Goal: Task Accomplishment & Management: Manage account settings

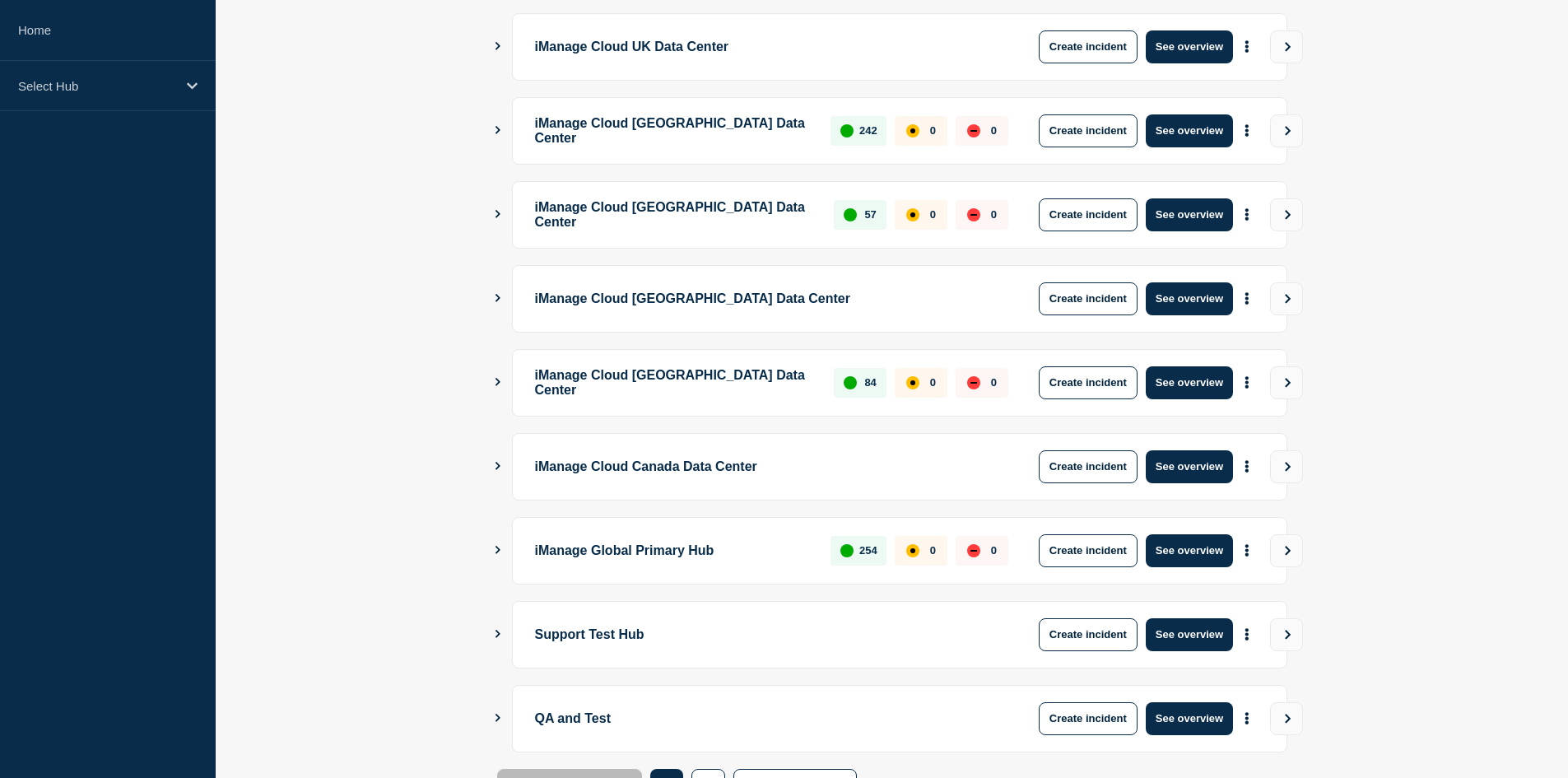
scroll to position [390, 0]
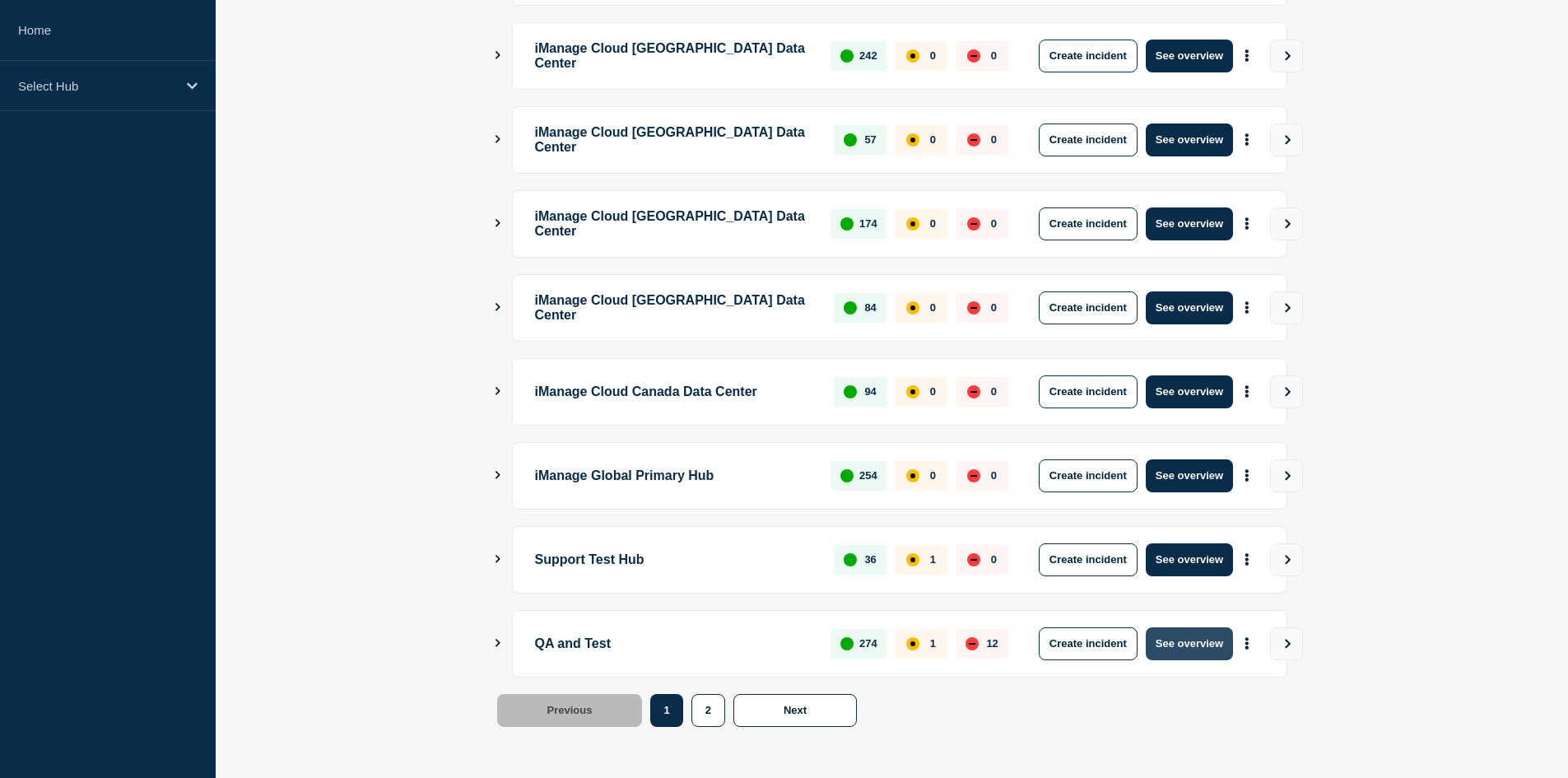
click at [1175, 642] on button "See overview" at bounding box center [1189, 644] width 87 height 33
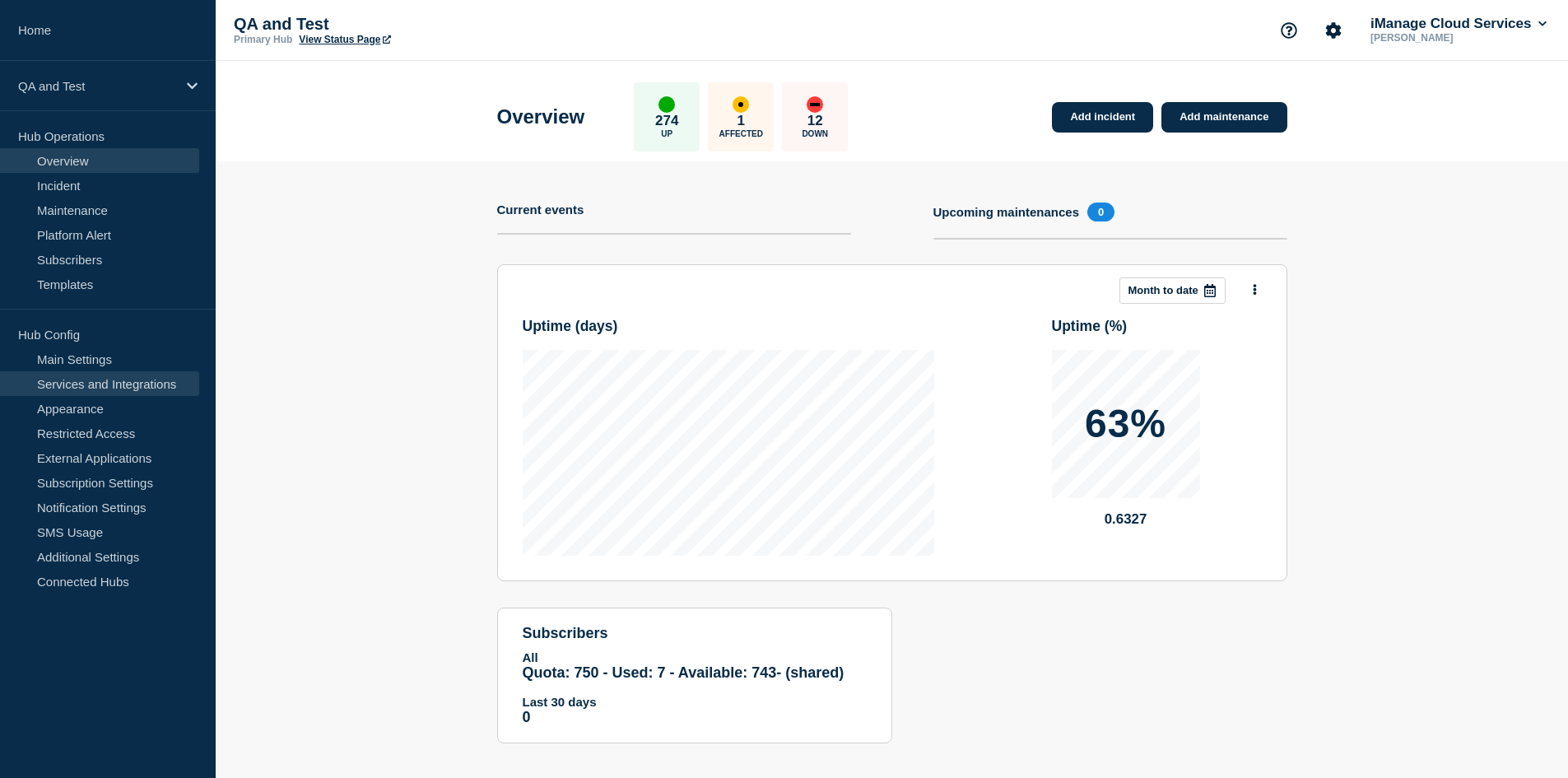
click at [112, 389] on link "Services and Integrations" at bounding box center [99, 384] width 199 height 25
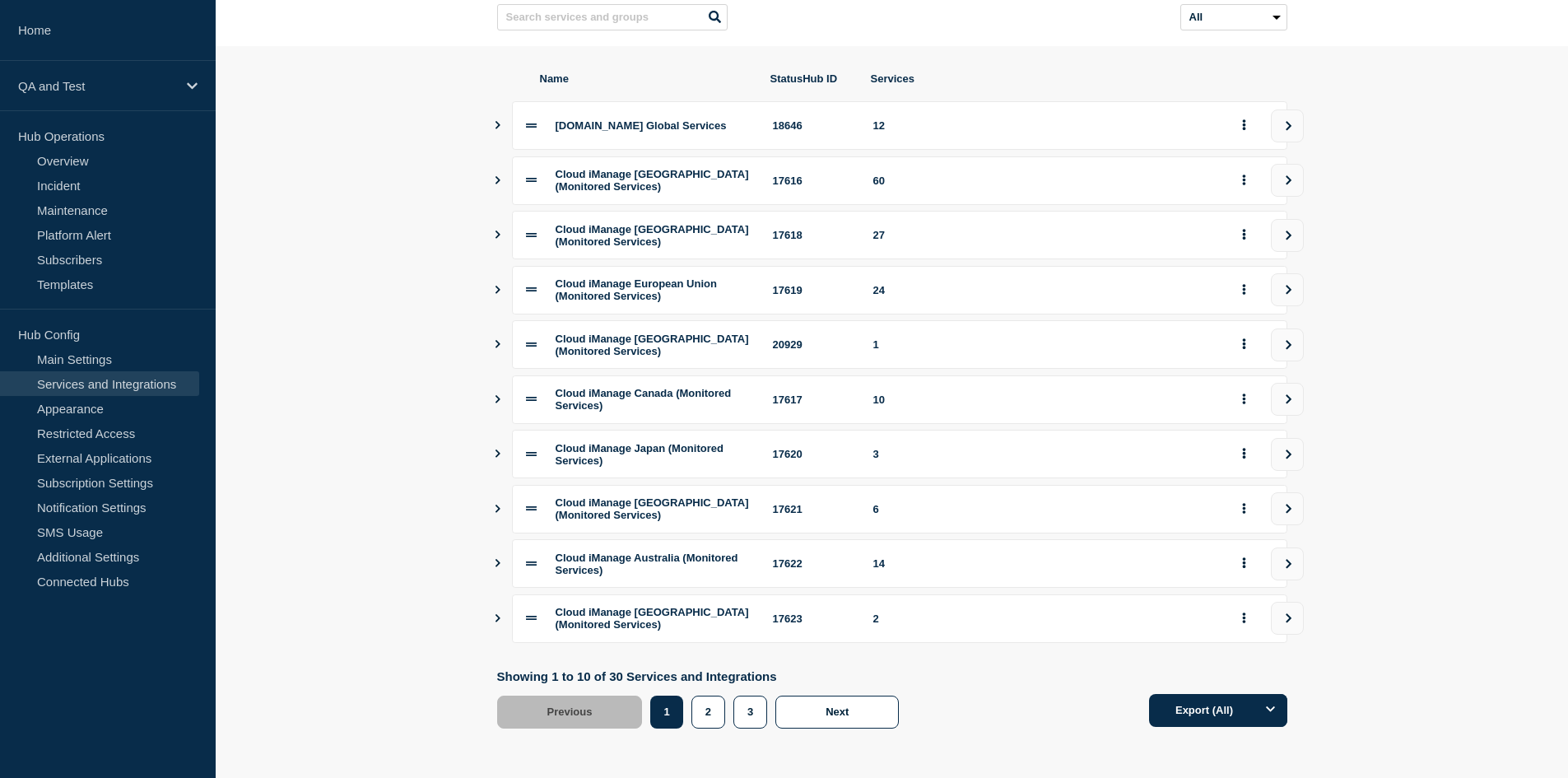
scroll to position [191, 0]
click at [1284, 285] on icon "view group" at bounding box center [1289, 289] width 10 height 9
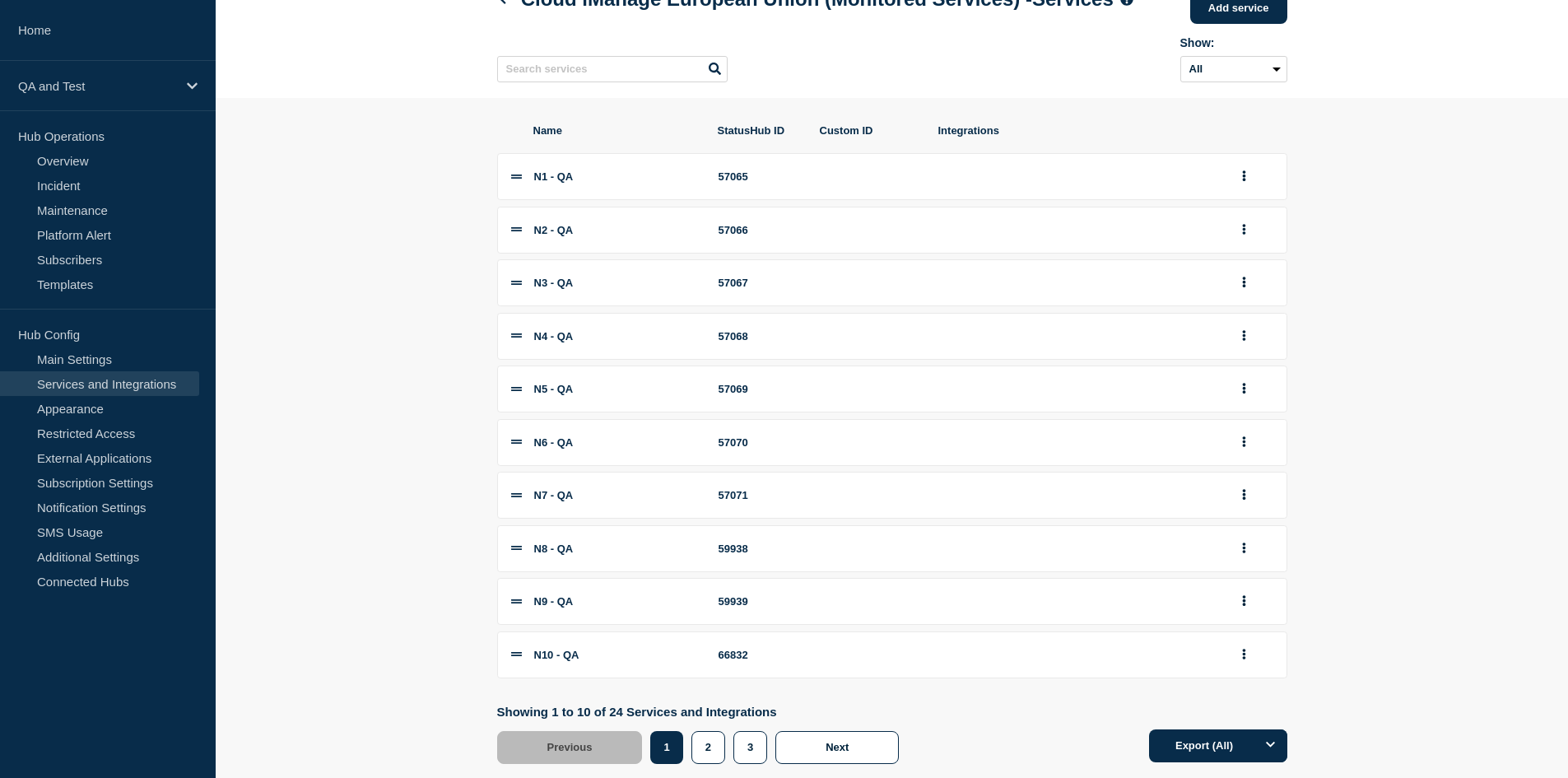
scroll to position [177, 0]
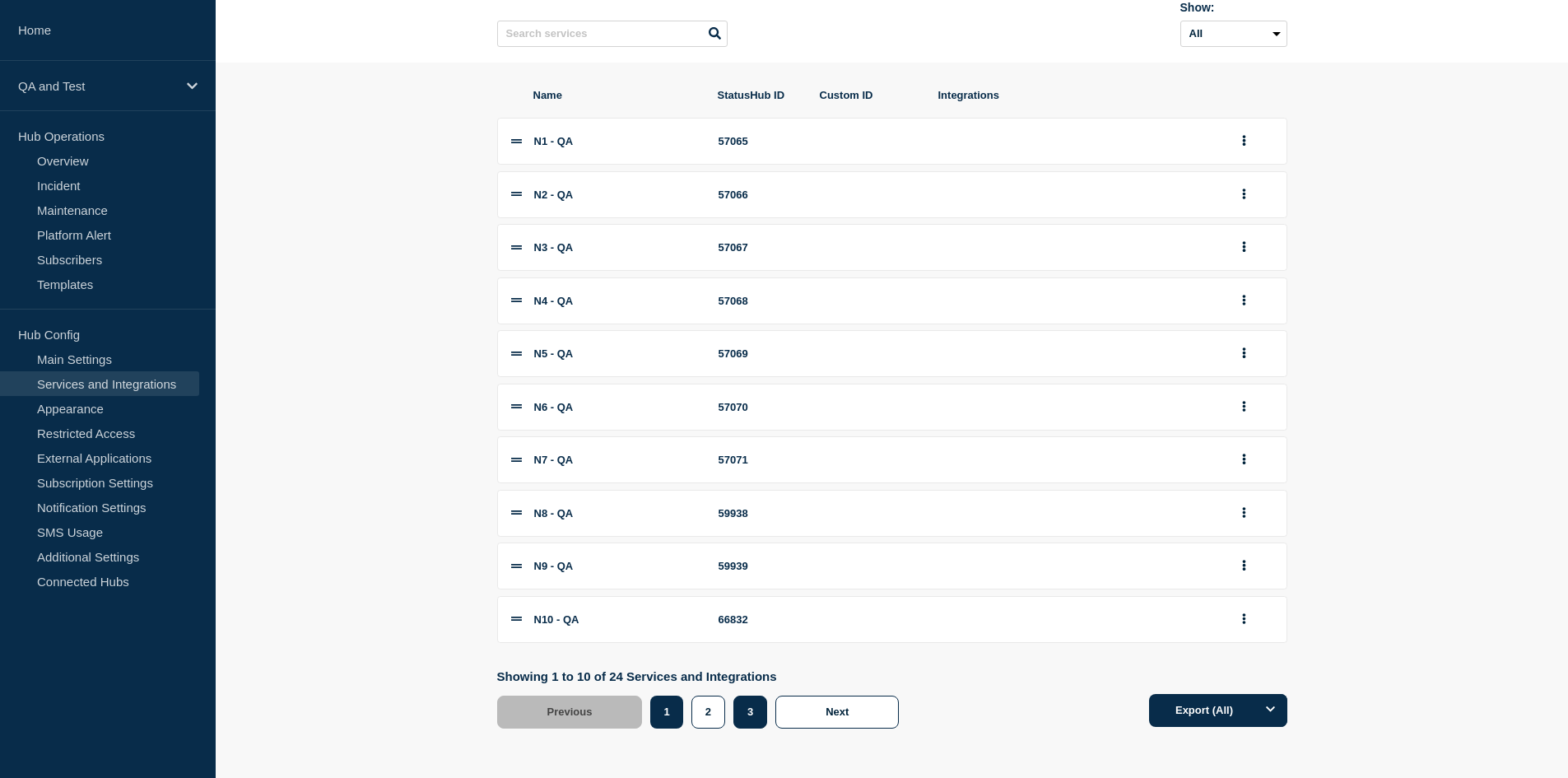
click at [751, 712] on button "3" at bounding box center [750, 712] width 34 height 33
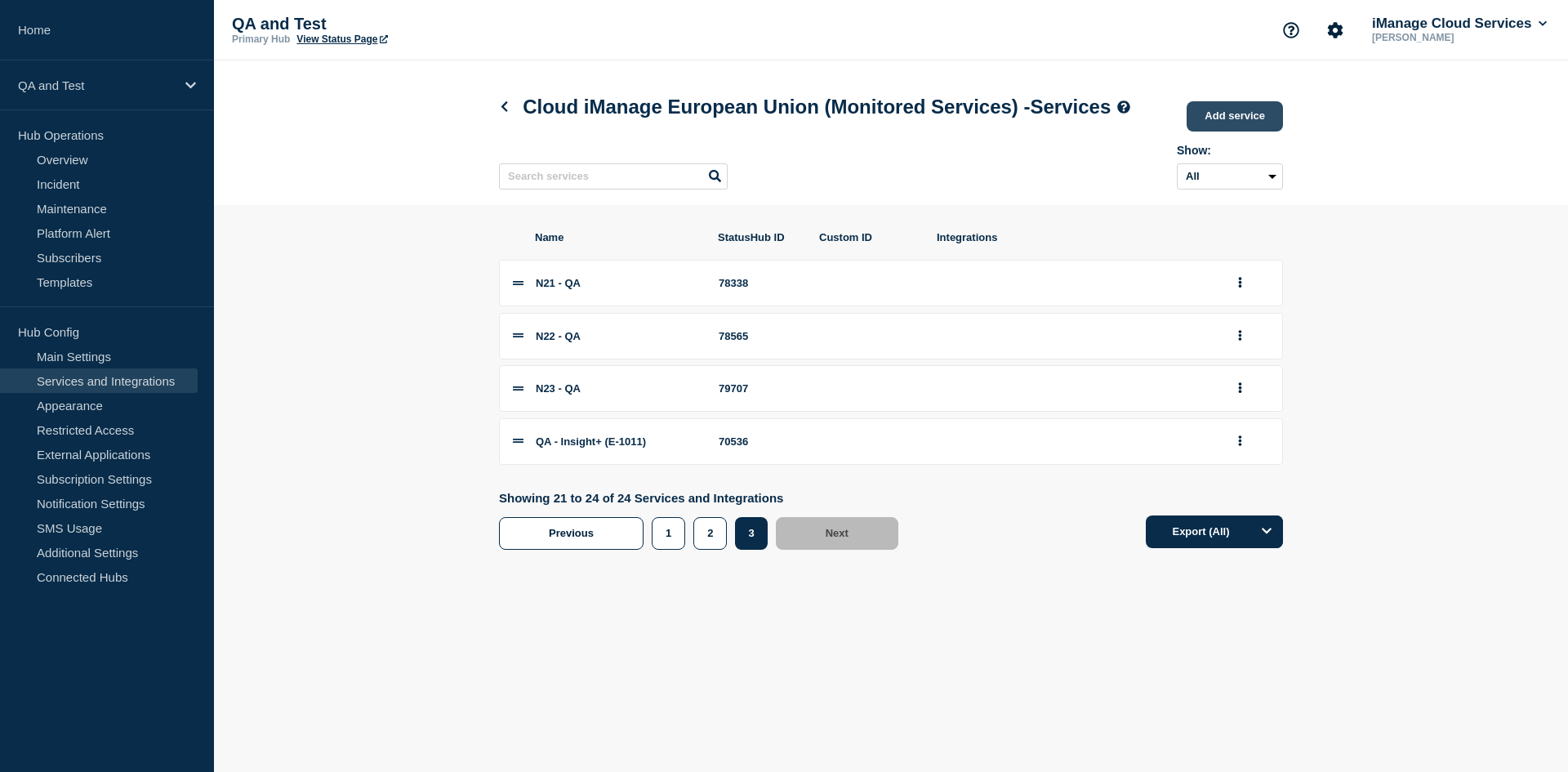
click at [1219, 132] on link "Add service" at bounding box center [1234, 116] width 97 height 30
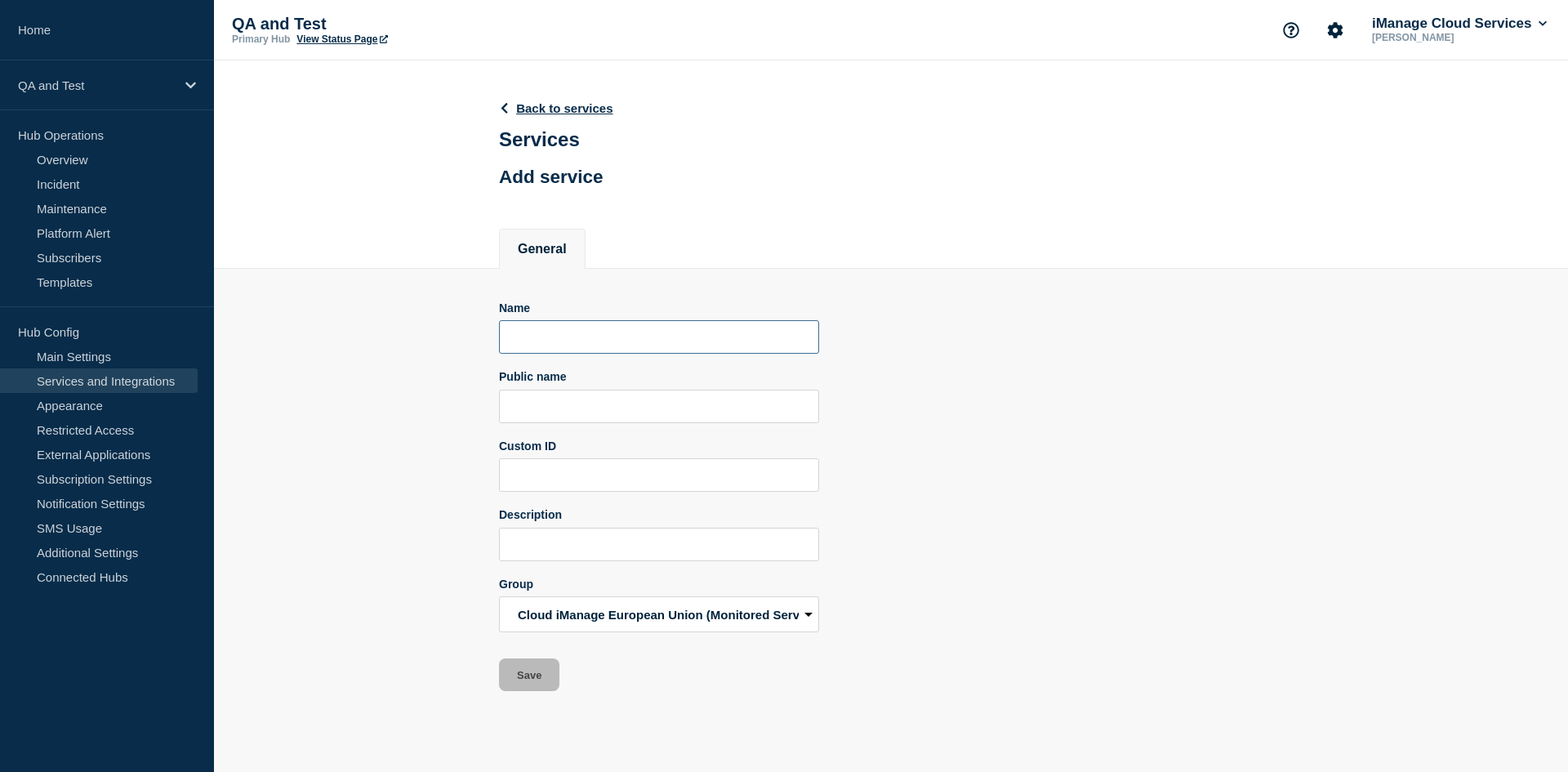
click at [524, 351] on input "Name" at bounding box center [659, 336] width 320 height 33
paste input "N23 - QA"
type input "N23 - QA"
click at [579, 407] on input "Public name" at bounding box center [659, 406] width 320 height 33
paste input "QA - iManage Work Pod N23"
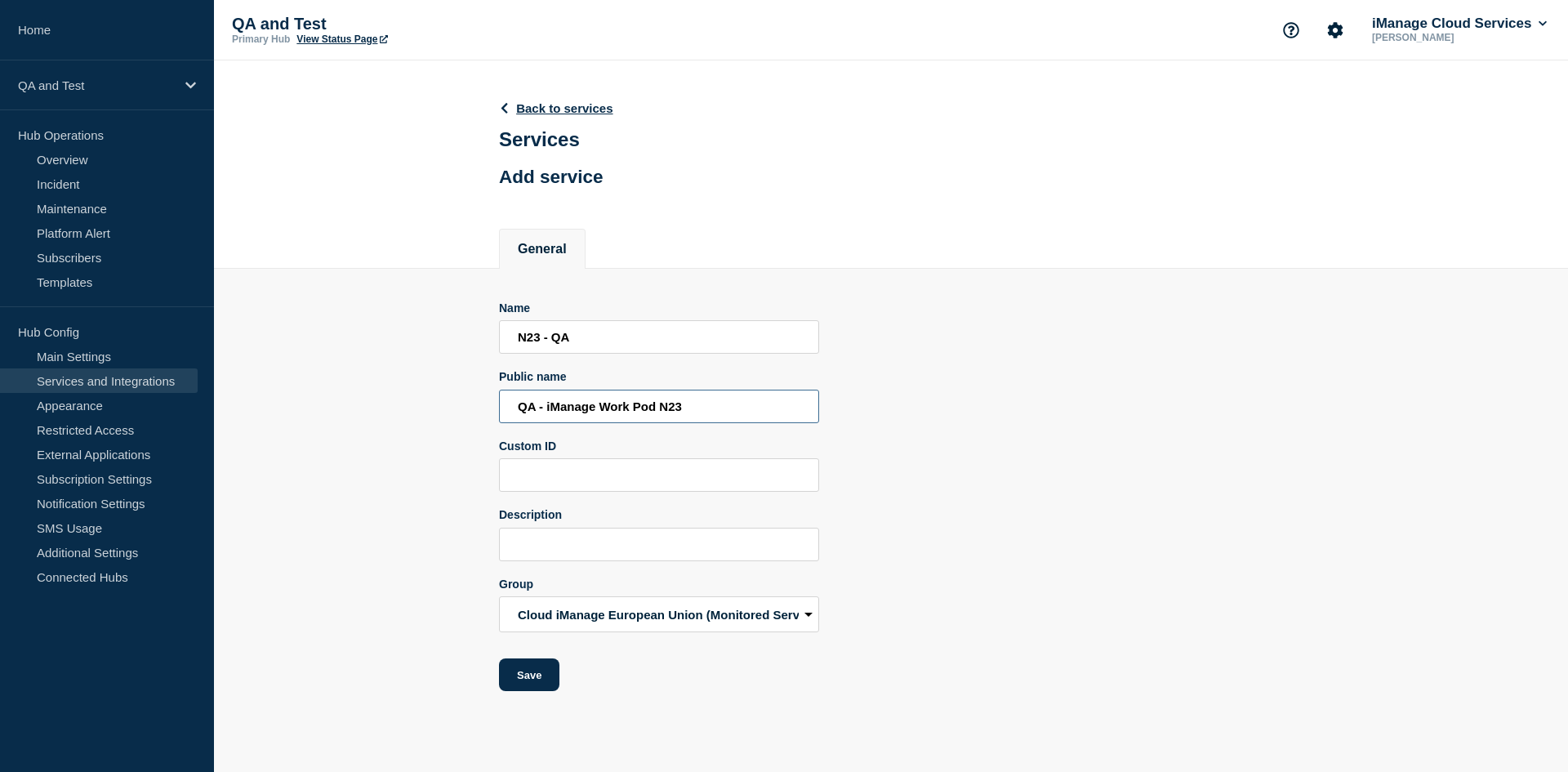
type input "QA - iManage Work Pod N23"
click at [536, 344] on input "N23 - QA" at bounding box center [659, 336] width 320 height 33
type input "N24 - QA"
type input "QA - iManage Work Pod N24"
click at [541, 674] on button "Save" at bounding box center [529, 675] width 61 height 33
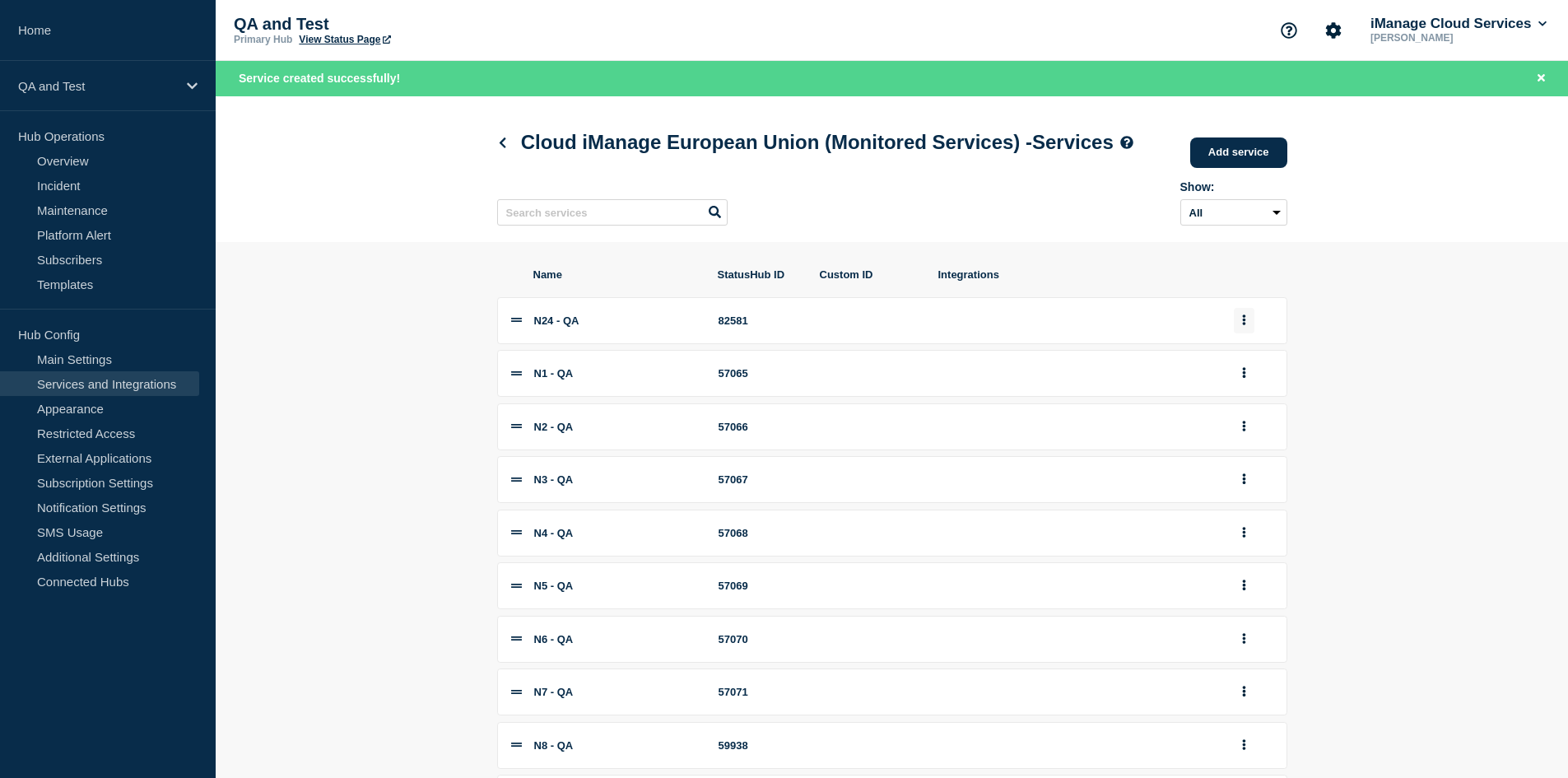
click at [1248, 334] on button "group actions" at bounding box center [1244, 321] width 21 height 26
click at [1236, 555] on button "3" at bounding box center [1253, 543] width 82 height 26
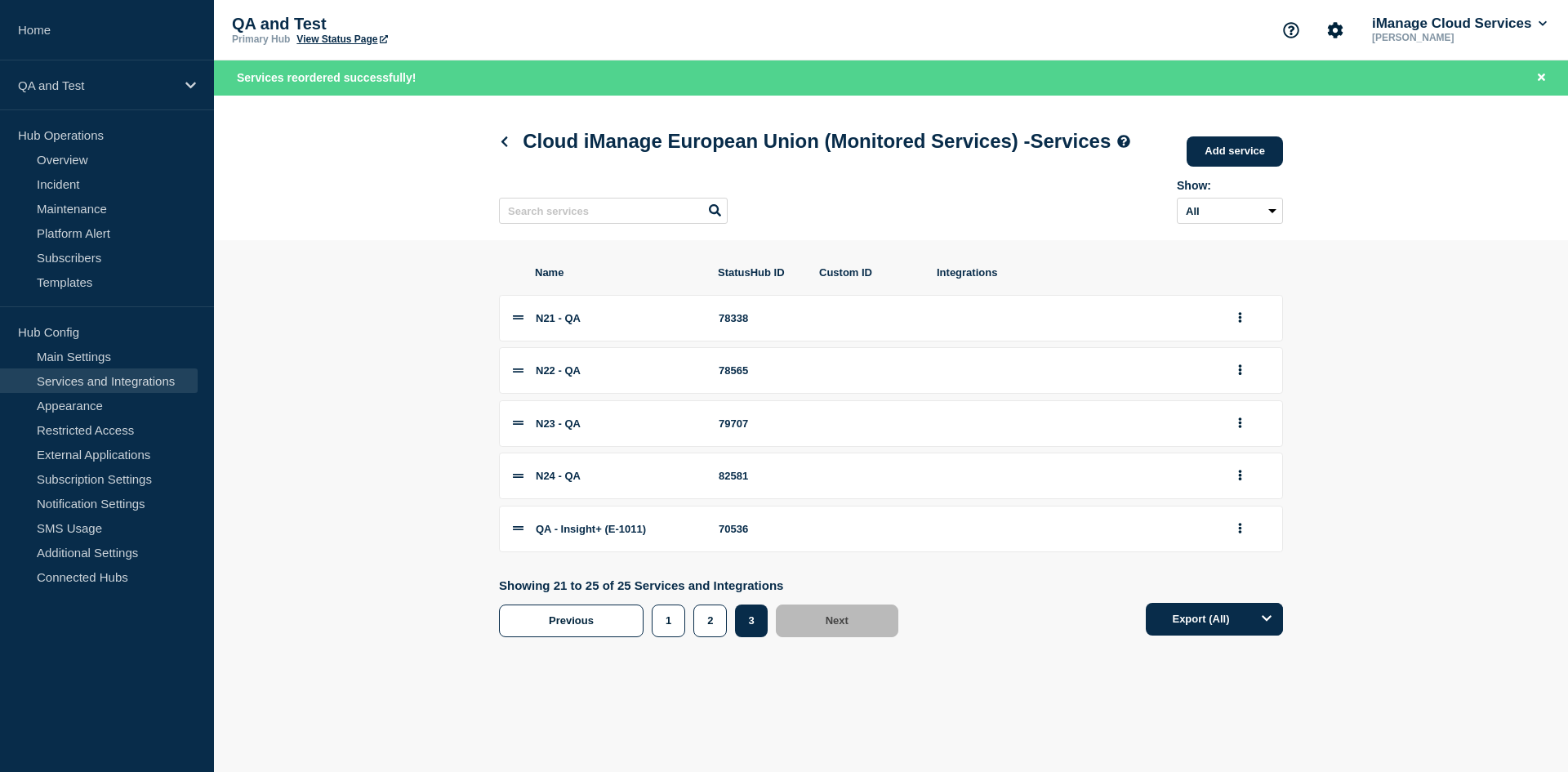
click at [738, 482] on div "82581" at bounding box center [759, 476] width 81 height 12
copy div "82581"
click at [509, 147] on icon at bounding box center [504, 141] width 12 height 10
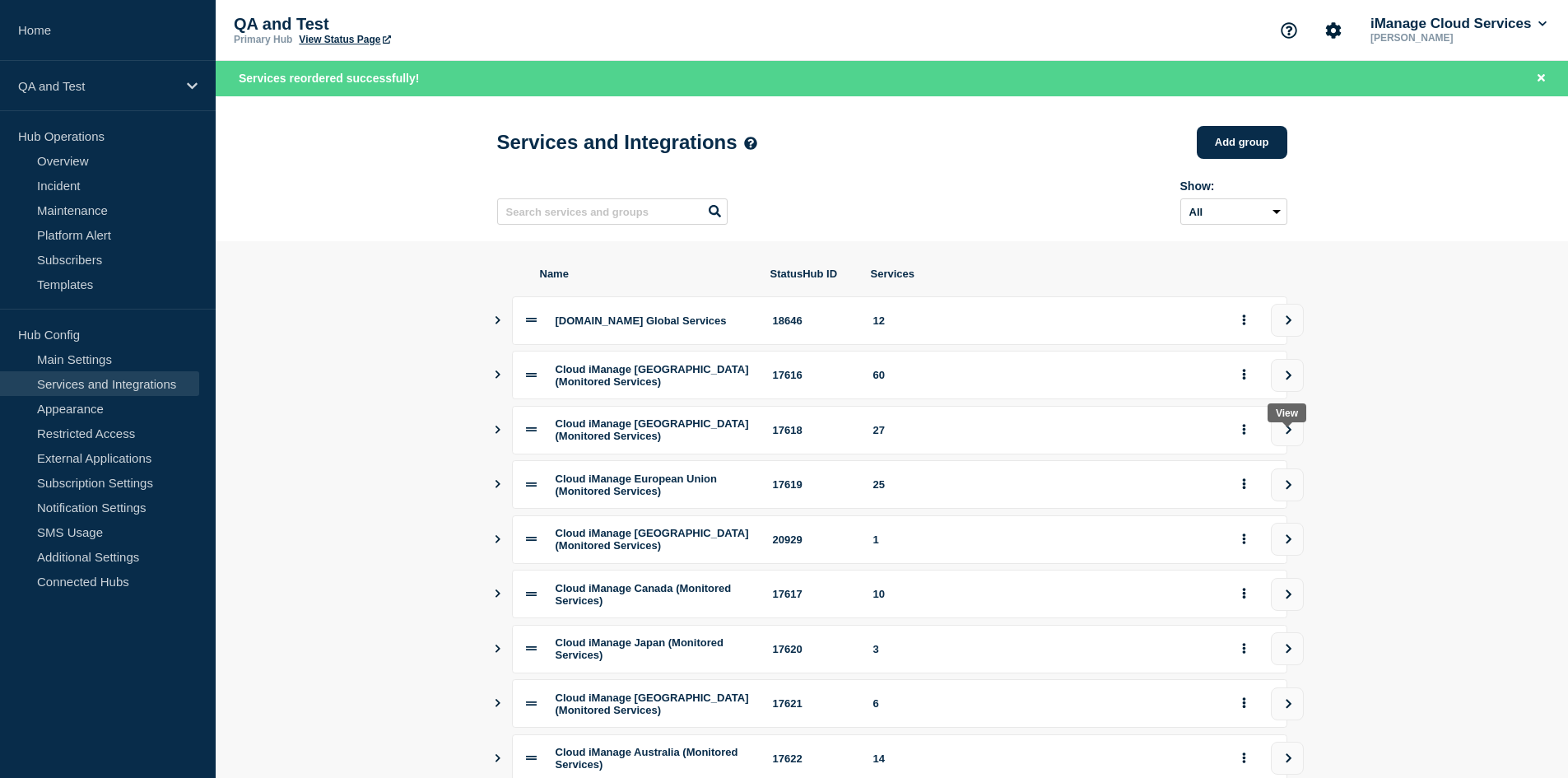
click at [1295, 446] on button "view group" at bounding box center [1287, 430] width 33 height 33
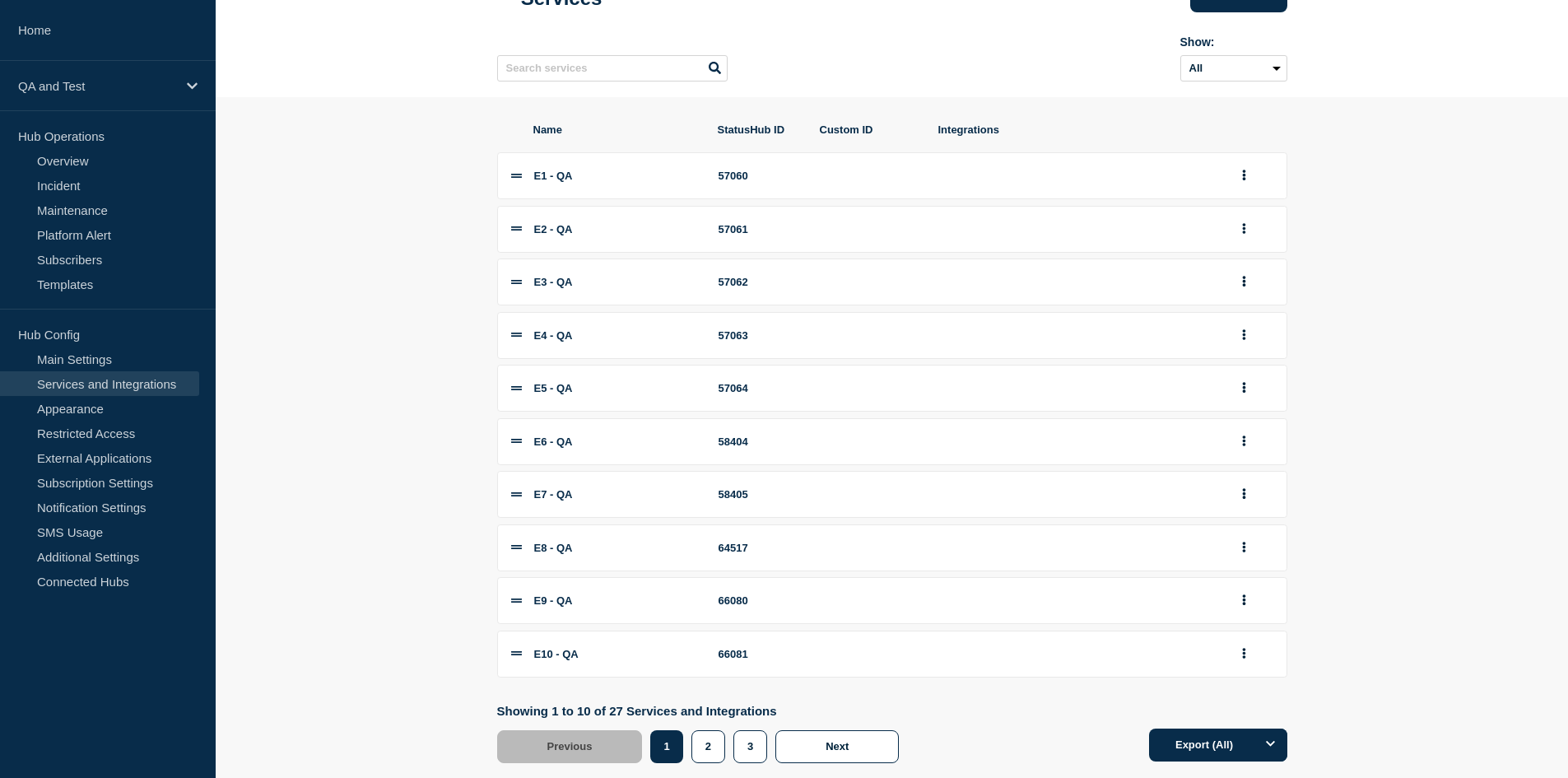
scroll to position [177, 0]
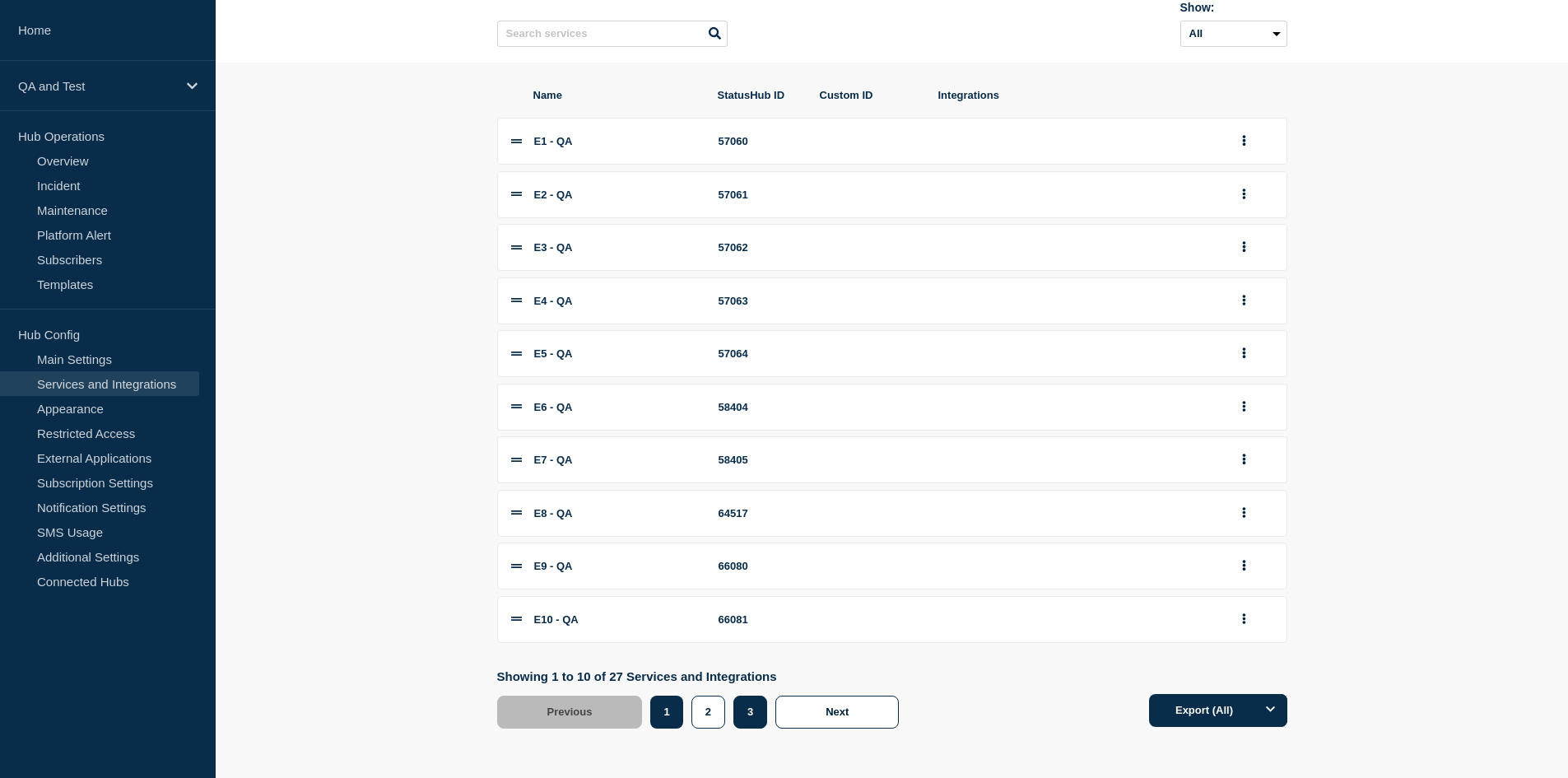
click at [765, 714] on button "3" at bounding box center [750, 712] width 34 height 33
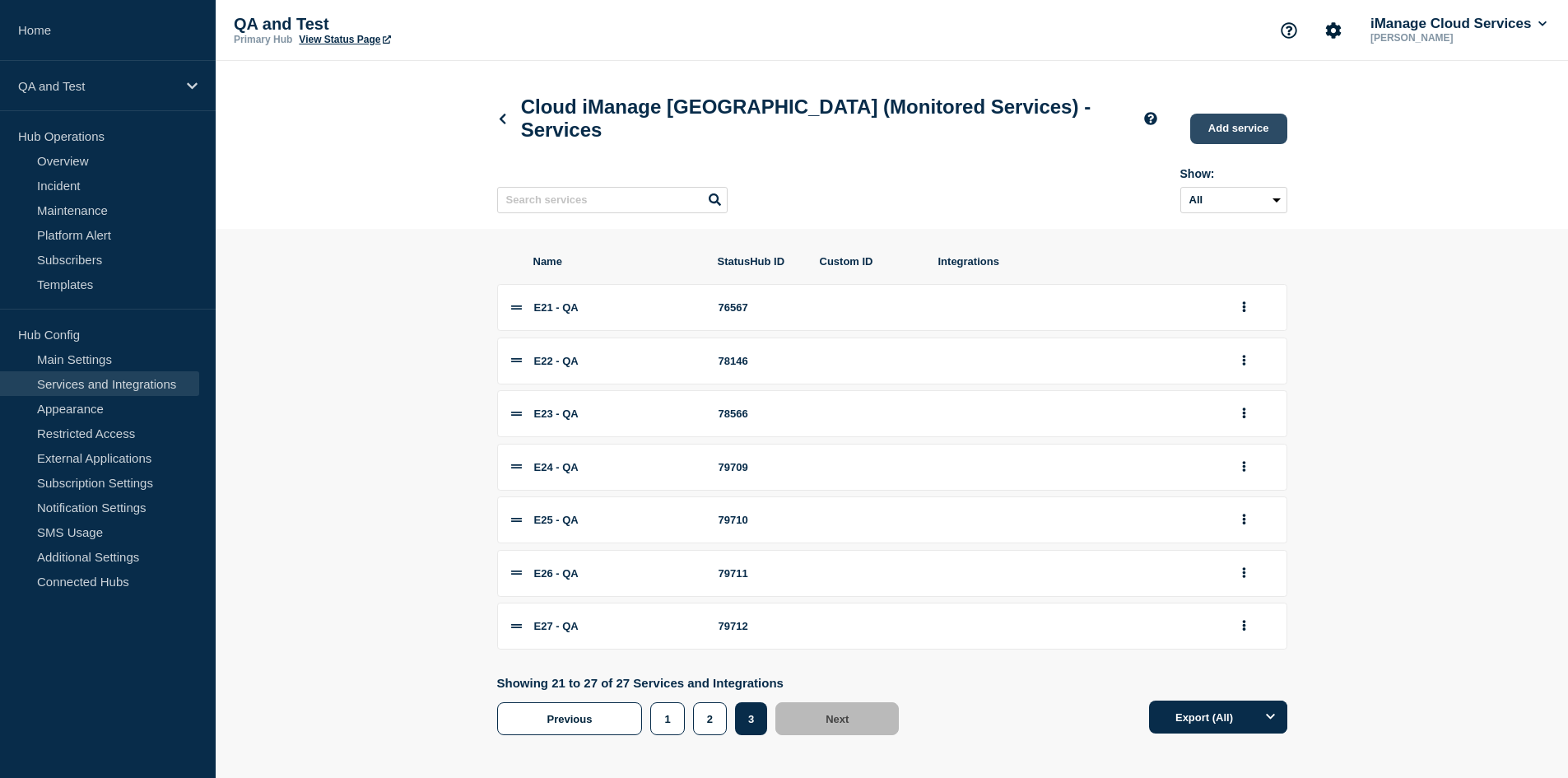
click at [1233, 136] on link "Add service" at bounding box center [1239, 129] width 97 height 30
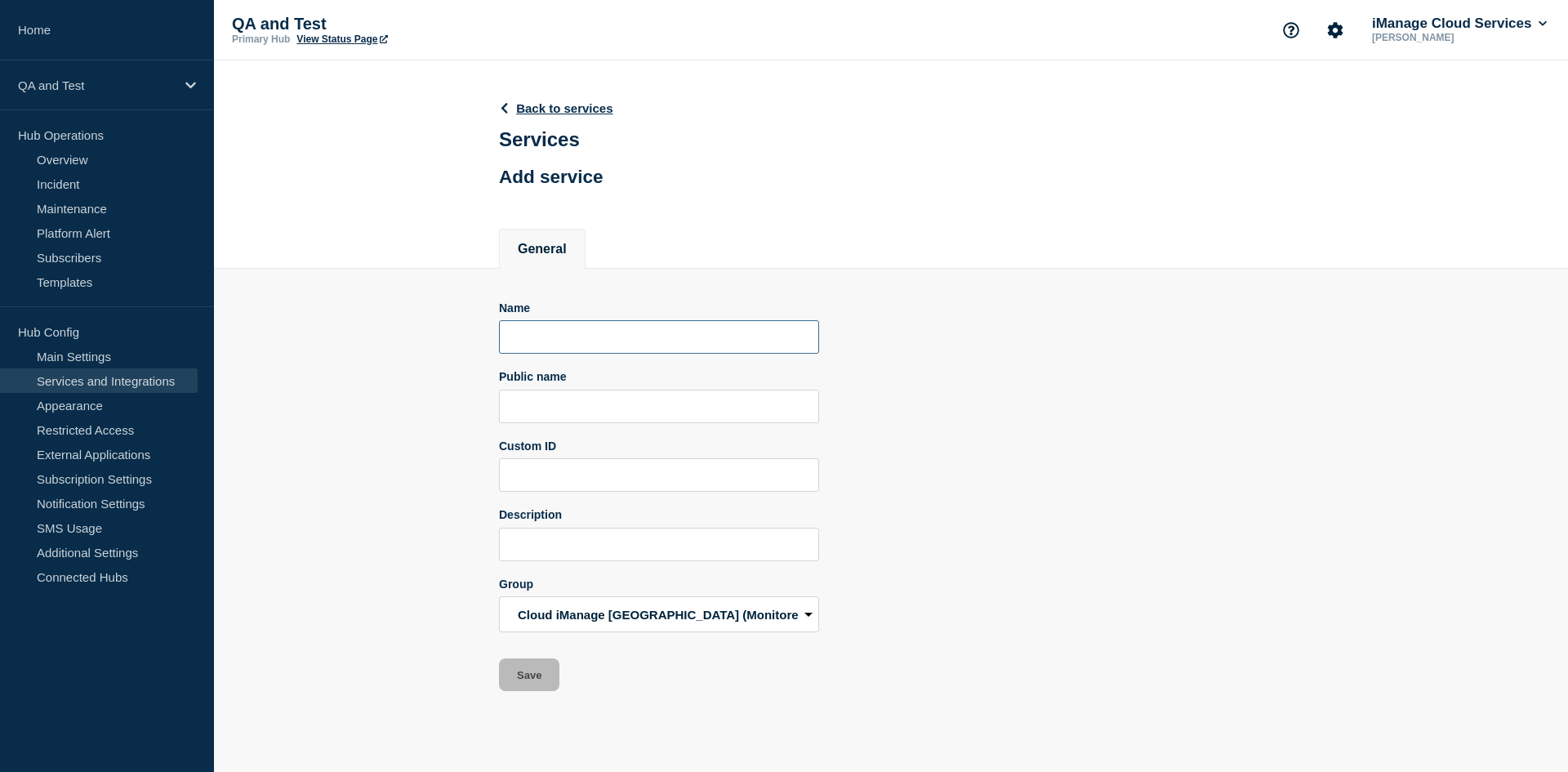
click at [701, 335] on input "Name" at bounding box center [659, 336] width 320 height 33
paste input "E27 - QA"
type input "E27 - QA"
click at [574, 416] on input "Public name" at bounding box center [659, 406] width 320 height 33
paste input "QA - iManage Work Pod E27"
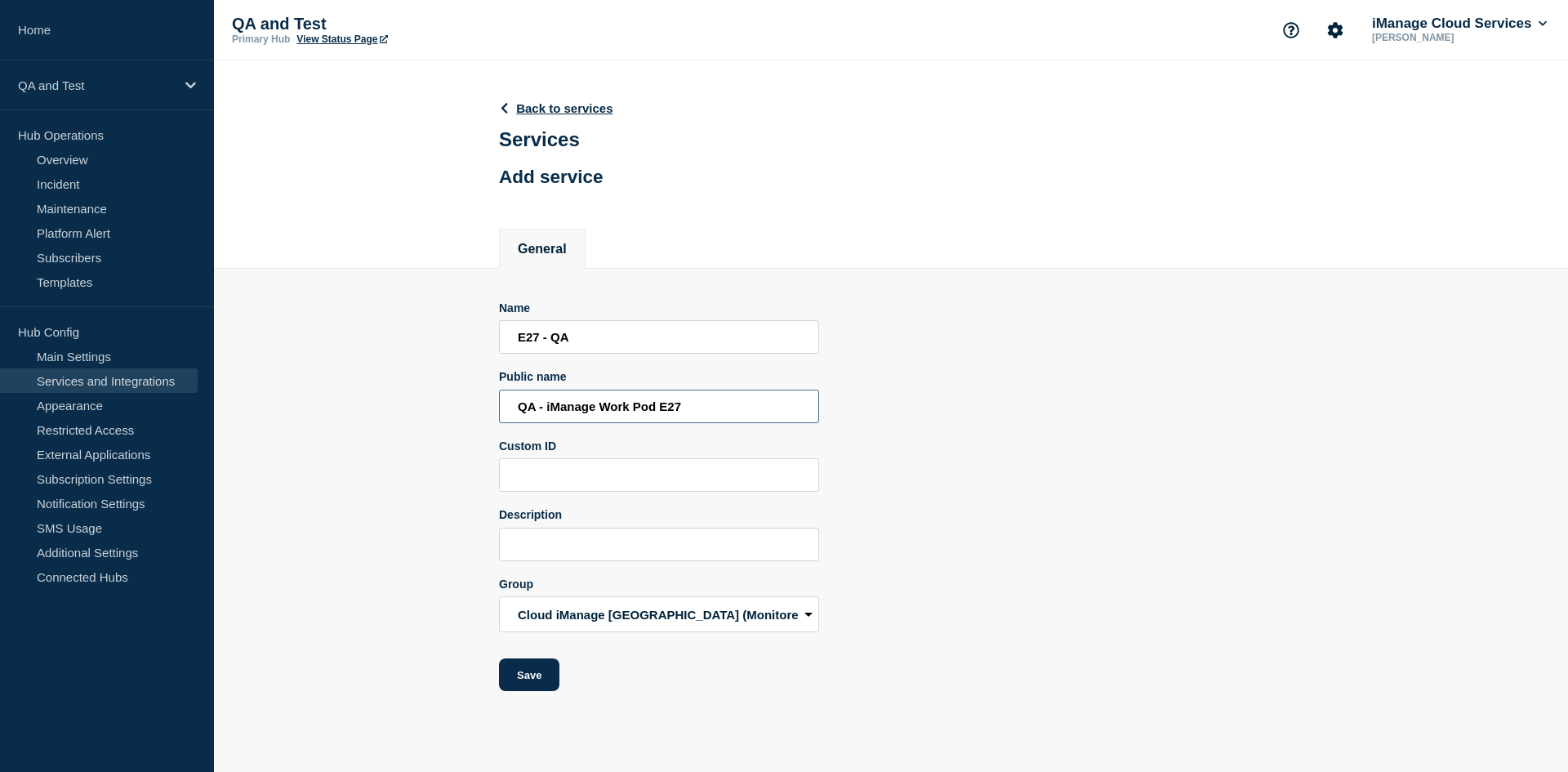
type input "QA - iManage Work Pod E27"
click at [532, 338] on input "E27 - QA" at bounding box center [659, 336] width 320 height 33
type input "E28 - QA"
type input "QA - iManage Work Pod E28"
click at [536, 669] on button "Save" at bounding box center [529, 675] width 61 height 33
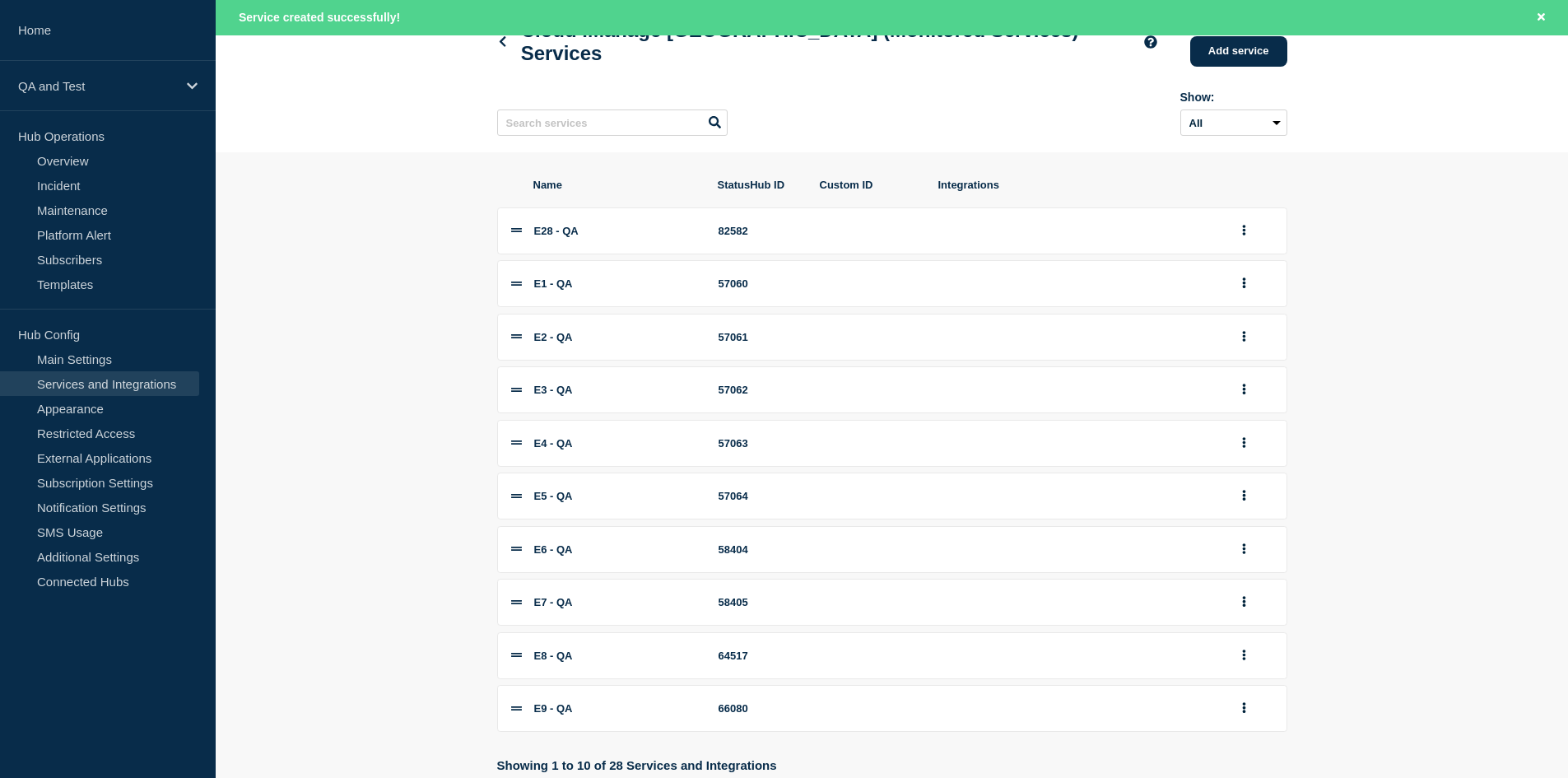
scroll to position [165, 0]
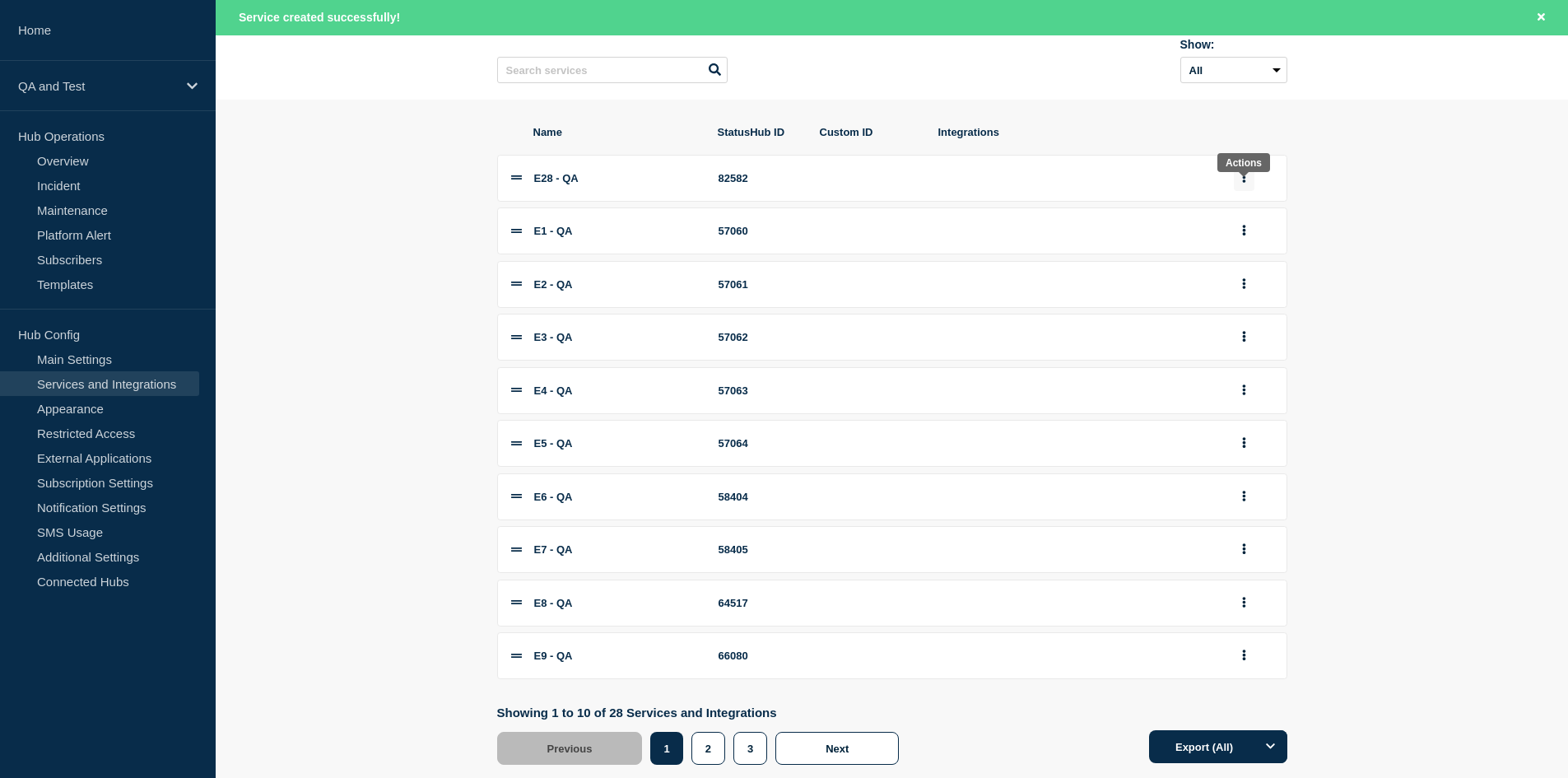
click at [1245, 183] on icon "group actions" at bounding box center [1244, 178] width 4 height 10
click at [1229, 412] on button "3" at bounding box center [1253, 400] width 82 height 26
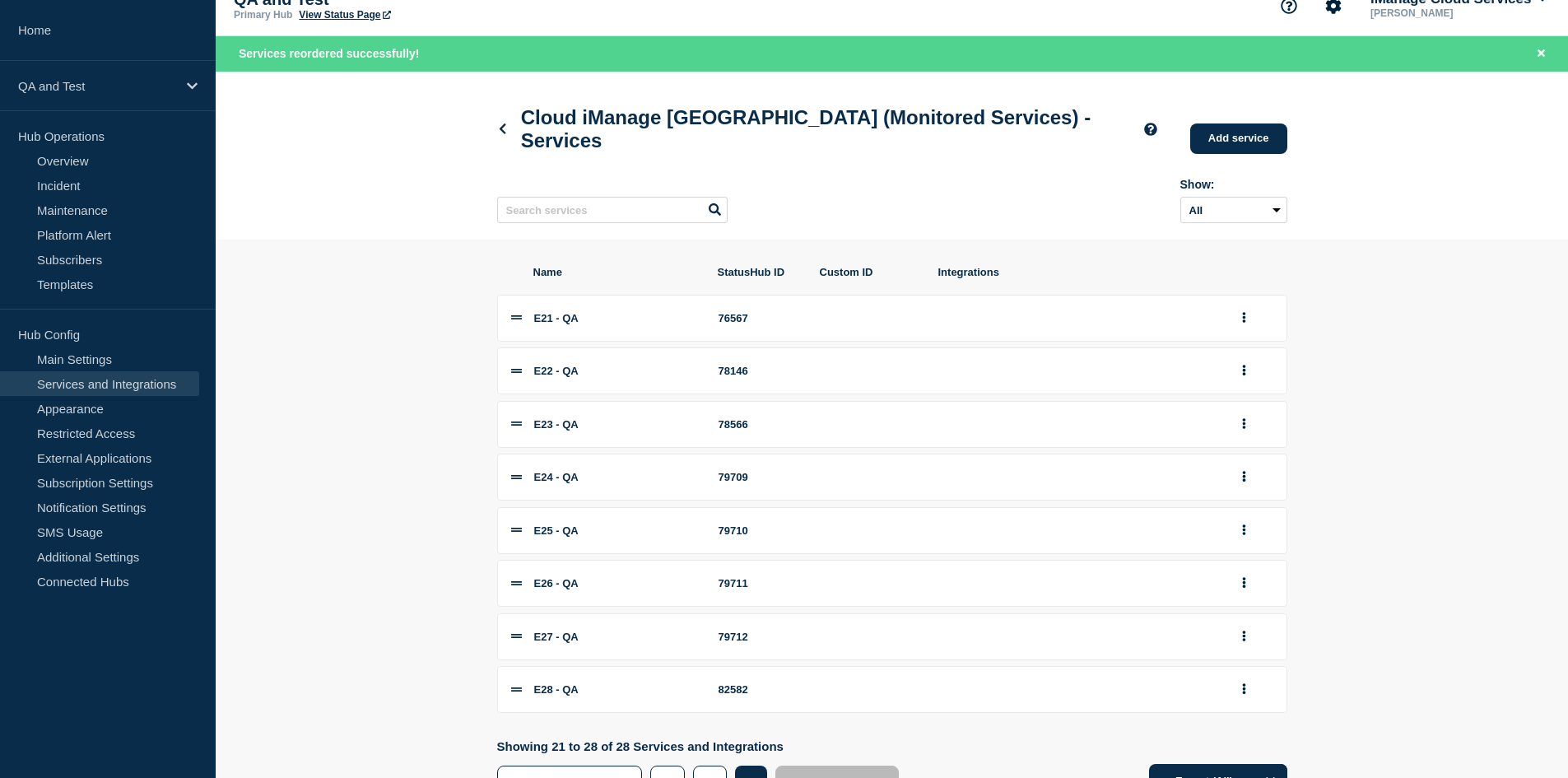
scroll to position [105, 0]
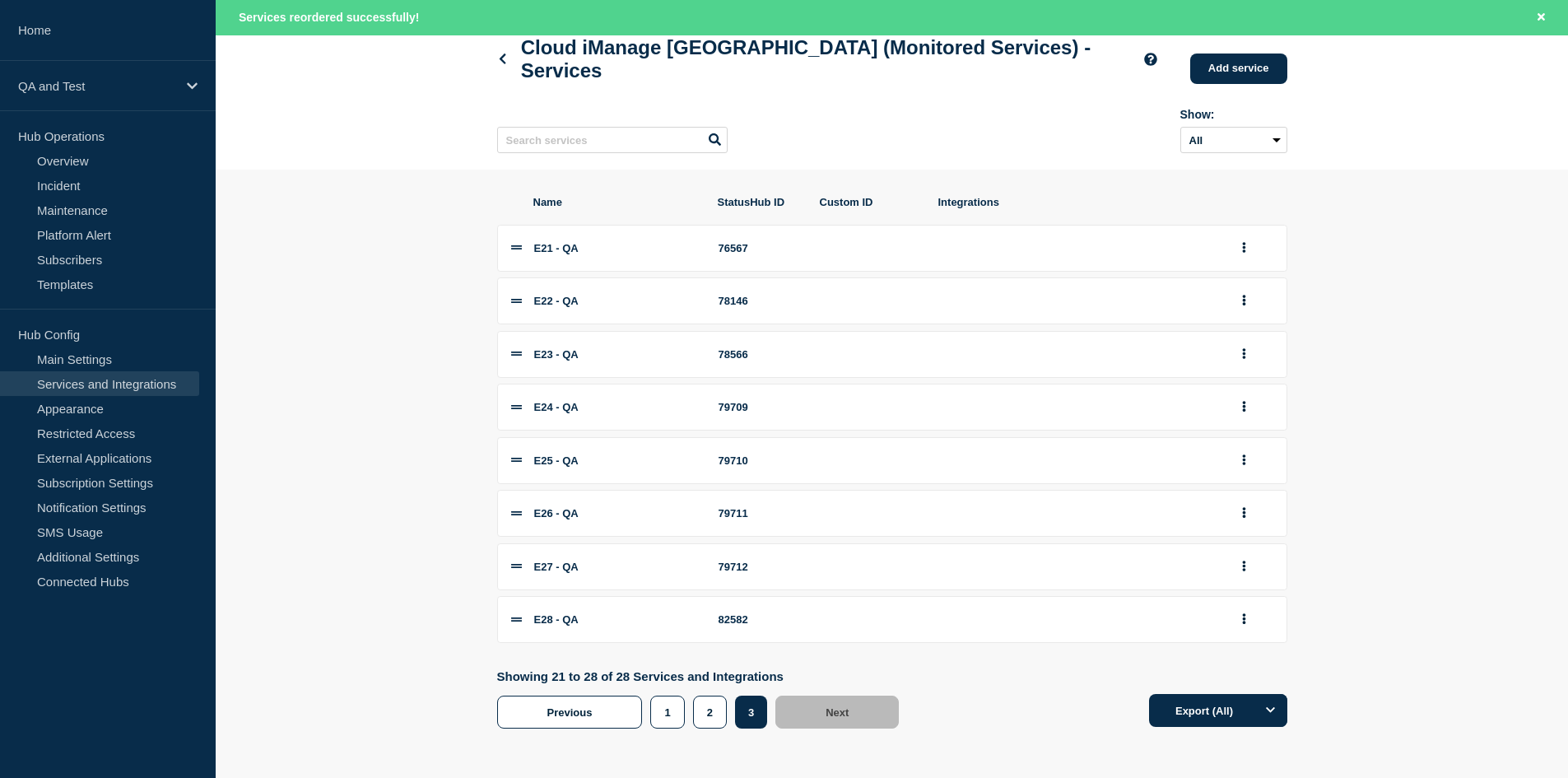
click at [737, 609] on li "E28 - QA 82582" at bounding box center [892, 619] width 790 height 47
click at [740, 617] on div "82582" at bounding box center [759, 619] width 82 height 12
copy div "82582"
click at [503, 53] on icon at bounding box center [503, 59] width 12 height 10
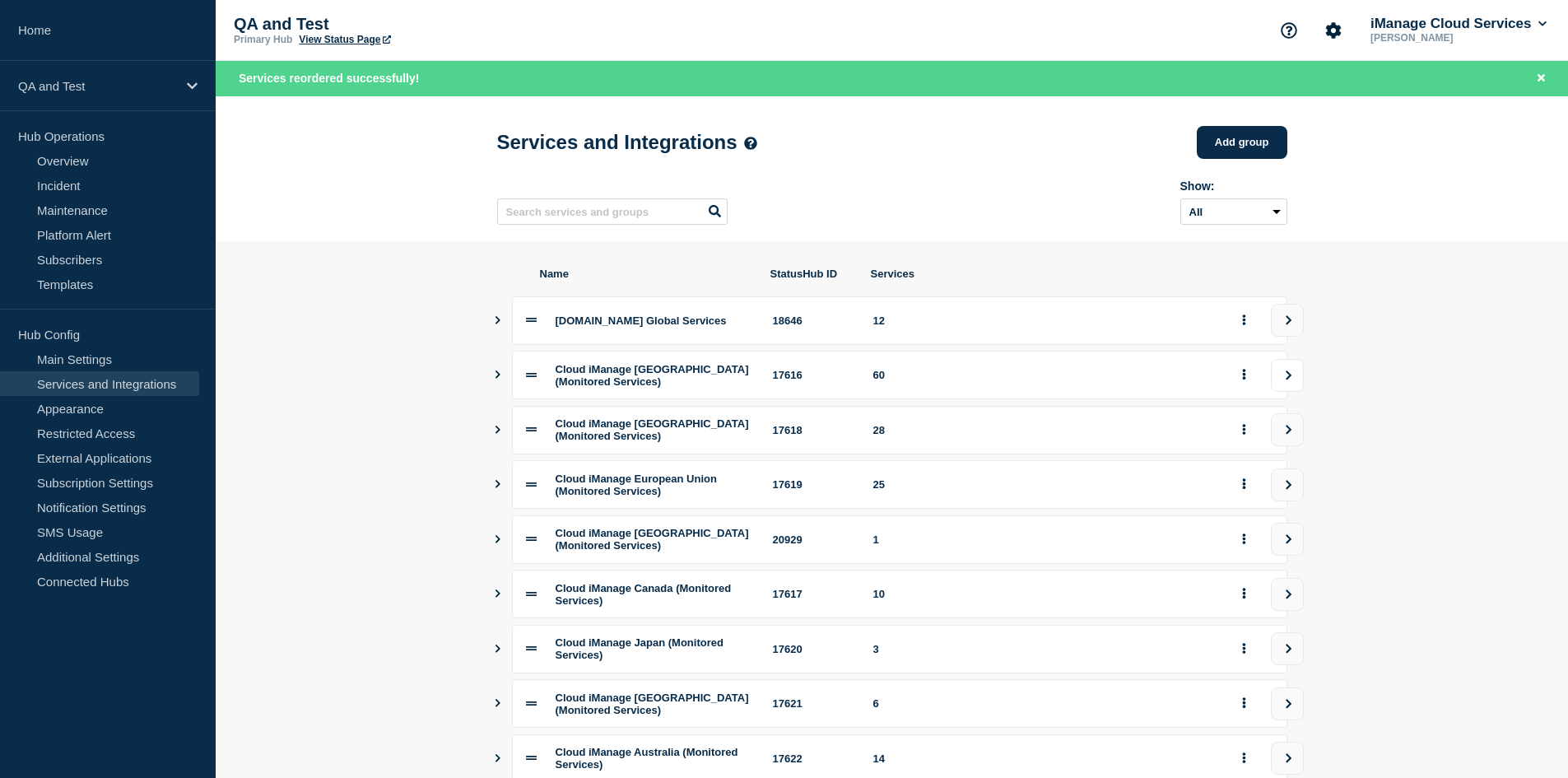
click at [1293, 380] on icon "view group" at bounding box center [1289, 375] width 10 height 9
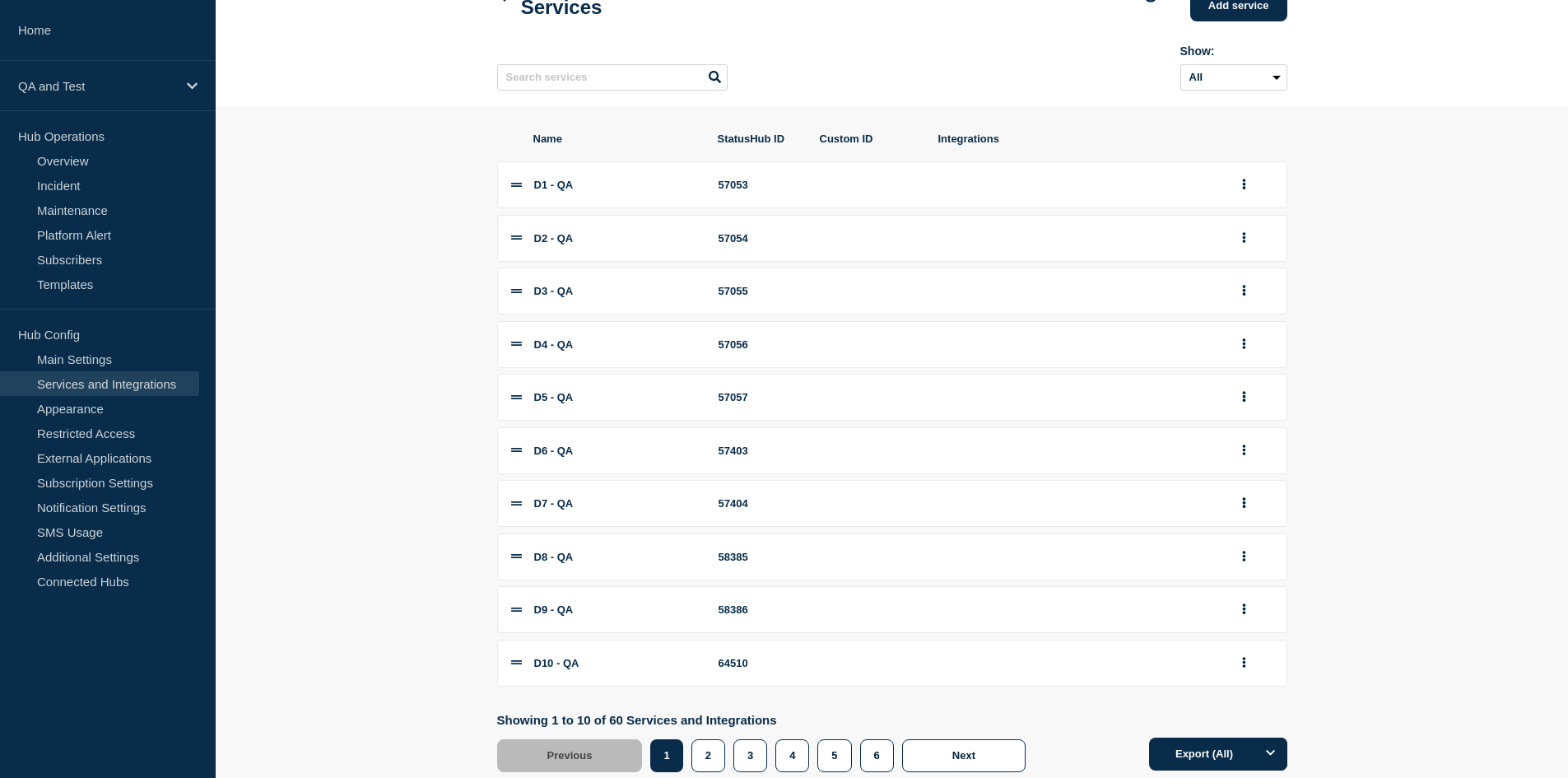
scroll to position [177, 0]
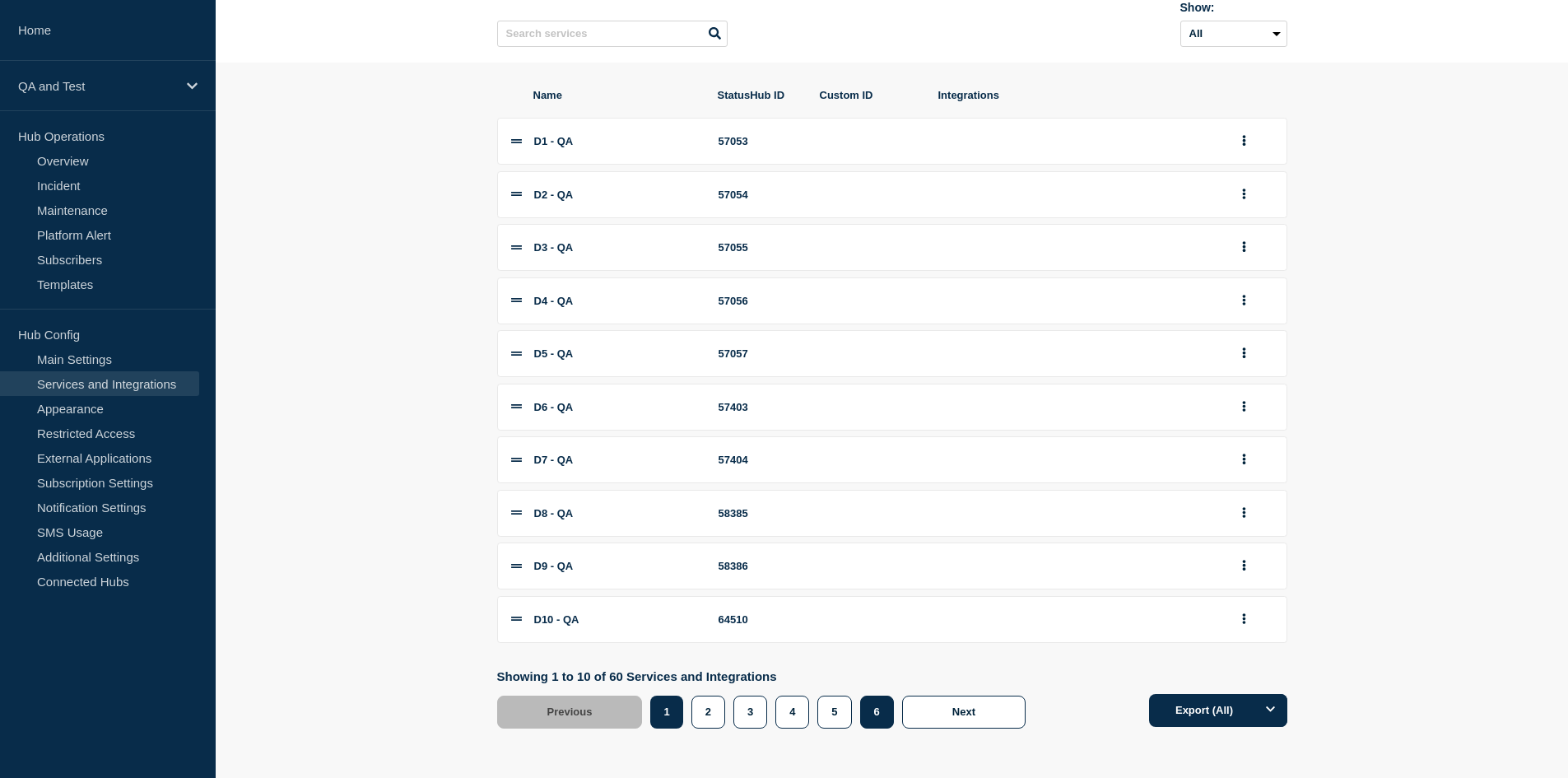
click at [886, 712] on button "6" at bounding box center [877, 712] width 34 height 33
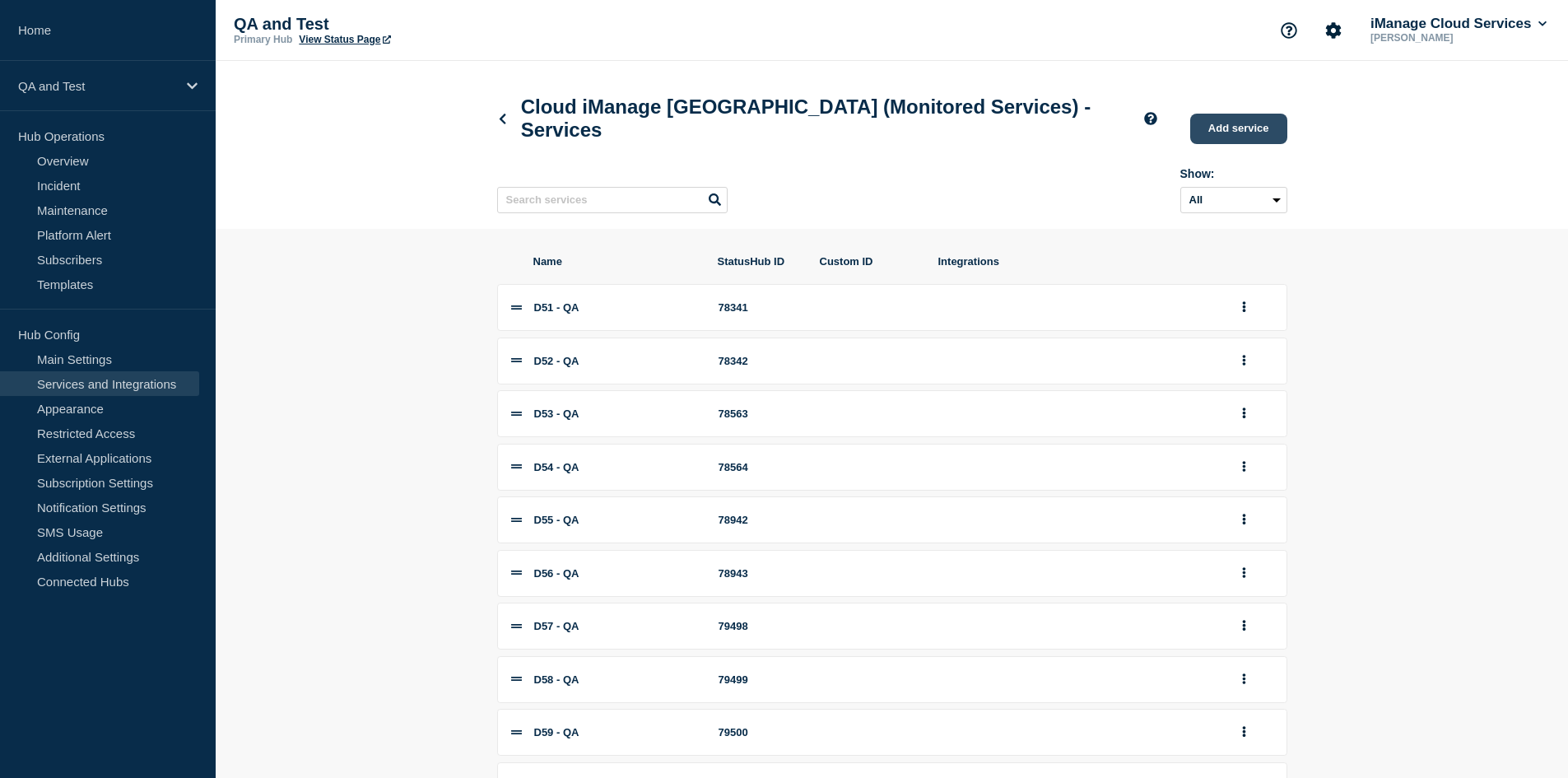
click at [1231, 136] on link "Add service" at bounding box center [1239, 129] width 97 height 30
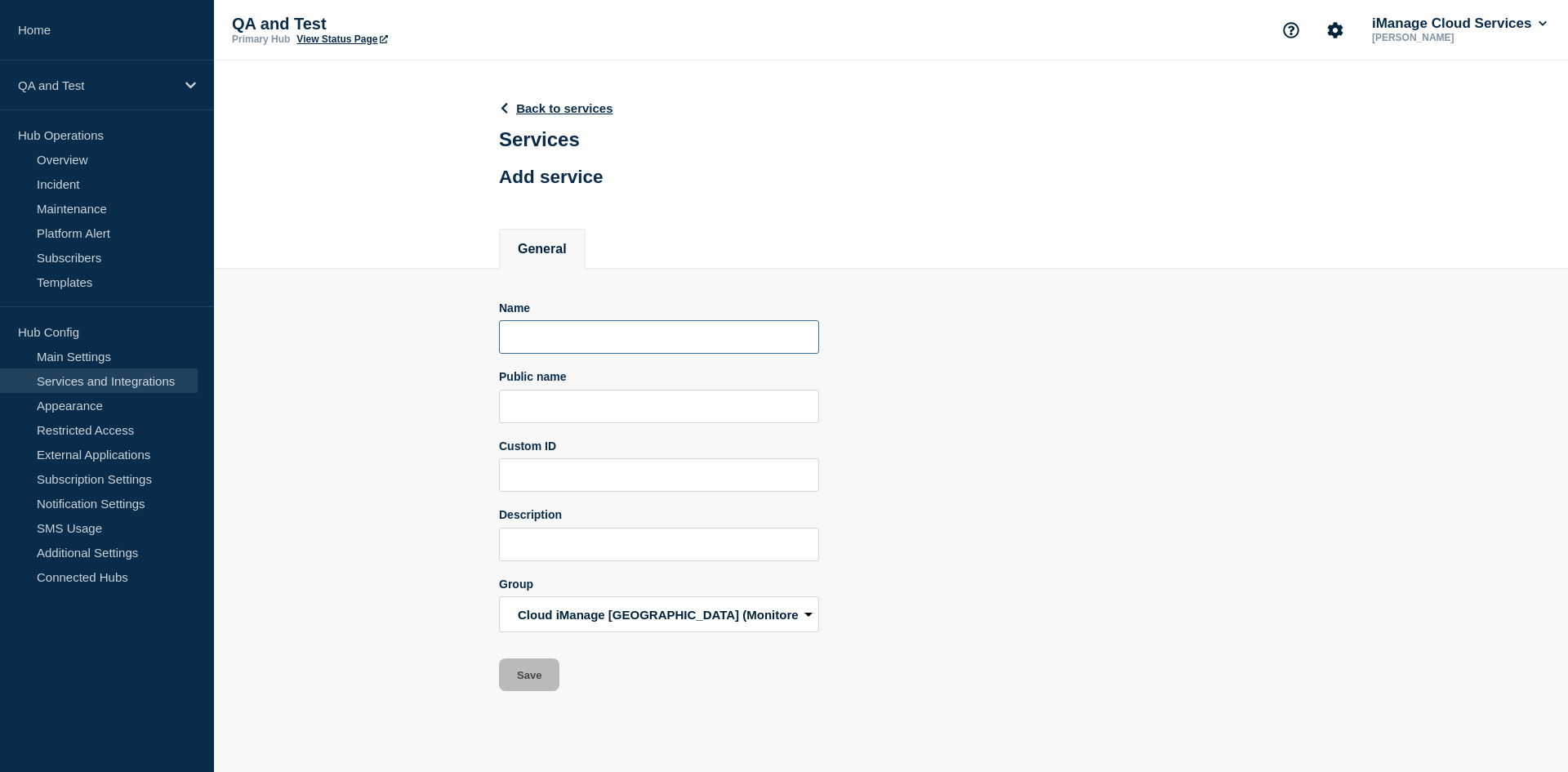
click at [545, 331] on input "Name" at bounding box center [659, 336] width 320 height 33
paste input "D59 - QA"
type input "D59 - QA"
click at [596, 407] on input "Public name" at bounding box center [659, 406] width 320 height 33
paste input "QA - iManage Work Pod D59"
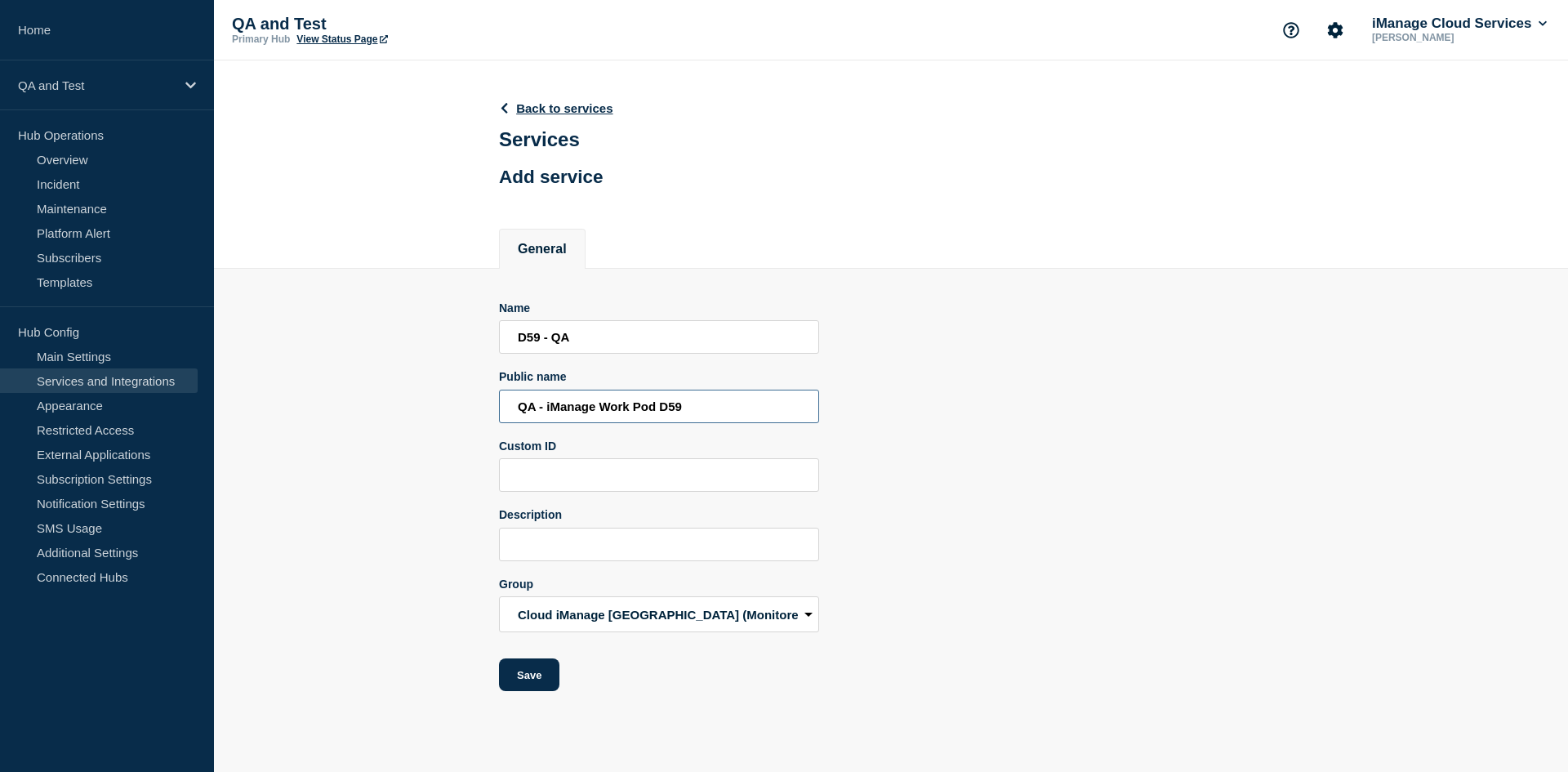
type input "QA - iManage Work Pod D59"
click at [535, 335] on input "D59 - QA" at bounding box center [659, 336] width 320 height 33
type input "D60 - QA"
type input "QA - iManage Work Pod D60"
click at [612, 547] on input "Description" at bounding box center [659, 544] width 320 height 33
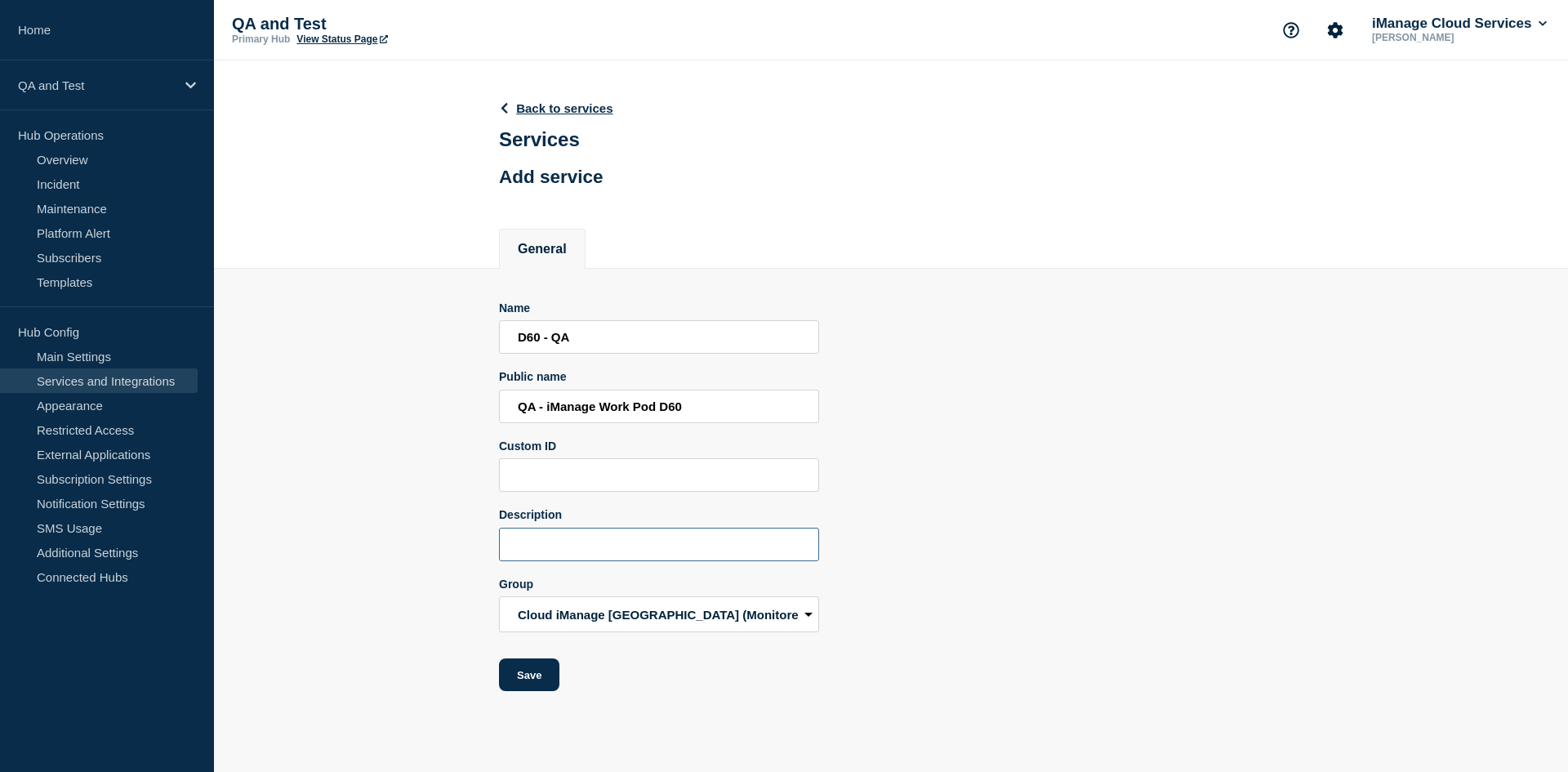
paste input "Aggregate service for all Work services in Pod D59"
type input "Aggregate service for all Work services in Pod D60"
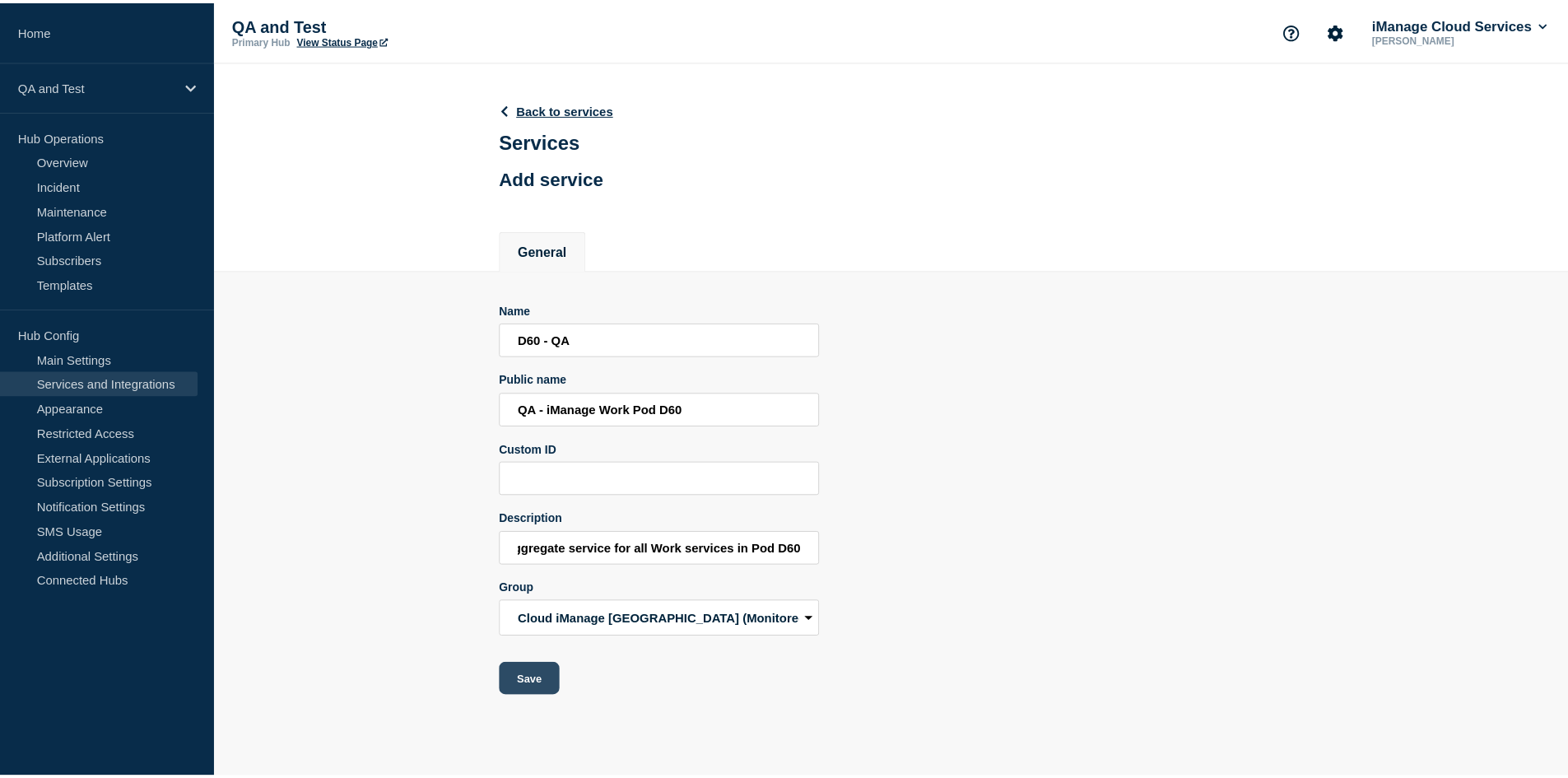
scroll to position [0, 0]
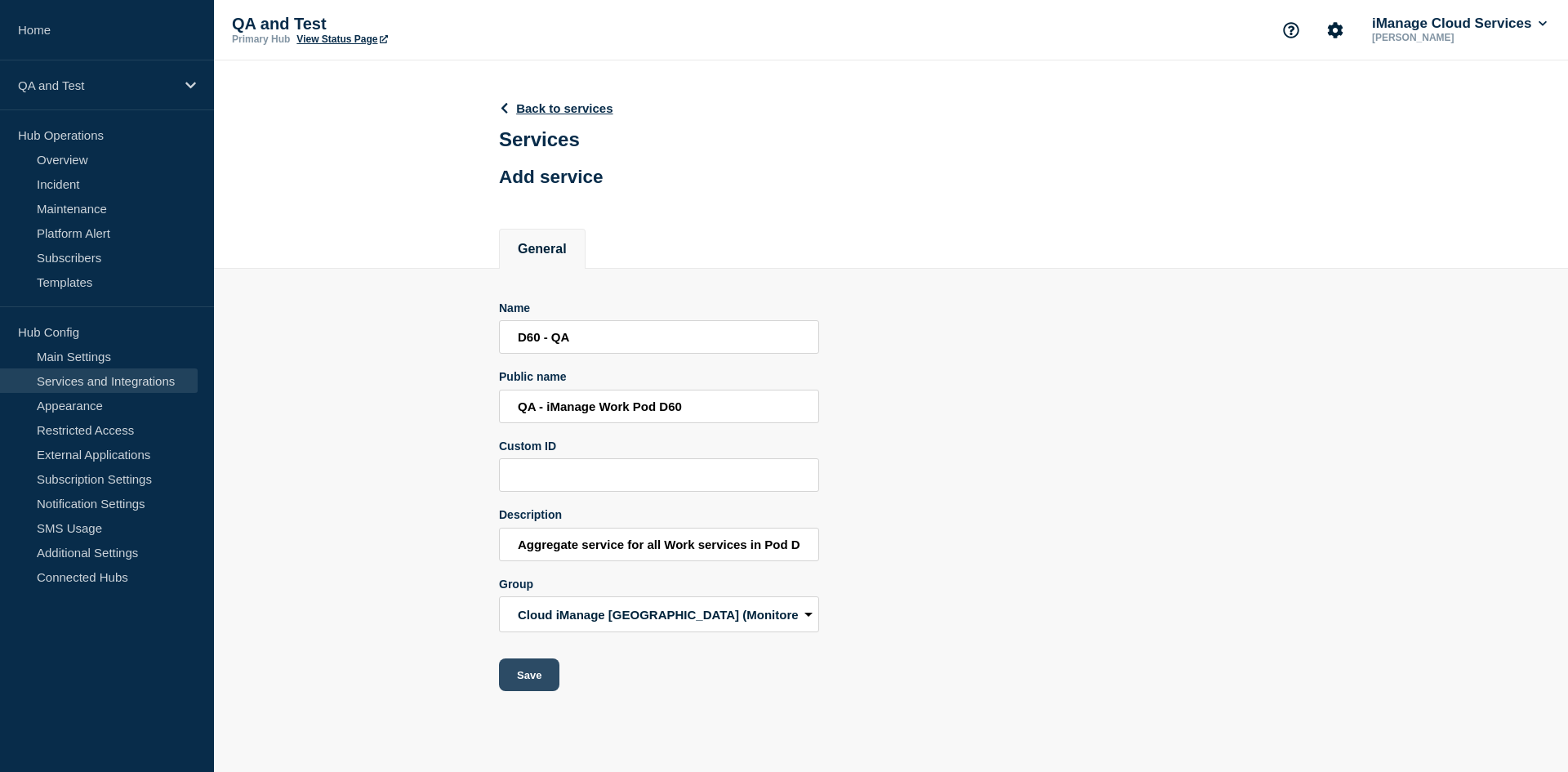
click at [547, 679] on button "Save" at bounding box center [529, 675] width 61 height 33
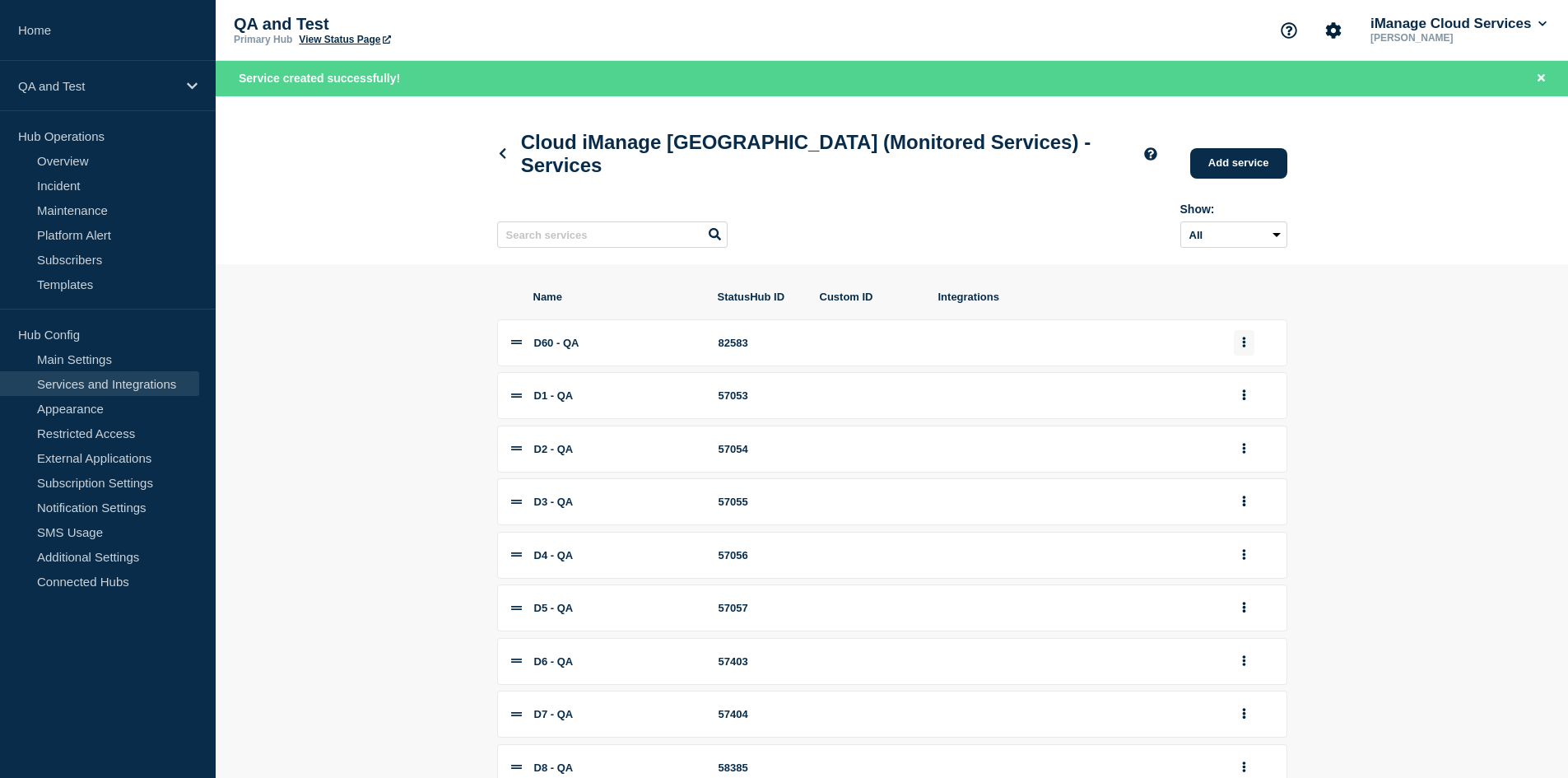
click at [1251, 355] on button "group actions" at bounding box center [1244, 343] width 21 height 26
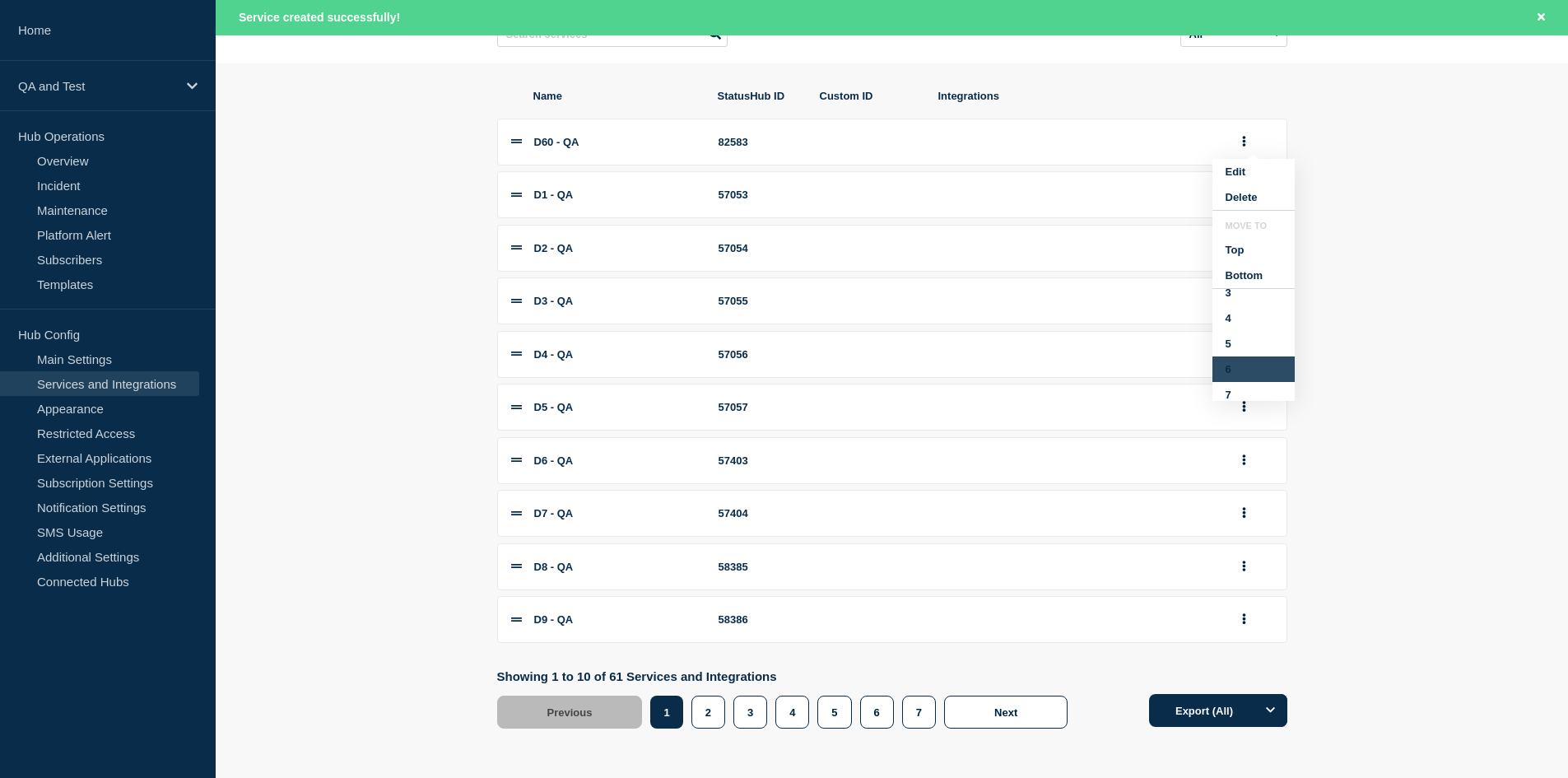
scroll to position [97, 0]
click at [1231, 399] on button "7" at bounding box center [1253, 388] width 82 height 26
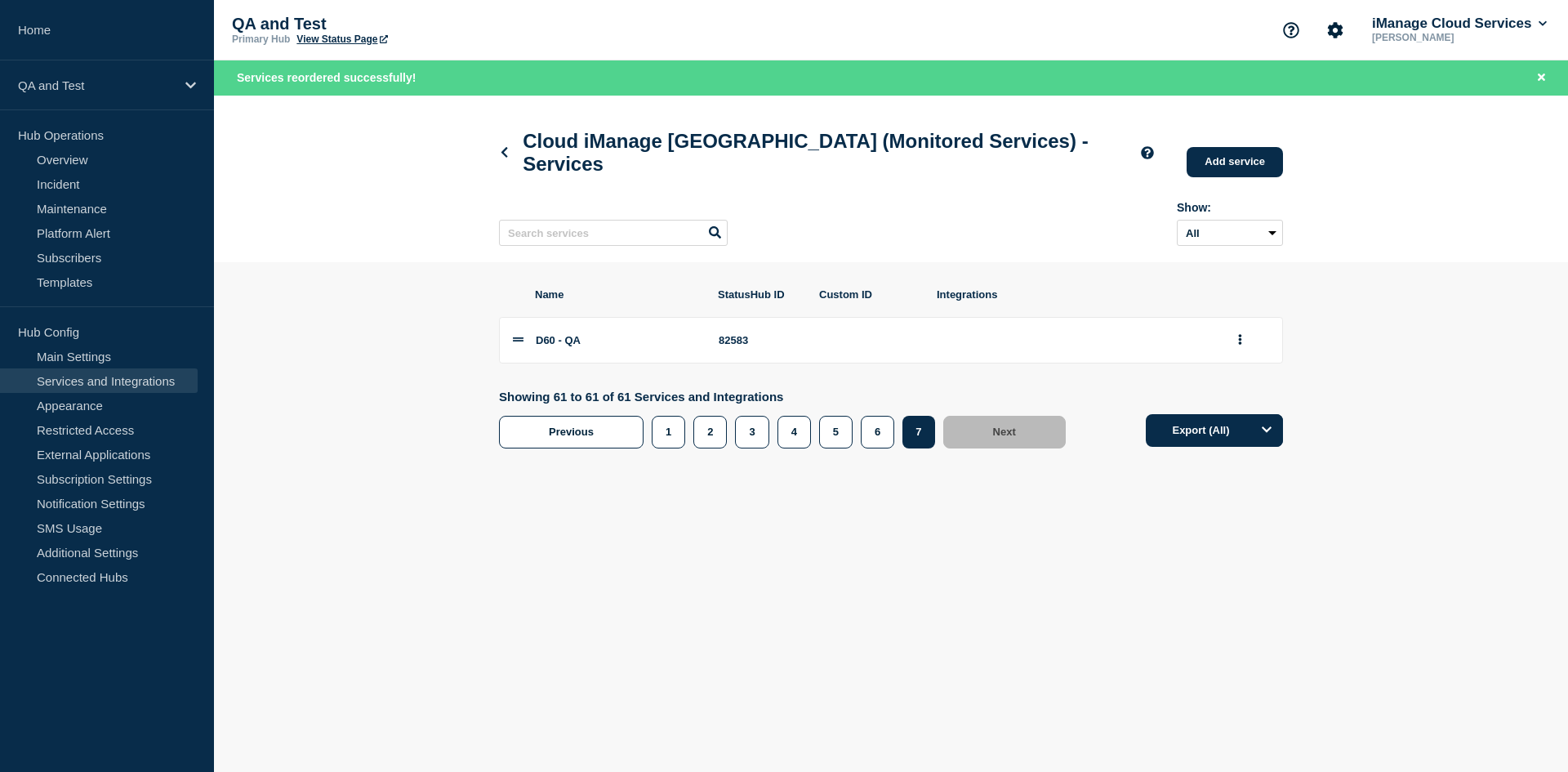
click at [737, 347] on div "82583" at bounding box center [759, 341] width 81 height 12
copy div "82583"
click at [1210, 157] on link "Add service" at bounding box center [1234, 162] width 97 height 30
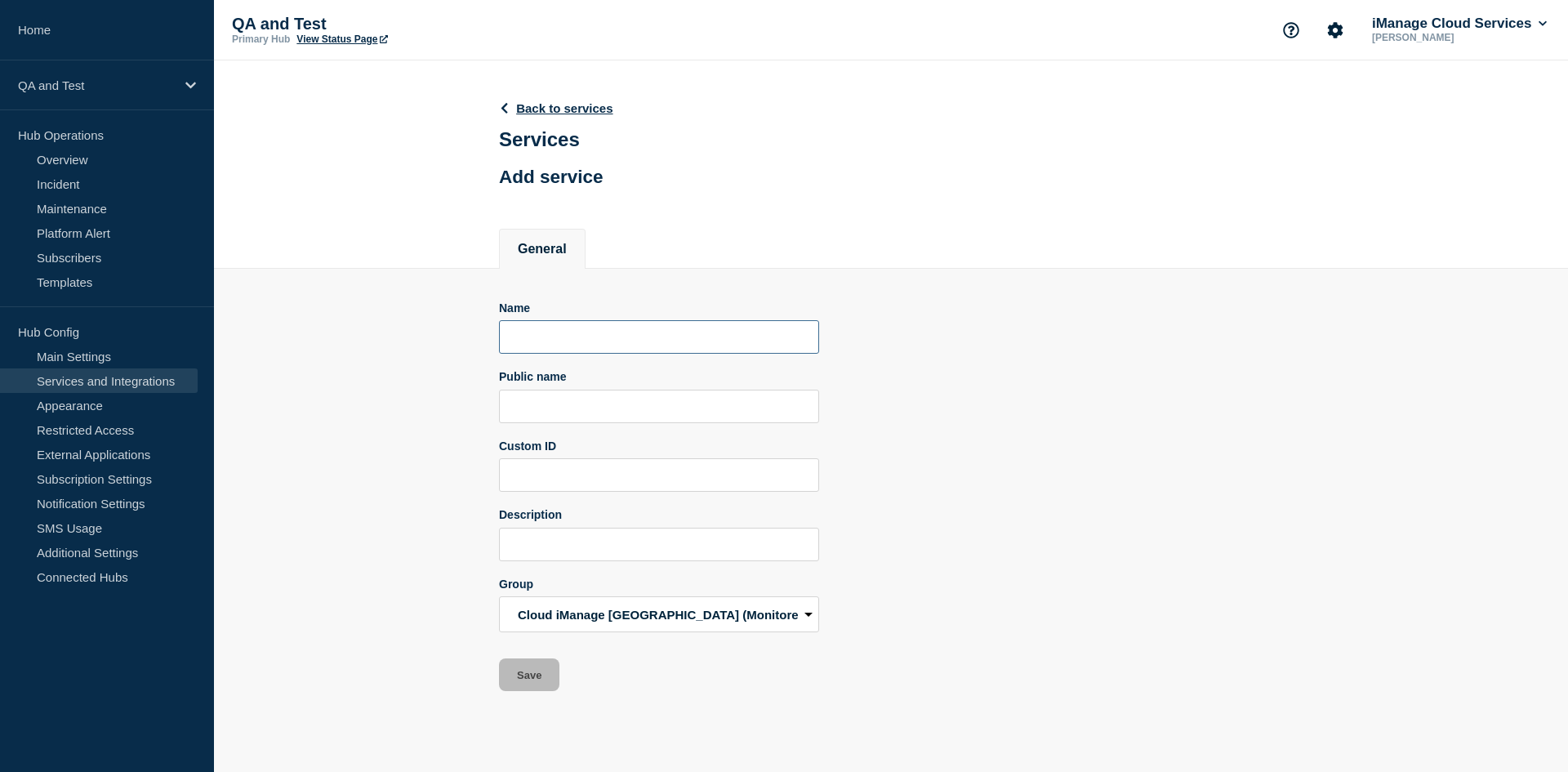
click at [525, 338] on input "Name" at bounding box center [659, 336] width 320 height 33
paste input "D59 - QA"
type input "D59 - QA"
click at [559, 413] on input "Public name" at bounding box center [659, 406] width 320 height 33
paste input "QA - iManage Work Pod D59"
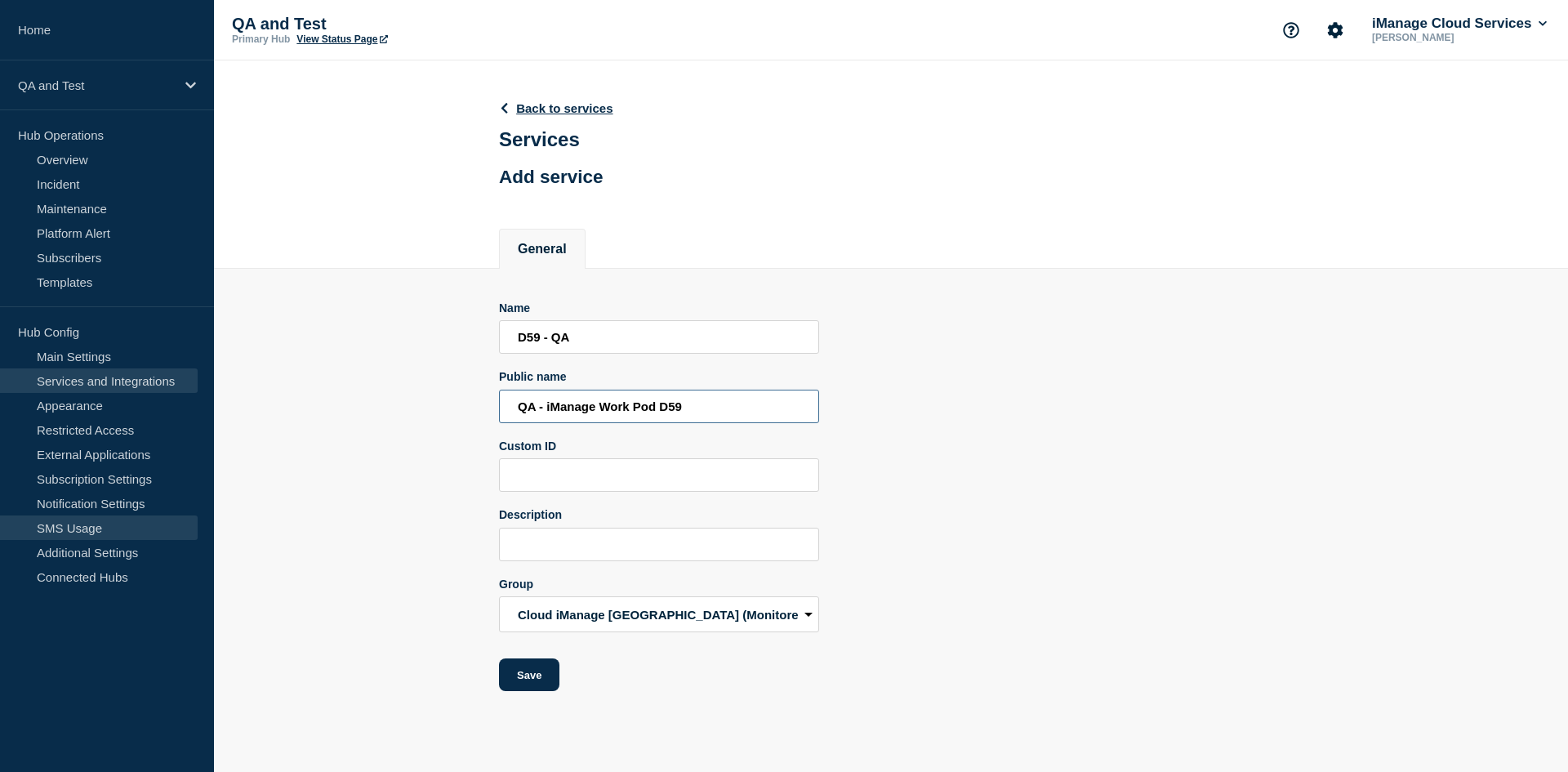
type input "QA - iManage Work Pod D59"
click at [683, 536] on input "Description" at bounding box center [659, 544] width 320 height 33
paste input "Aggregate service for all Work services in Pod D59"
type input "Aggregate service for all Work services in Pod D59"
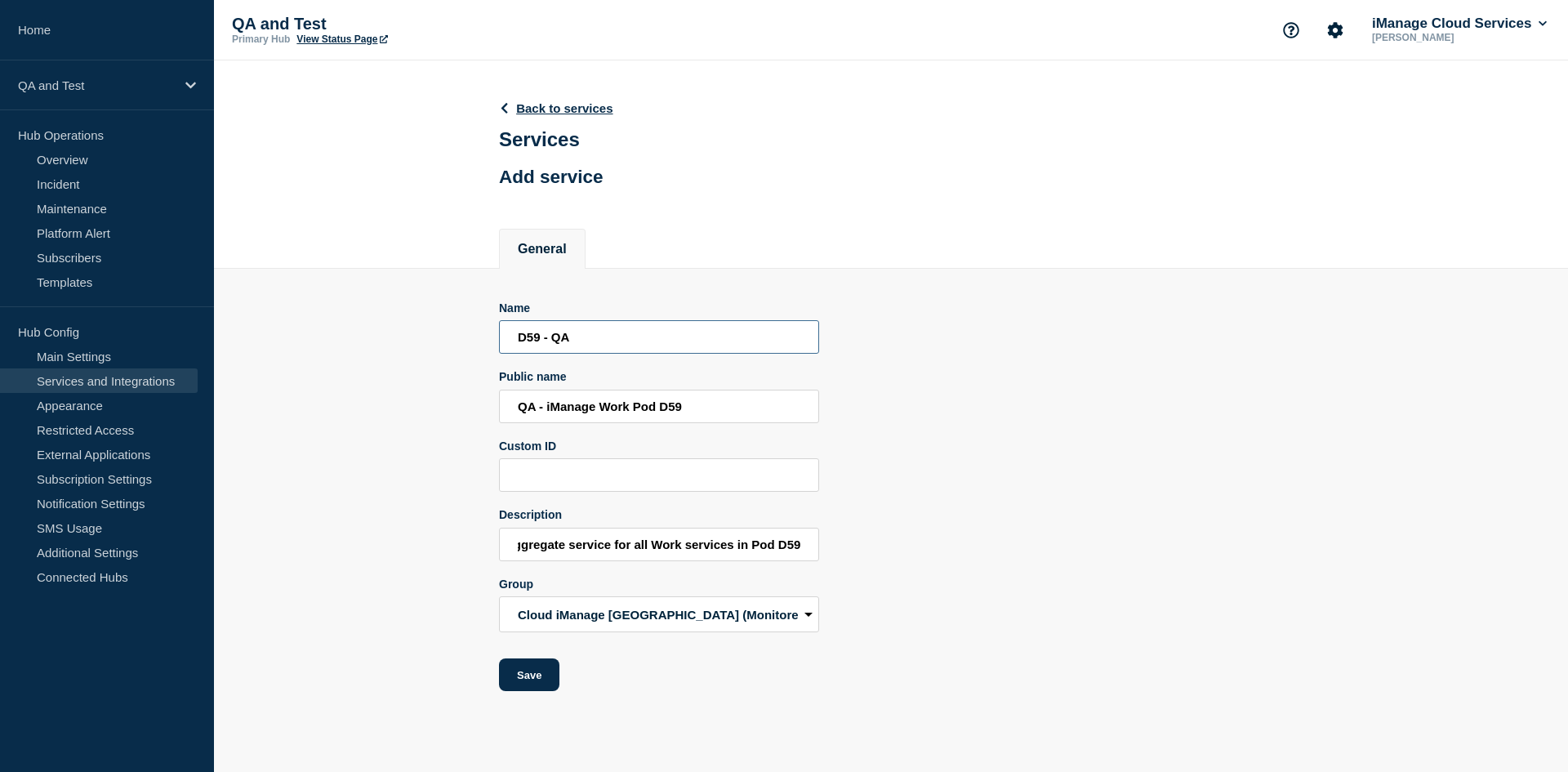
scroll to position [0, 0]
click at [535, 341] on input "D59 - QA" at bounding box center [659, 336] width 320 height 33
type input "D61 - QA"
type input "QA - iManage Work Pod D61"
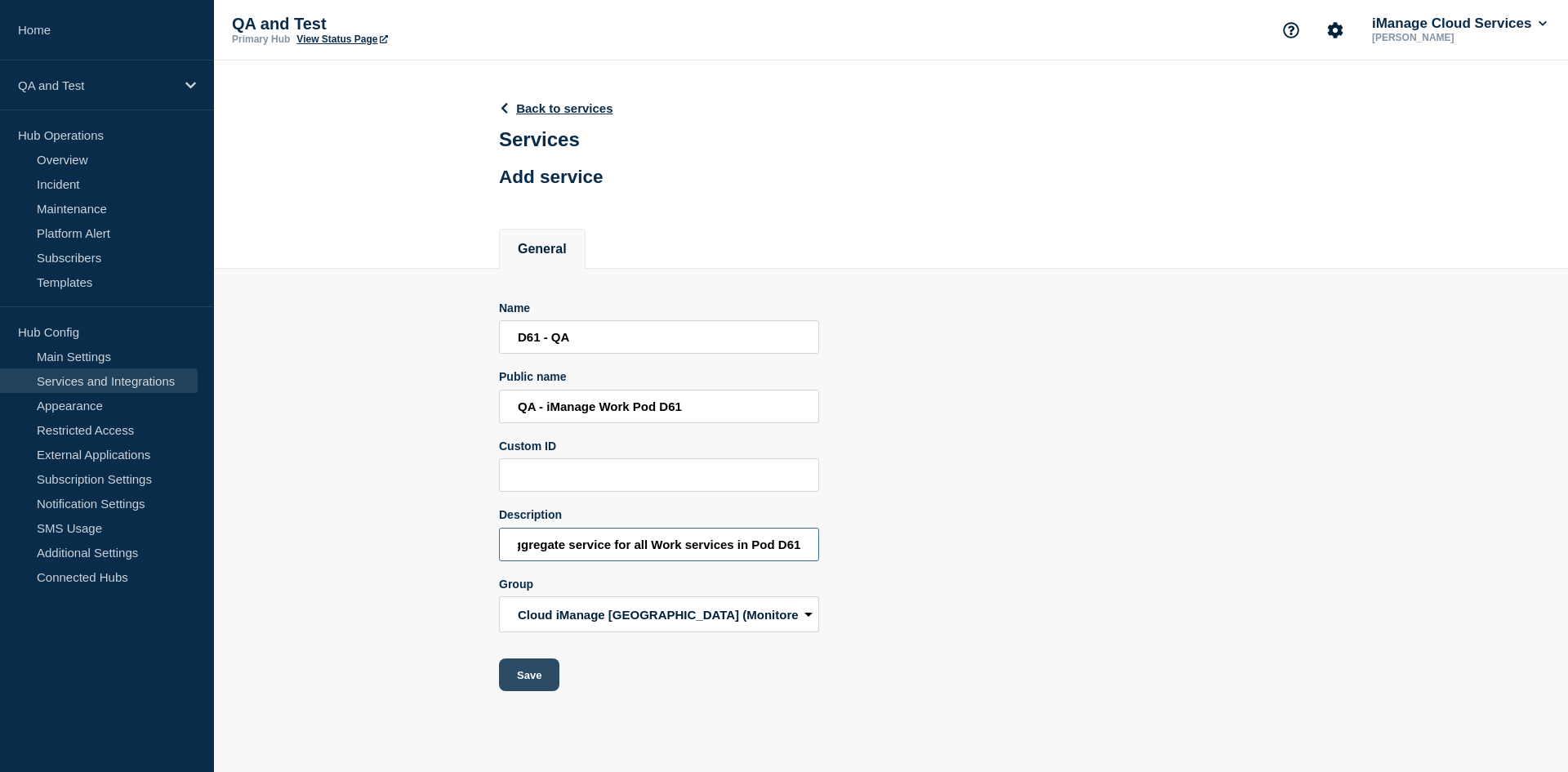
type input "Aggregate service for all Work services in Pod D61"
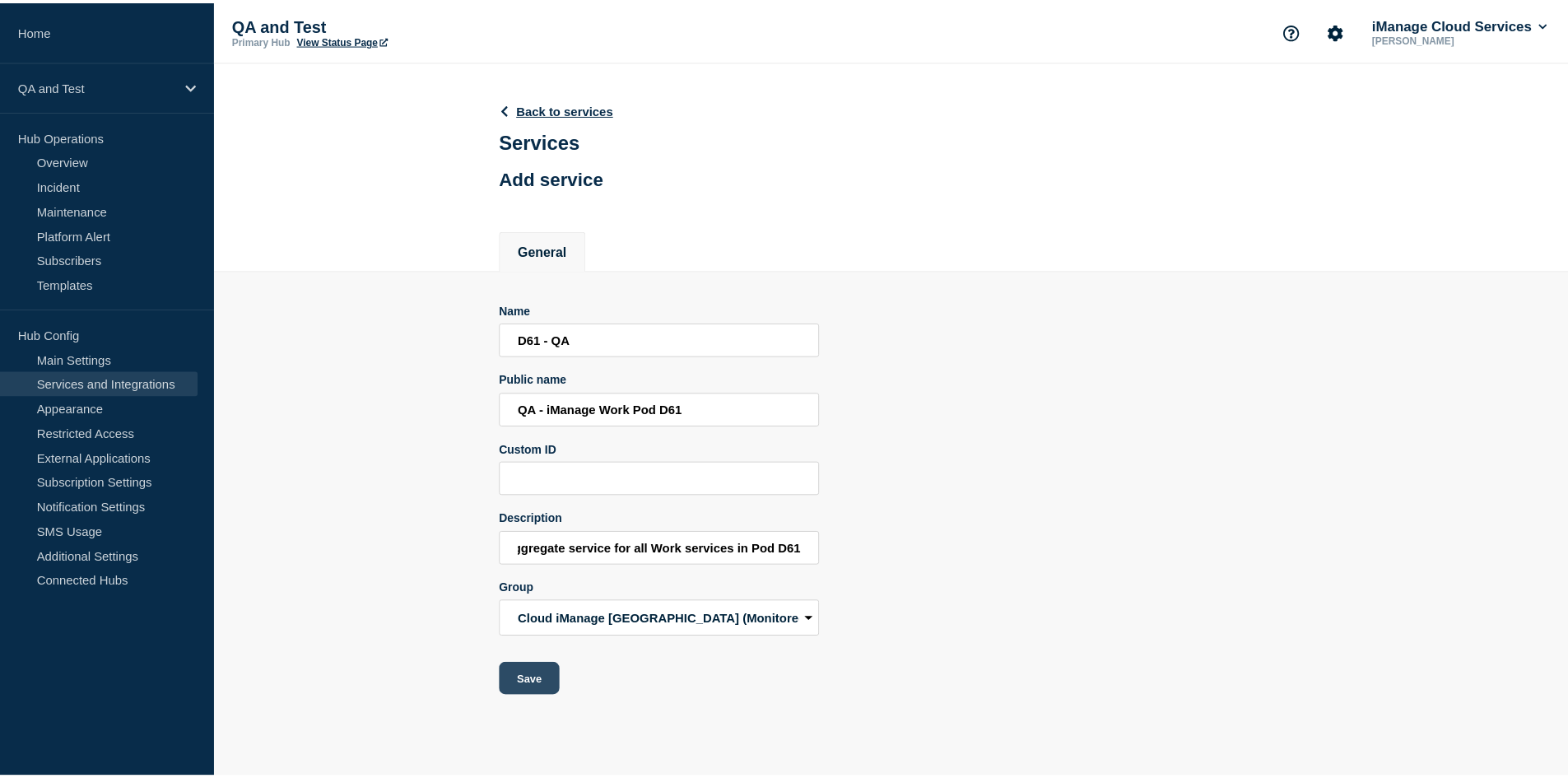
scroll to position [0, 0]
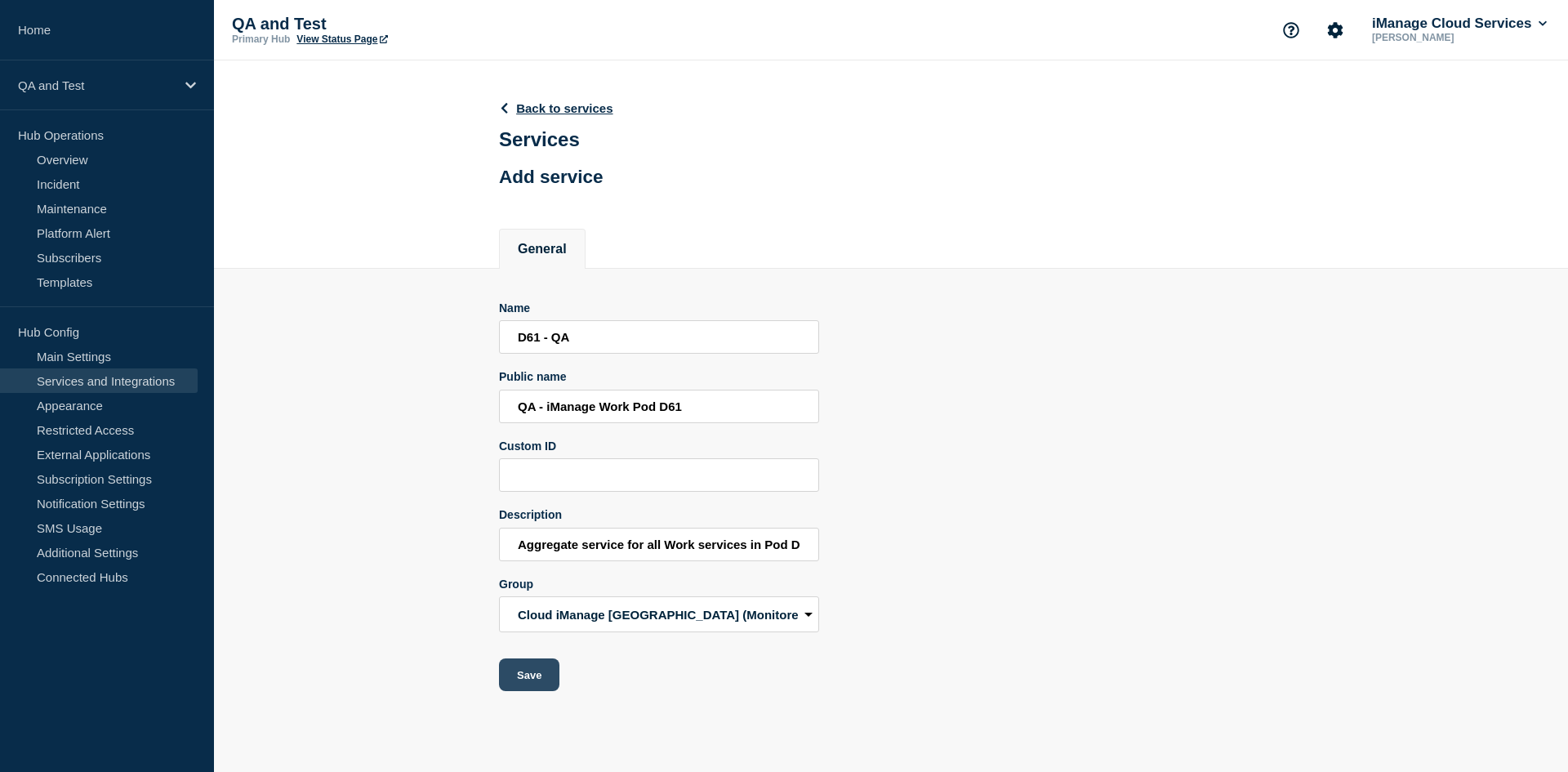
click at [521, 680] on button "Save" at bounding box center [529, 675] width 61 height 33
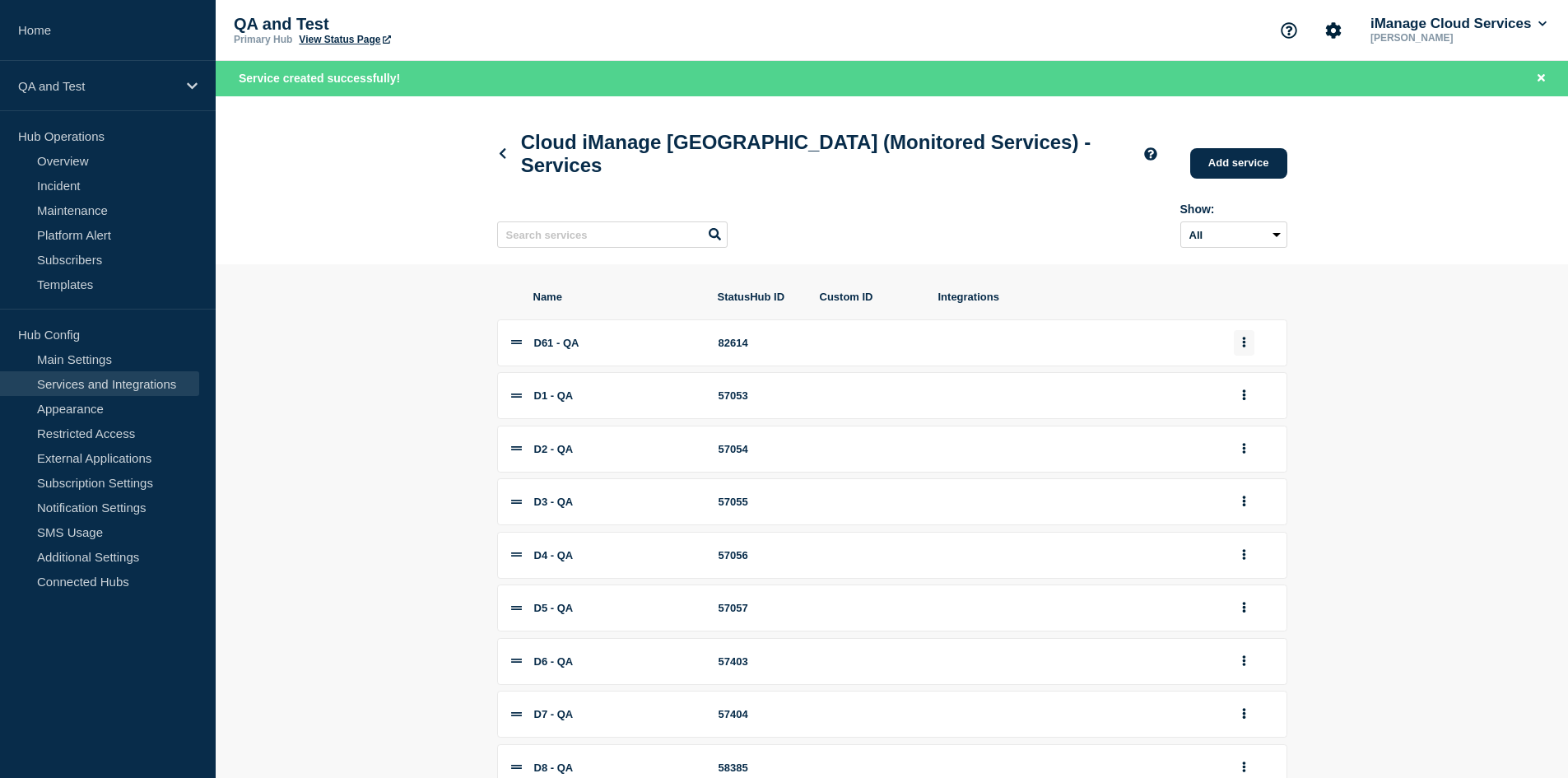
click at [1240, 343] on button "group actions" at bounding box center [1244, 343] width 21 height 26
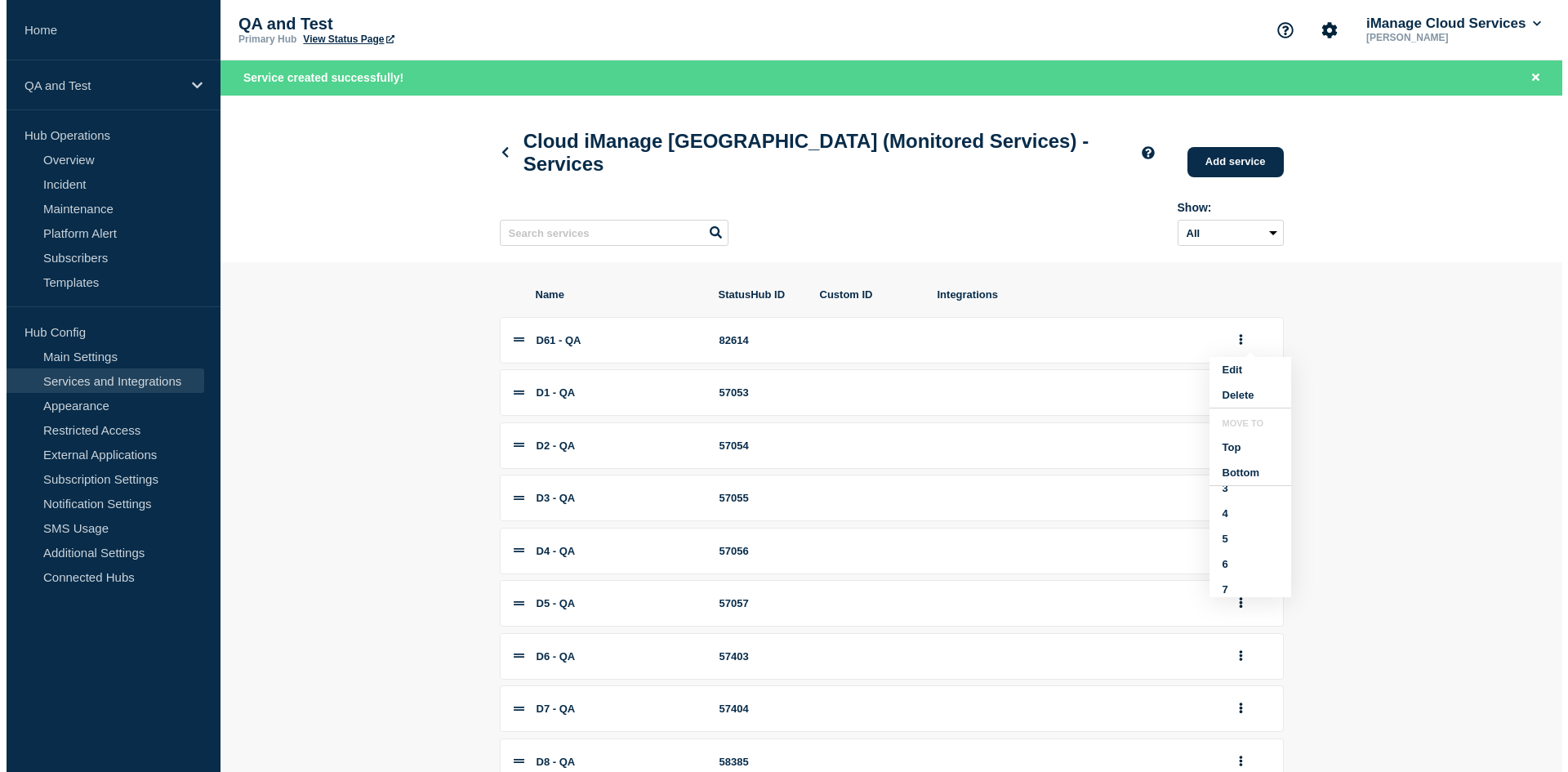
scroll to position [97, 0]
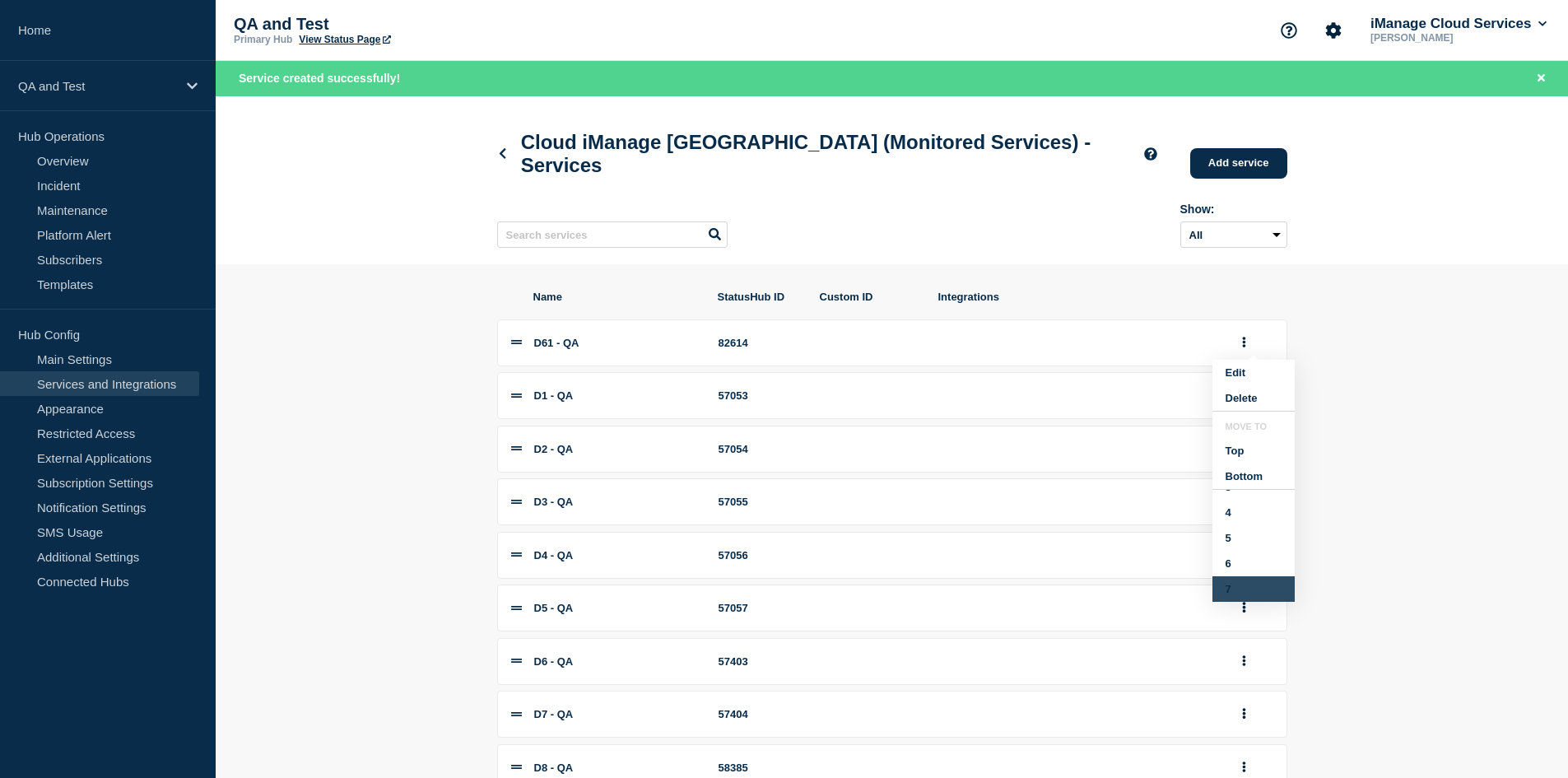
click at [1229, 602] on button "7" at bounding box center [1253, 589] width 82 height 26
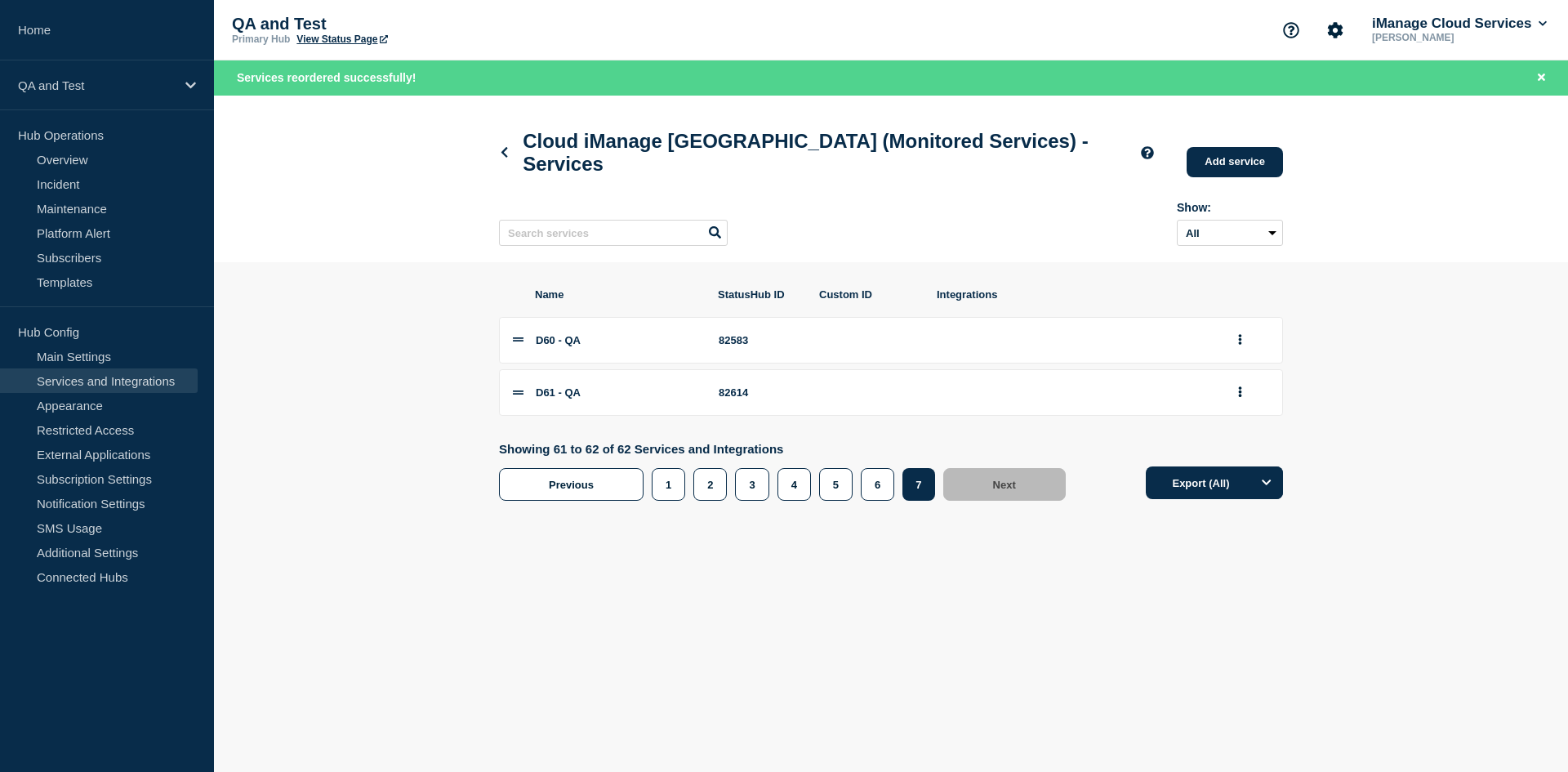
click at [736, 399] on div "82614" at bounding box center [759, 393] width 81 height 12
copy div "82614"
click at [1221, 172] on link "Add service" at bounding box center [1234, 162] width 97 height 30
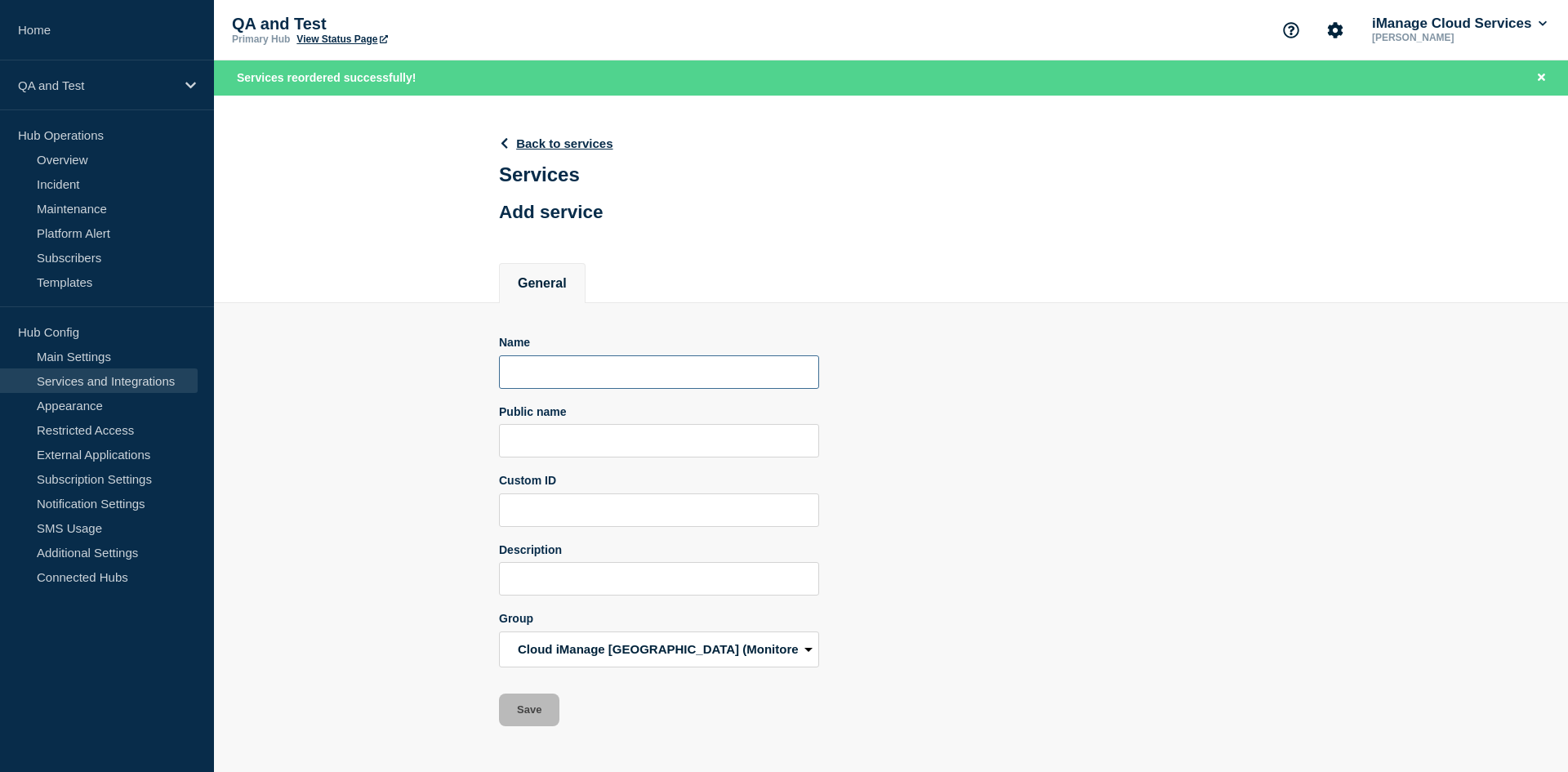
click at [584, 375] on input "Name" at bounding box center [659, 371] width 320 height 33
paste input "D59 - QA"
type input "D59 - QA"
click at [553, 438] on input "Public name" at bounding box center [659, 441] width 320 height 33
paste input "QA - iManage Work Pod D59"
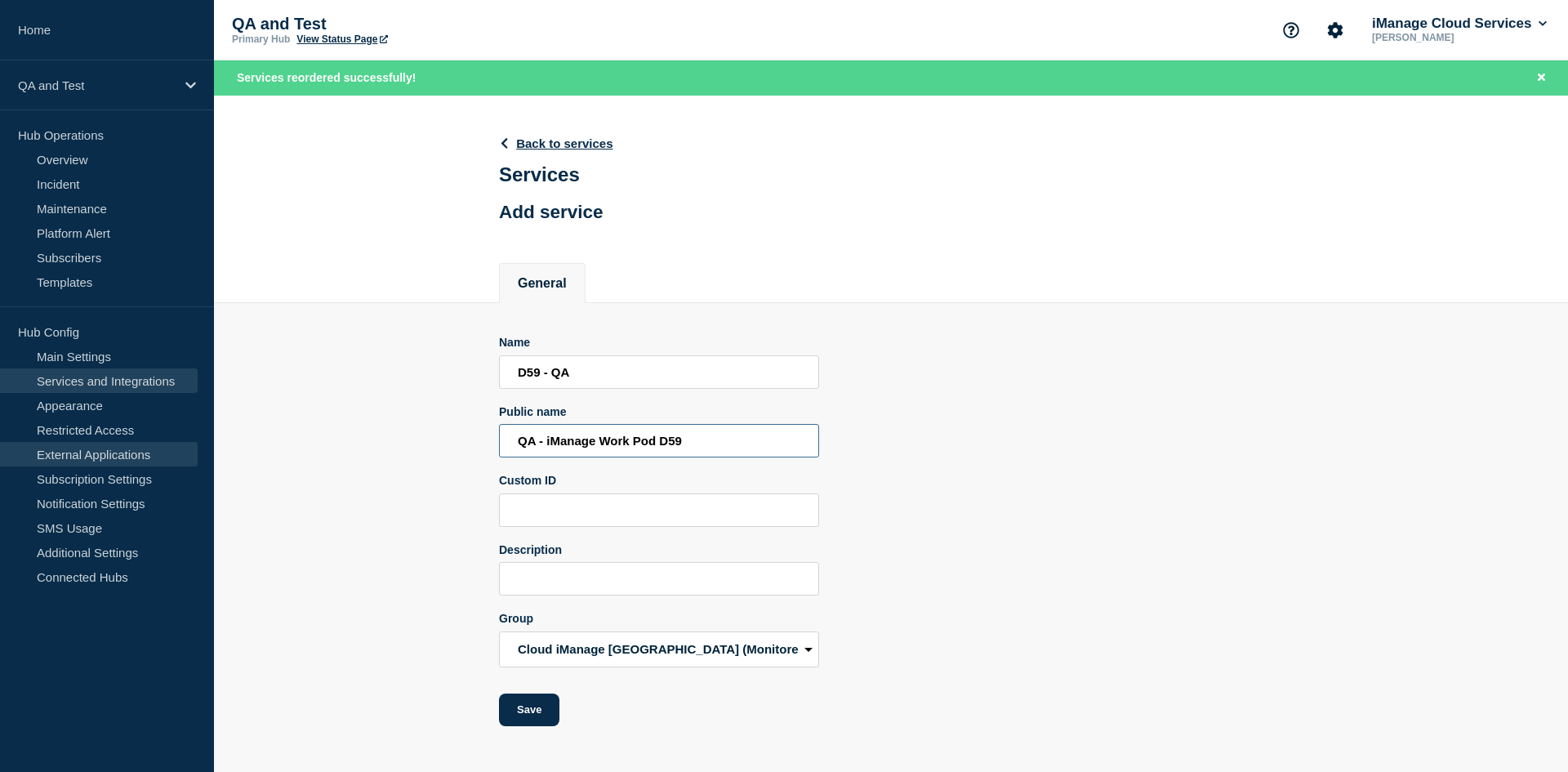
type input "QA - iManage Work Pod D59"
click at [538, 593] on input "Description" at bounding box center [659, 579] width 320 height 33
paste input "Aggregate service for all Work services in Pod D59"
type input "Aggregate service for all Work services in Pod D59"
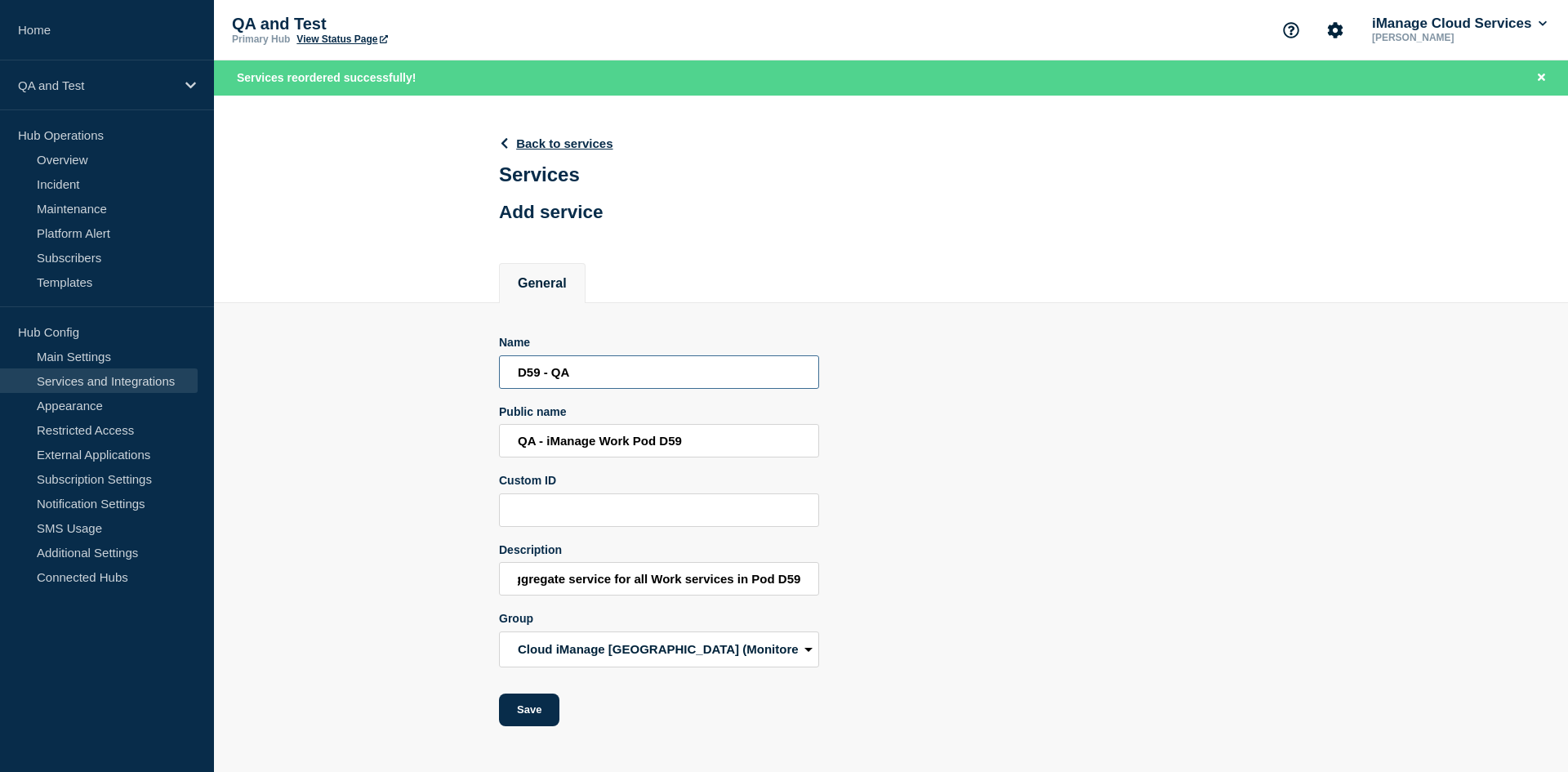
scroll to position [0, 0]
click at [543, 375] on input "D59 - QA" at bounding box center [659, 371] width 320 height 33
type input "D62 - QA"
type input "QA - iManage Work Pod D62"
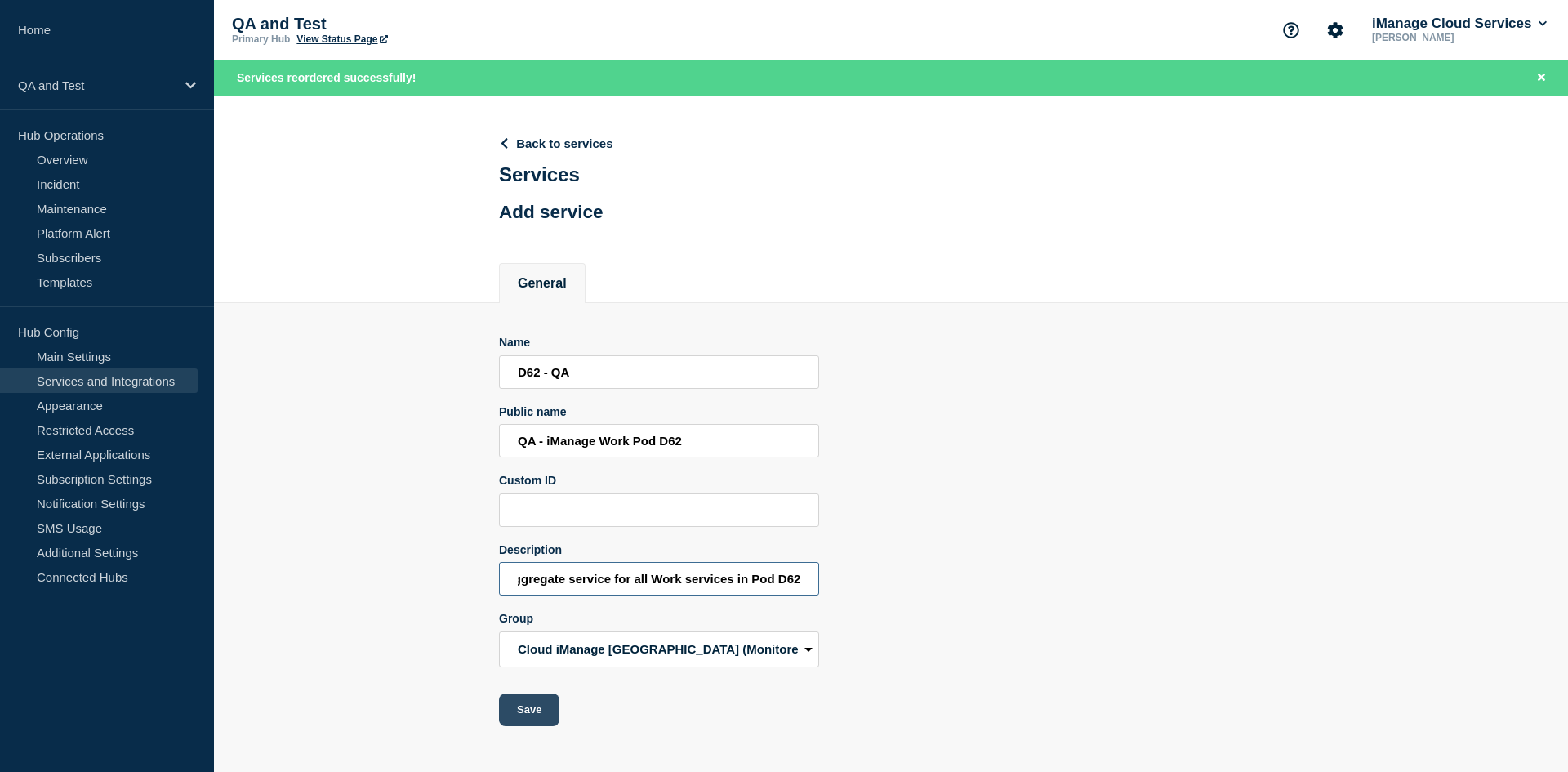
type input "Aggregate service for all Work services in Pod D62"
click at [528, 718] on button "Save" at bounding box center [529, 710] width 61 height 33
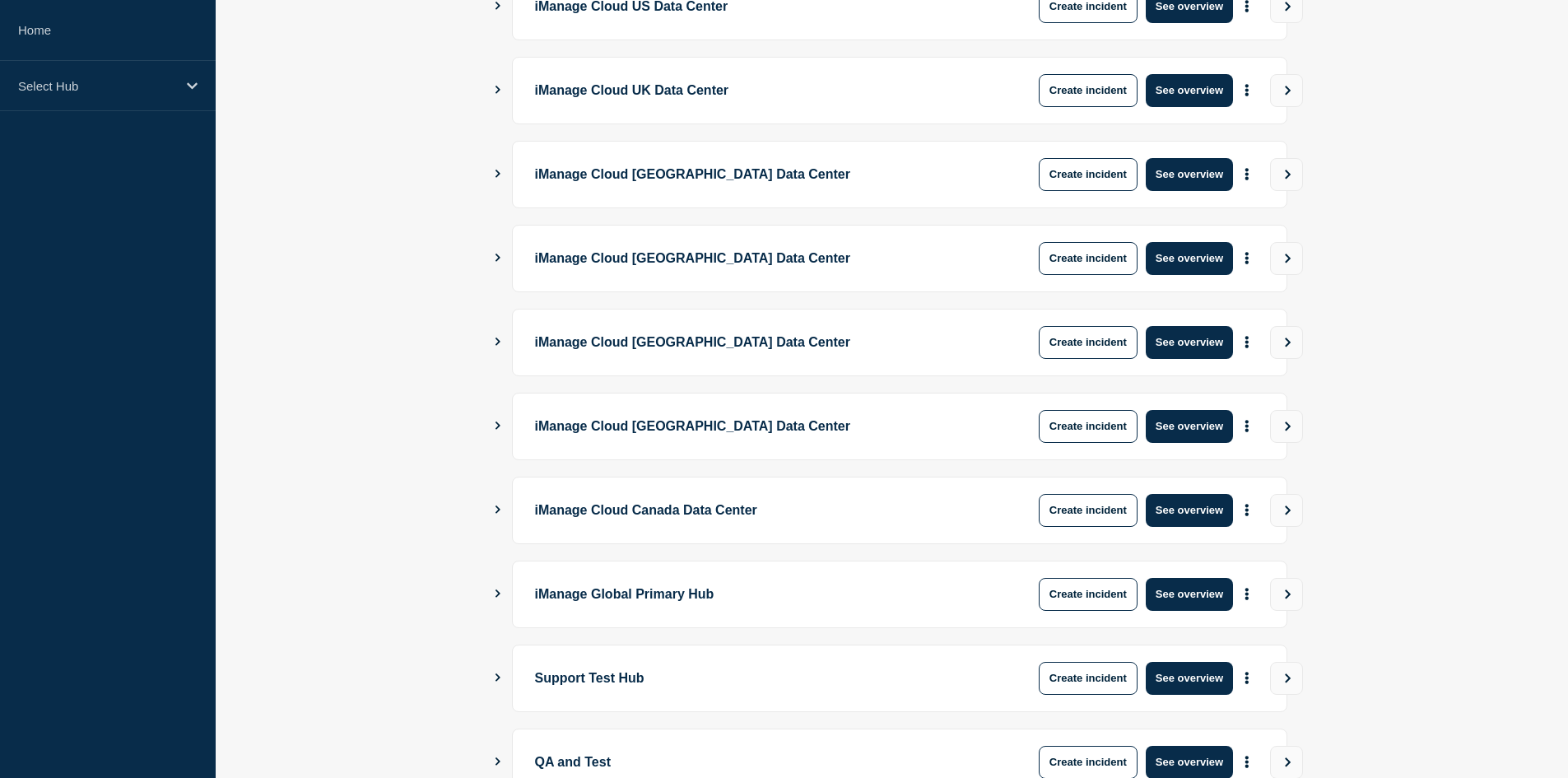
scroll to position [390, 0]
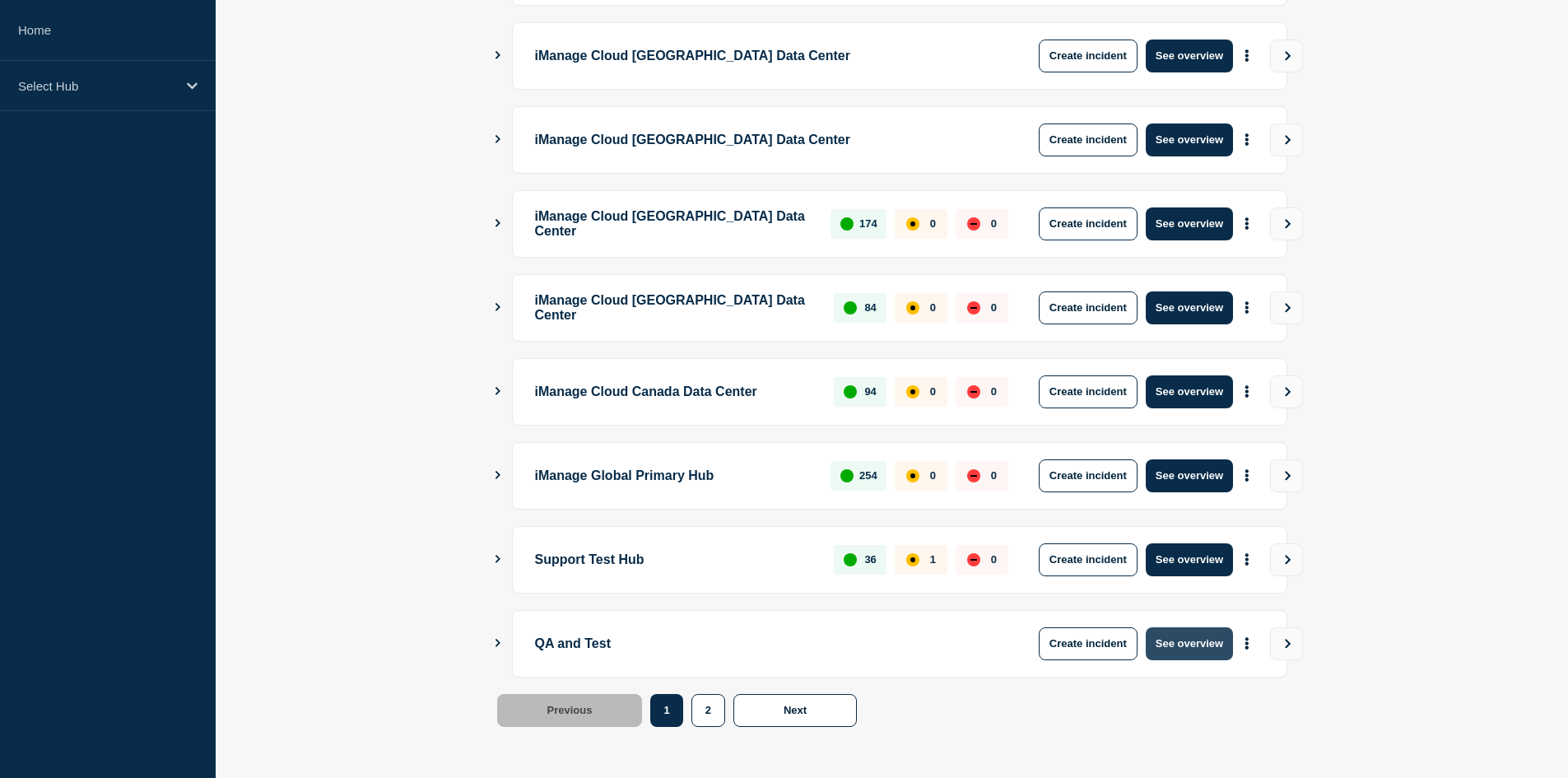
click at [1203, 637] on button "See overview" at bounding box center [1189, 644] width 87 height 33
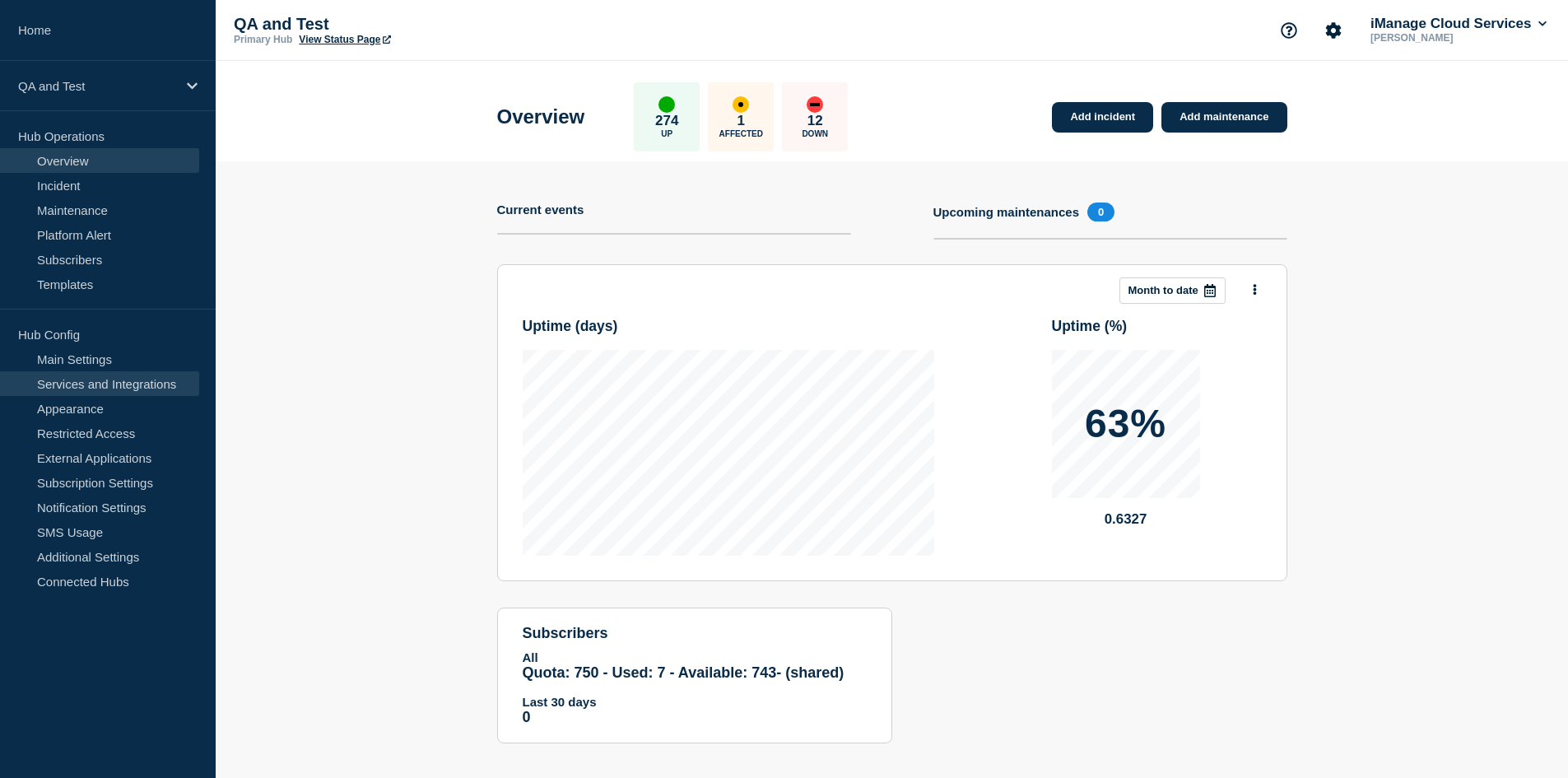
click at [122, 386] on link "Services and Integrations" at bounding box center [99, 384] width 199 height 25
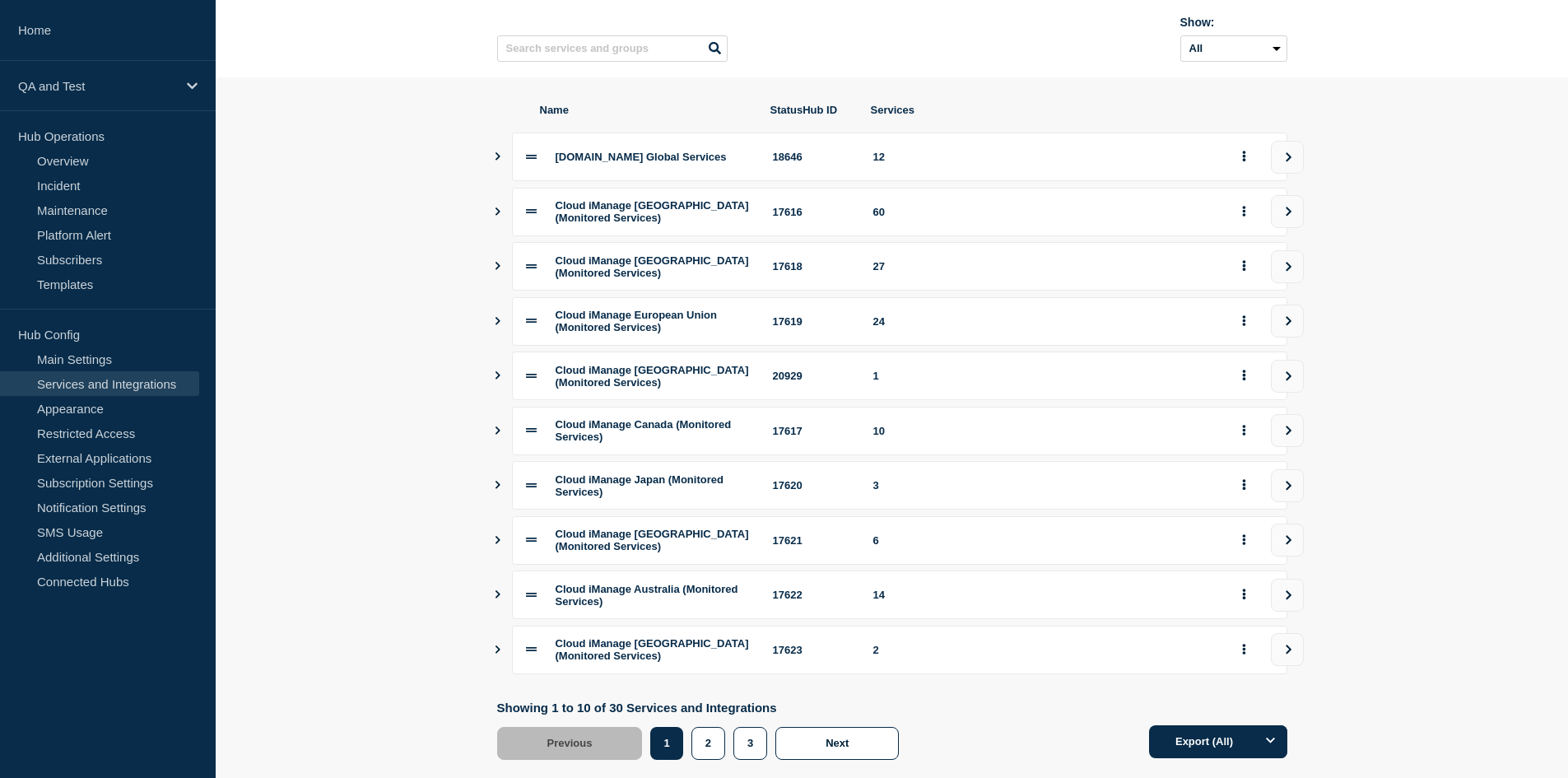
scroll to position [191, 0]
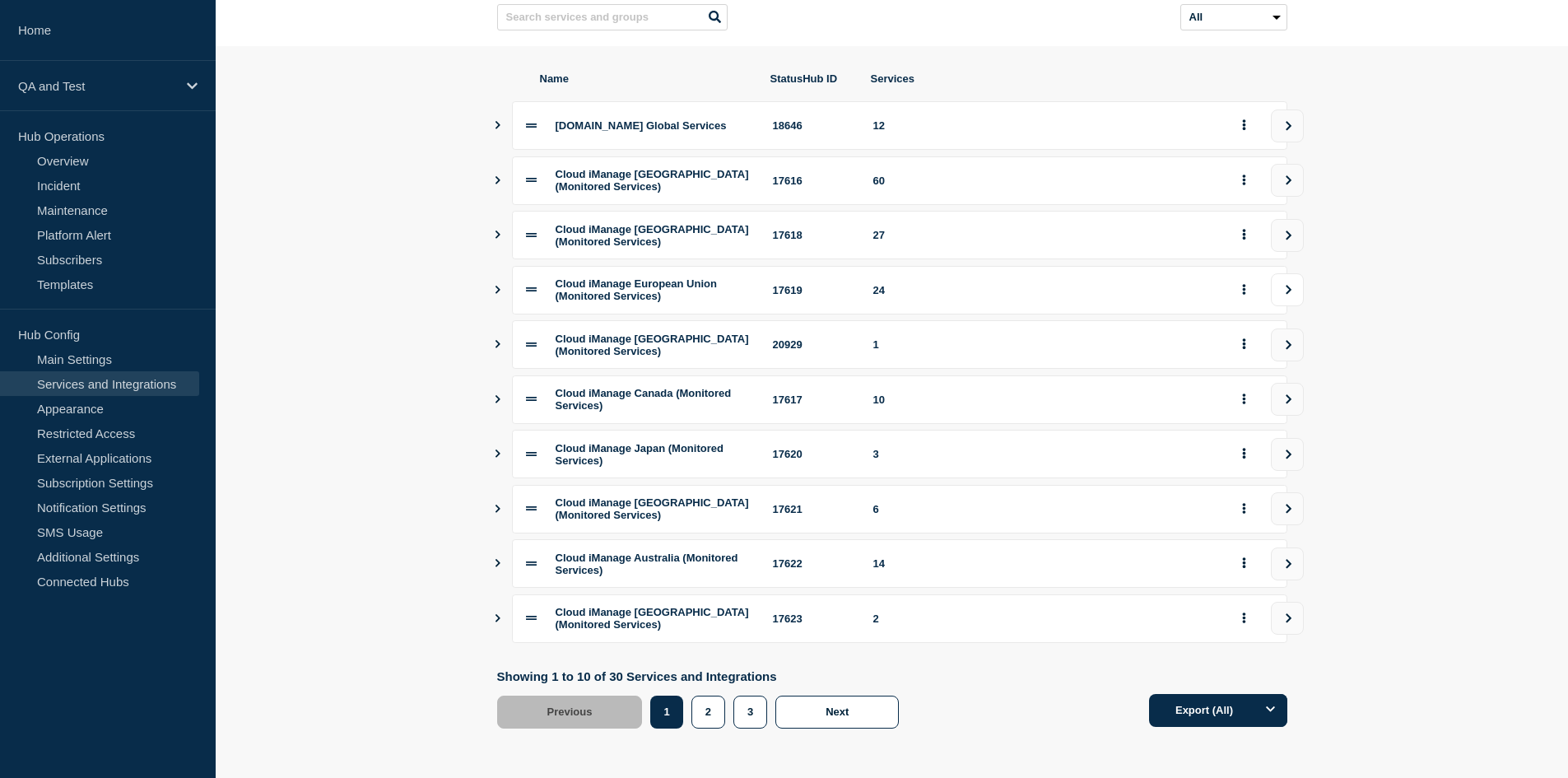
click at [1295, 273] on button "view group" at bounding box center [1287, 290] width 33 height 33
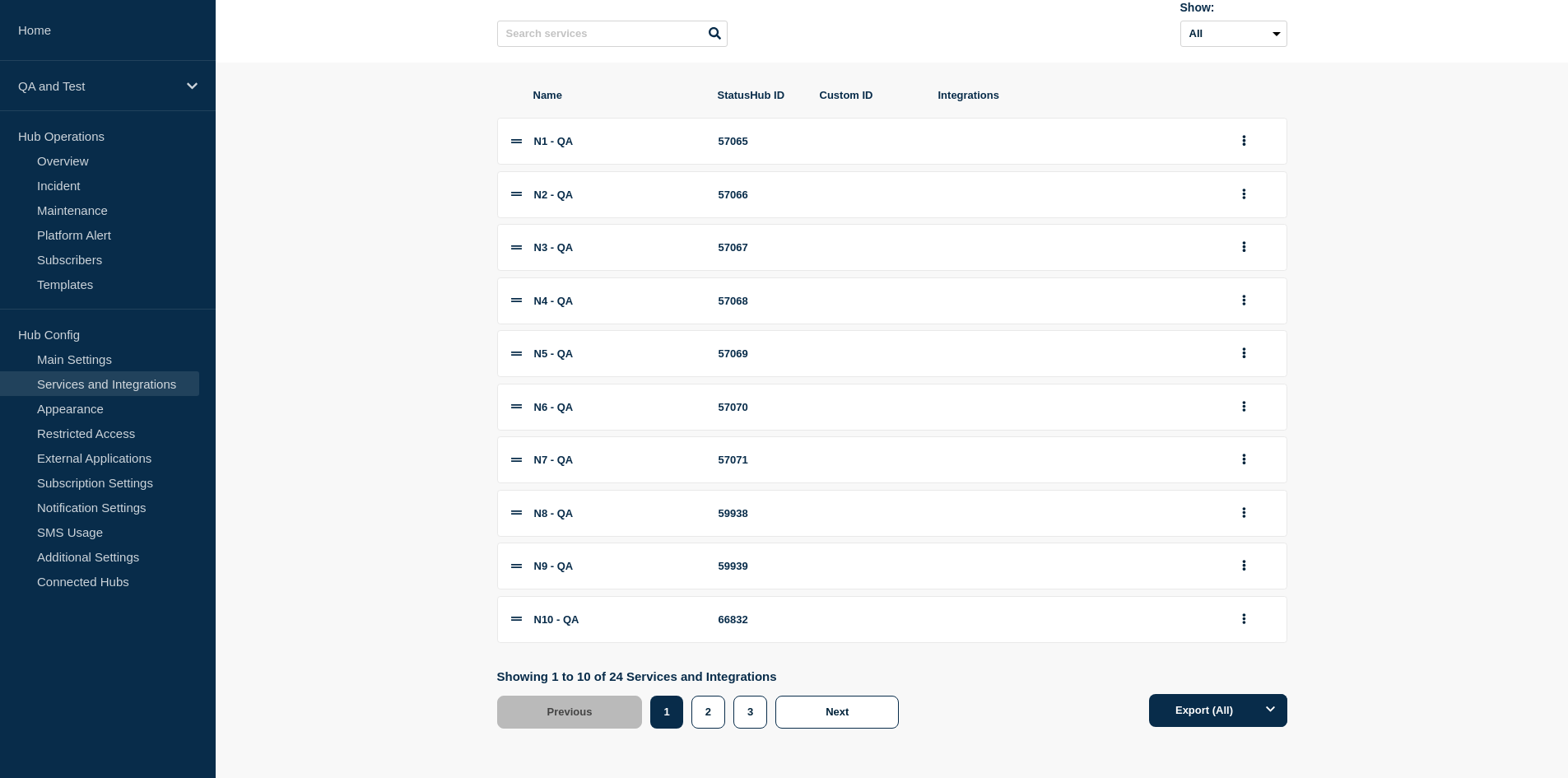
scroll to position [177, 0]
click at [755, 719] on button "3" at bounding box center [750, 712] width 34 height 33
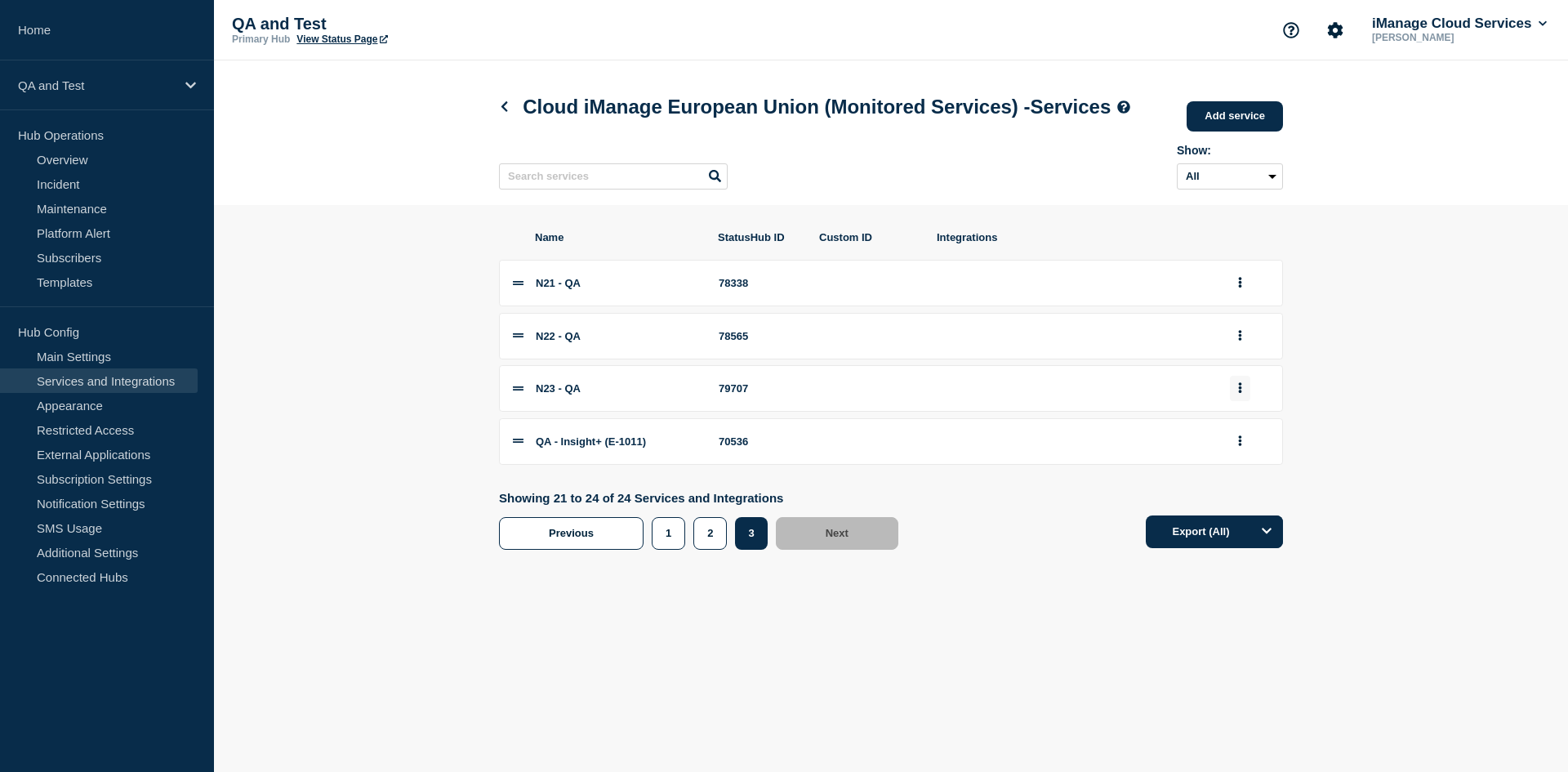
click at [1240, 401] on button "group actions" at bounding box center [1240, 389] width 21 height 26
click at [1244, 431] on button "Edit" at bounding box center [1249, 419] width 81 height 26
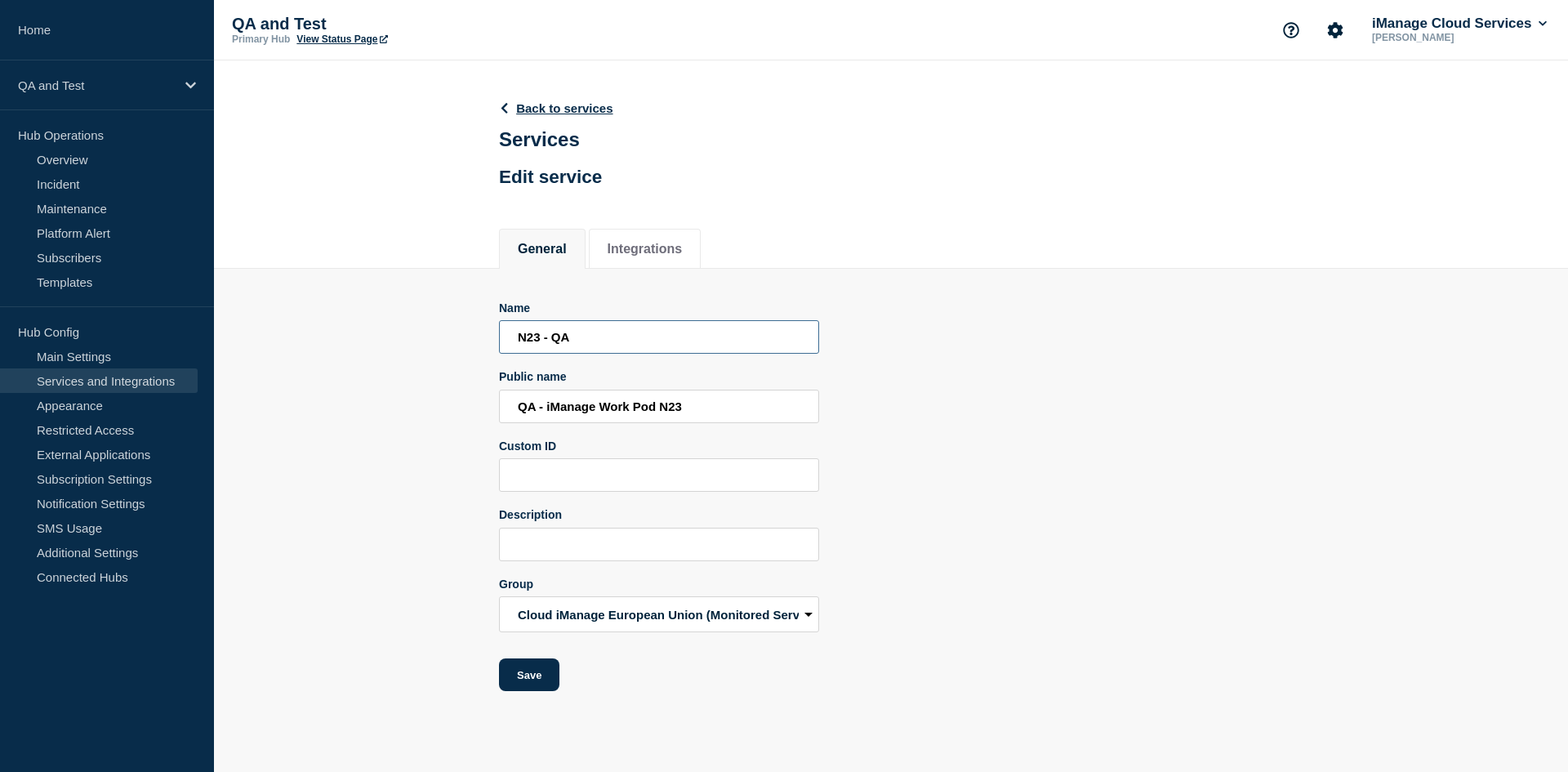
click at [660, 337] on input "N23 - QA" at bounding box center [659, 336] width 320 height 33
click at [666, 424] on input "QA - iManage Work Pod N23" at bounding box center [659, 406] width 320 height 33
click at [664, 424] on input "QA - iManage Work Pod N23" at bounding box center [659, 406] width 320 height 33
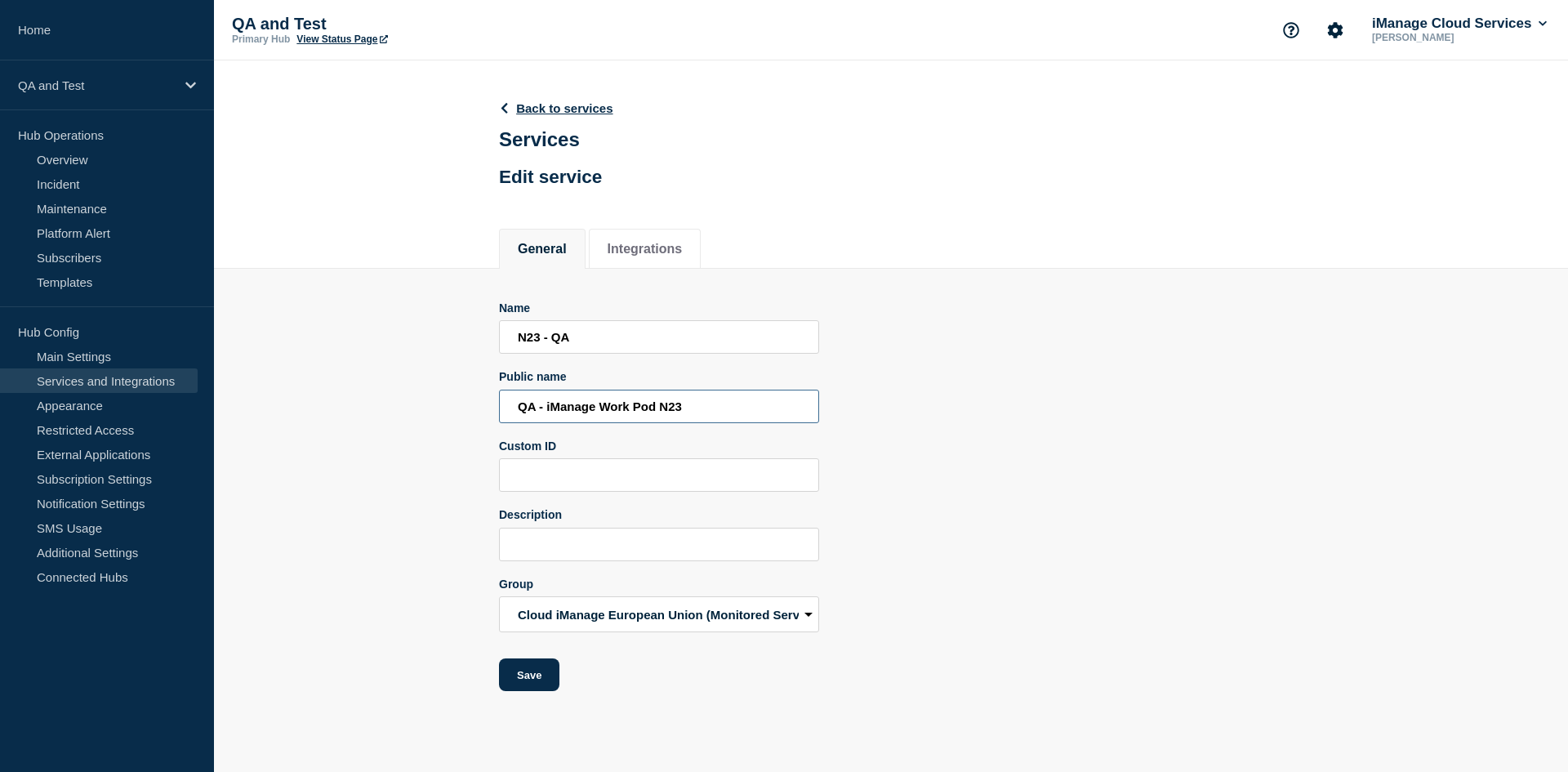
click at [664, 424] on input "QA - iManage Work Pod N23" at bounding box center [659, 406] width 320 height 33
click at [522, 110] on link "Back to services" at bounding box center [556, 108] width 115 height 14
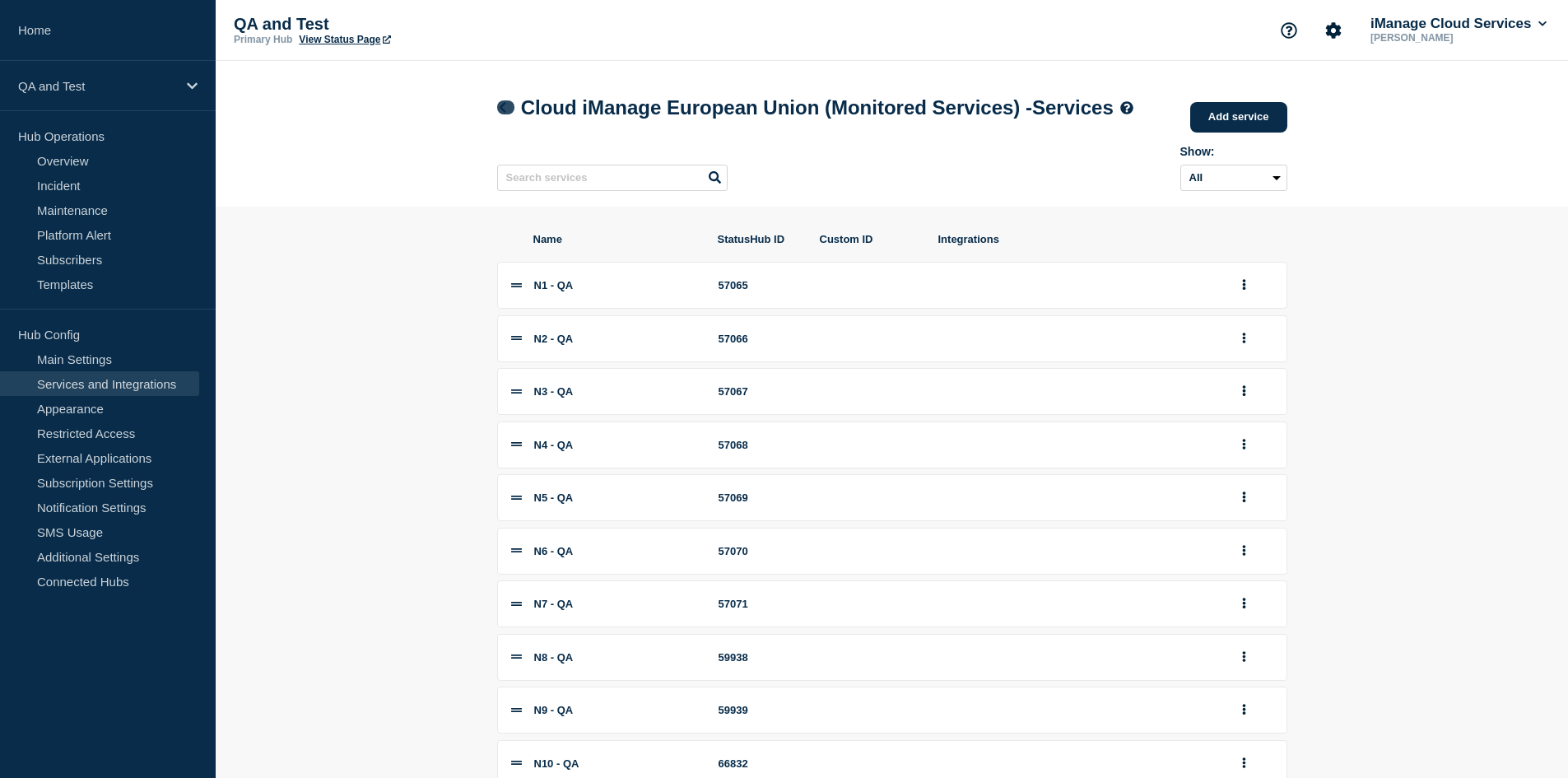
click at [503, 113] on icon at bounding box center [503, 107] width 12 height 10
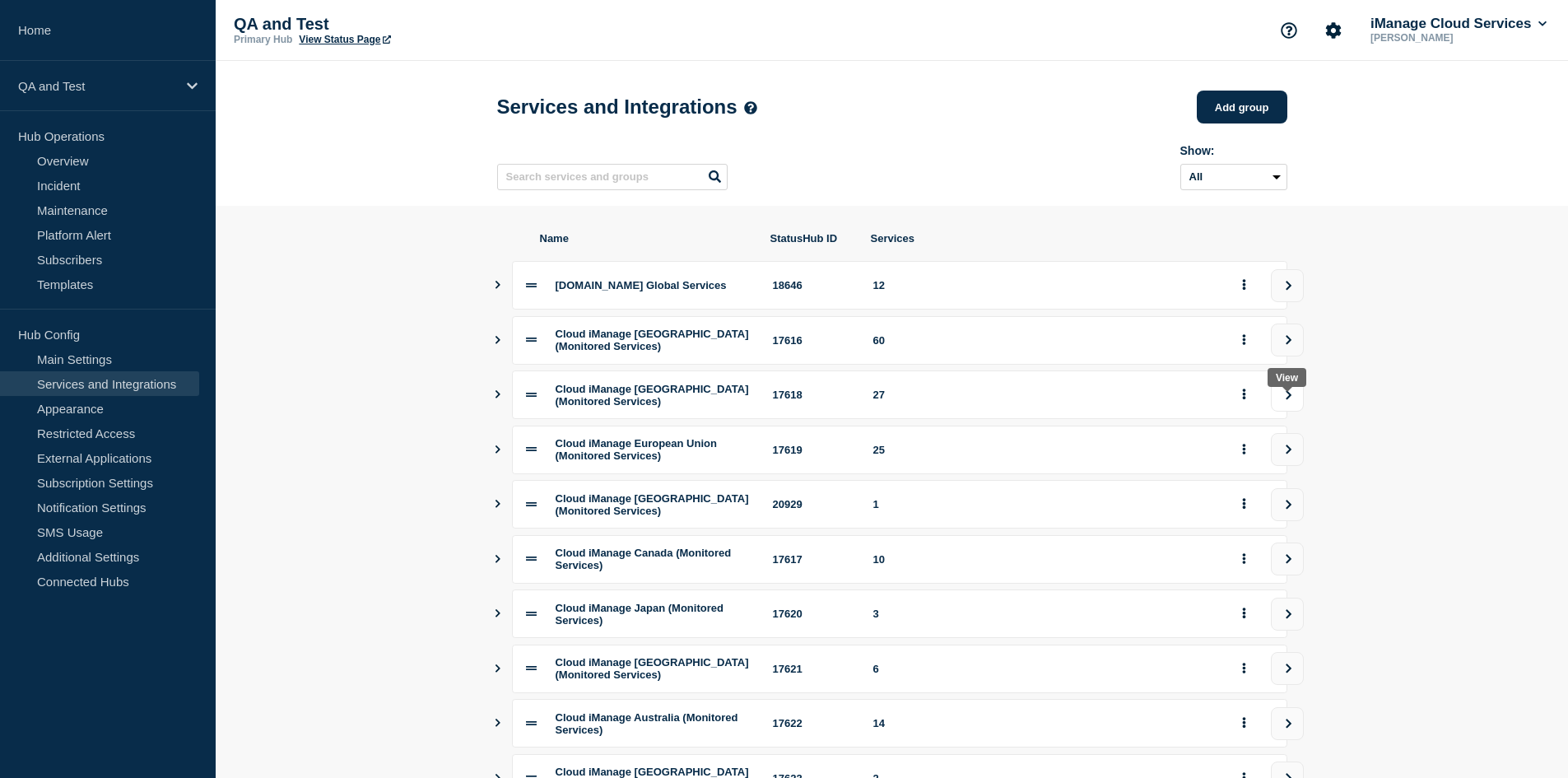
click at [1291, 400] on icon "view group" at bounding box center [1289, 395] width 10 height 9
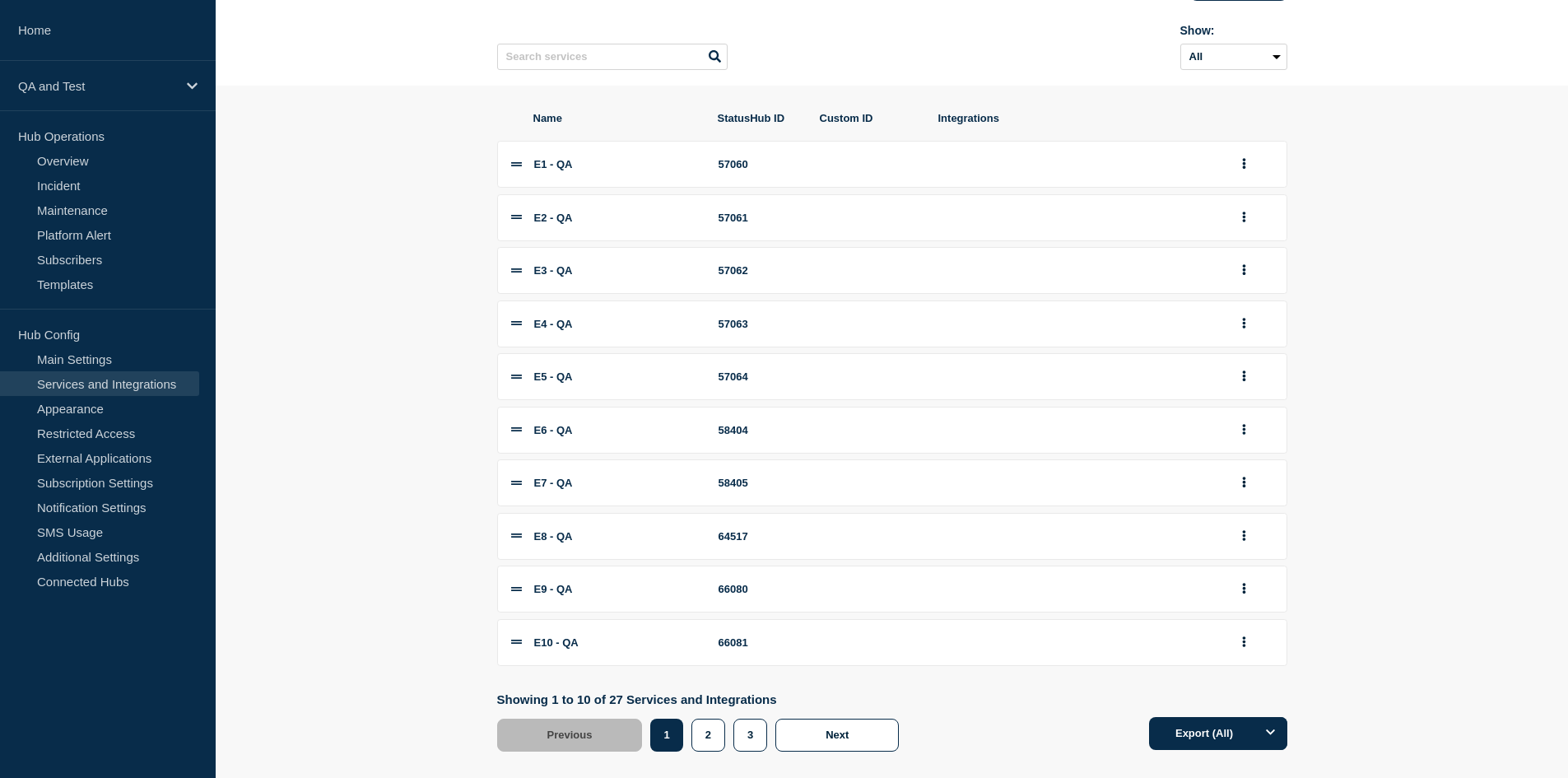
scroll to position [177, 0]
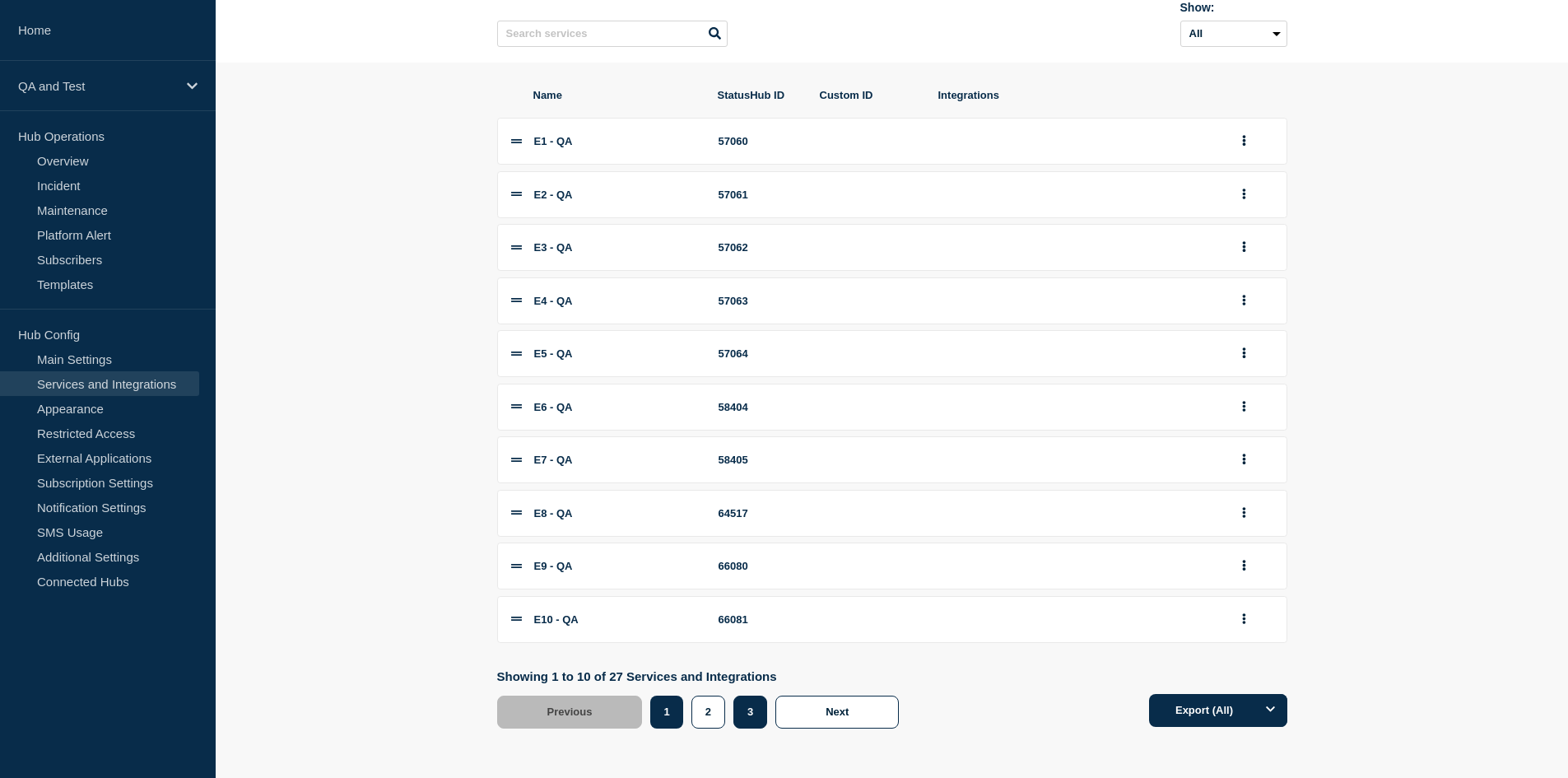
click at [761, 700] on button "3" at bounding box center [750, 712] width 34 height 33
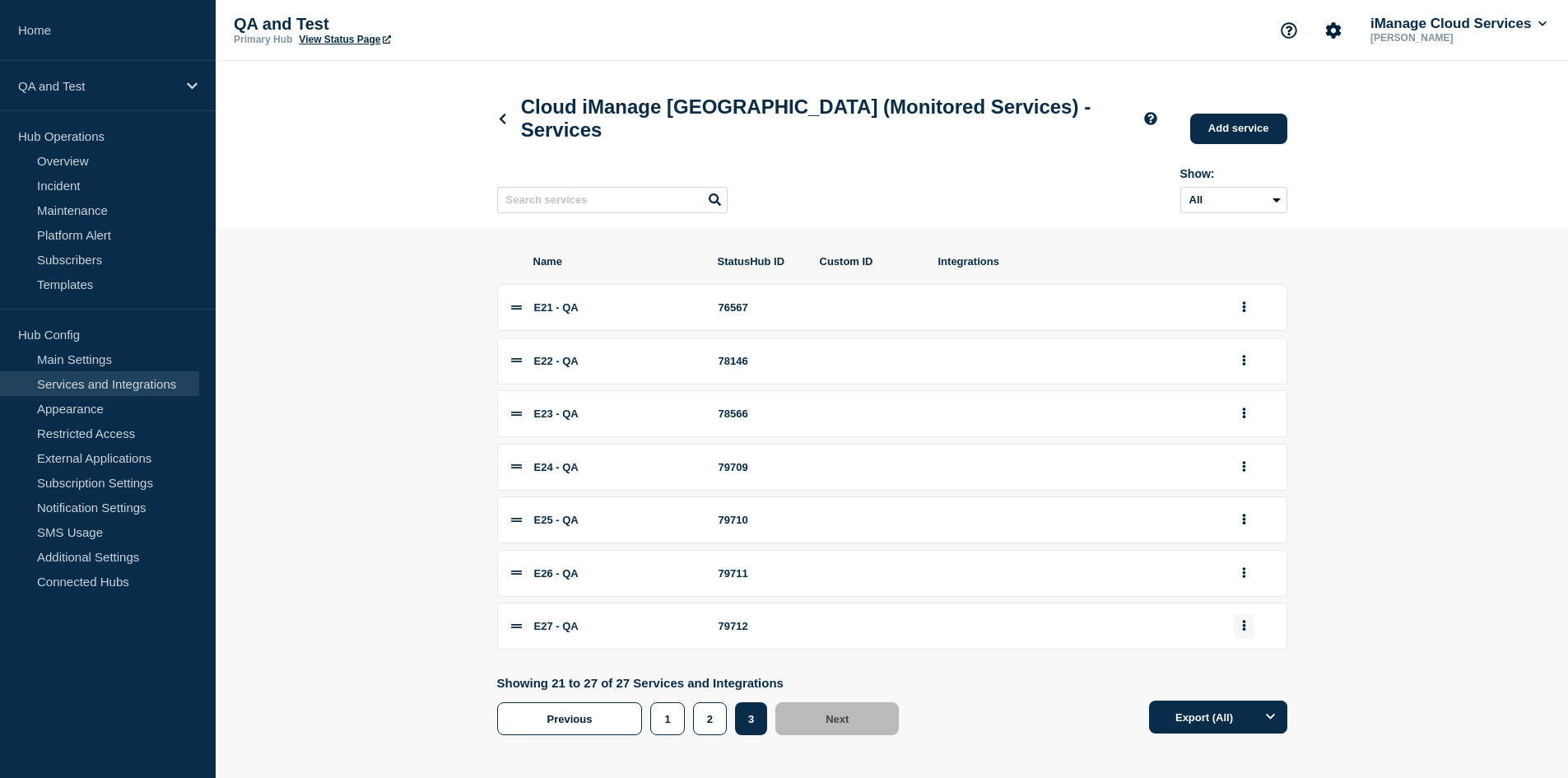
click at [1243, 631] on icon "group actions" at bounding box center [1244, 625] width 4 height 10
click at [1244, 391] on button "Edit" at bounding box center [1253, 383] width 82 height 26
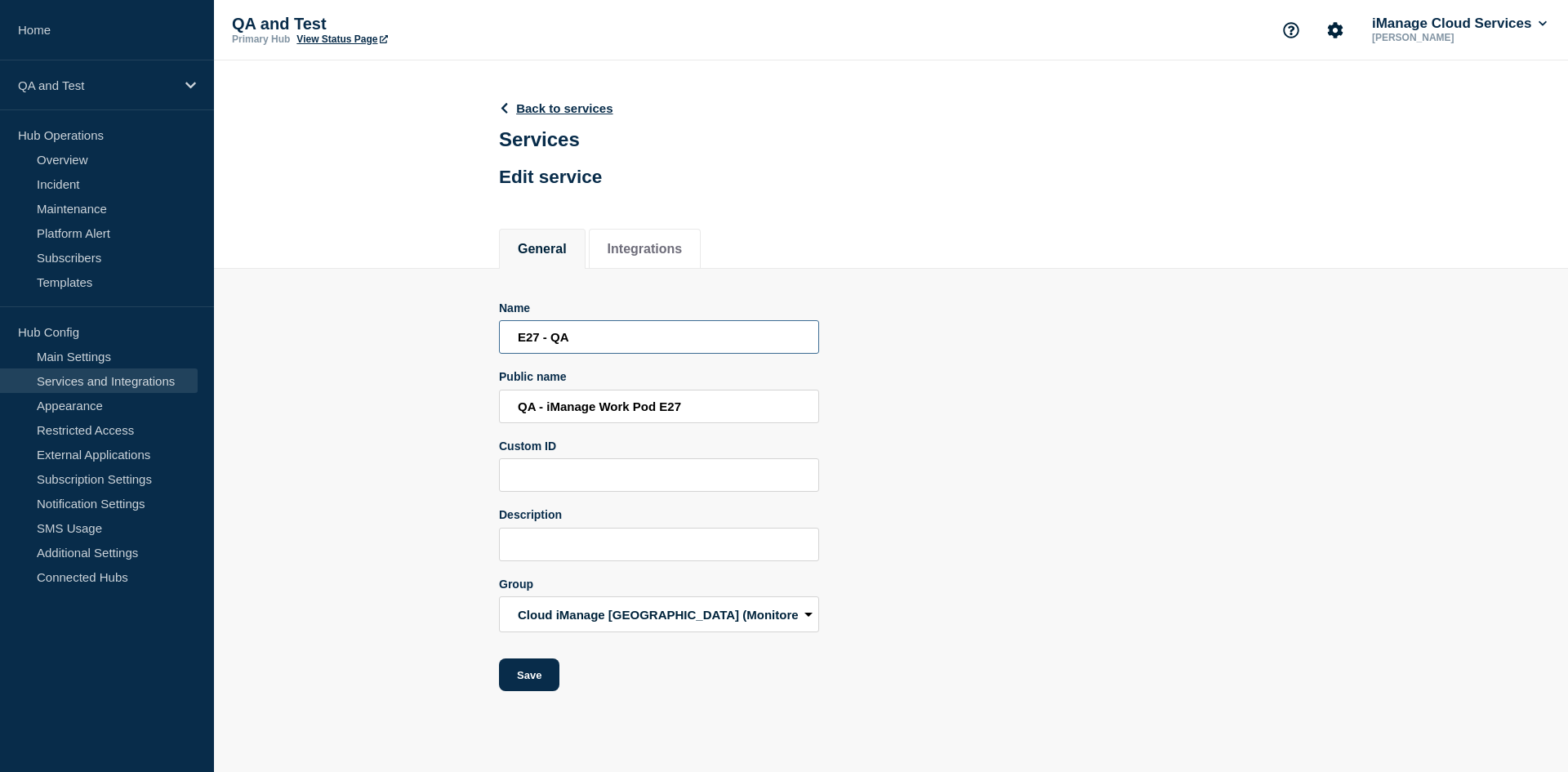
click at [604, 335] on input "E27 - QA" at bounding box center [659, 336] width 320 height 33
click at [626, 416] on input "QA - iManage Work Pod E27" at bounding box center [659, 406] width 320 height 33
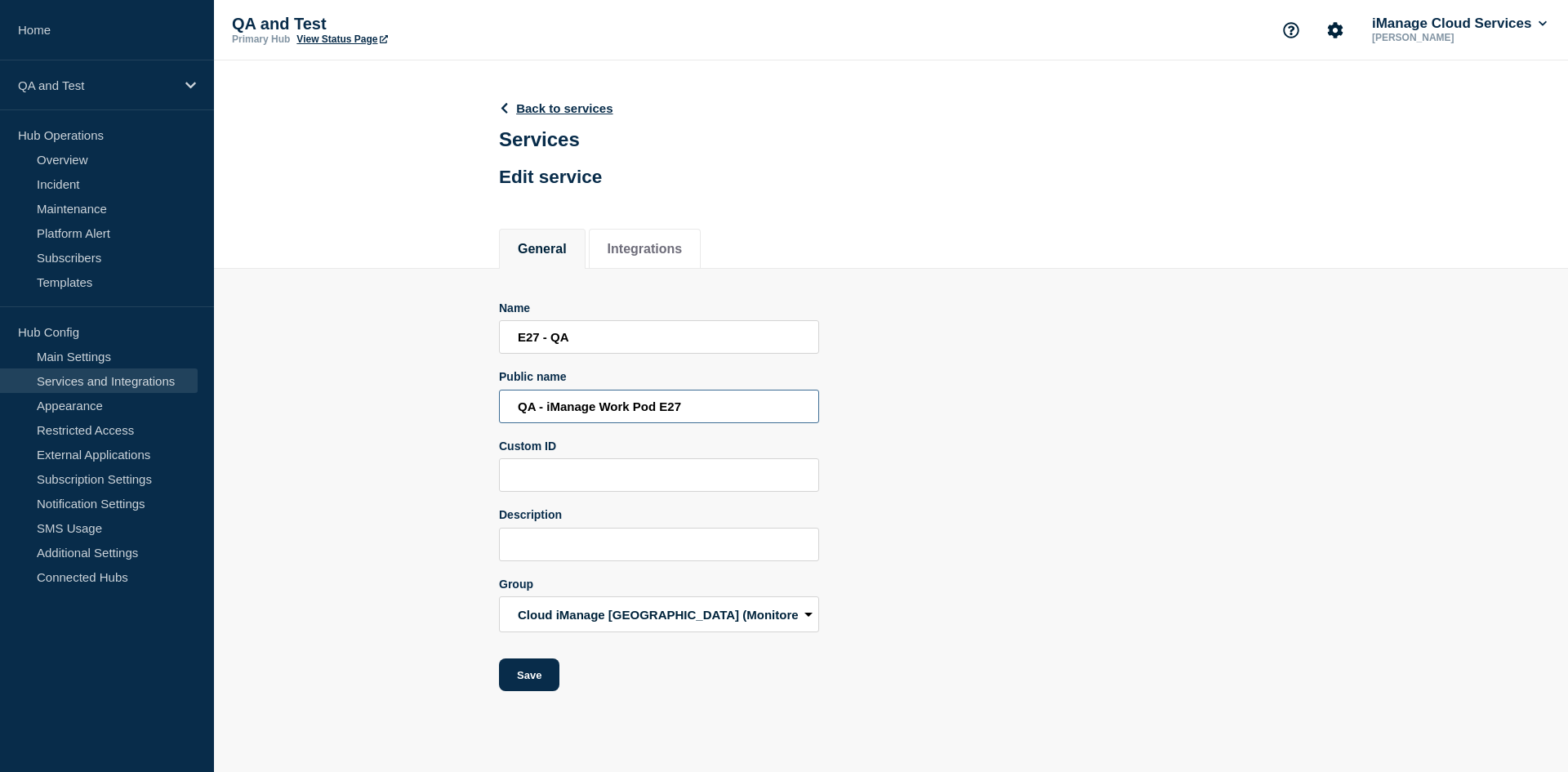
click at [626, 416] on input "QA - iManage Work Pod E27" at bounding box center [659, 406] width 320 height 33
click at [502, 109] on icon at bounding box center [505, 108] width 7 height 10
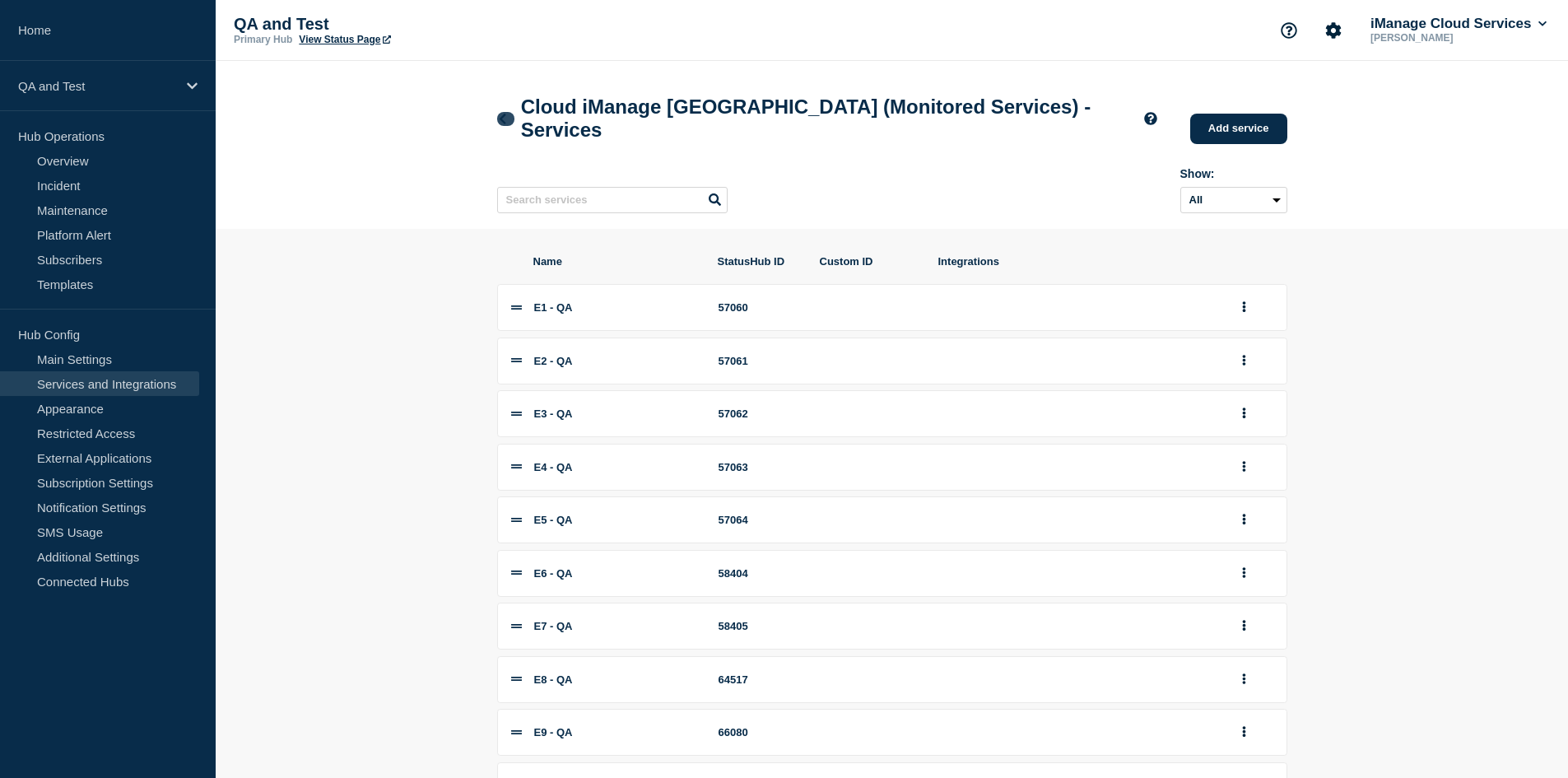
click at [503, 122] on icon at bounding box center [503, 119] width 12 height 10
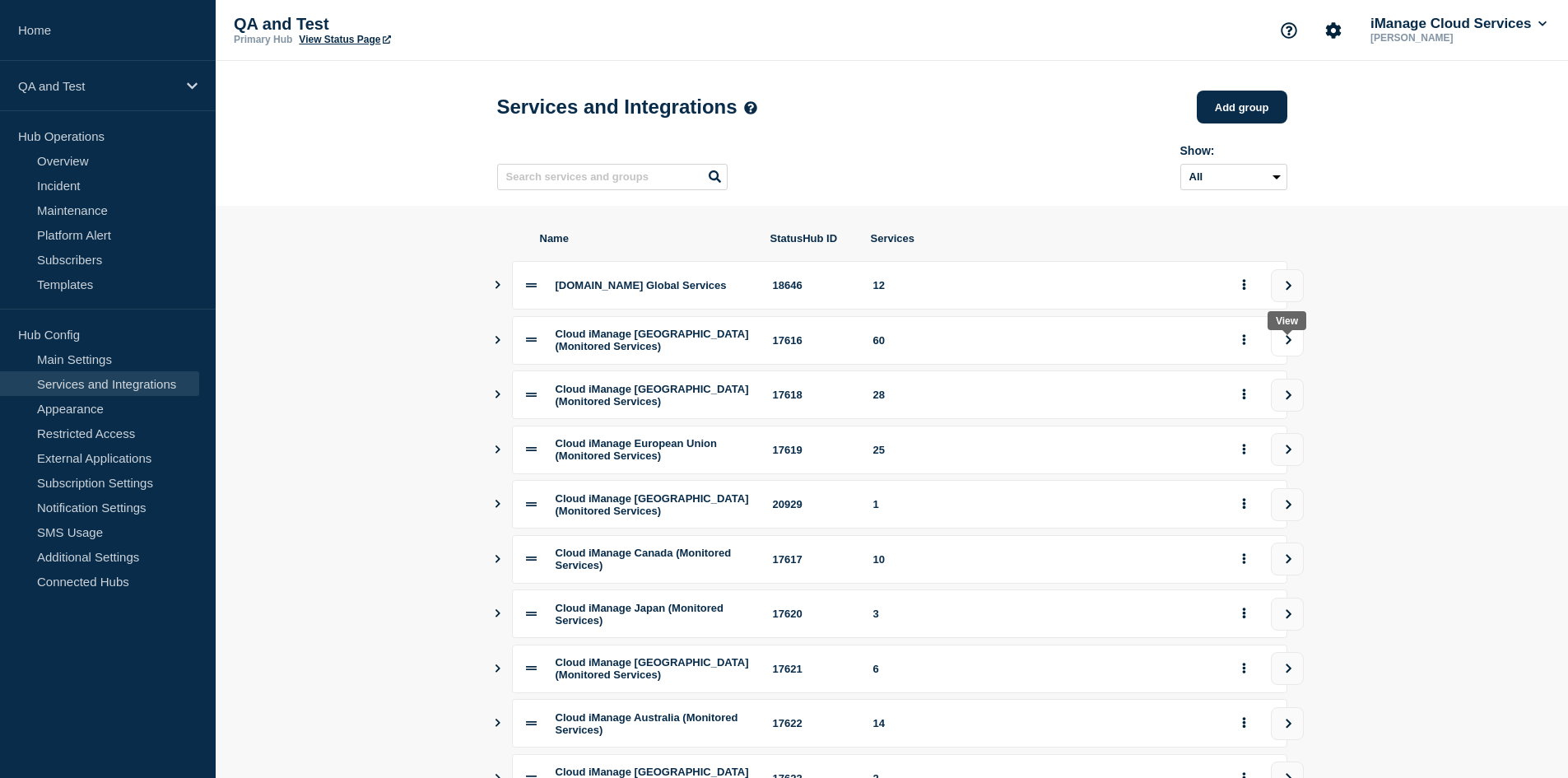
click at [1289, 344] on icon "view group" at bounding box center [1288, 340] width 6 height 9
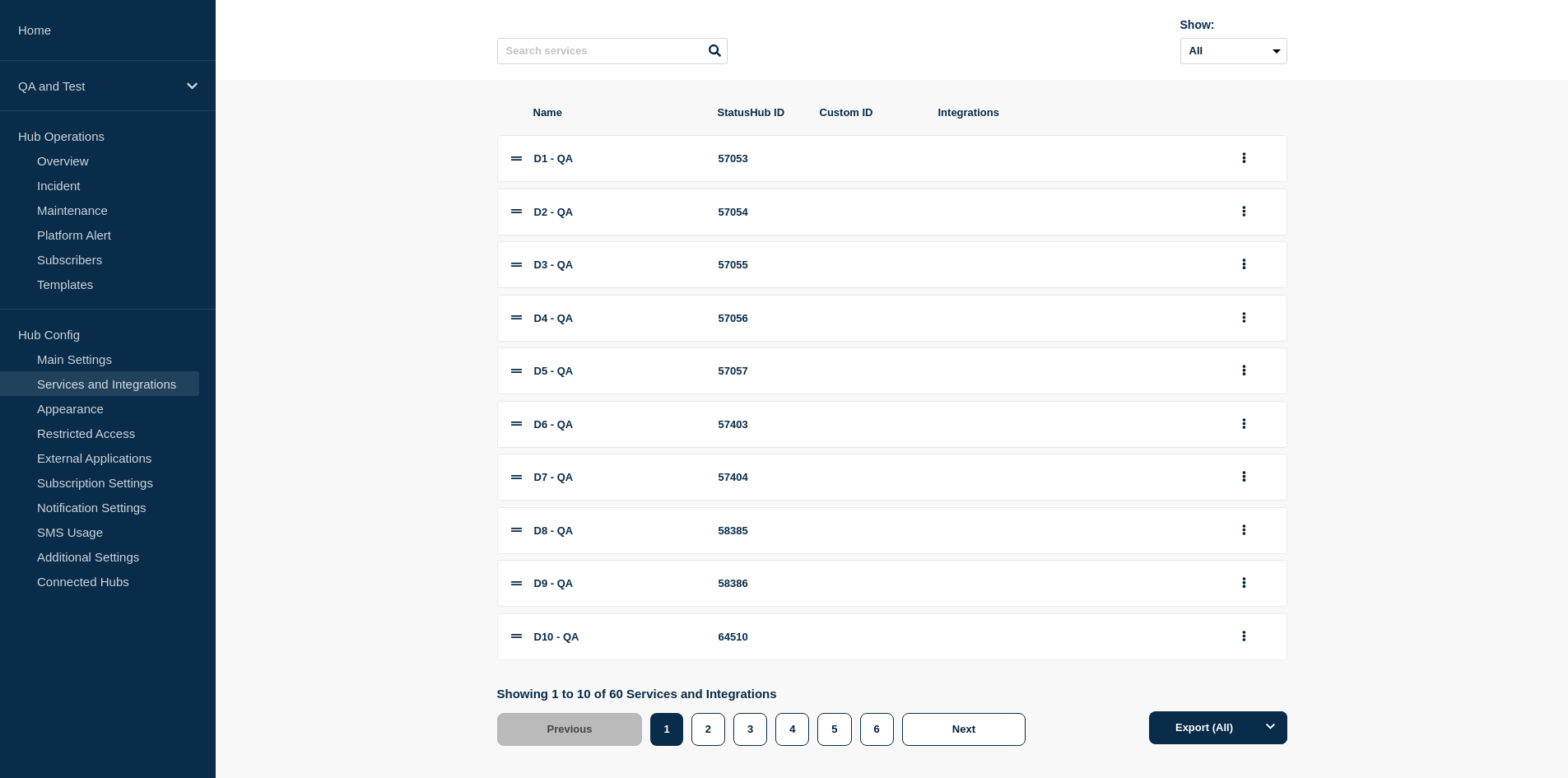
scroll to position [177, 0]
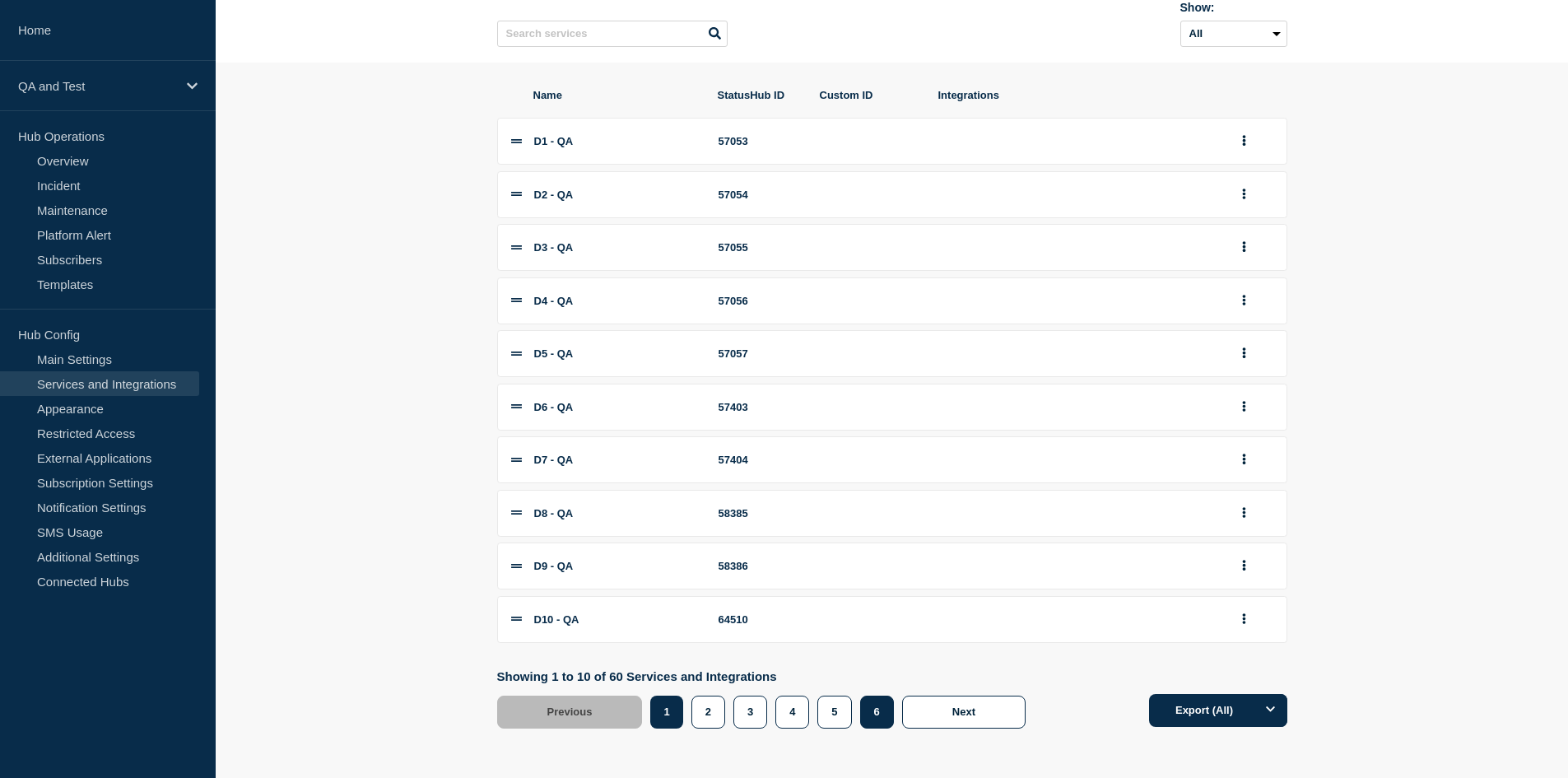
click at [878, 709] on button "6" at bounding box center [877, 712] width 34 height 33
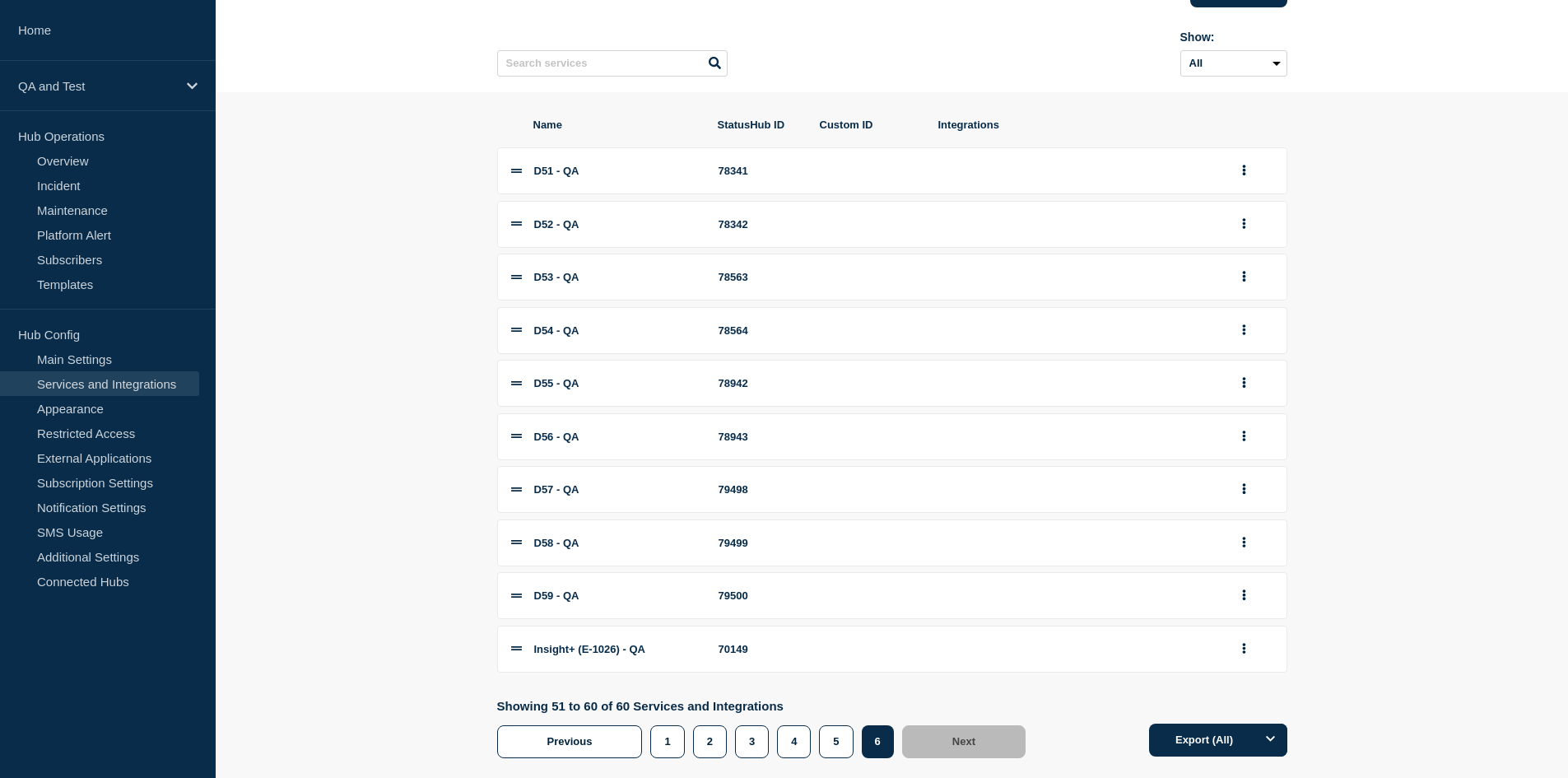
scroll to position [177, 0]
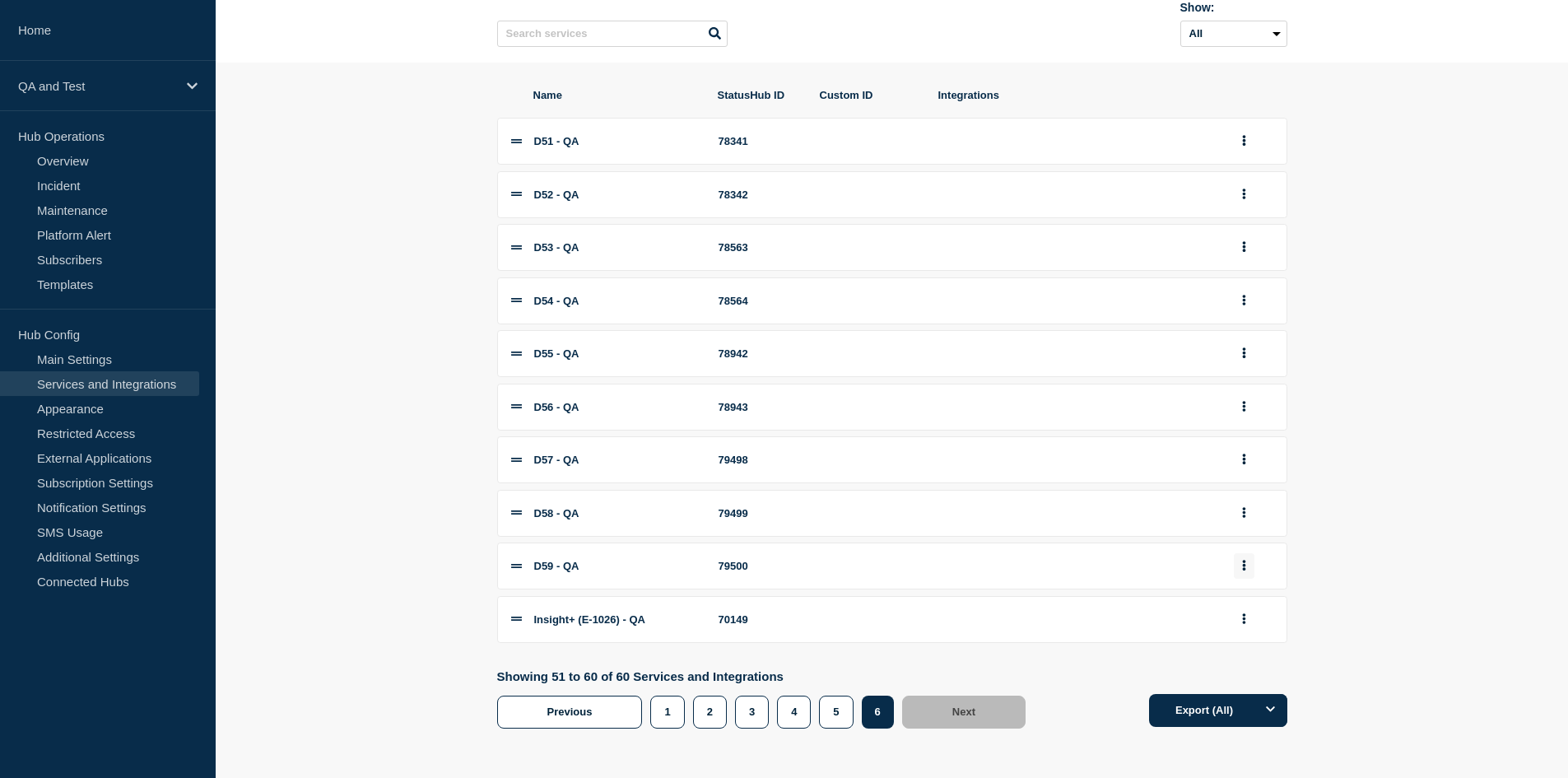
click at [1243, 576] on button "group actions" at bounding box center [1244, 567] width 21 height 26
click at [1233, 309] on button "Edit" at bounding box center [1253, 308] width 82 height 26
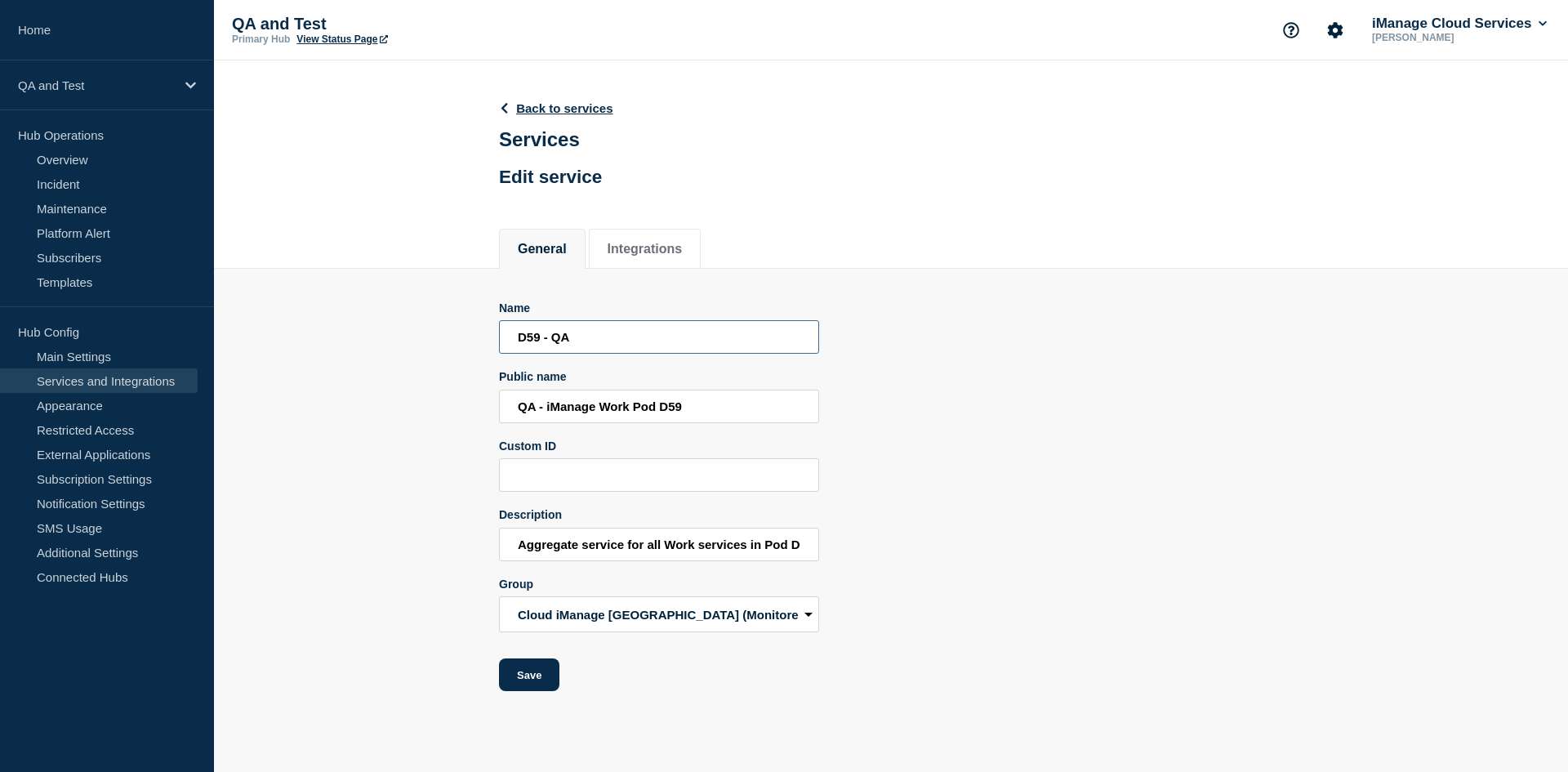
click at [677, 341] on input "D59 - QA" at bounding box center [659, 336] width 320 height 33
click at [699, 415] on input "QA - iManage Work Pod D59" at bounding box center [659, 406] width 320 height 33
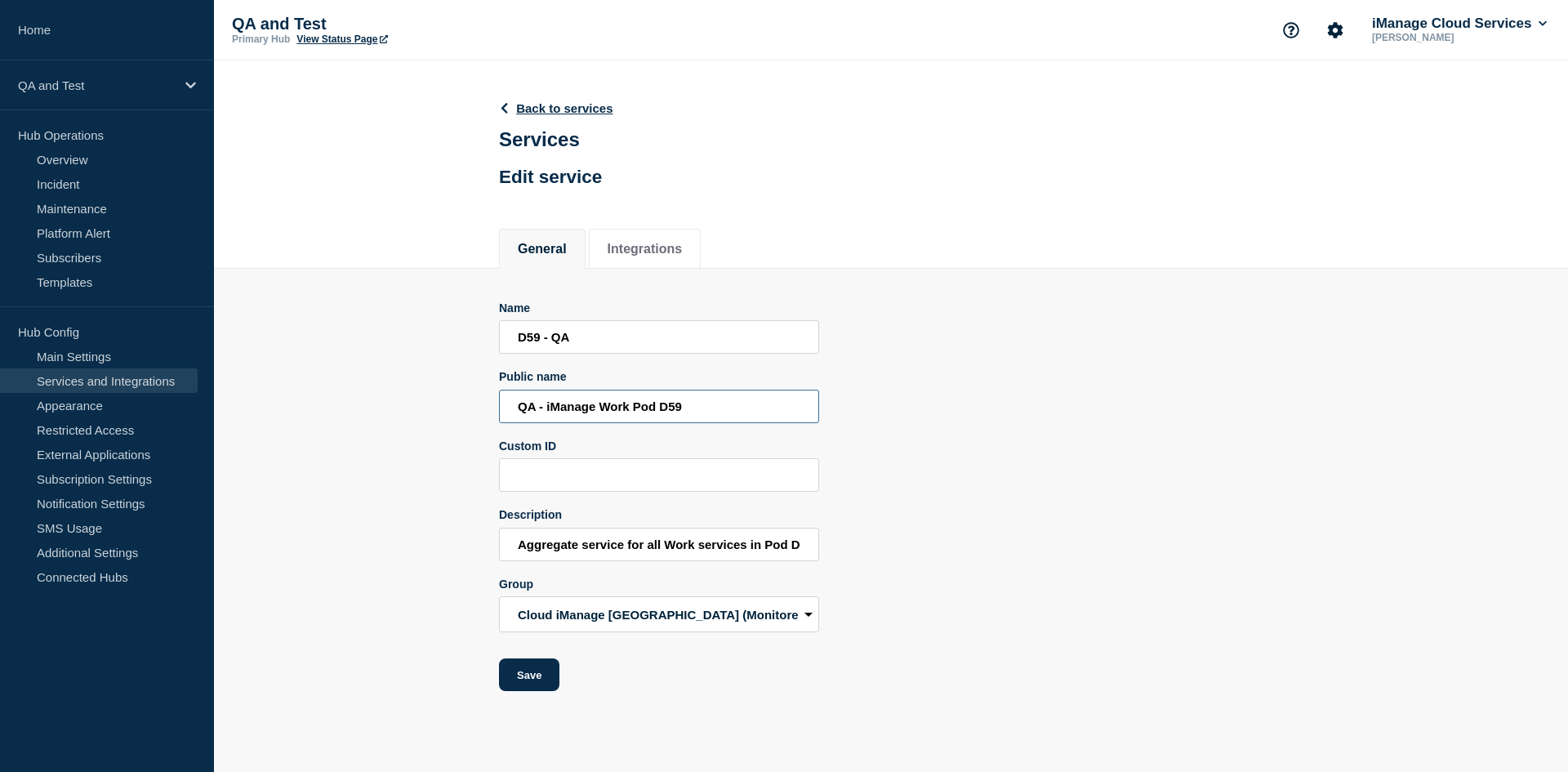
click at [699, 415] on input "QA - iManage Work Pod D59" at bounding box center [659, 406] width 320 height 33
click at [570, 555] on input "Aggregate service for all Work services in Pod D59" at bounding box center [659, 544] width 320 height 33
click at [569, 553] on input "Aggregate service for all Work services in Pod D59" at bounding box center [659, 544] width 320 height 33
click at [544, 335] on input "D59 - QA" at bounding box center [659, 336] width 320 height 33
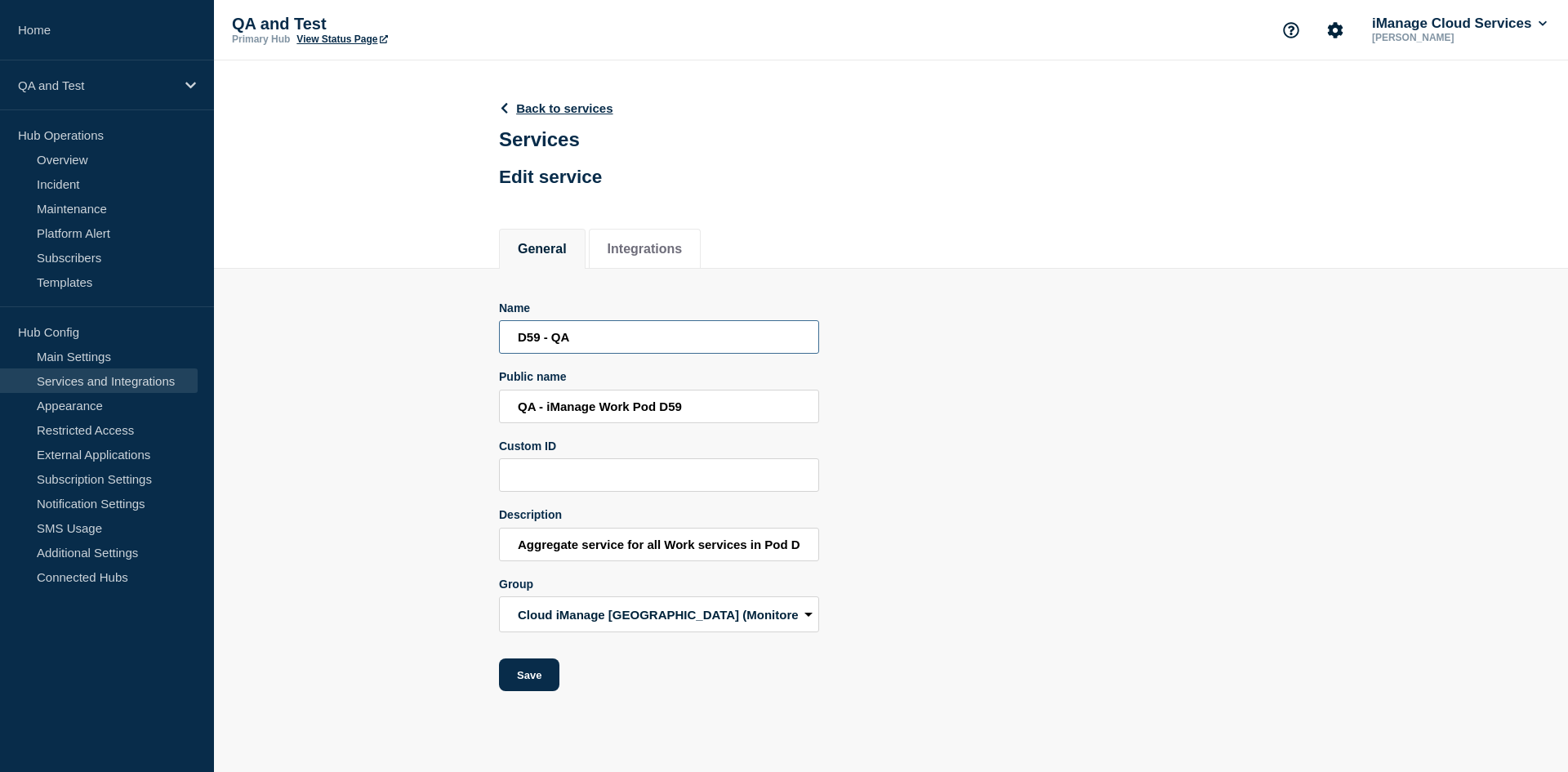
click at [544, 335] on input "D59 - QA" at bounding box center [659, 336] width 320 height 33
click at [660, 411] on input "QA - iManage Work Pod D59" at bounding box center [659, 406] width 320 height 33
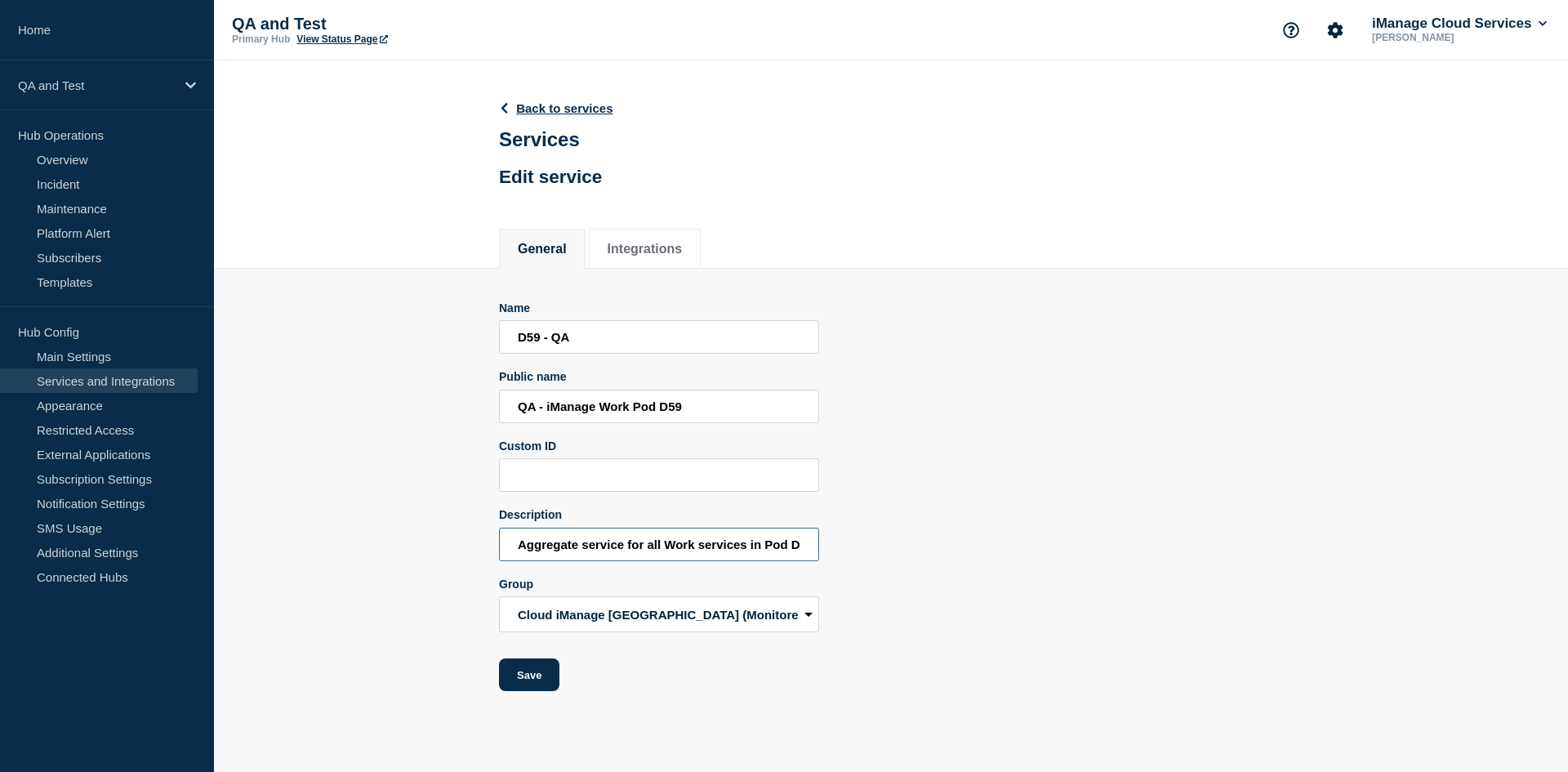
click at [657, 549] on input "Aggregate service for all Work services in Pod D59" at bounding box center [659, 544] width 320 height 33
click at [576, 335] on input "D59 - QA" at bounding box center [659, 336] width 320 height 33
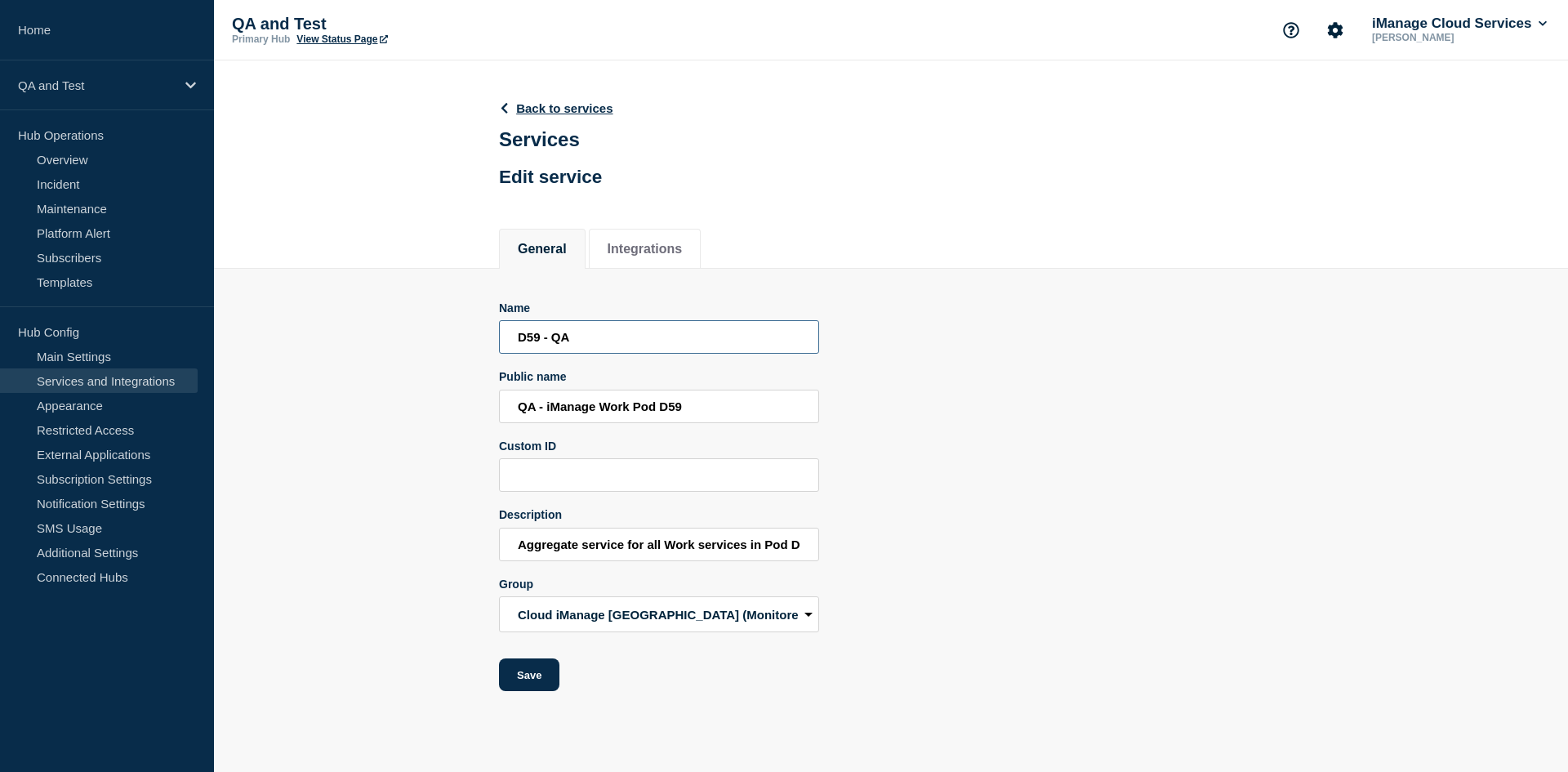
click at [577, 333] on input "D59 - QA" at bounding box center [659, 336] width 320 height 33
click at [582, 334] on input "D59 - QA" at bounding box center [659, 336] width 320 height 33
click at [641, 405] on input "QA - iManage Work Pod D59" at bounding box center [659, 406] width 320 height 33
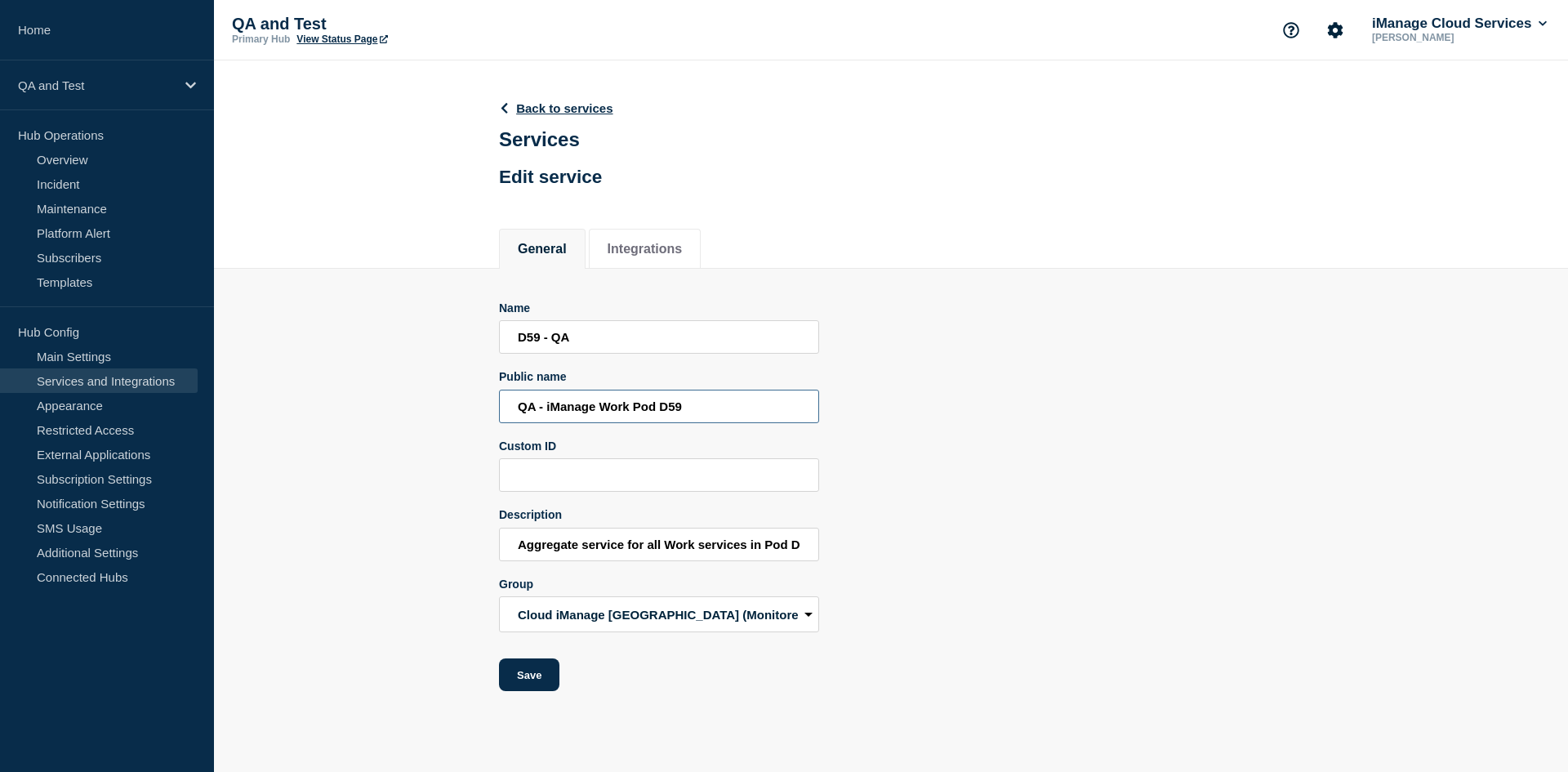
click at [641, 405] on input "QA - iManage Work Pod D59" at bounding box center [659, 406] width 320 height 33
click at [660, 553] on input "Aggregate service for all Work services in Pod D59" at bounding box center [659, 544] width 320 height 33
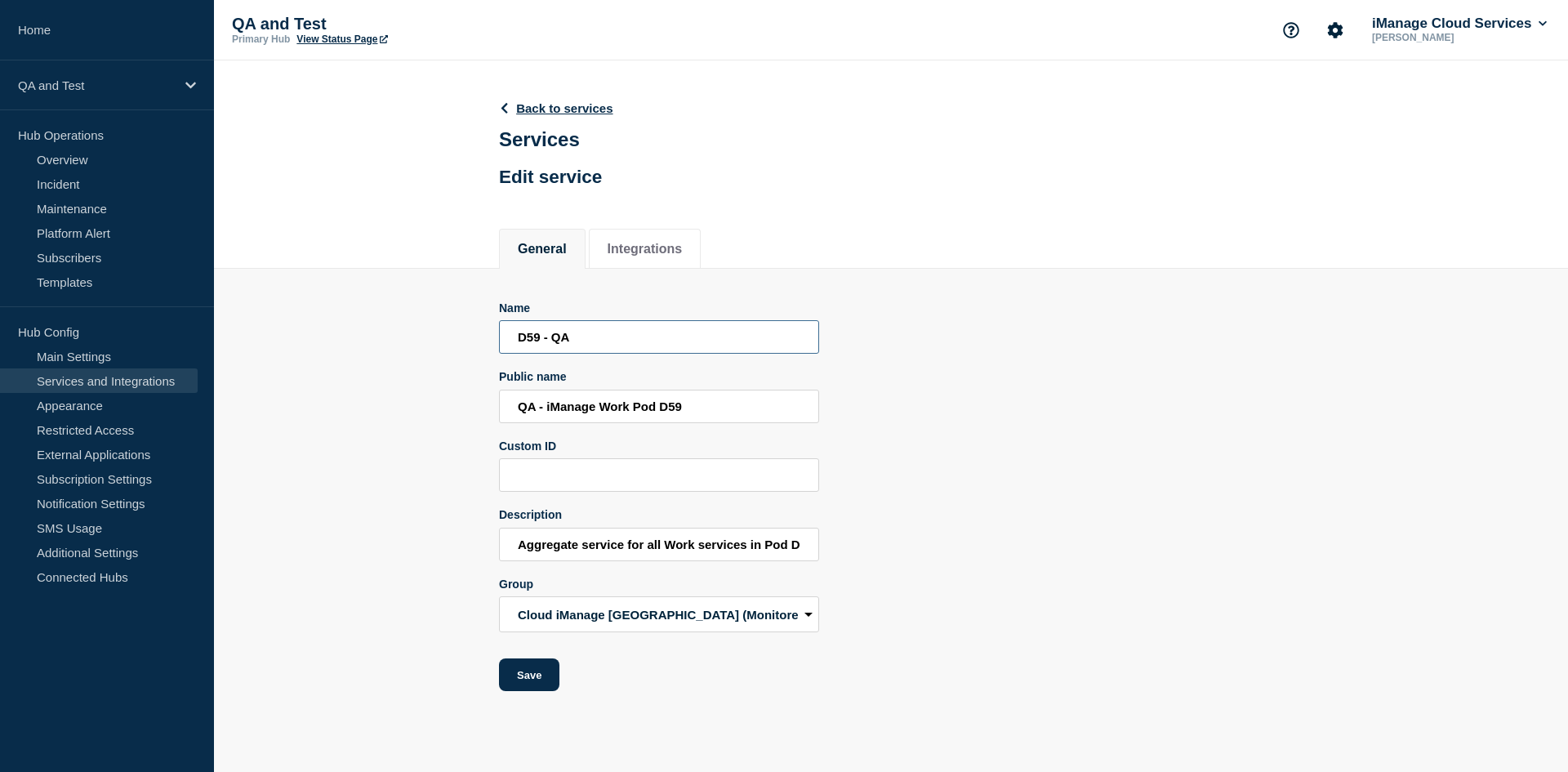
click at [635, 326] on input "D59 - QA" at bounding box center [659, 336] width 320 height 33
click at [599, 414] on input "QA - iManage Work Pod D59" at bounding box center [659, 406] width 320 height 33
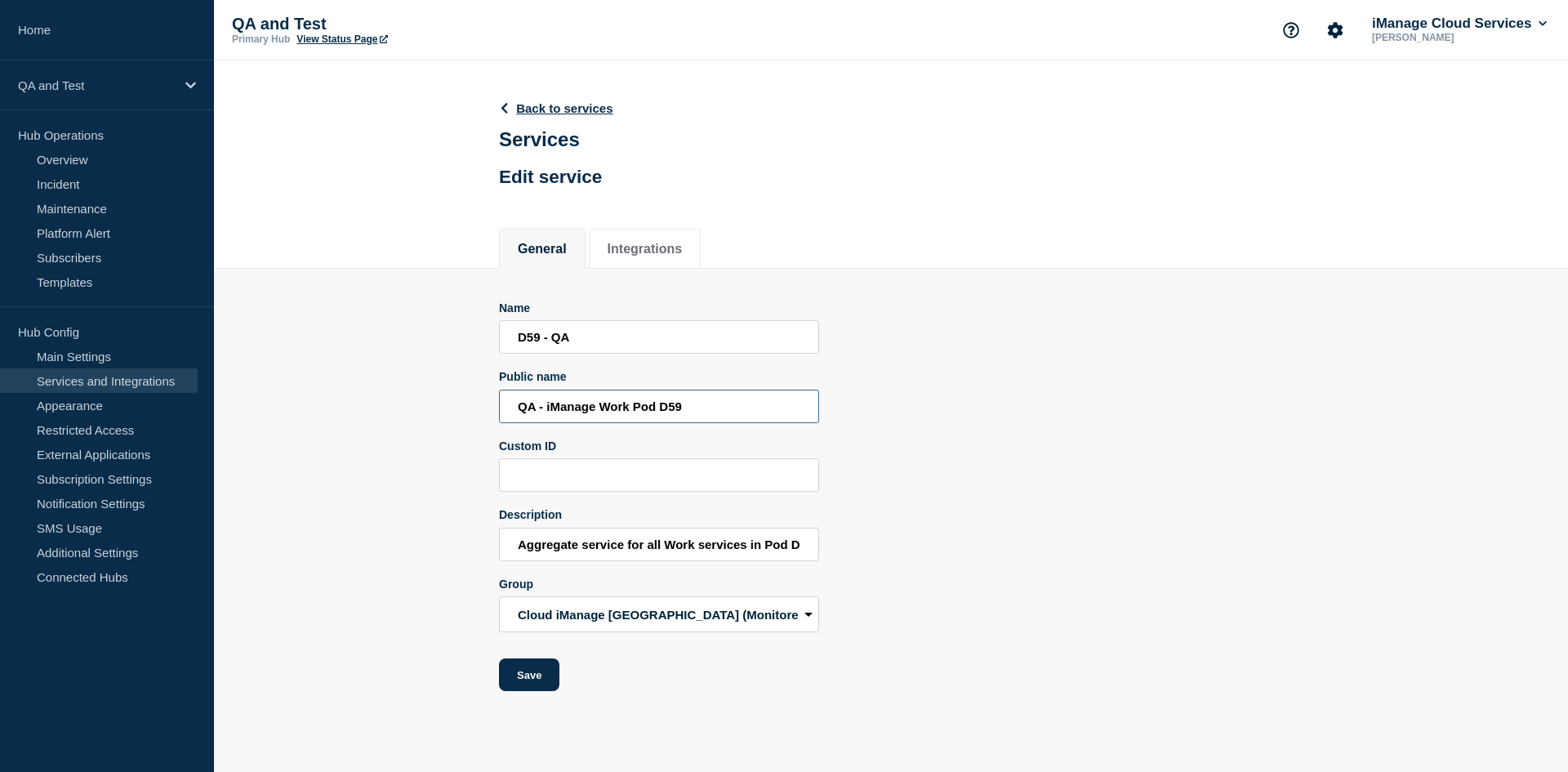
click at [599, 414] on input "QA - iManage Work Pod D59" at bounding box center [659, 406] width 320 height 33
click at [668, 552] on input "Aggregate service for all Work services in Pod D59" at bounding box center [659, 544] width 320 height 33
drag, startPoint x: 550, startPoint y: 94, endPoint x: 565, endPoint y: 118, distance: 28.3
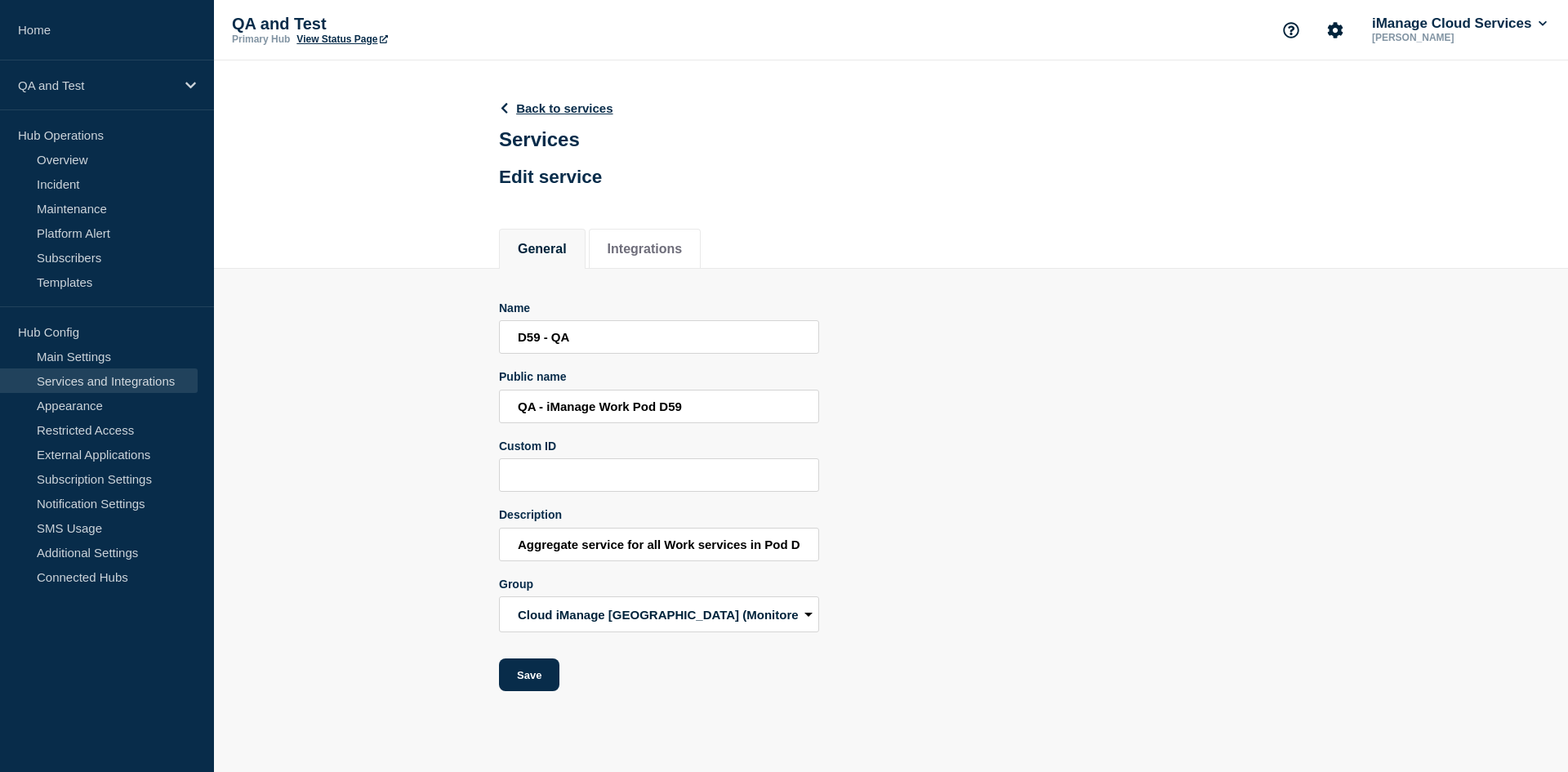
click at [551, 95] on header "Back to services Services Edit service" at bounding box center [556, 141] width 115 height 121
click at [565, 118] on header "Back to services Services Edit service" at bounding box center [556, 141] width 115 height 121
click at [562, 106] on link "Back to services" at bounding box center [556, 108] width 115 height 14
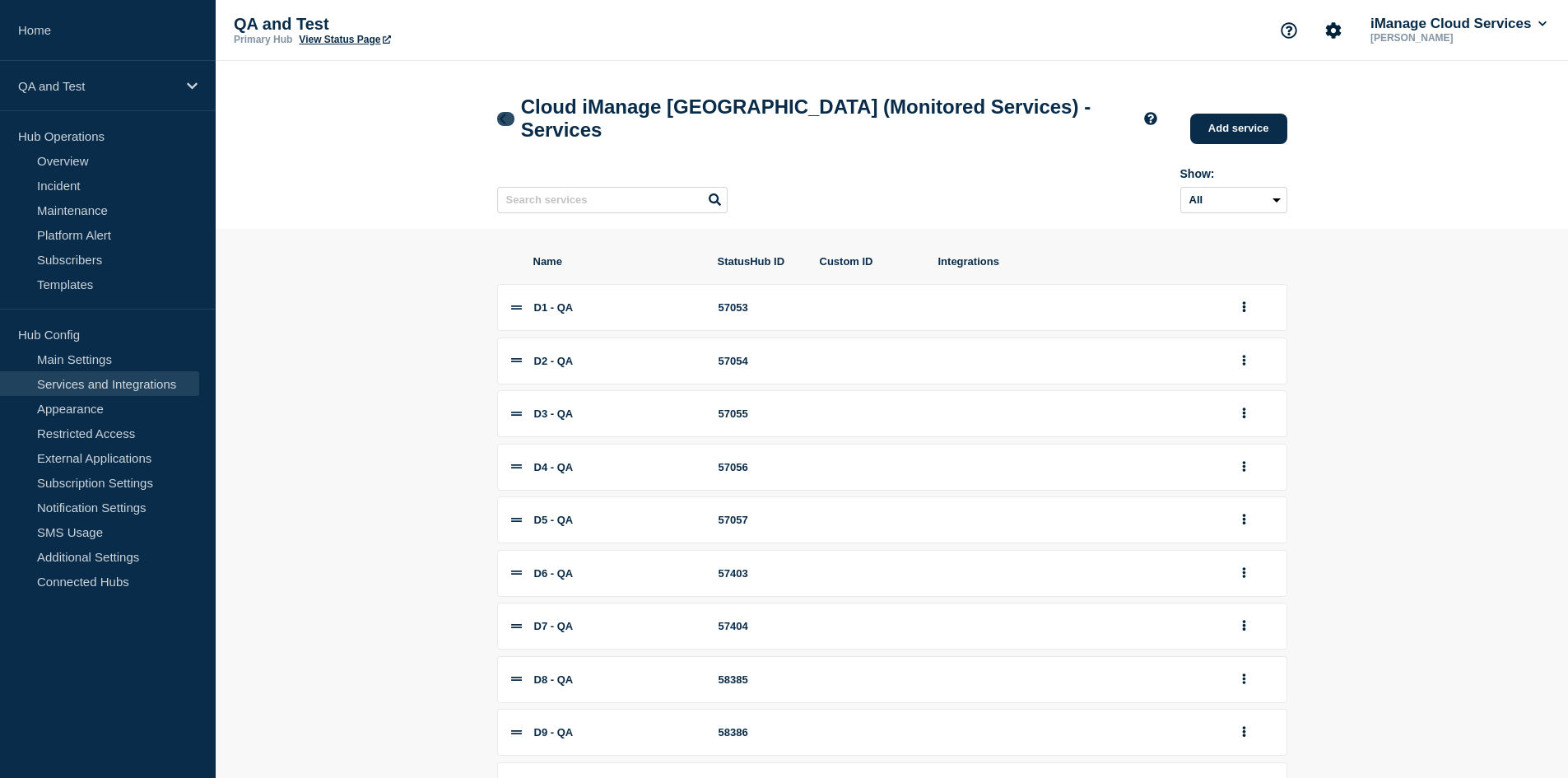
click at [503, 122] on icon at bounding box center [503, 119] width 12 height 10
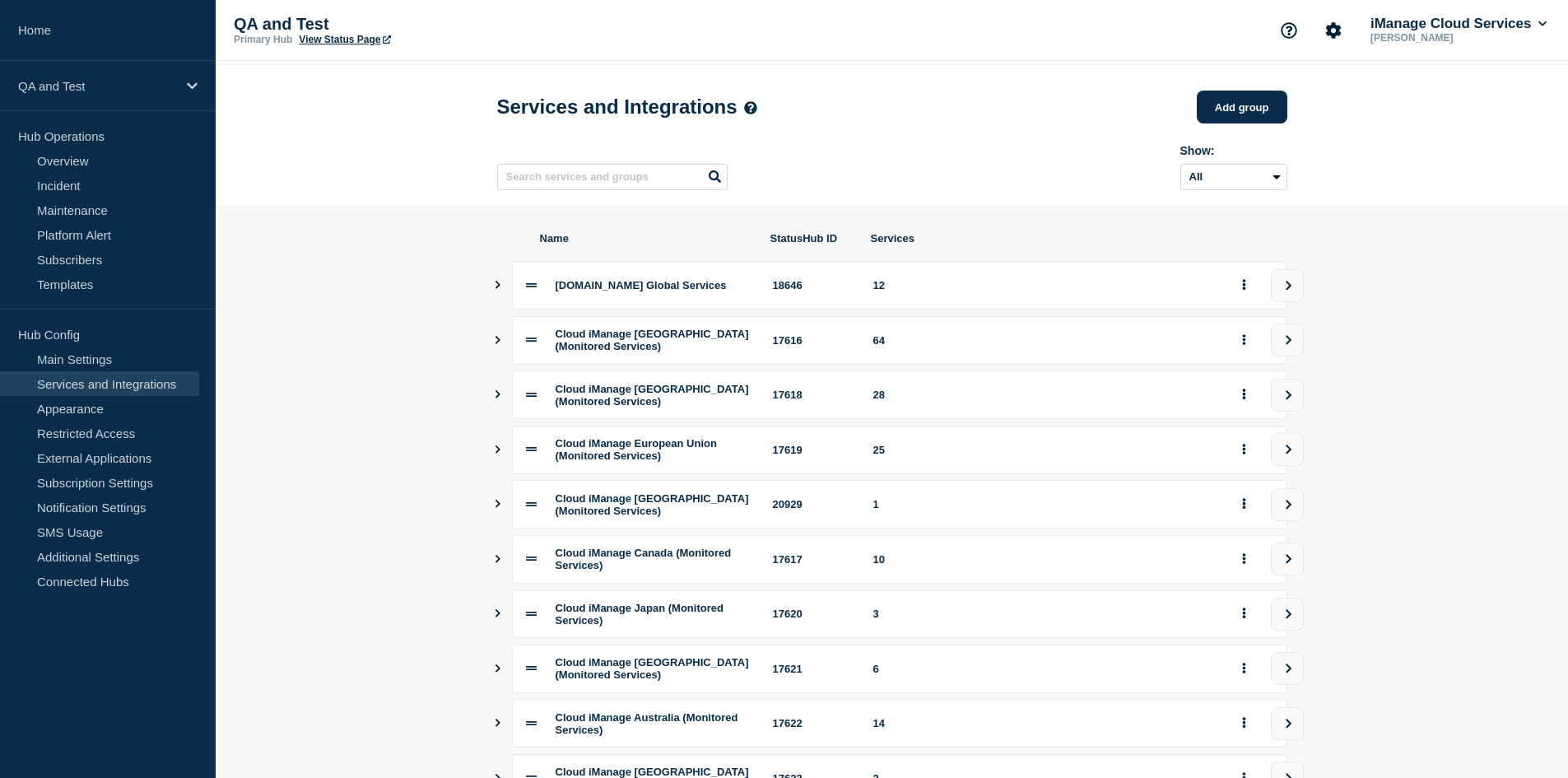
click at [792, 347] on div "17616" at bounding box center [814, 341] width 81 height 12
copy div "17616"
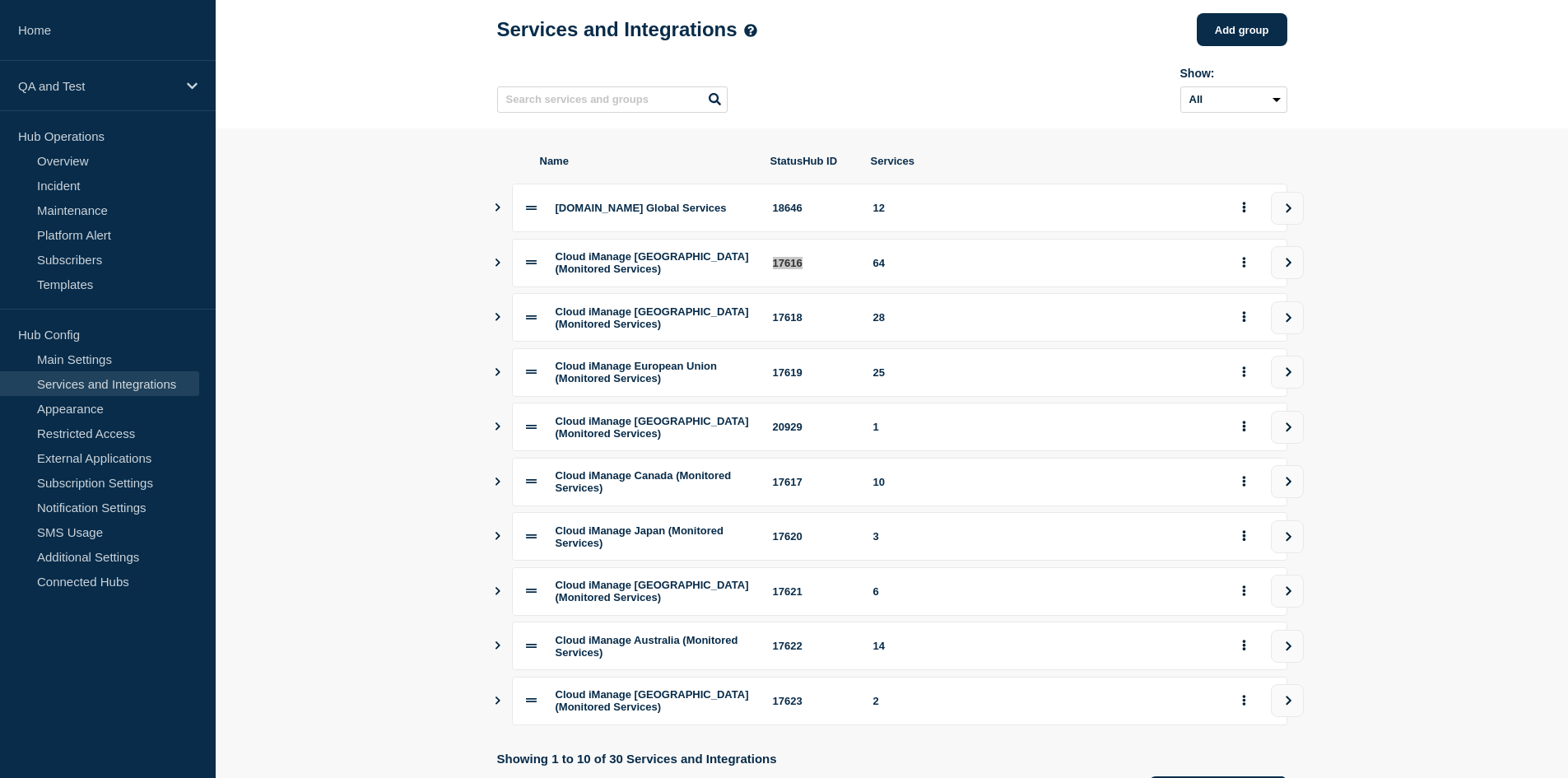
scroll to position [82, 0]
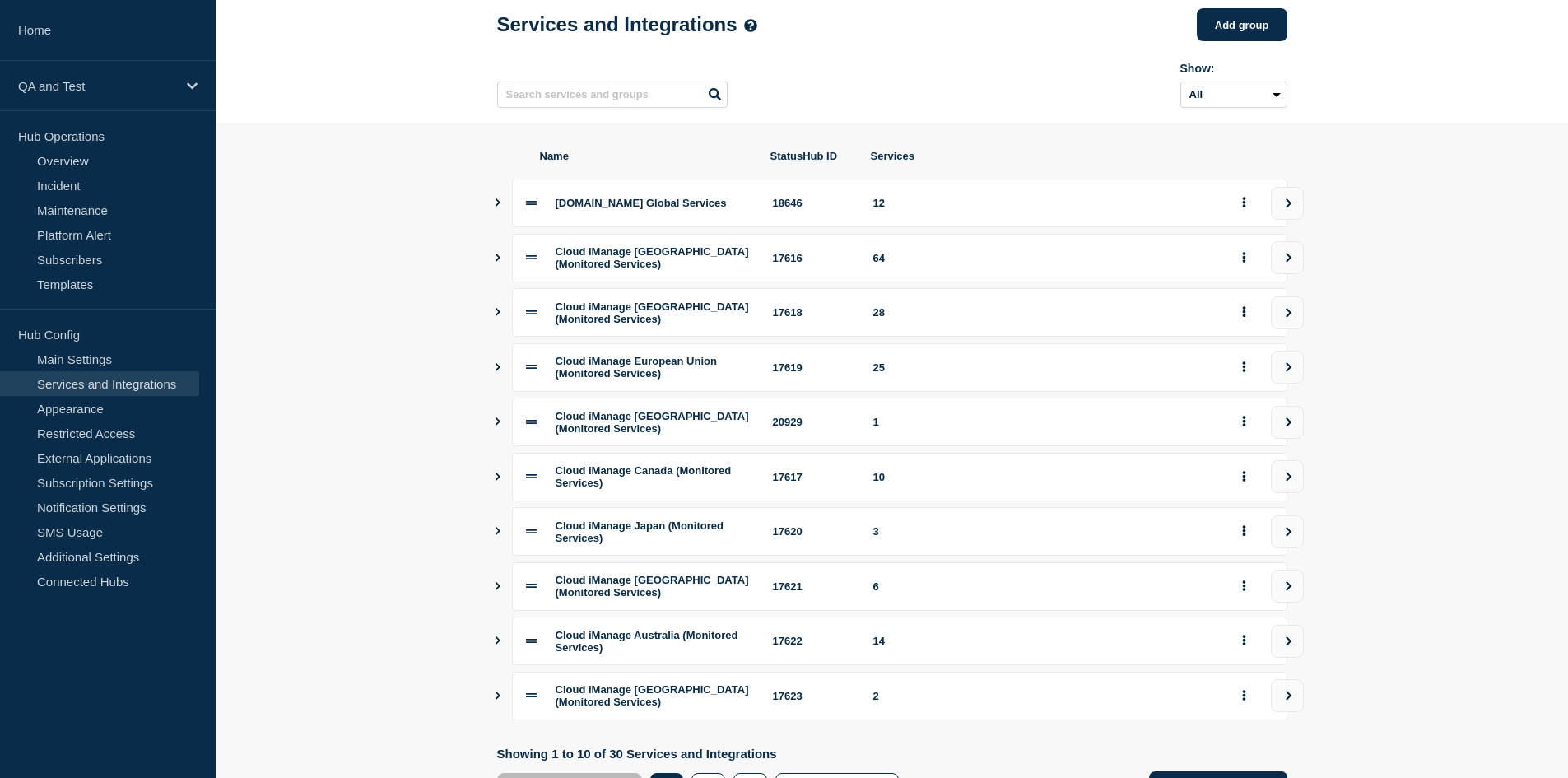
click at [778, 319] on div "17618" at bounding box center [814, 312] width 81 height 12
copy div "17618"
click at [789, 373] on div "17619" at bounding box center [814, 367] width 81 height 12
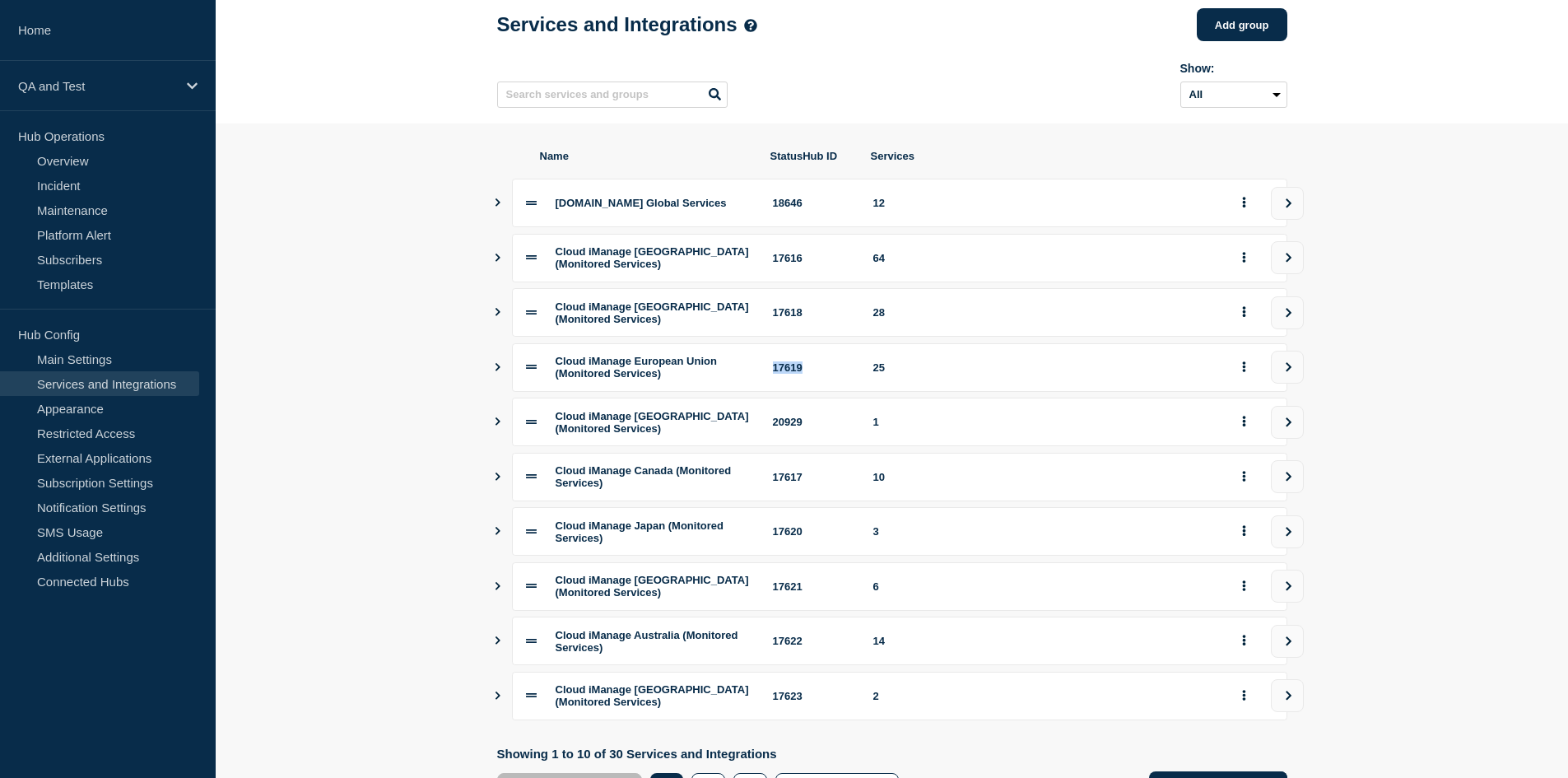
copy div "17619"
click at [97, 40] on link "Home" at bounding box center [108, 30] width 216 height 61
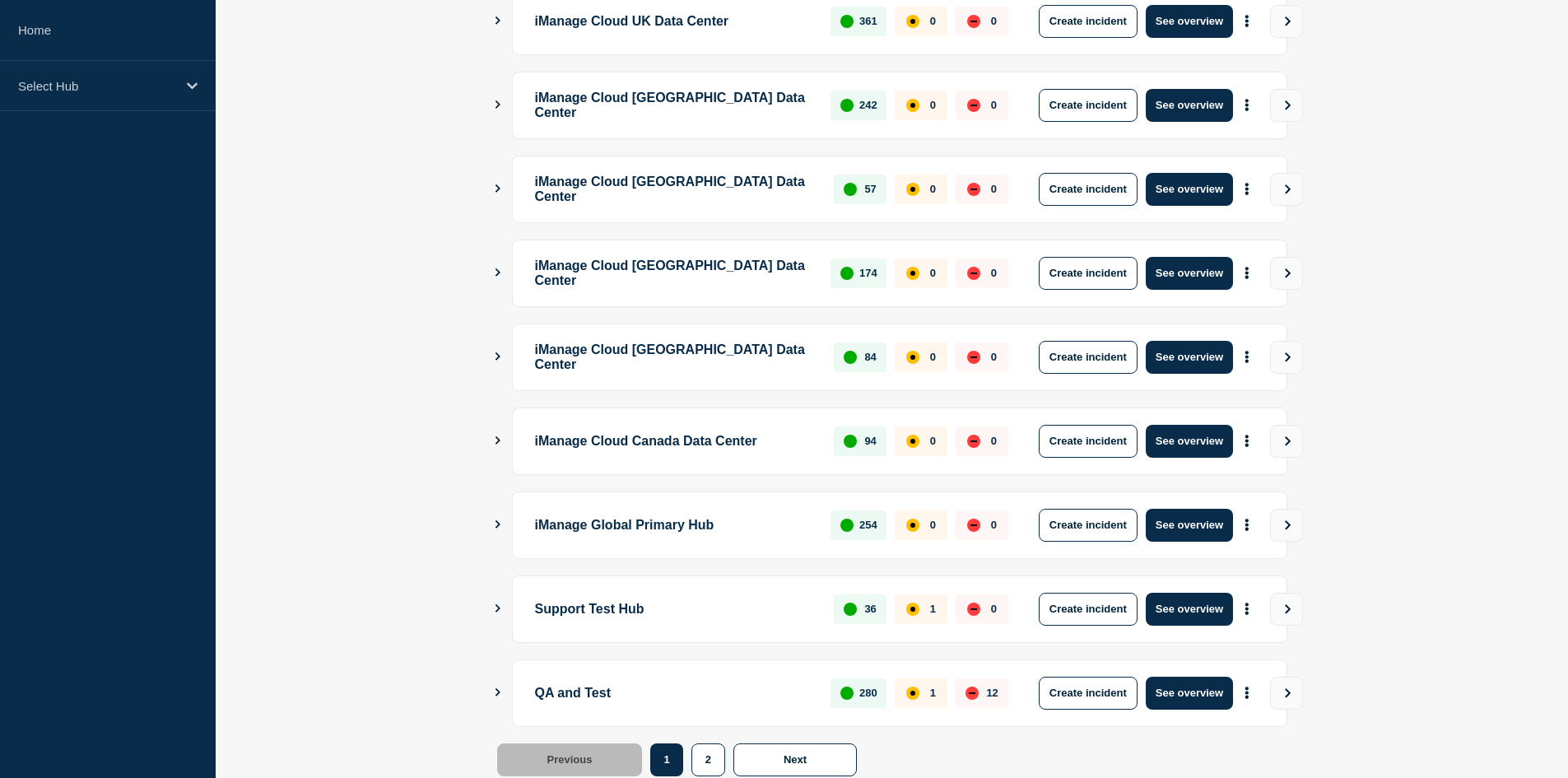
scroll to position [390, 0]
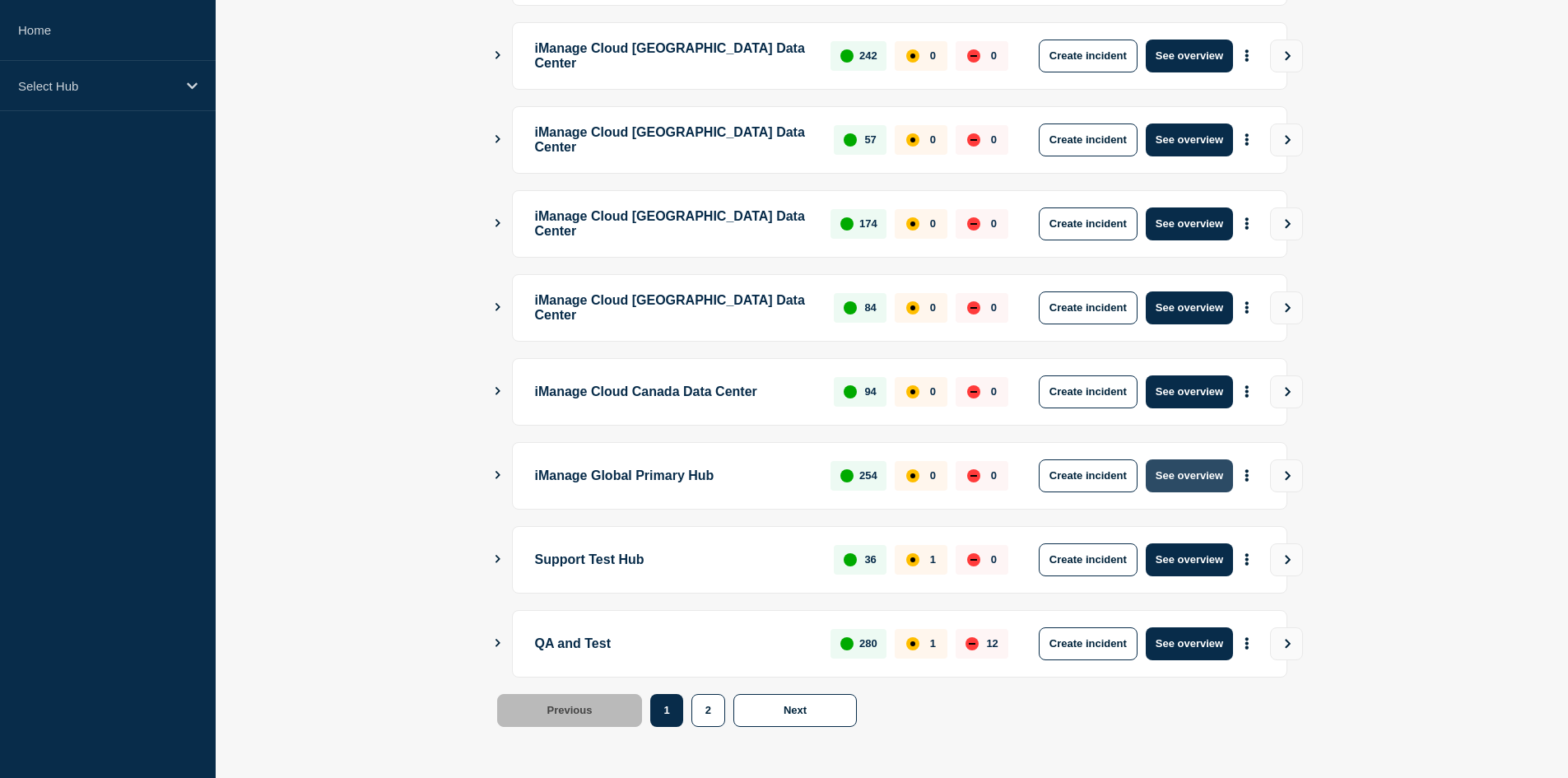
click at [1217, 475] on button "See overview" at bounding box center [1189, 476] width 87 height 33
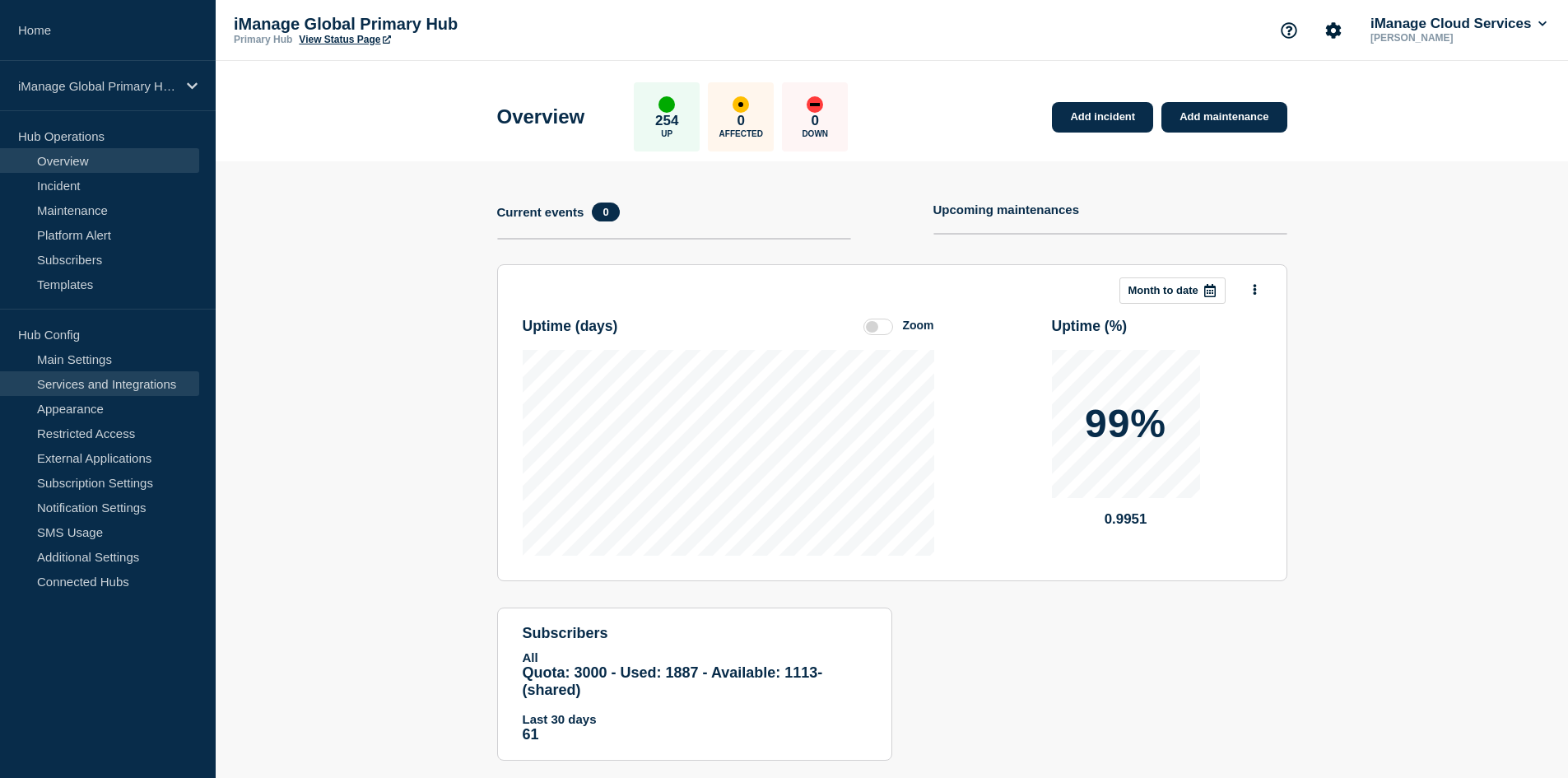
click at [103, 374] on link "Services and Integrations" at bounding box center [99, 384] width 199 height 25
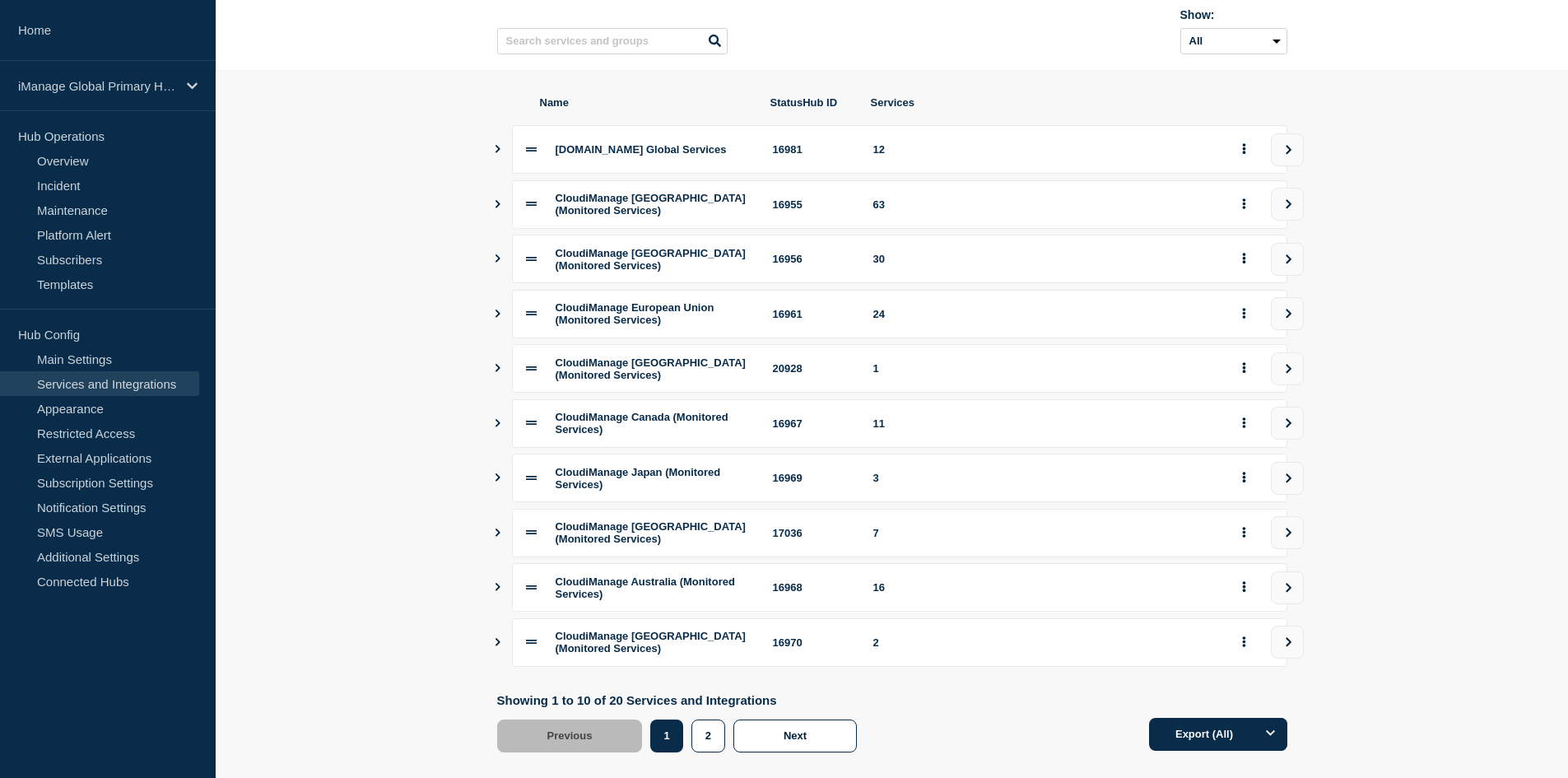
scroll to position [165, 0]
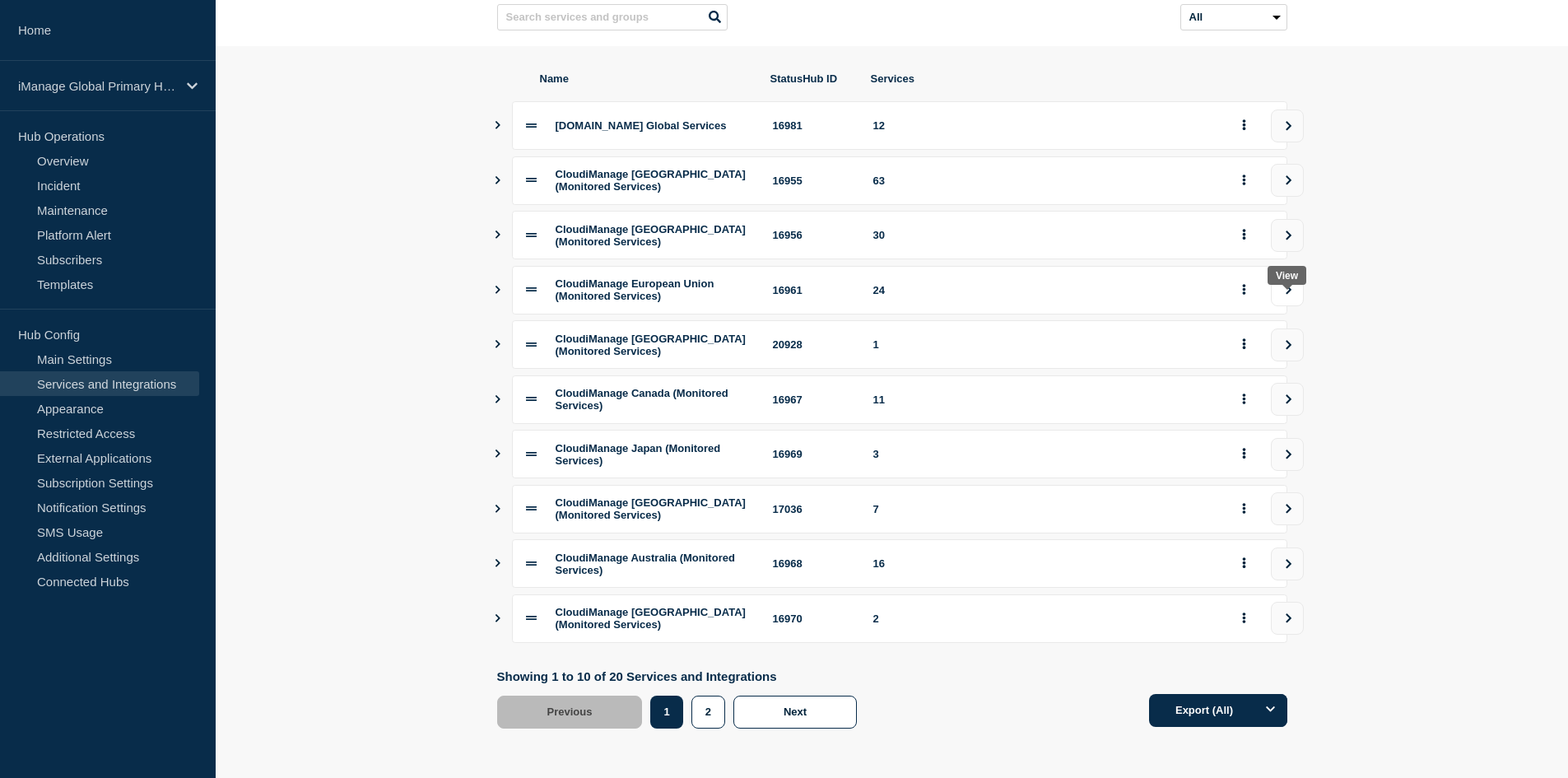
click at [1290, 306] on button "view group" at bounding box center [1287, 290] width 33 height 33
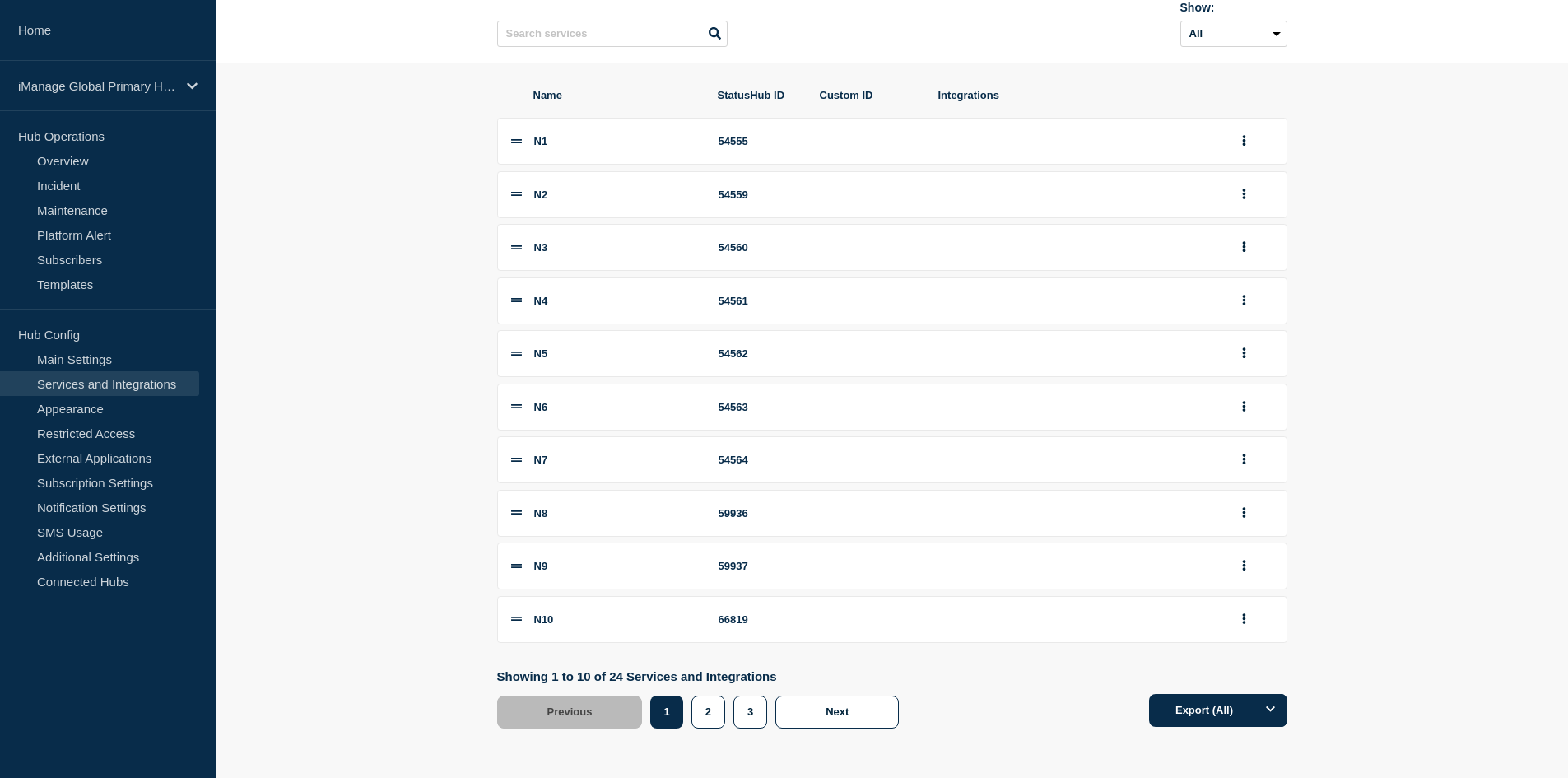
scroll to position [177, 0]
click at [752, 710] on button "3" at bounding box center [750, 712] width 34 height 33
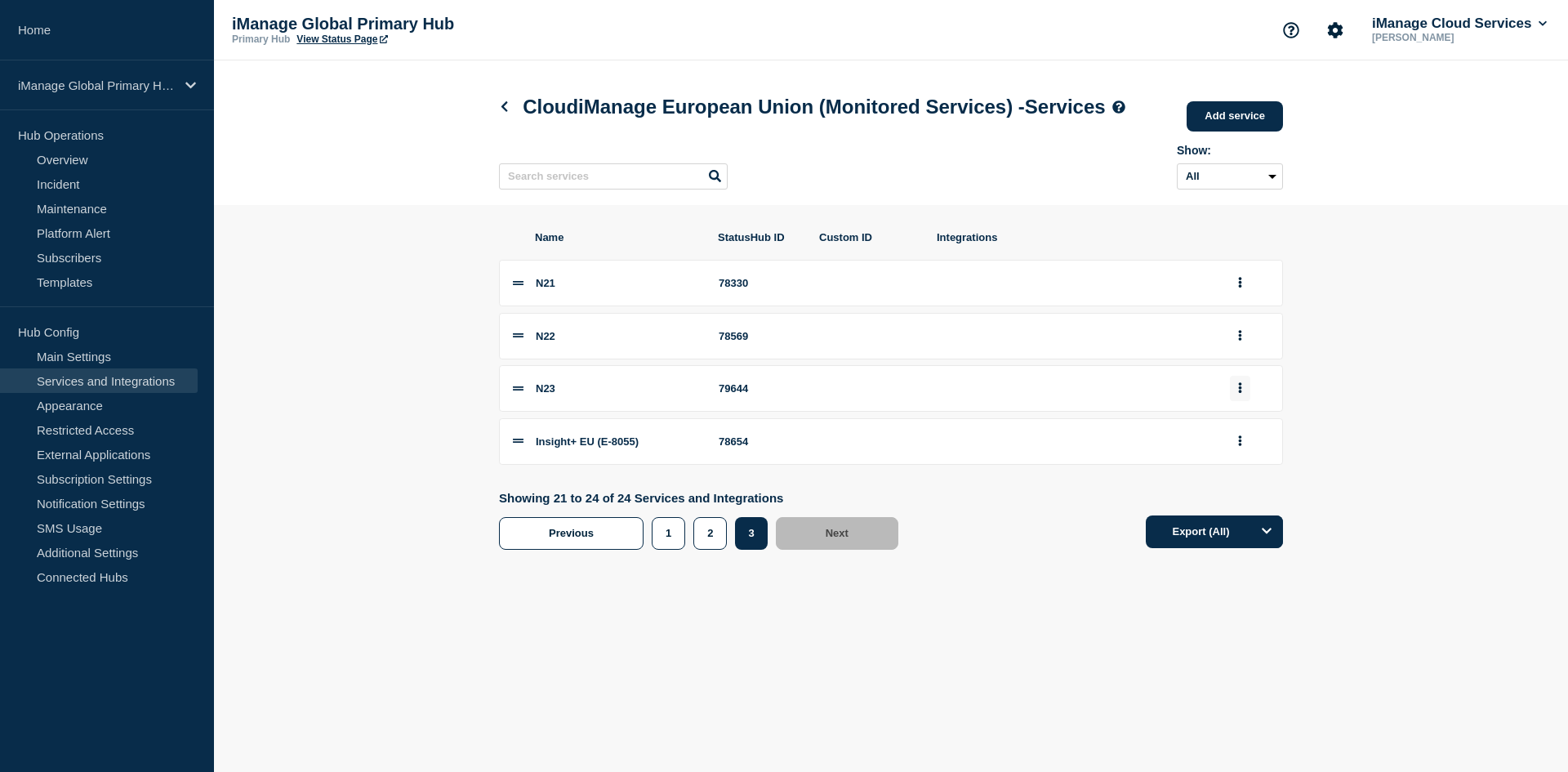
click at [1246, 401] on button "group actions" at bounding box center [1240, 389] width 21 height 26
click at [1228, 431] on button "Edit" at bounding box center [1249, 419] width 81 height 26
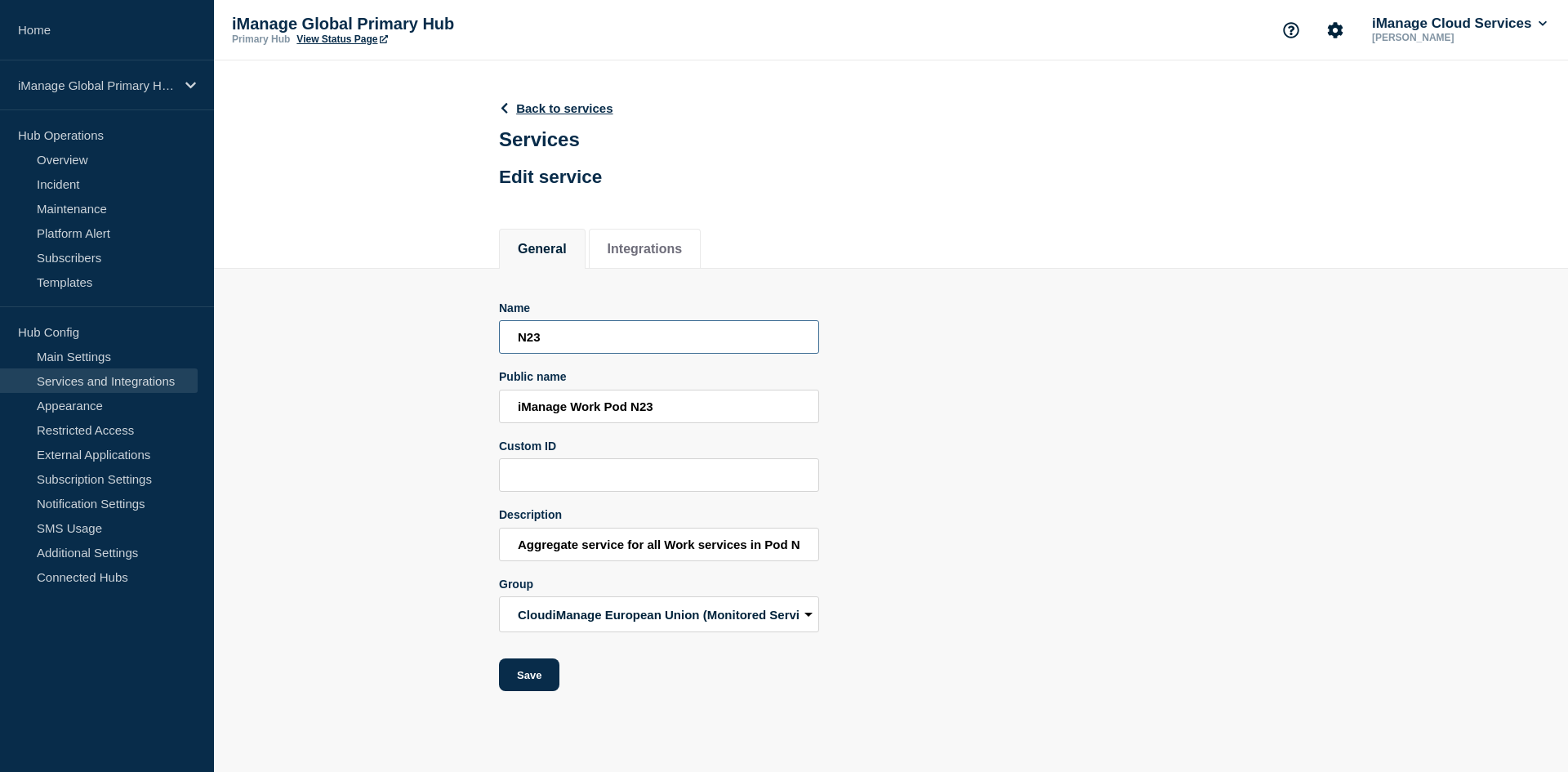
click at [632, 343] on input "N23" at bounding box center [659, 336] width 320 height 33
click at [609, 406] on input "iManage Work Pod N23" at bounding box center [659, 406] width 320 height 33
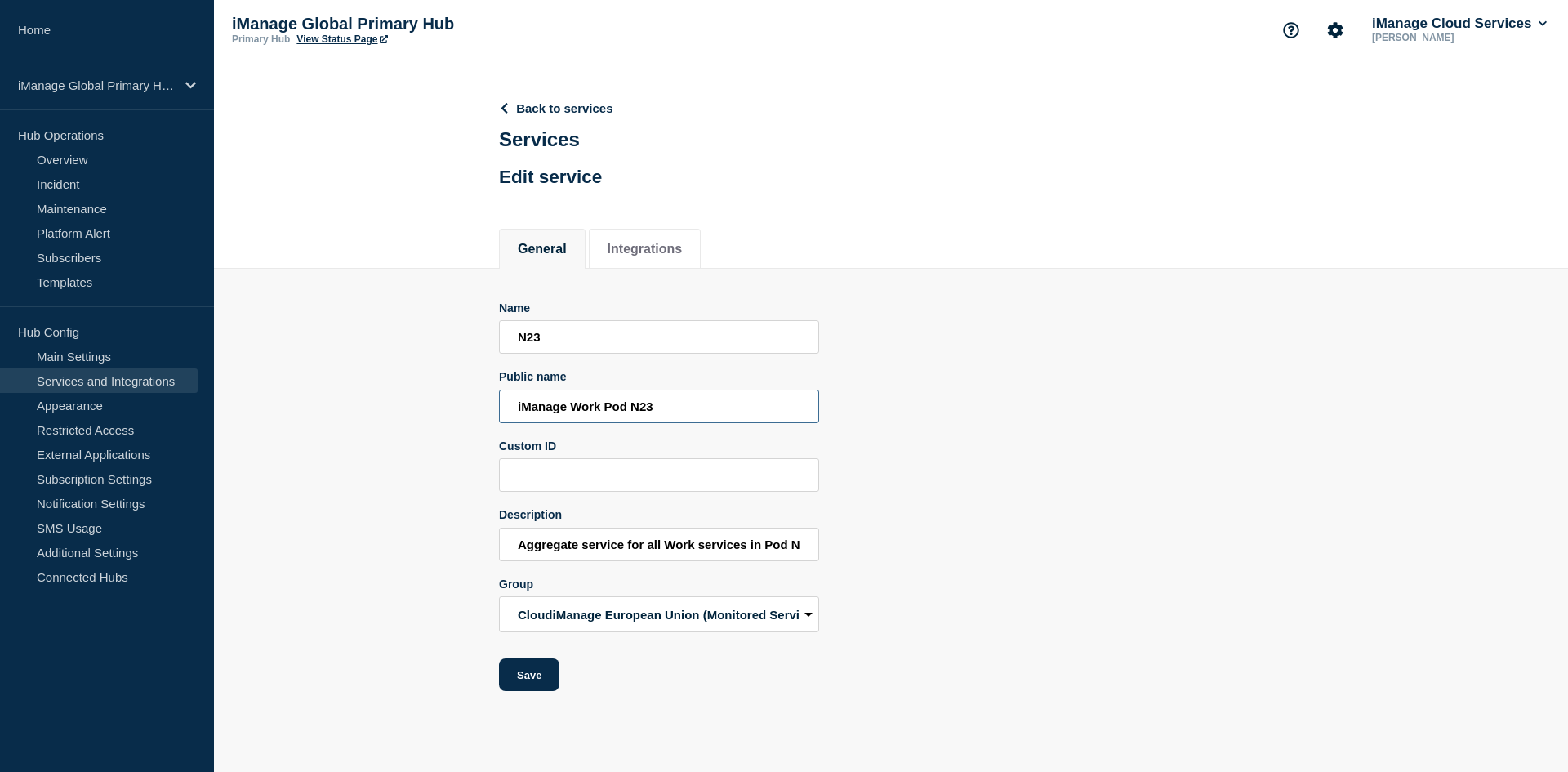
click at [609, 406] on input "iManage Work Pod N23" at bounding box center [659, 406] width 320 height 33
click at [569, 549] on input "Aggregate service for all Work services in Pod N23" at bounding box center [659, 544] width 320 height 33
click at [513, 106] on link "Back to services" at bounding box center [556, 108] width 115 height 14
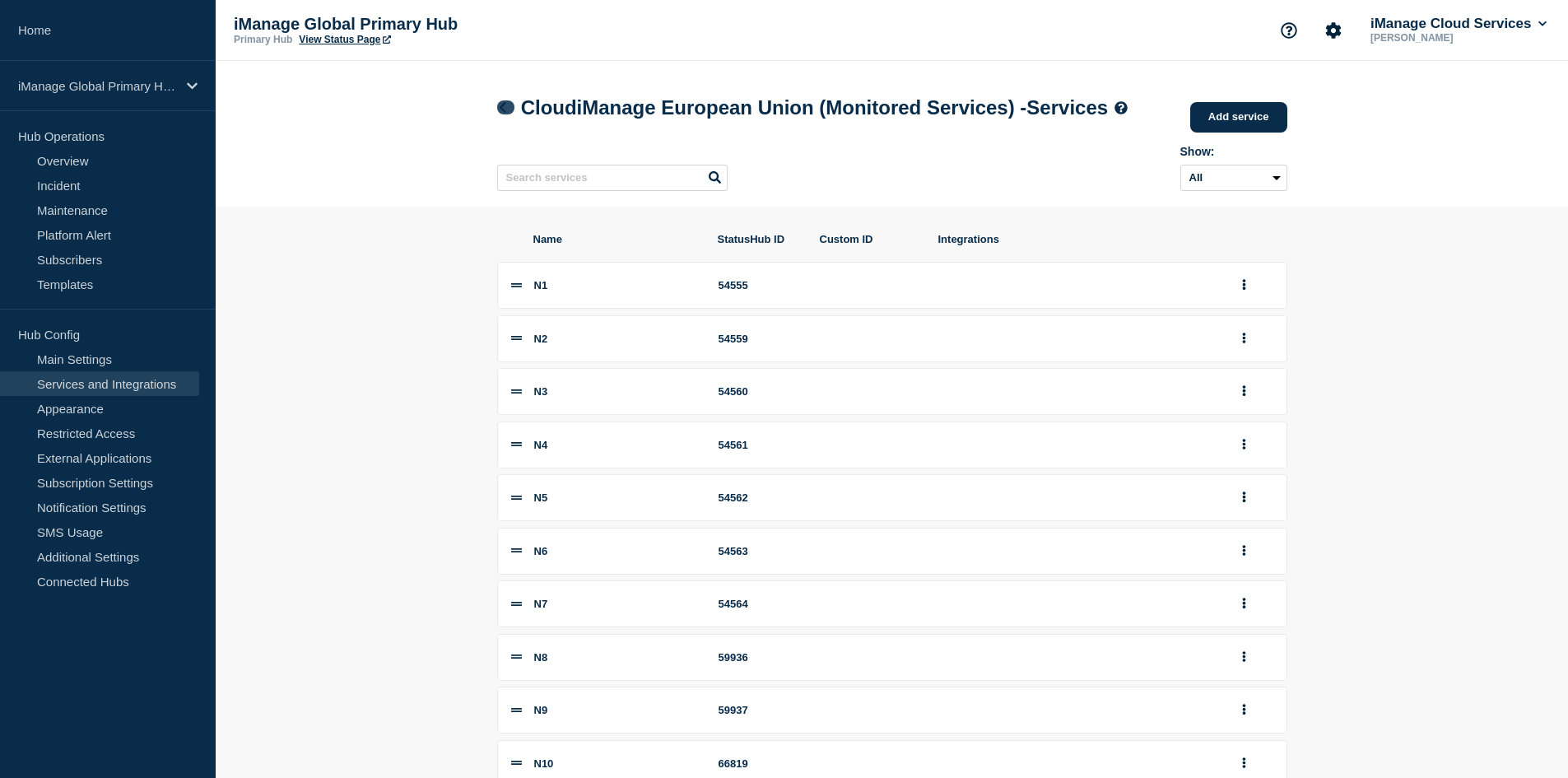
click at [503, 113] on icon at bounding box center [503, 107] width 7 height 10
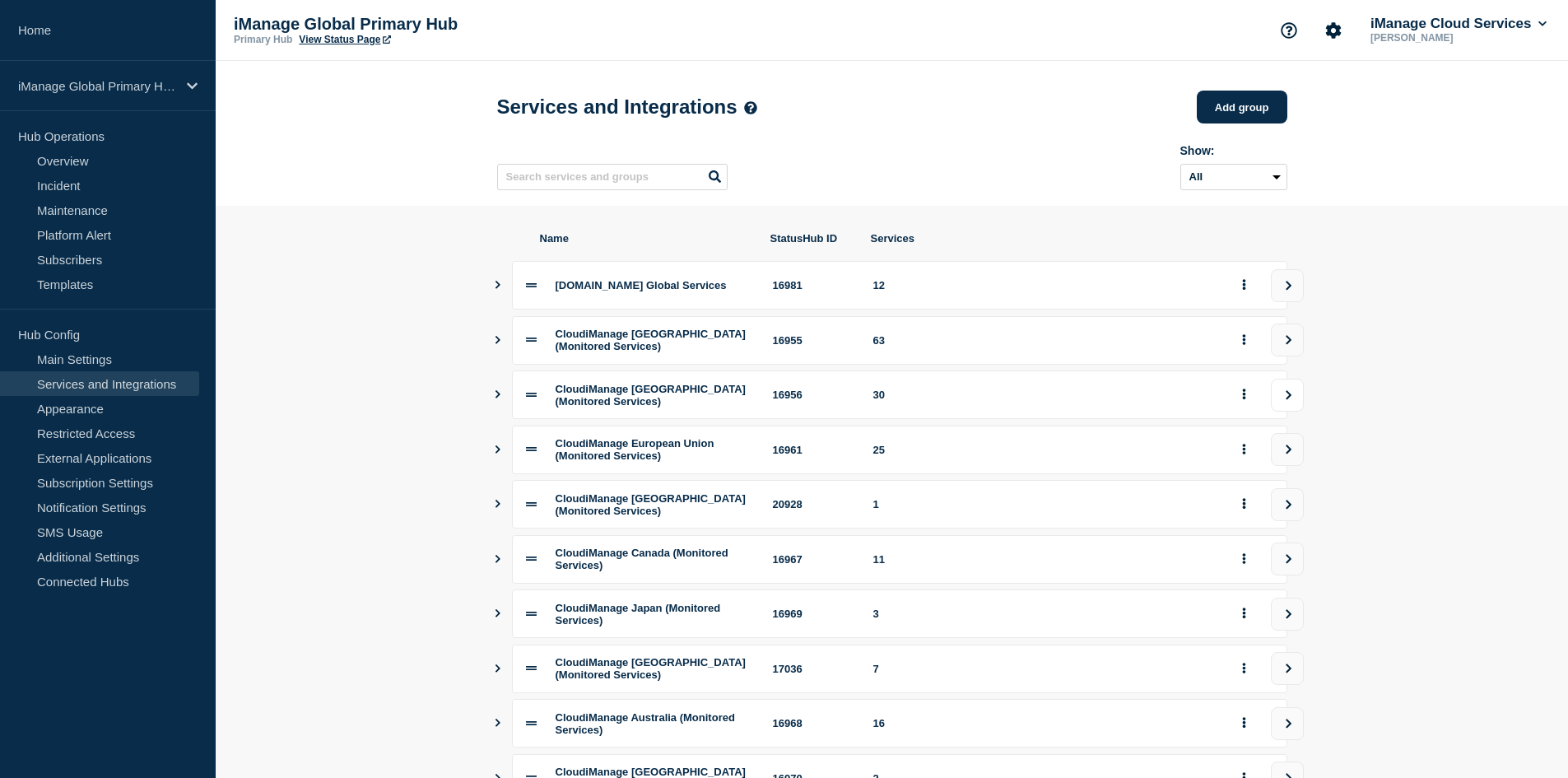
click at [1287, 411] on button "view group" at bounding box center [1287, 395] width 33 height 33
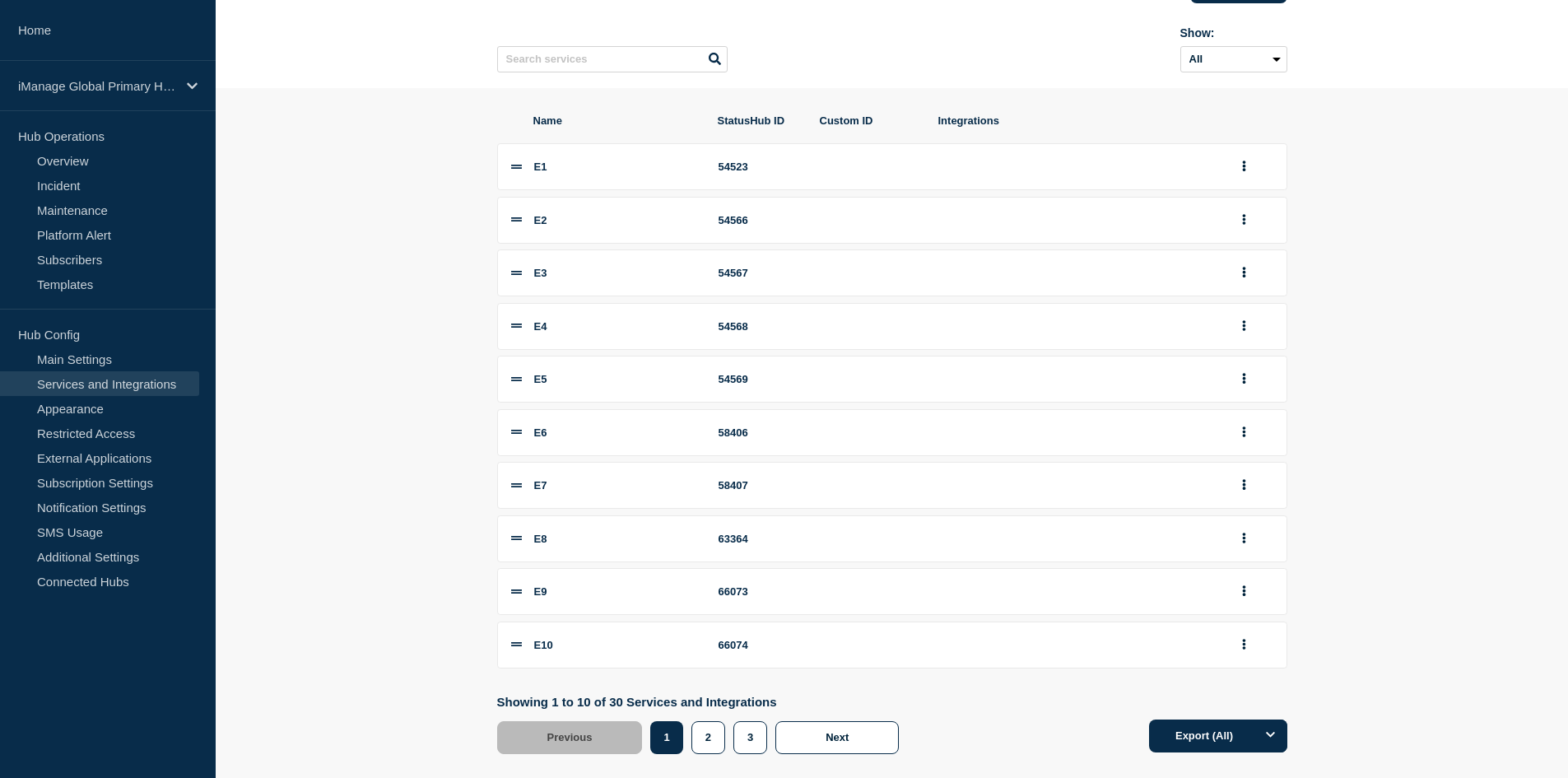
scroll to position [177, 0]
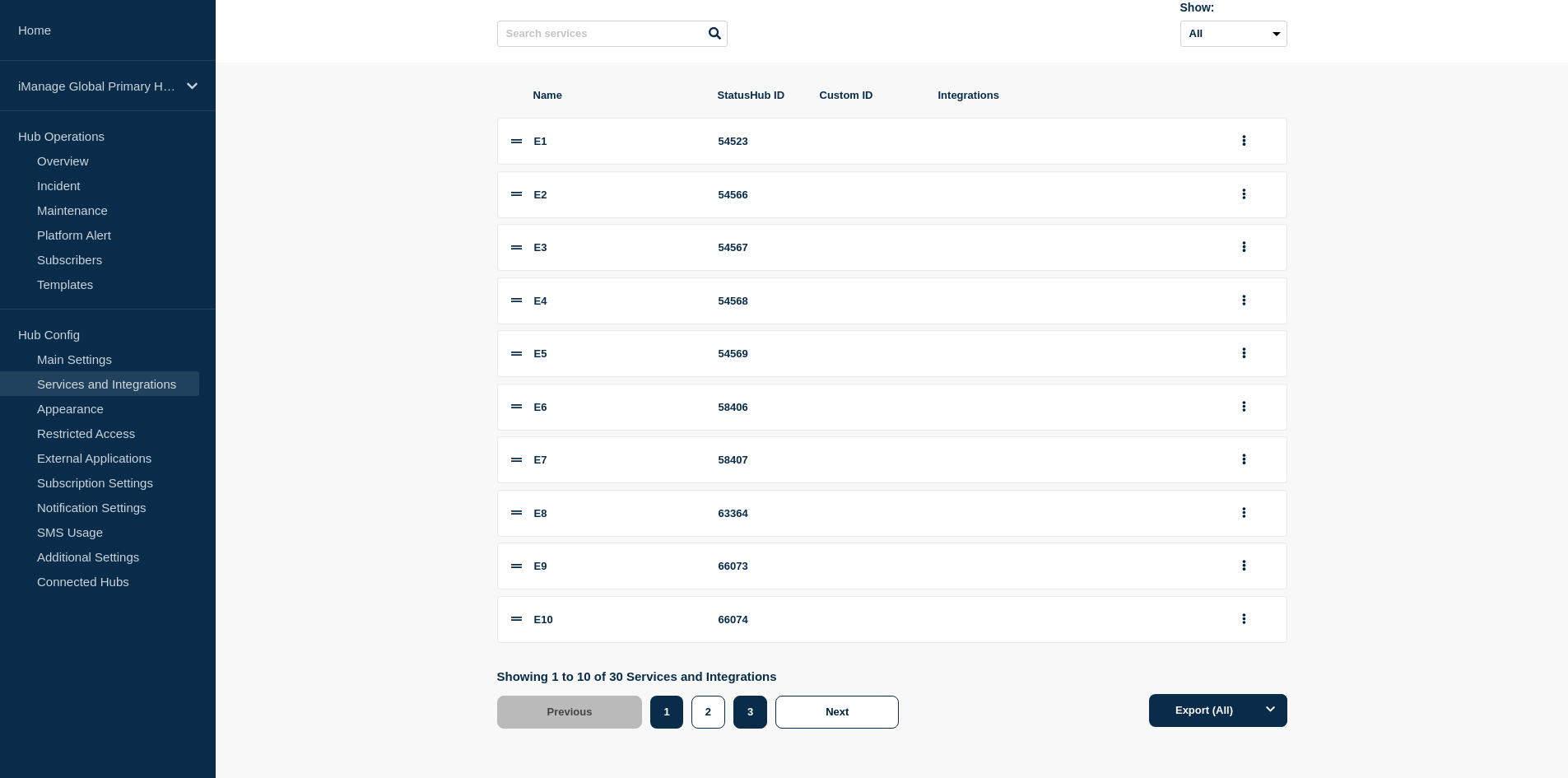
click at [753, 711] on button "3" at bounding box center [750, 712] width 34 height 33
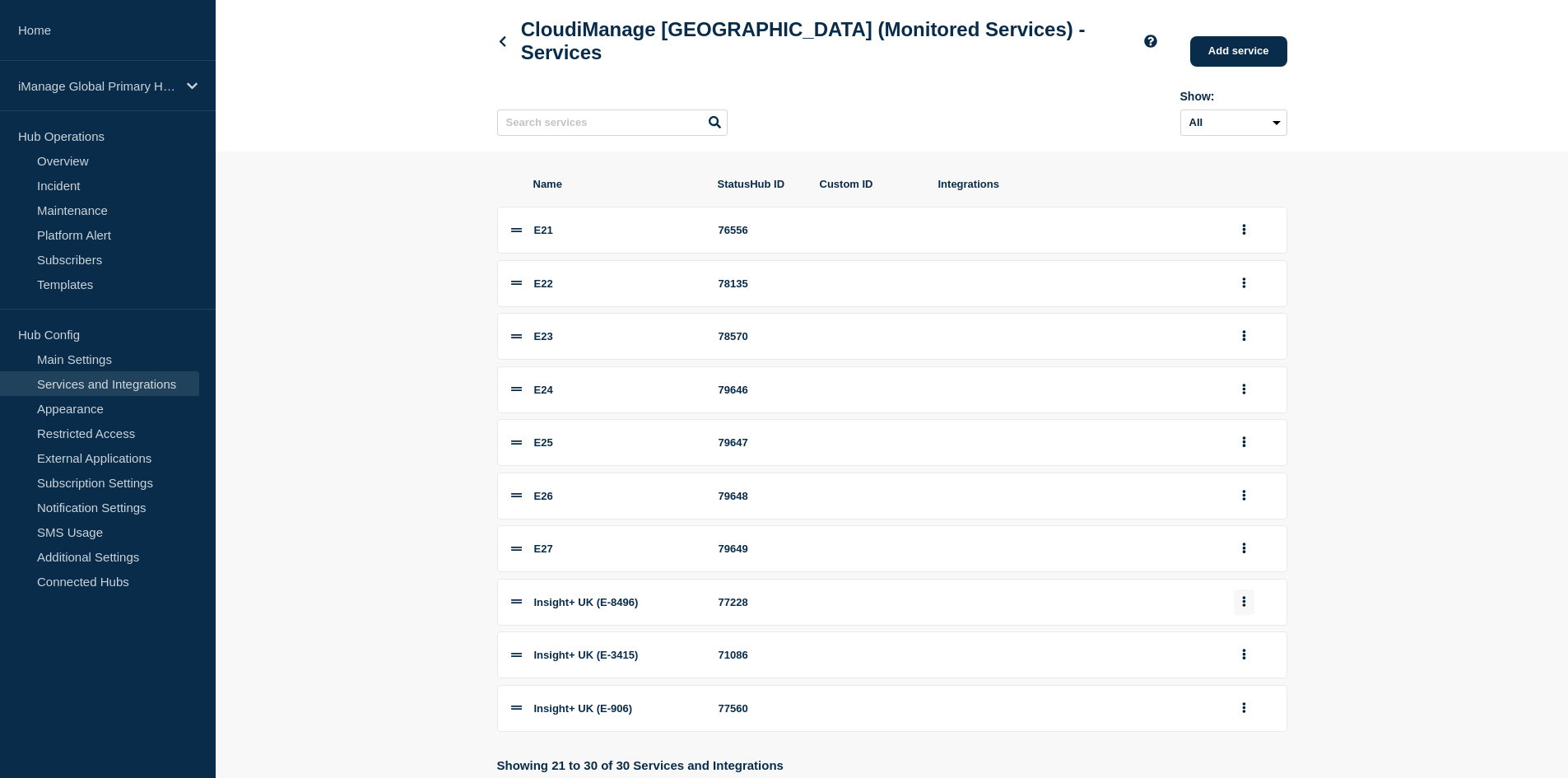
scroll to position [82, 0]
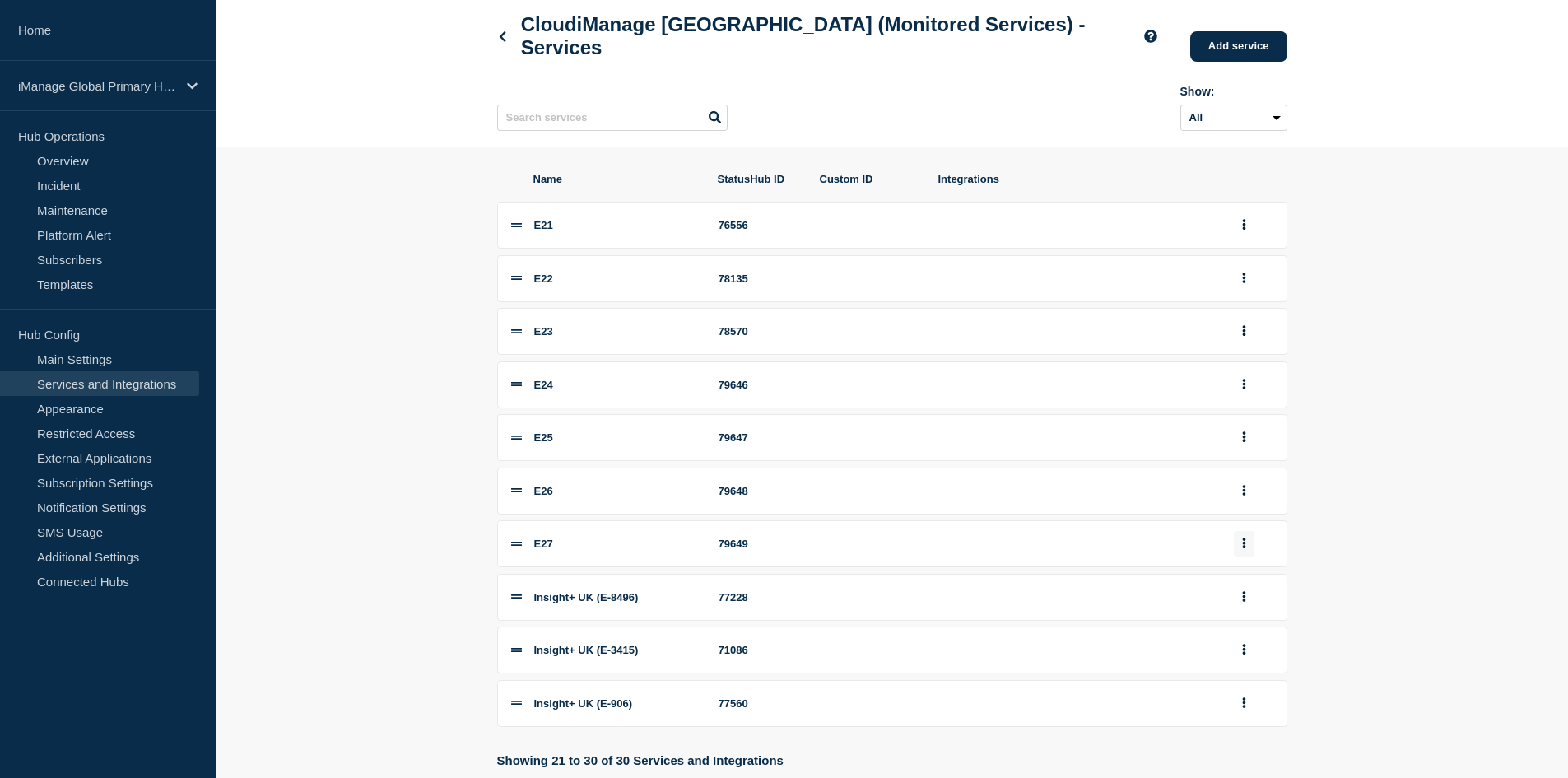
click at [1240, 556] on button "group actions" at bounding box center [1244, 544] width 21 height 26
click at [1235, 310] on button "Edit" at bounding box center [1253, 300] width 82 height 26
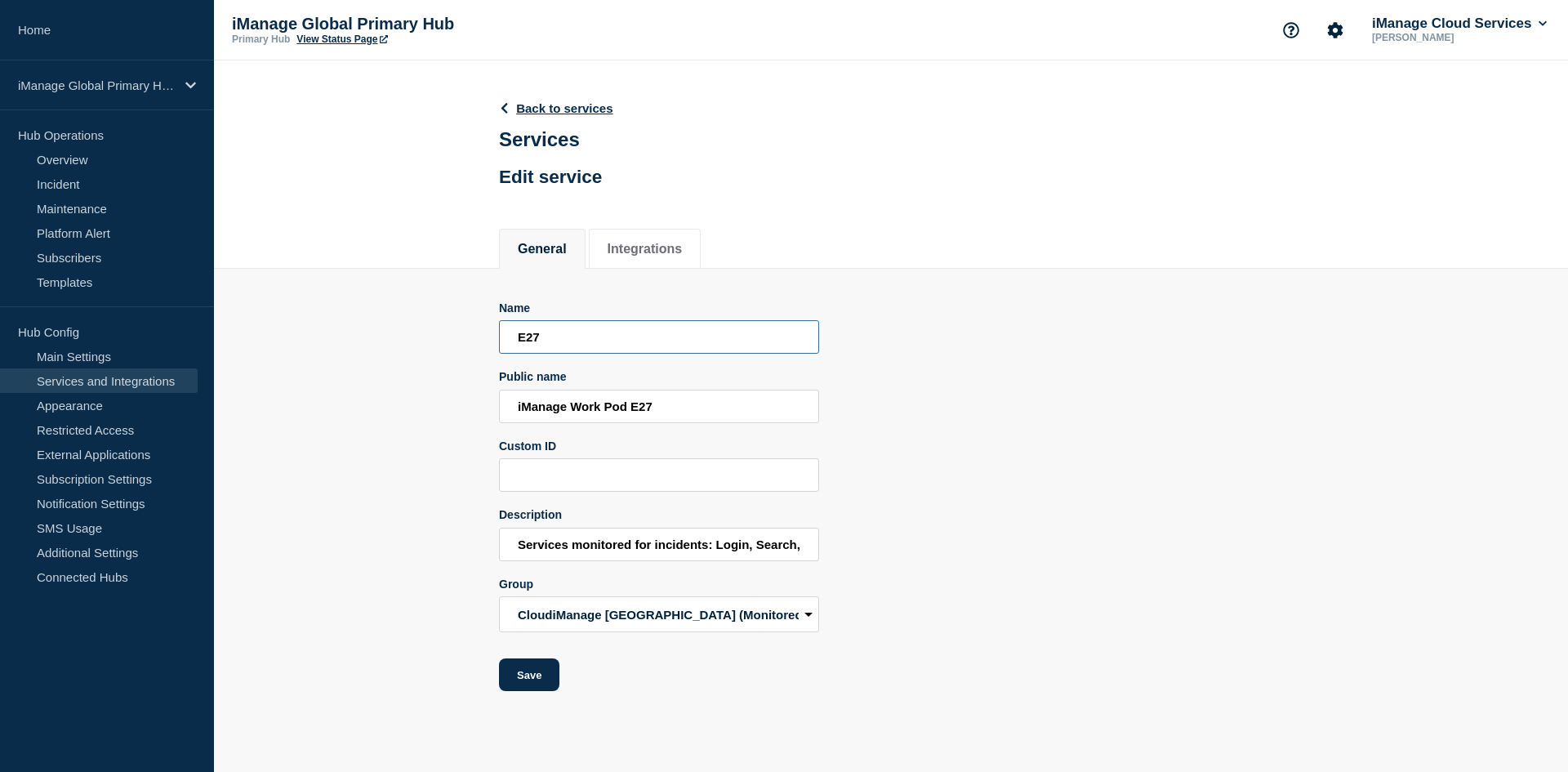
click at [599, 341] on input "E27" at bounding box center [659, 336] width 320 height 33
click at [754, 408] on input "iManage Work Pod E27" at bounding box center [659, 406] width 320 height 33
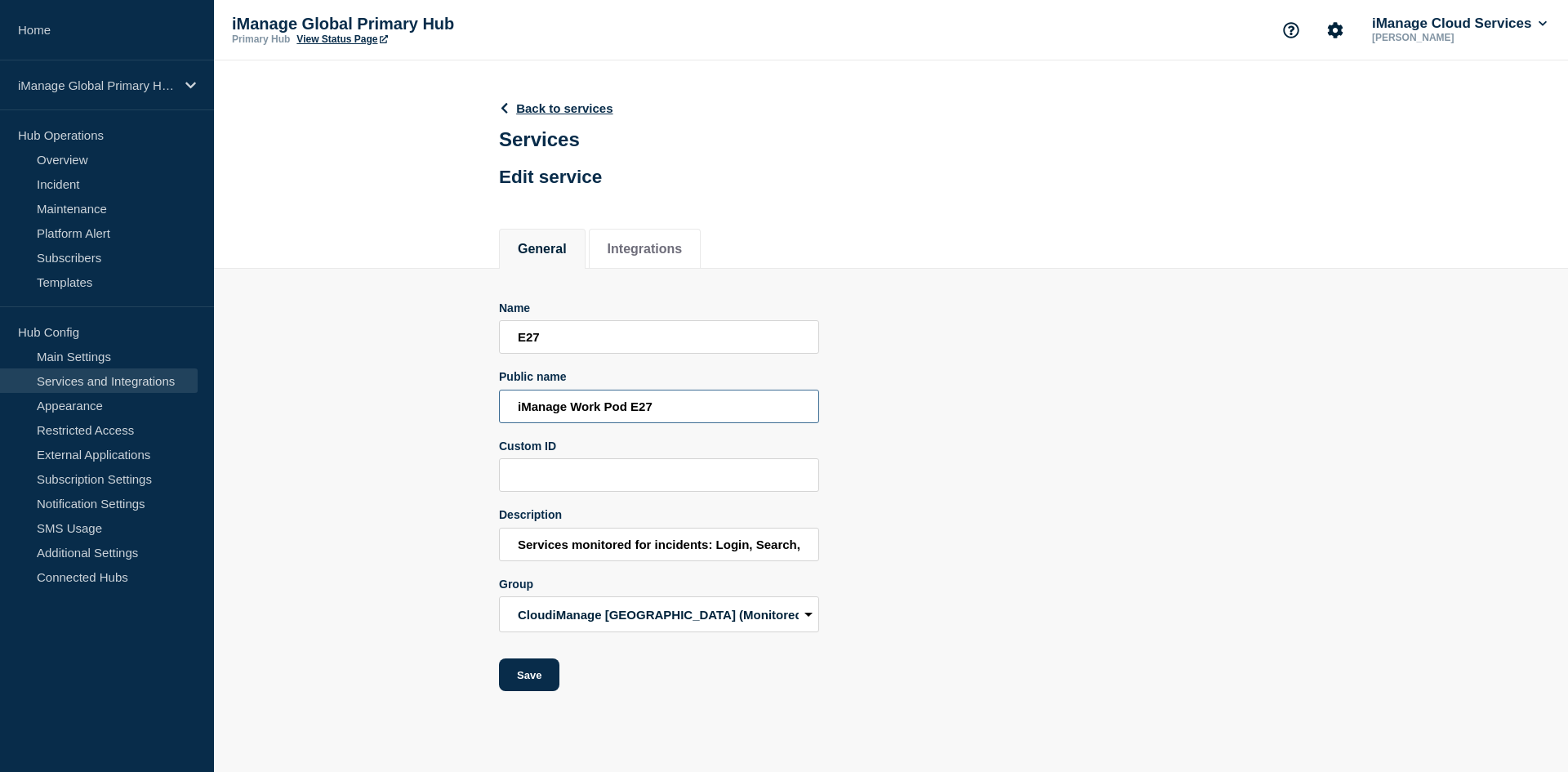
click at [754, 408] on input "iManage Work Pod E27" at bounding box center [659, 406] width 320 height 33
click at [561, 544] on input "Services monitored for incidents: Login, Search, Download, Upload, CheckOut_Che…" at bounding box center [659, 544] width 320 height 33
click at [516, 109] on link "Back to services" at bounding box center [556, 108] width 115 height 14
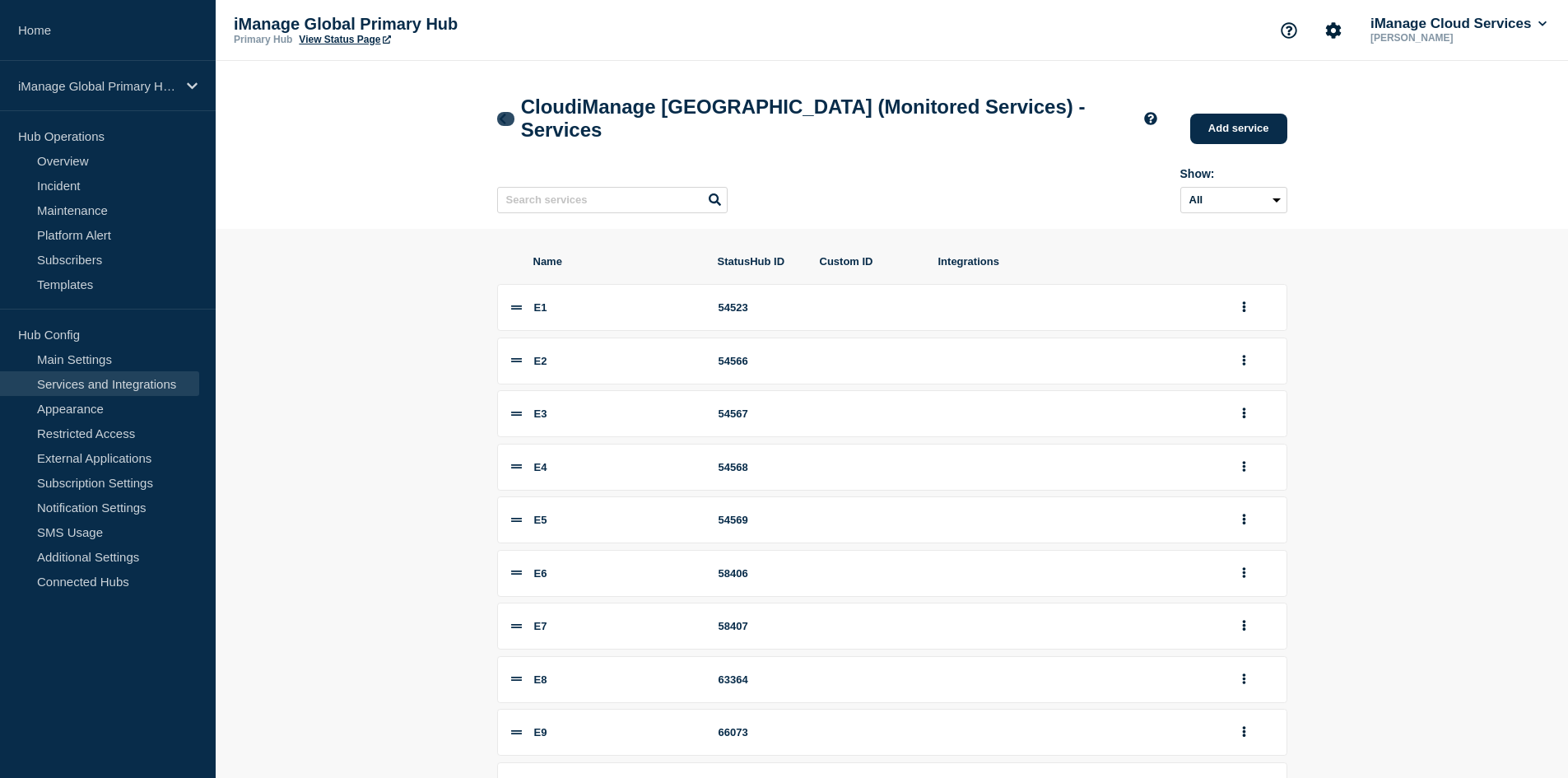
click at [509, 122] on link at bounding box center [506, 119] width 17 height 14
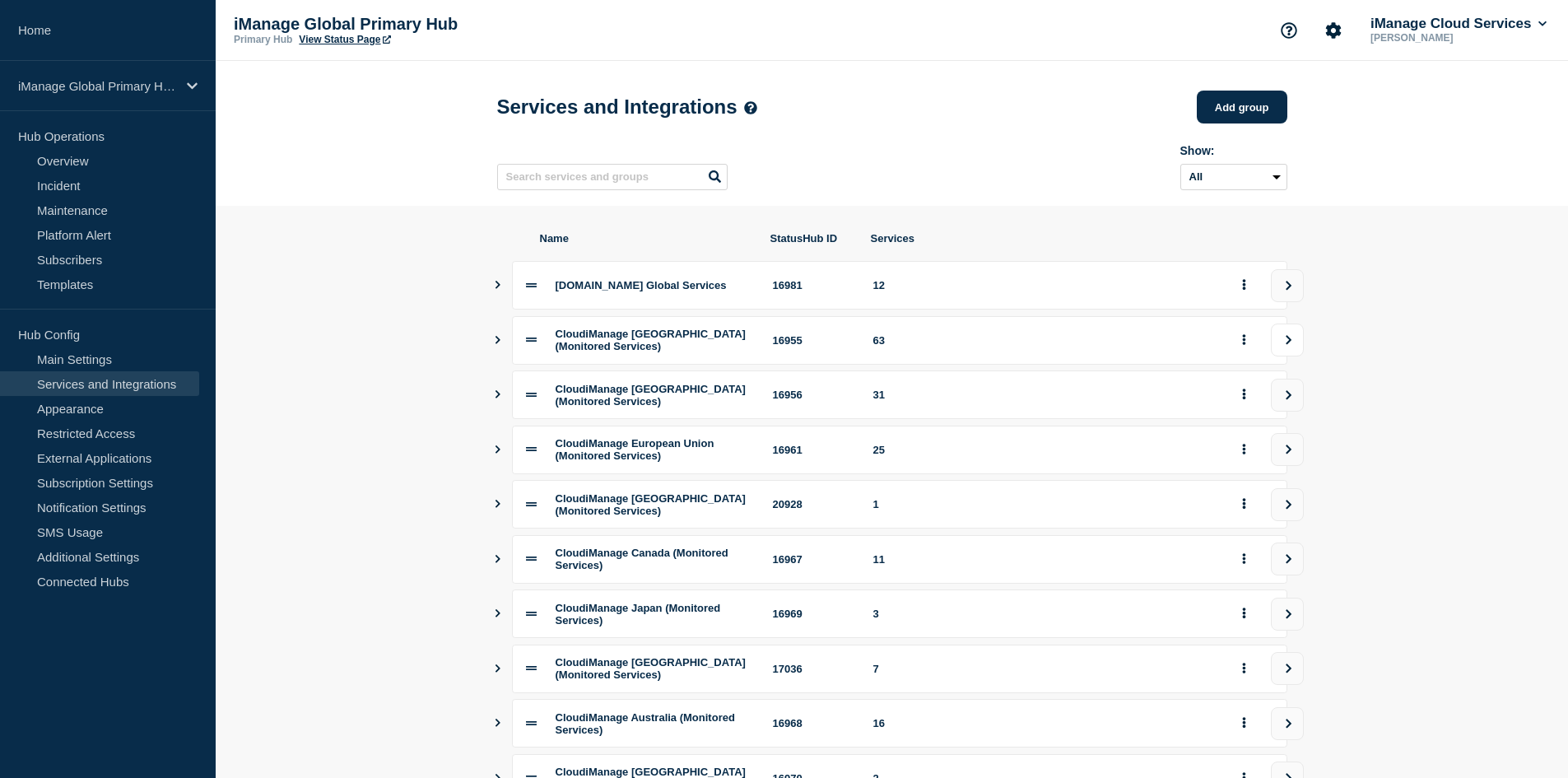
click at [1281, 347] on button "view group" at bounding box center [1287, 340] width 33 height 33
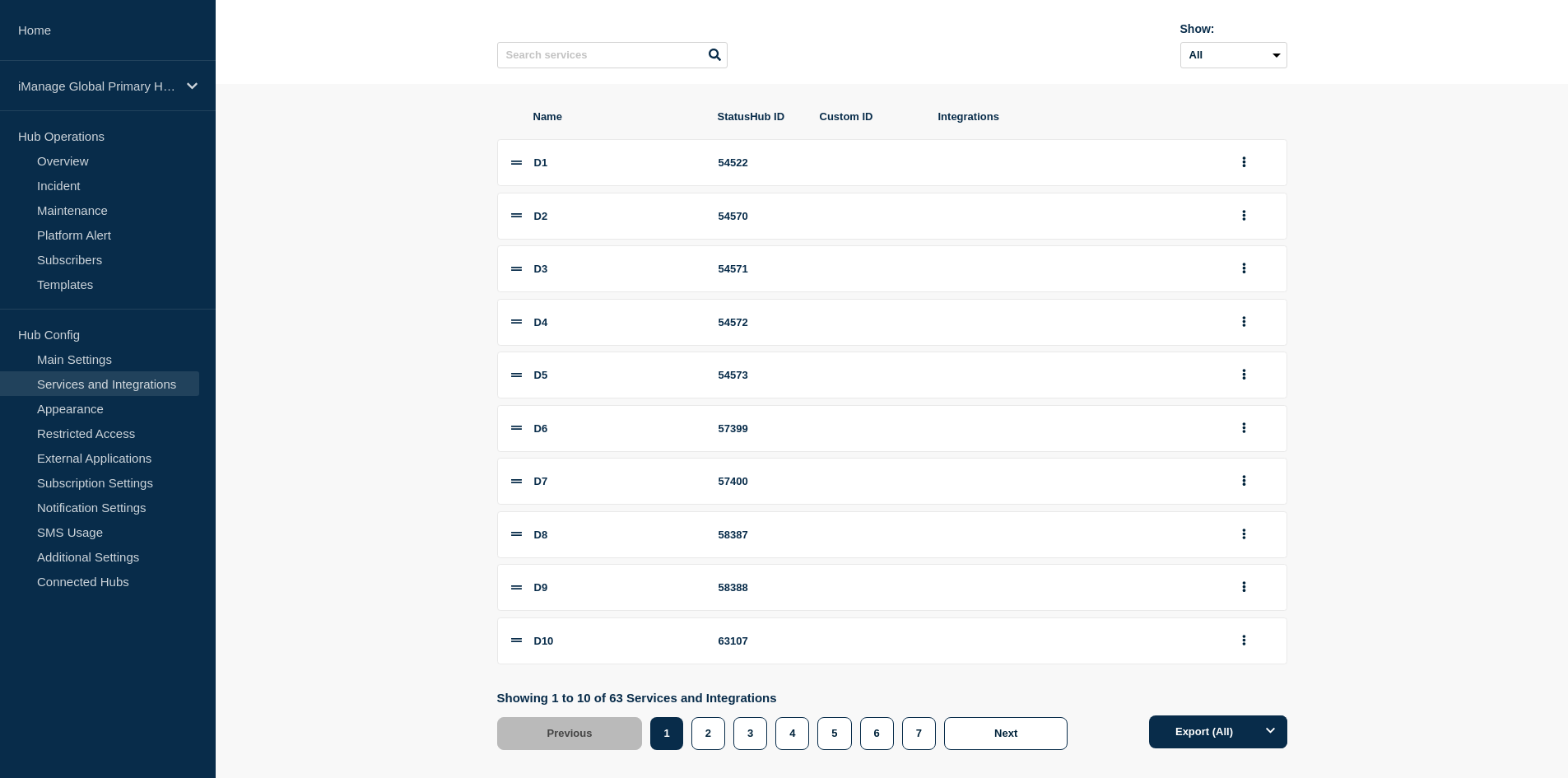
scroll to position [177, 0]
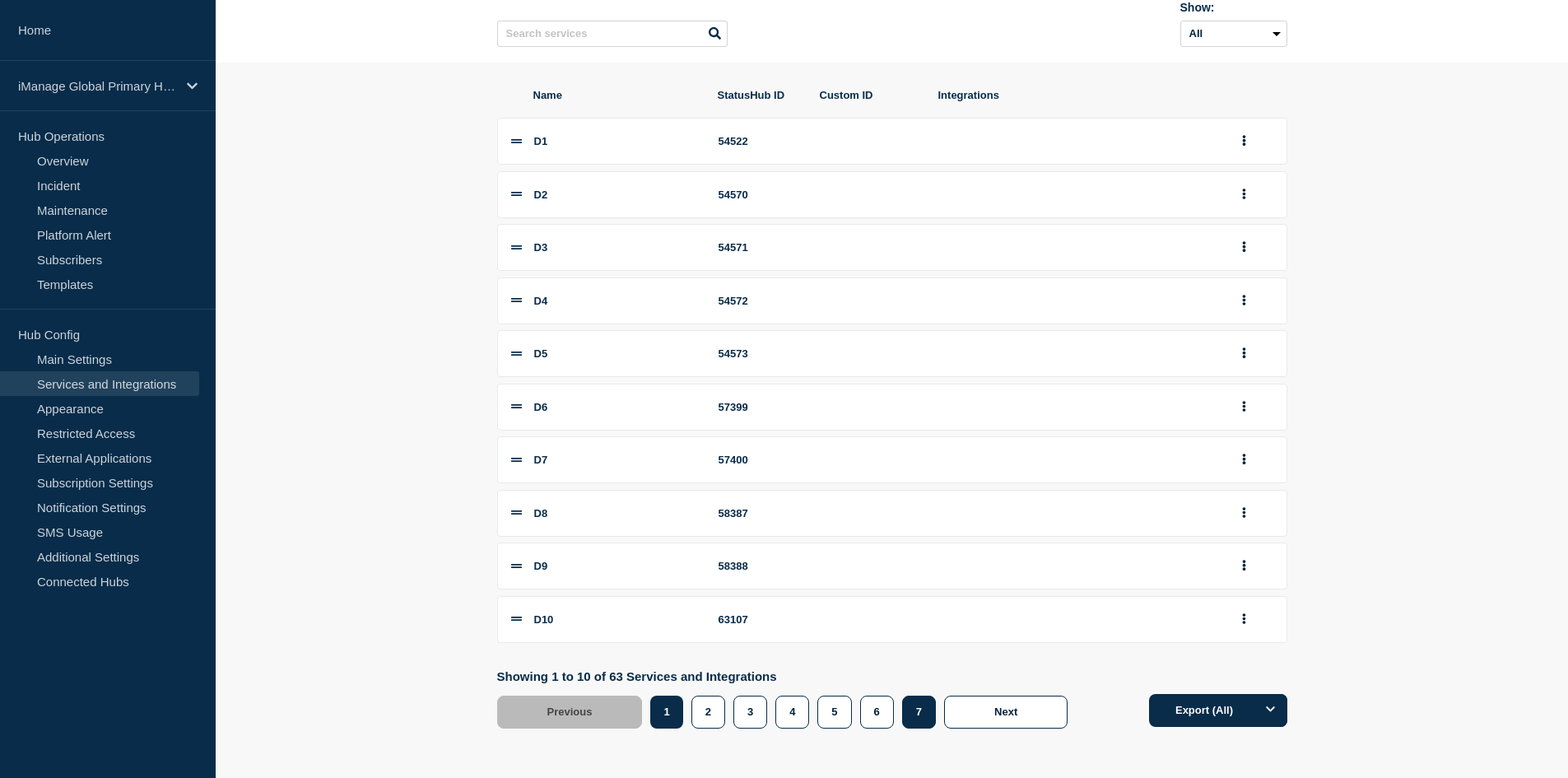
click at [914, 703] on button "7" at bounding box center [918, 712] width 34 height 33
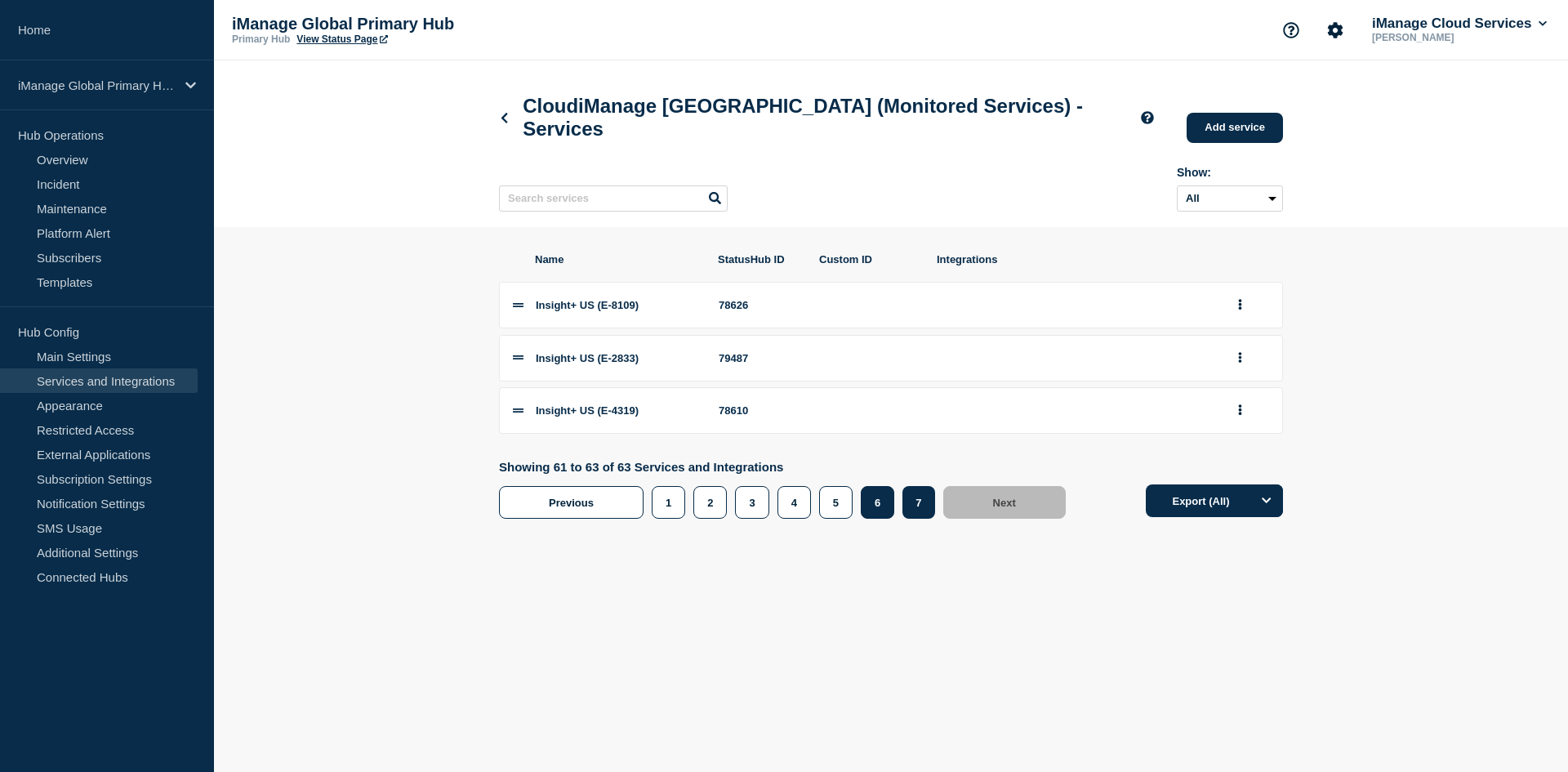
click at [884, 512] on button "6" at bounding box center [877, 502] width 33 height 33
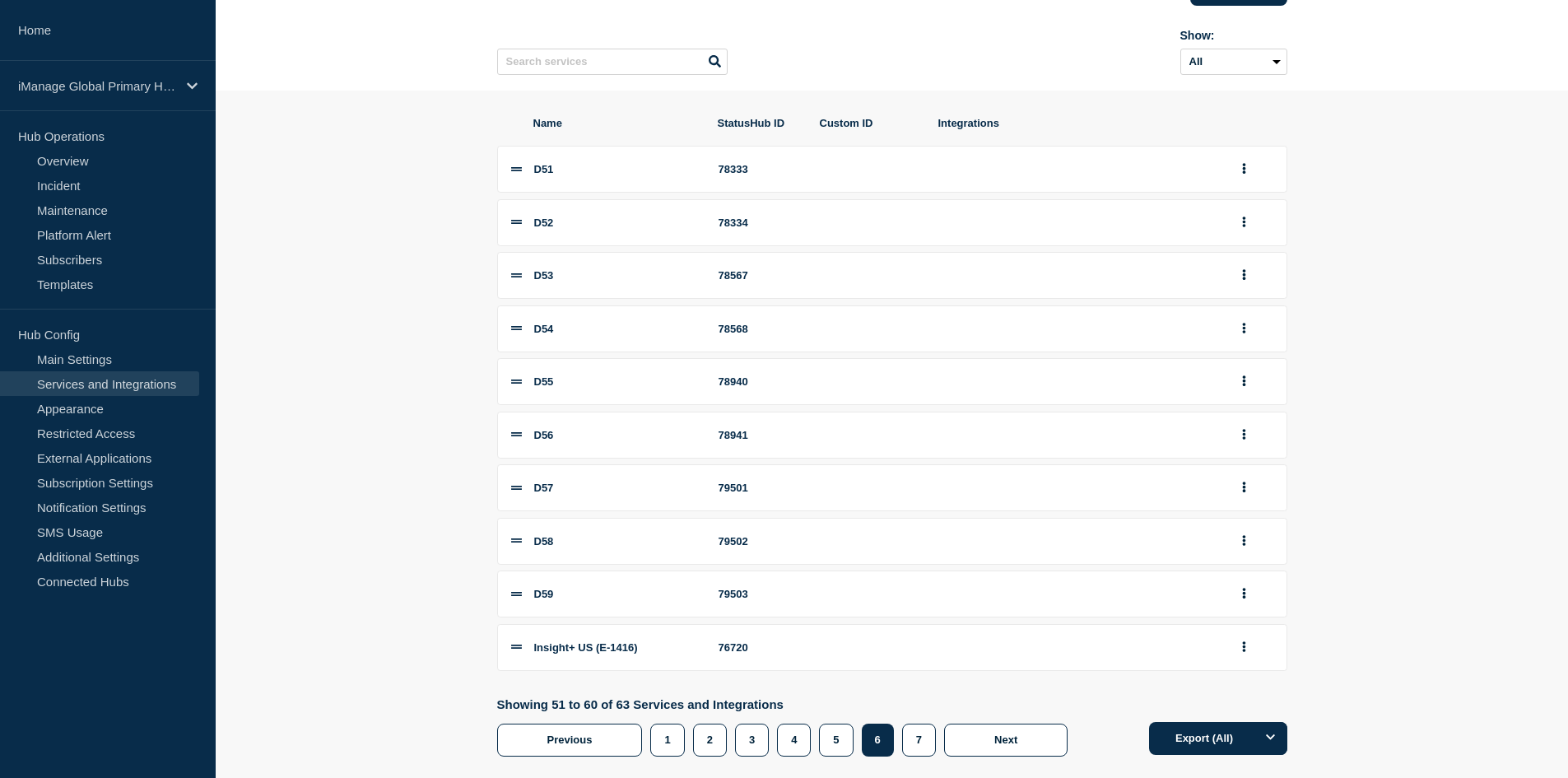
scroll to position [177, 0]
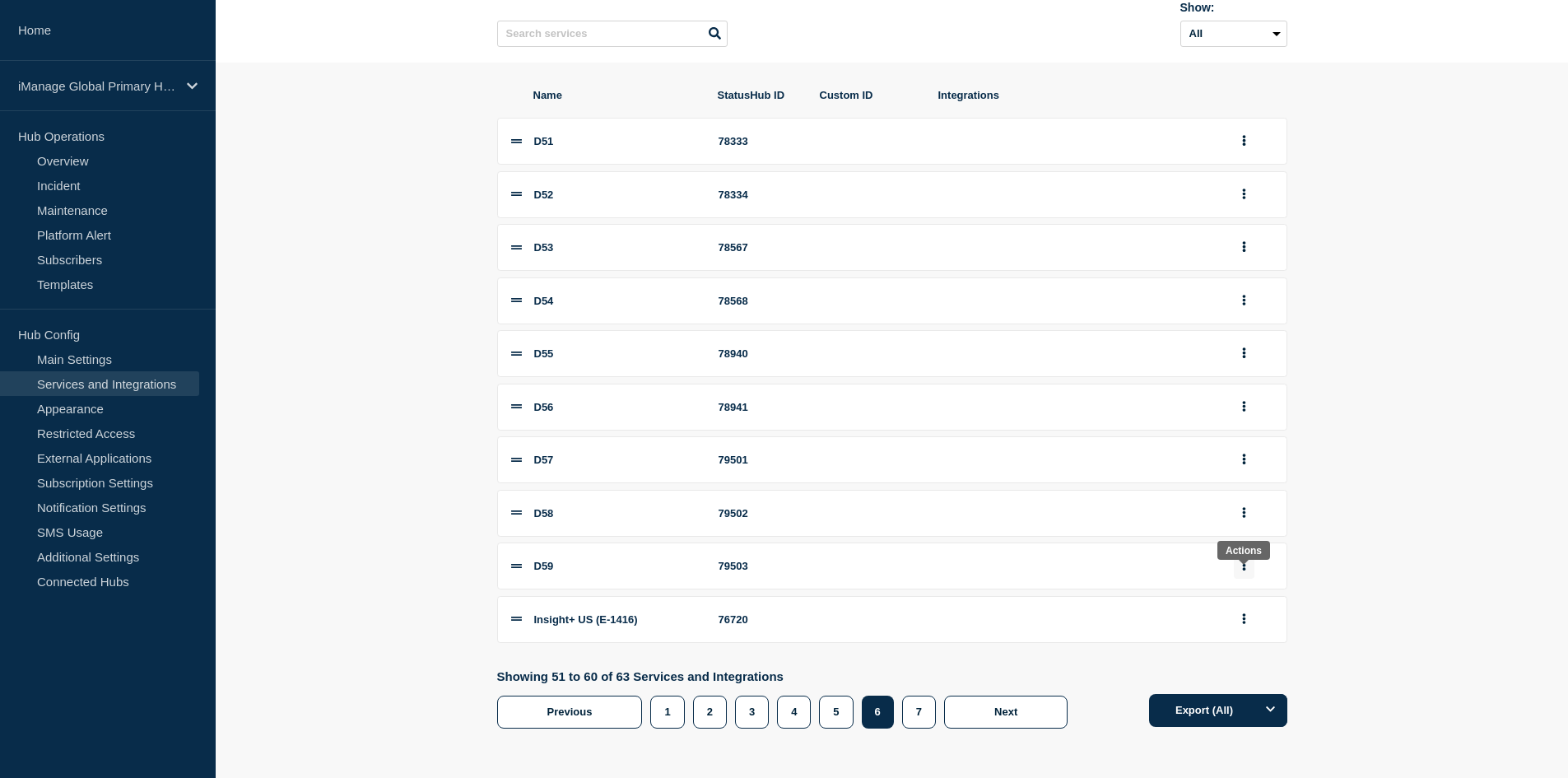
click at [1246, 567] on icon "group actions" at bounding box center [1244, 565] width 4 height 10
click at [1234, 304] on button "Edit" at bounding box center [1253, 308] width 82 height 26
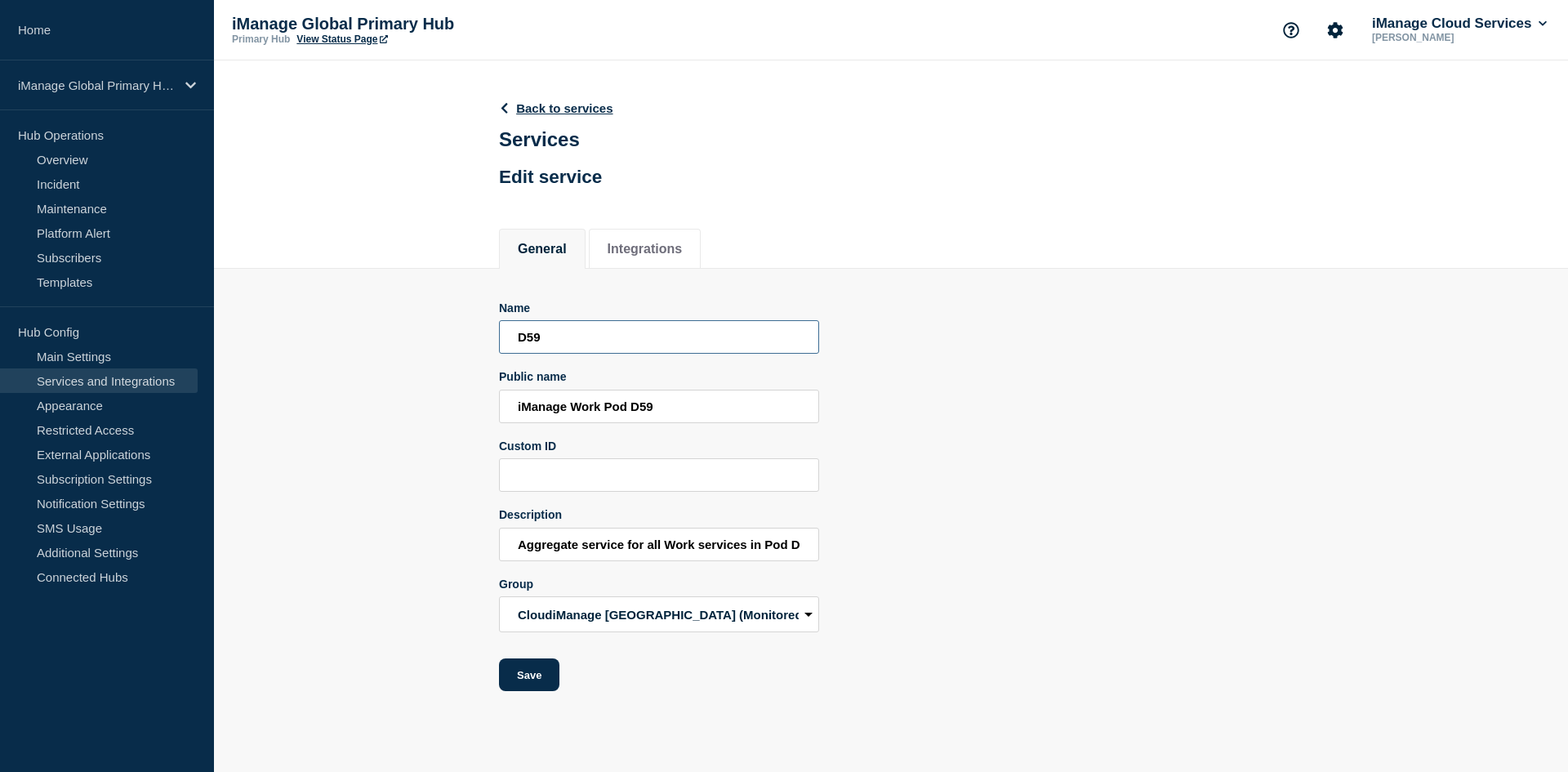
click at [551, 342] on input "D59" at bounding box center [659, 336] width 320 height 33
click at [720, 417] on input "iManage Work Pod D59" at bounding box center [659, 406] width 320 height 33
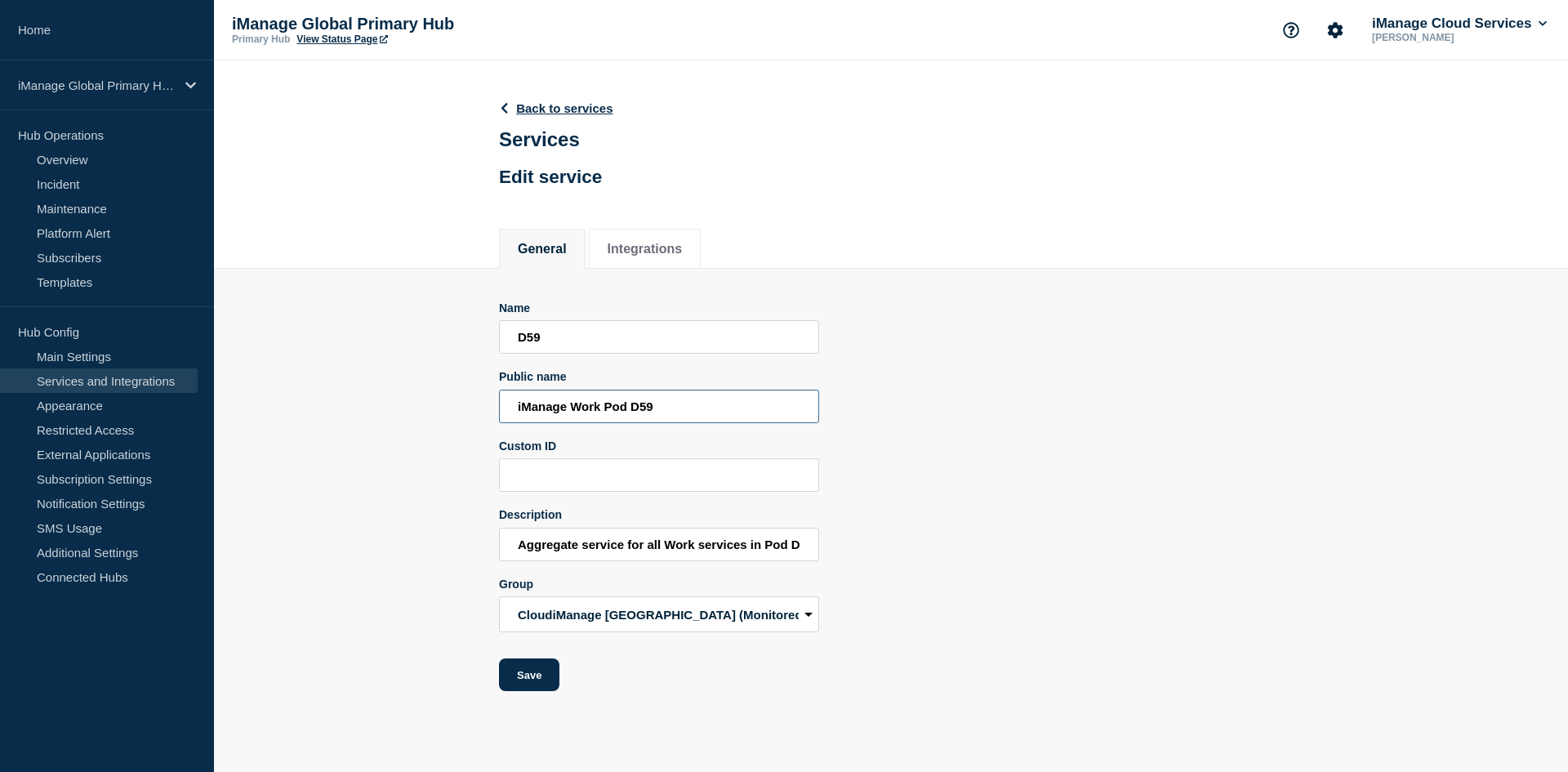
click at [720, 417] on input "iManage Work Pod D59" at bounding box center [659, 406] width 320 height 33
click at [689, 555] on input "Aggregate service for all Work services in Pod D59" at bounding box center [659, 544] width 320 height 33
click at [572, 343] on input "D59" at bounding box center [659, 336] width 320 height 33
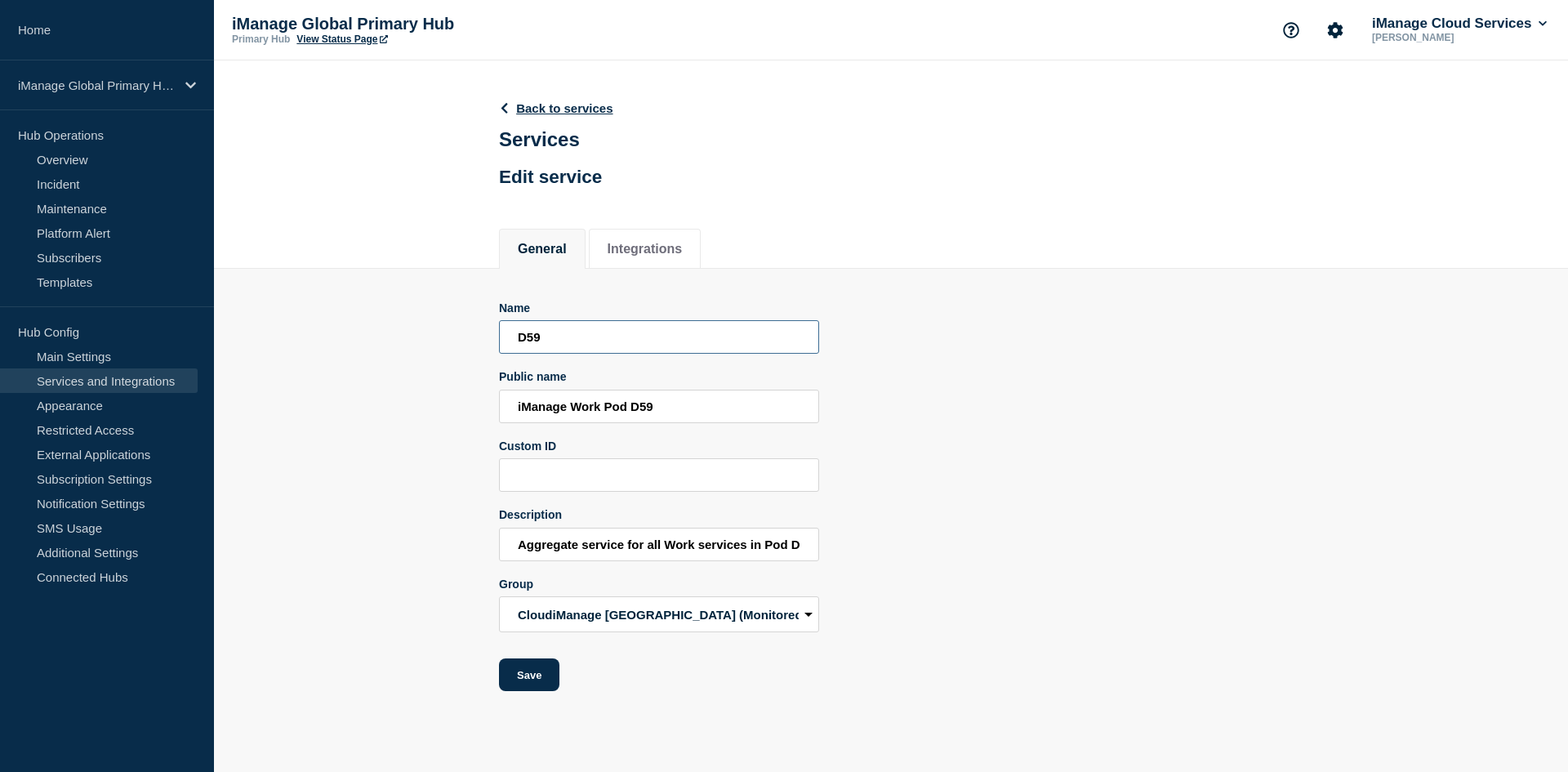
click at [572, 343] on input "D59" at bounding box center [659, 336] width 320 height 33
click at [565, 395] on input "iManage Work Pod D59" at bounding box center [659, 406] width 320 height 33
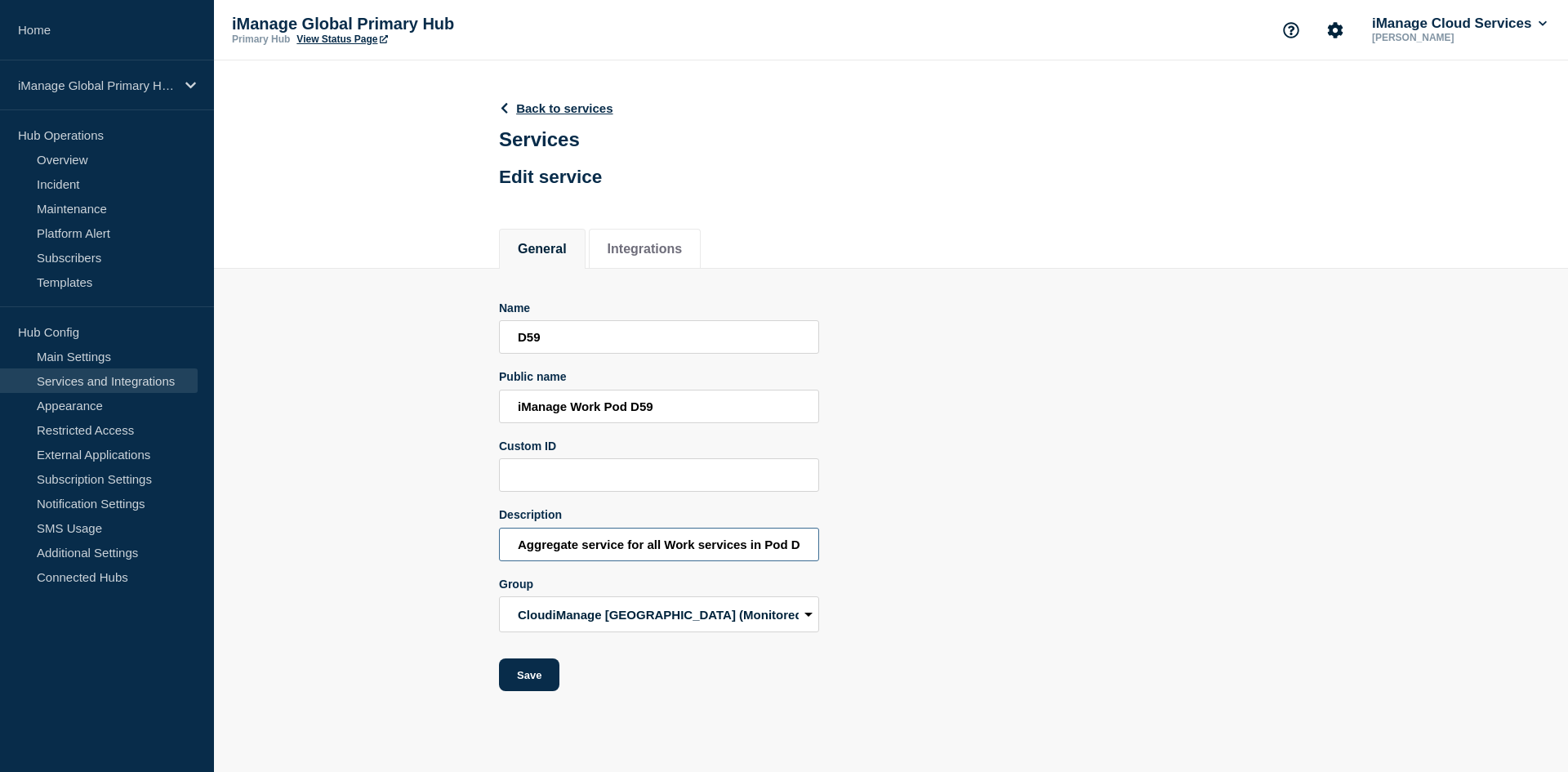
click at [670, 548] on input "Aggregate service for all Work services in Pod D59" at bounding box center [659, 544] width 320 height 33
click at [528, 349] on input "D59" at bounding box center [659, 336] width 320 height 33
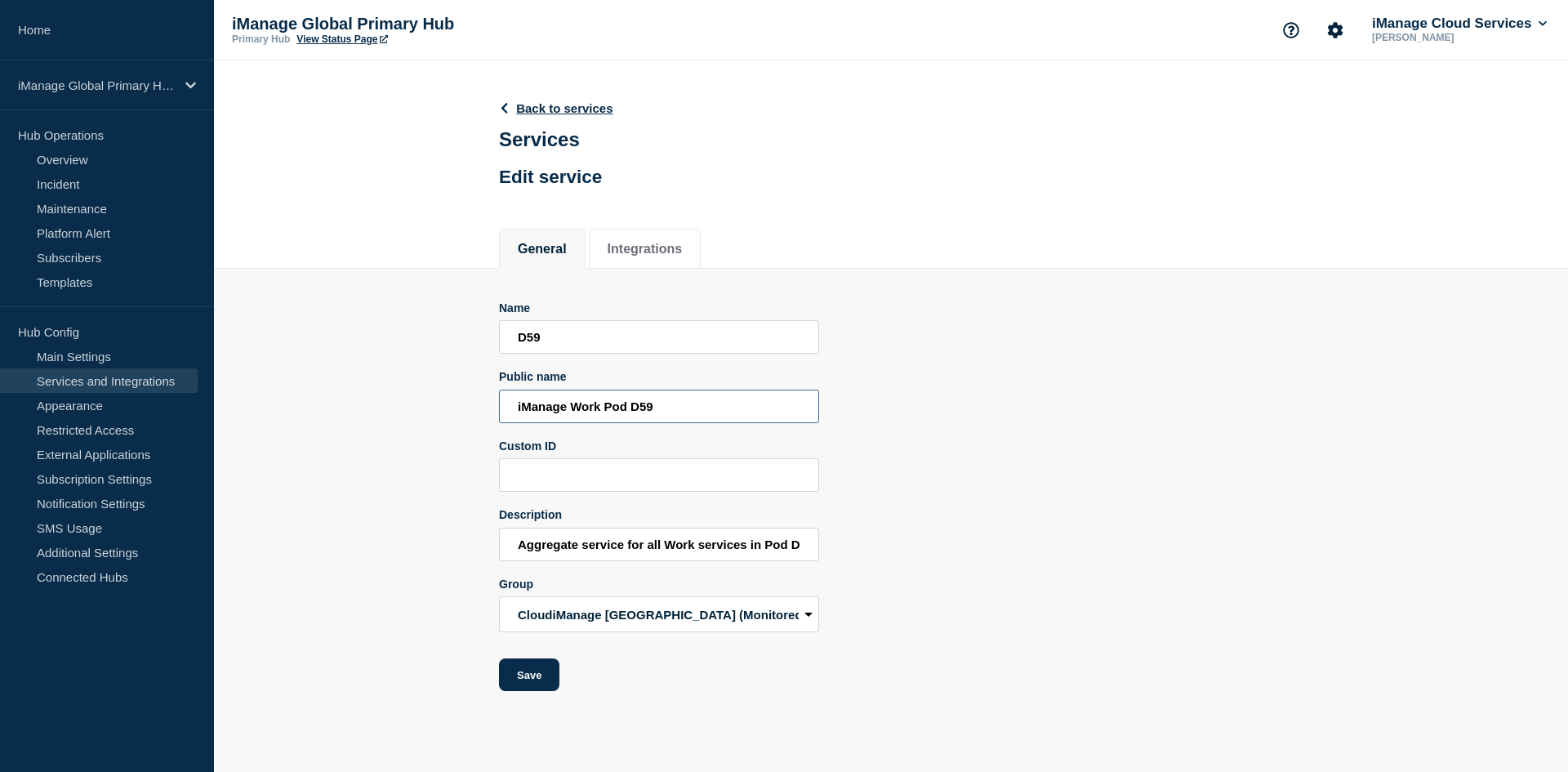
click at [682, 410] on input "iManage Work Pod D59" at bounding box center [659, 406] width 320 height 33
click at [589, 558] on input "Aggregate service for all Work services in Pod D59" at bounding box center [659, 544] width 320 height 33
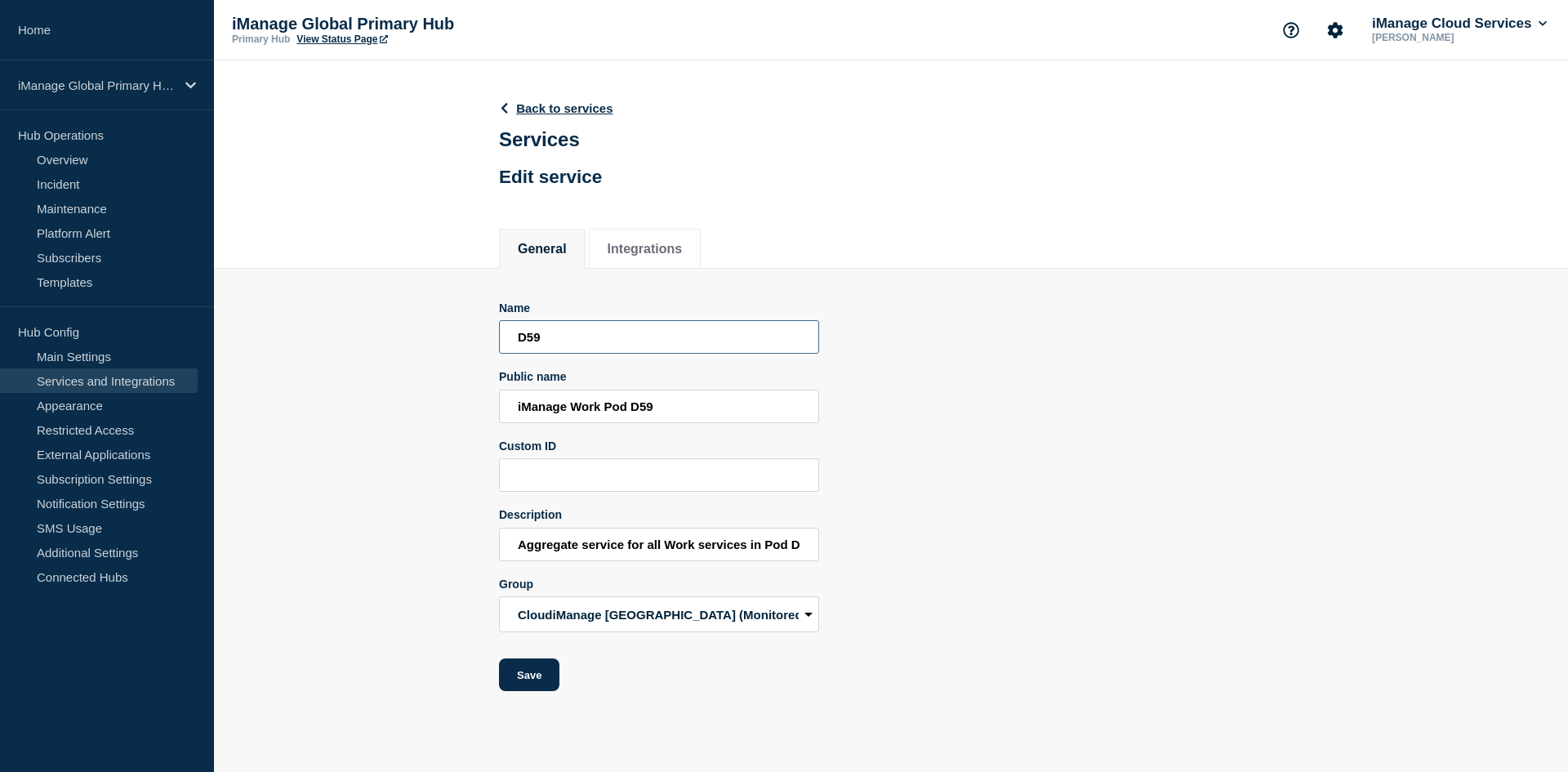
click at [558, 352] on input "D59" at bounding box center [659, 336] width 320 height 33
click at [621, 408] on input "iManage Work Pod D59" at bounding box center [659, 406] width 320 height 33
click at [624, 406] on input "iManage Work Pod D59" at bounding box center [659, 406] width 320 height 33
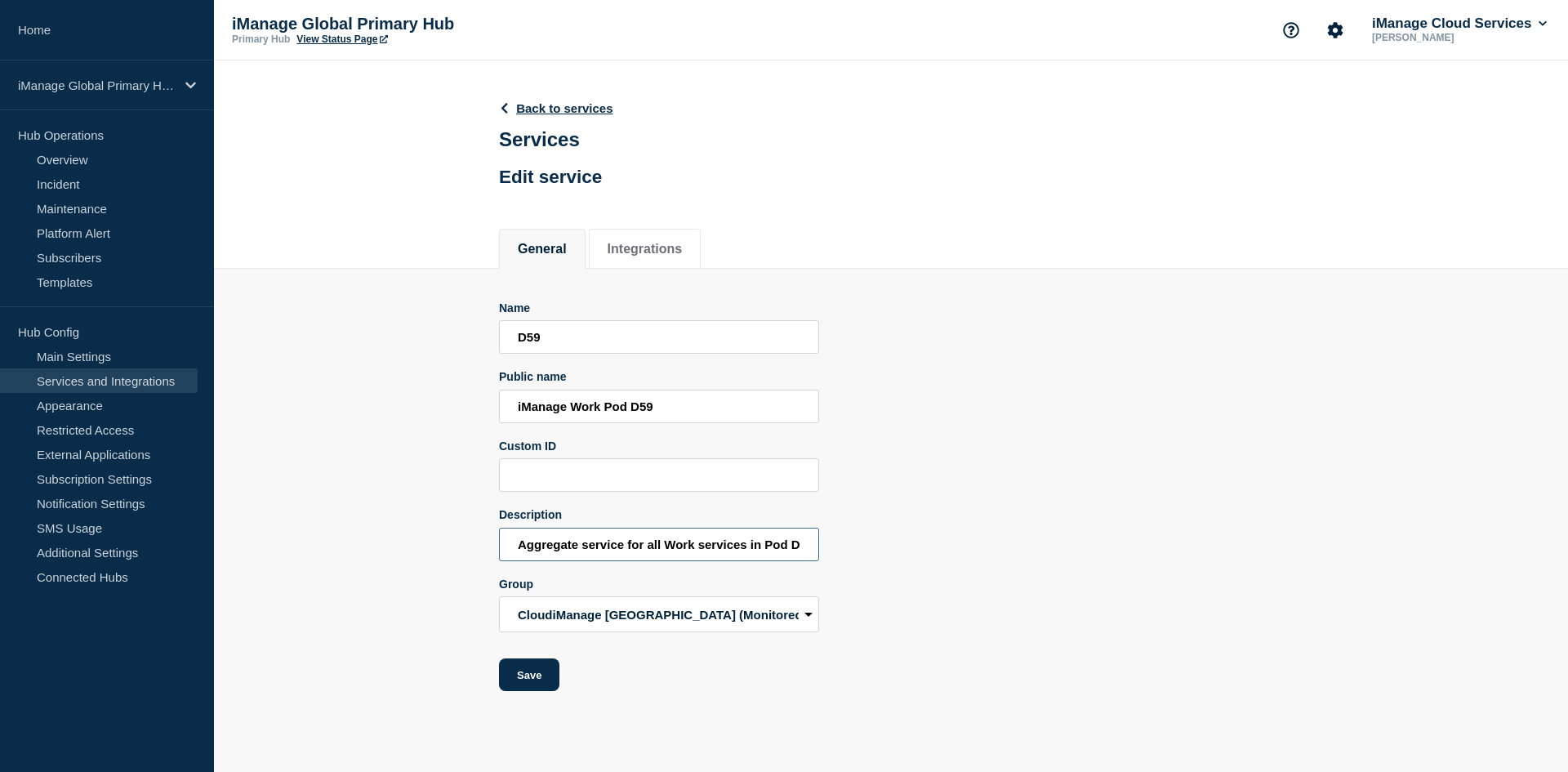
click at [723, 555] on input "Aggregate service for all Work services in Pod D59" at bounding box center [659, 544] width 320 height 33
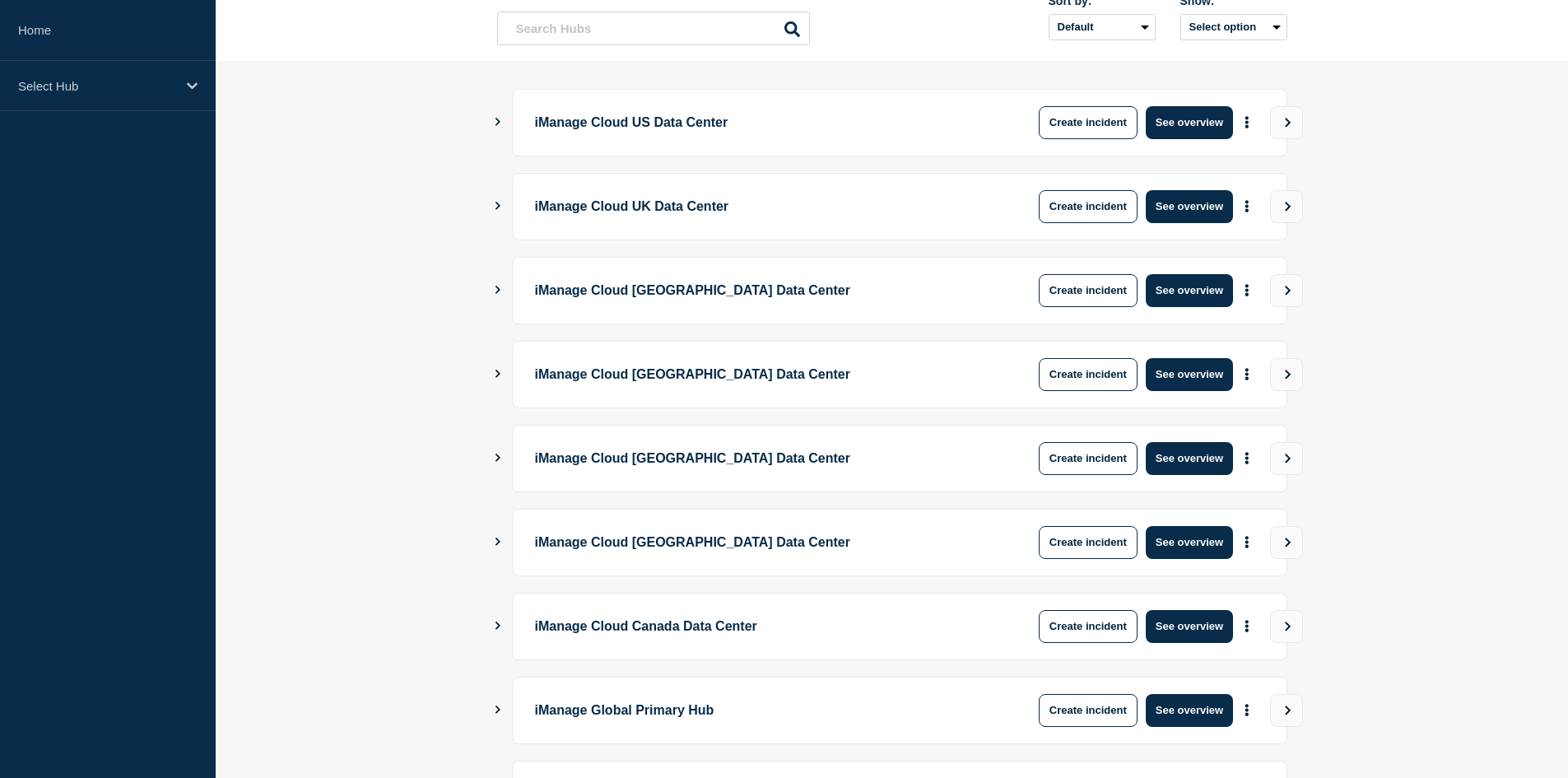
scroll to position [390, 0]
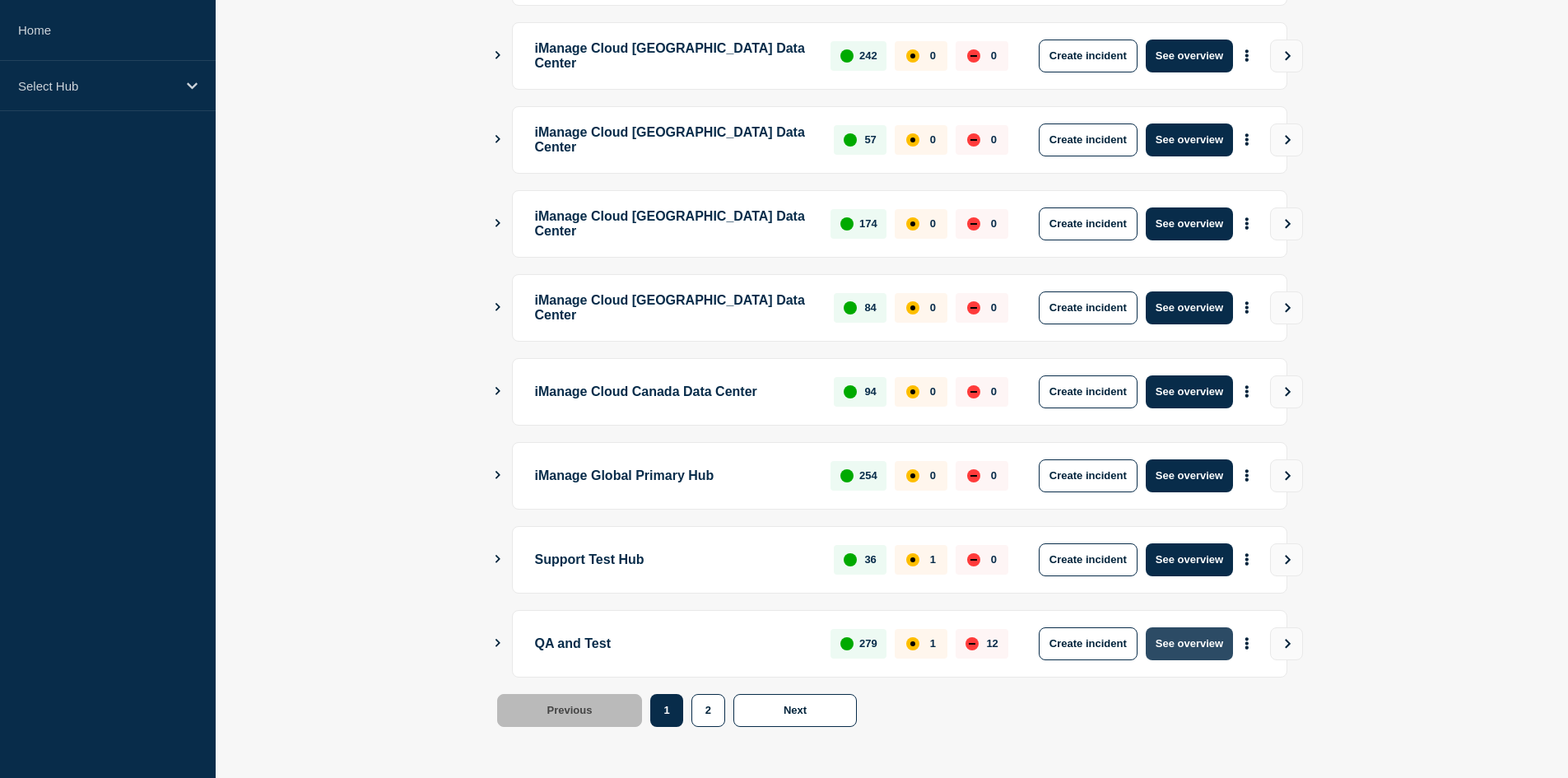
click at [1198, 628] on button "See overview" at bounding box center [1189, 644] width 87 height 33
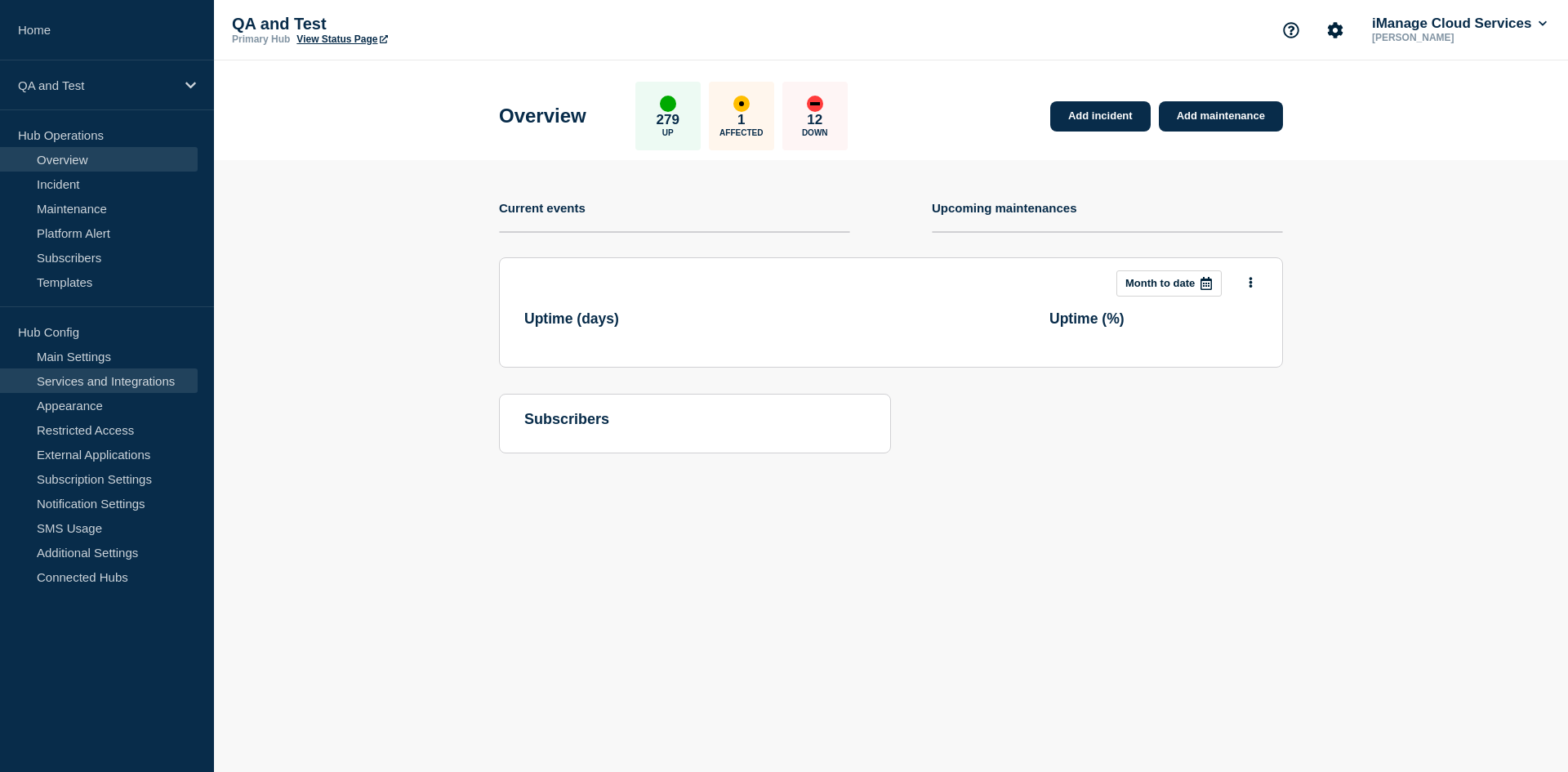
click at [132, 377] on link "Services and Integrations" at bounding box center [98, 381] width 198 height 25
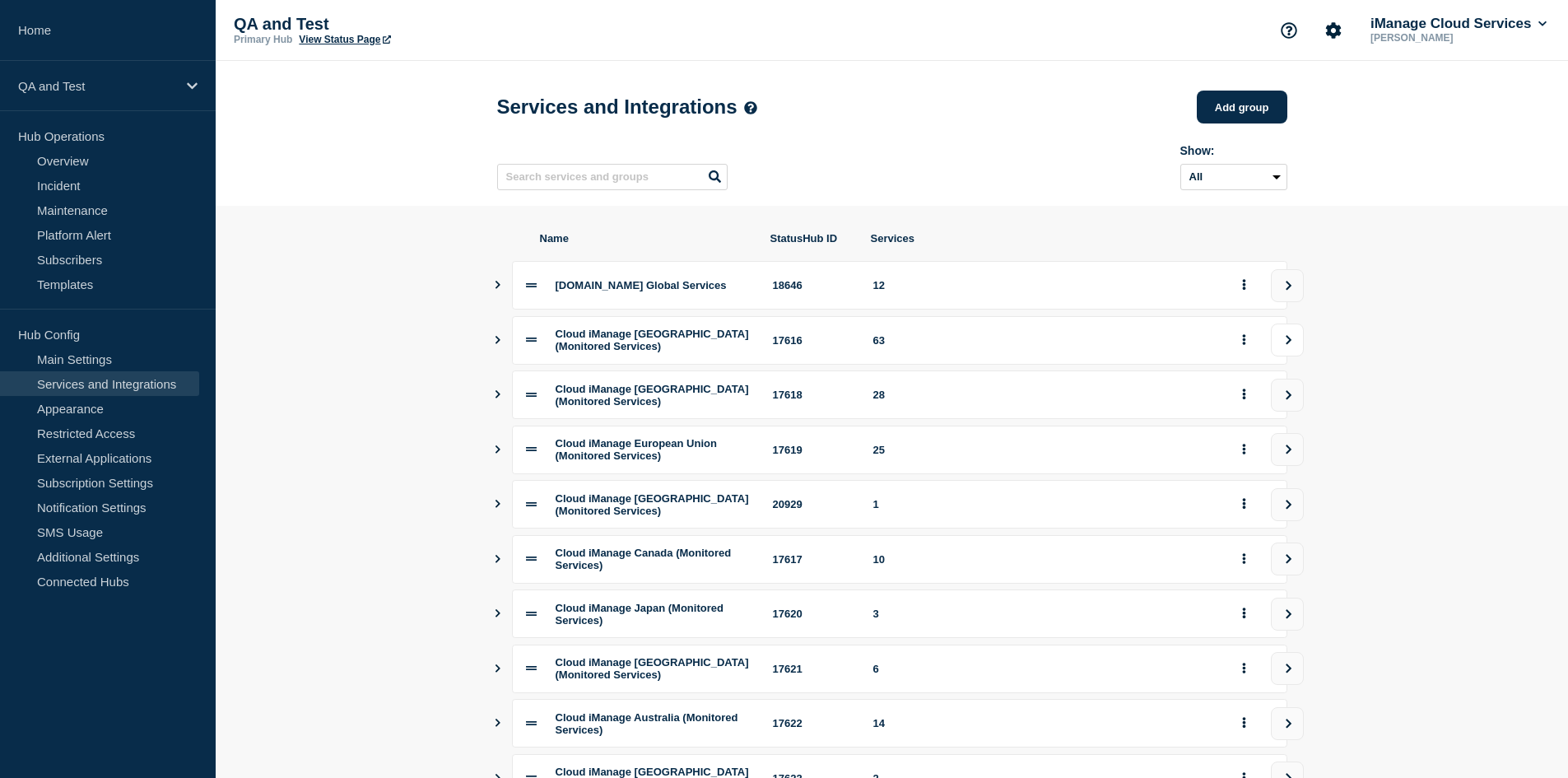
click at [1294, 356] on button "view group" at bounding box center [1287, 340] width 33 height 33
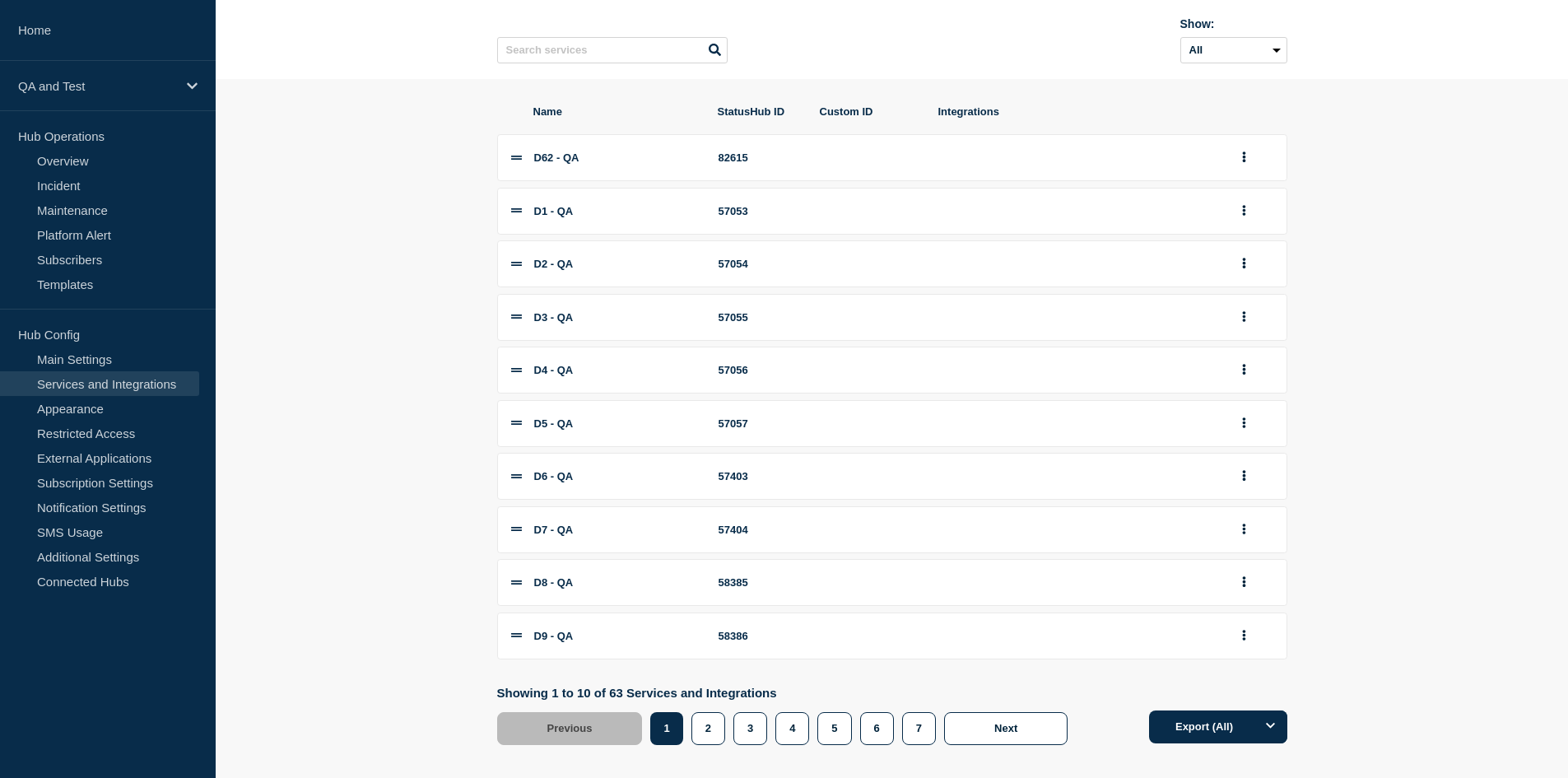
scroll to position [177, 0]
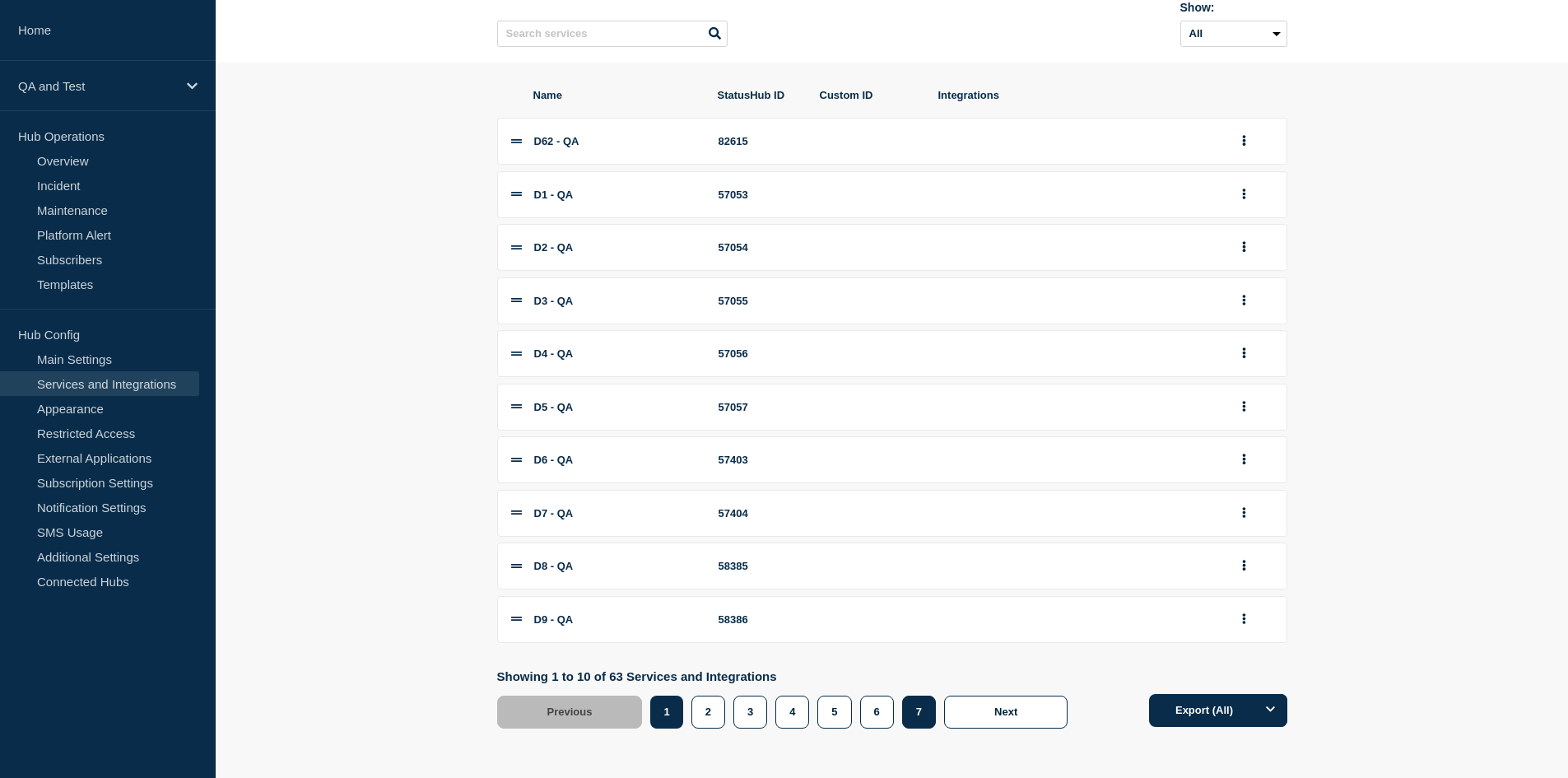
click at [919, 712] on button "7" at bounding box center [918, 712] width 34 height 33
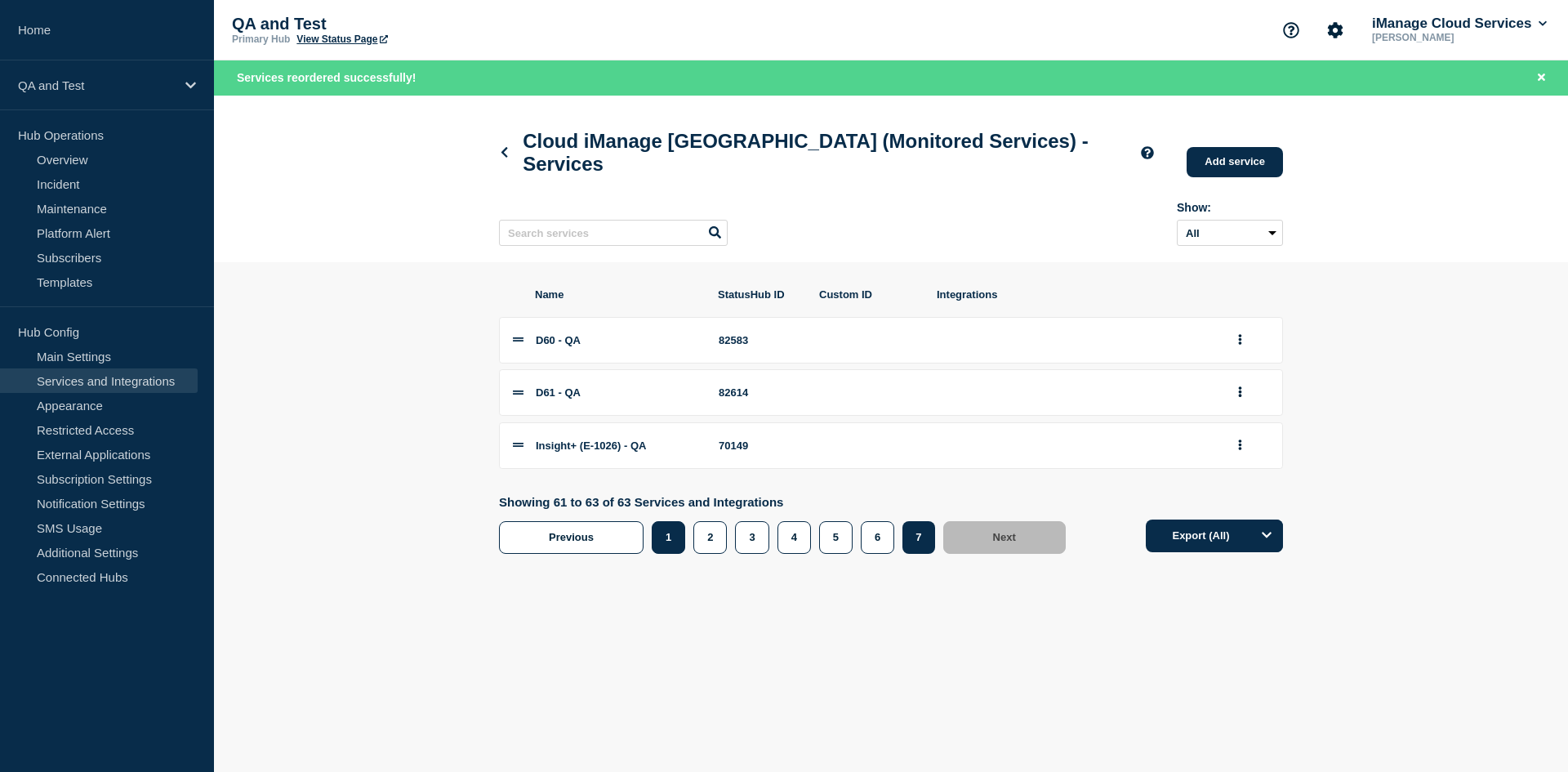
click at [679, 546] on button "1" at bounding box center [668, 537] width 33 height 33
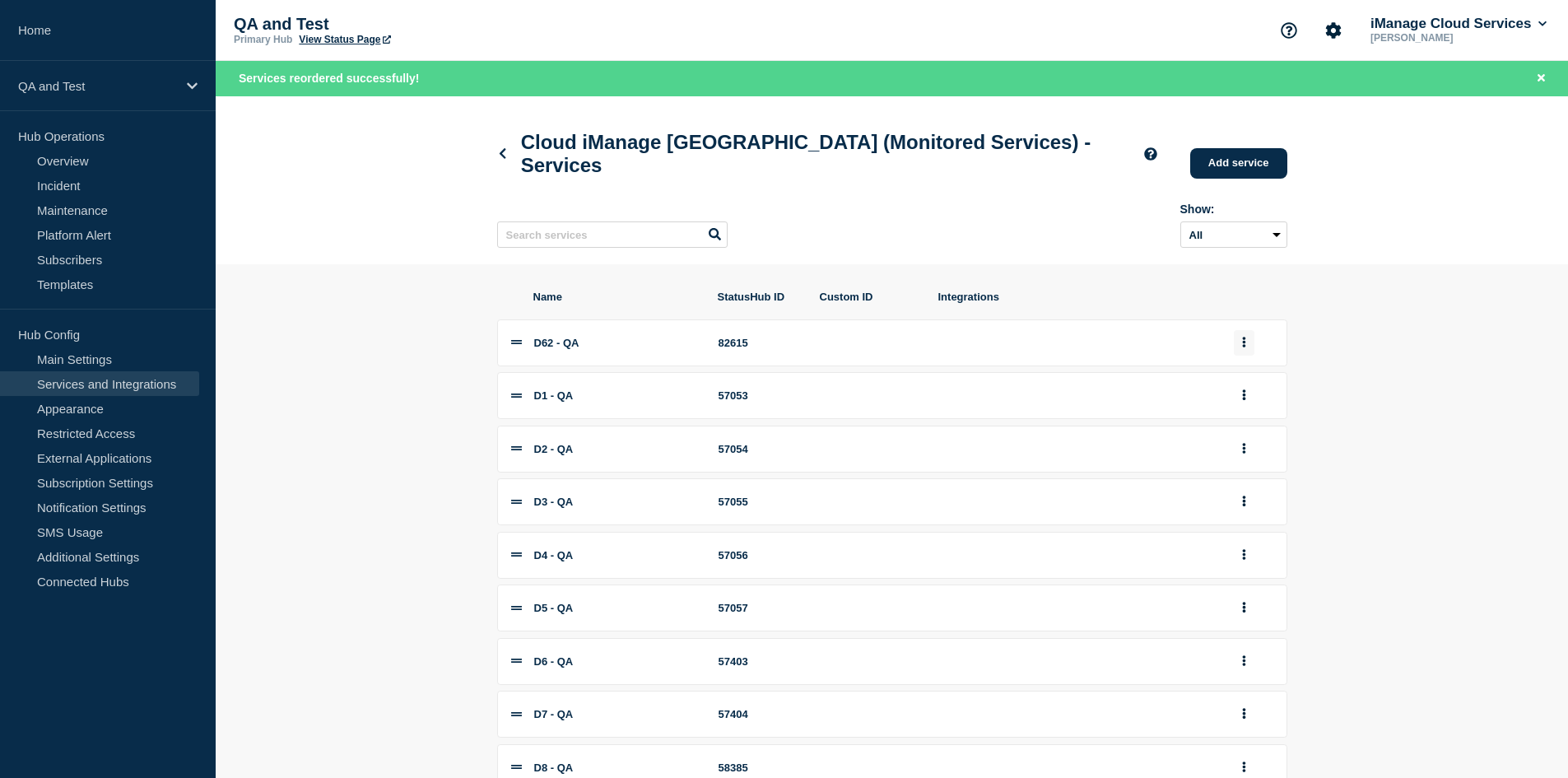
click at [1249, 351] on button "group actions" at bounding box center [1244, 343] width 21 height 26
click at [1229, 602] on button "7" at bounding box center [1253, 589] width 82 height 26
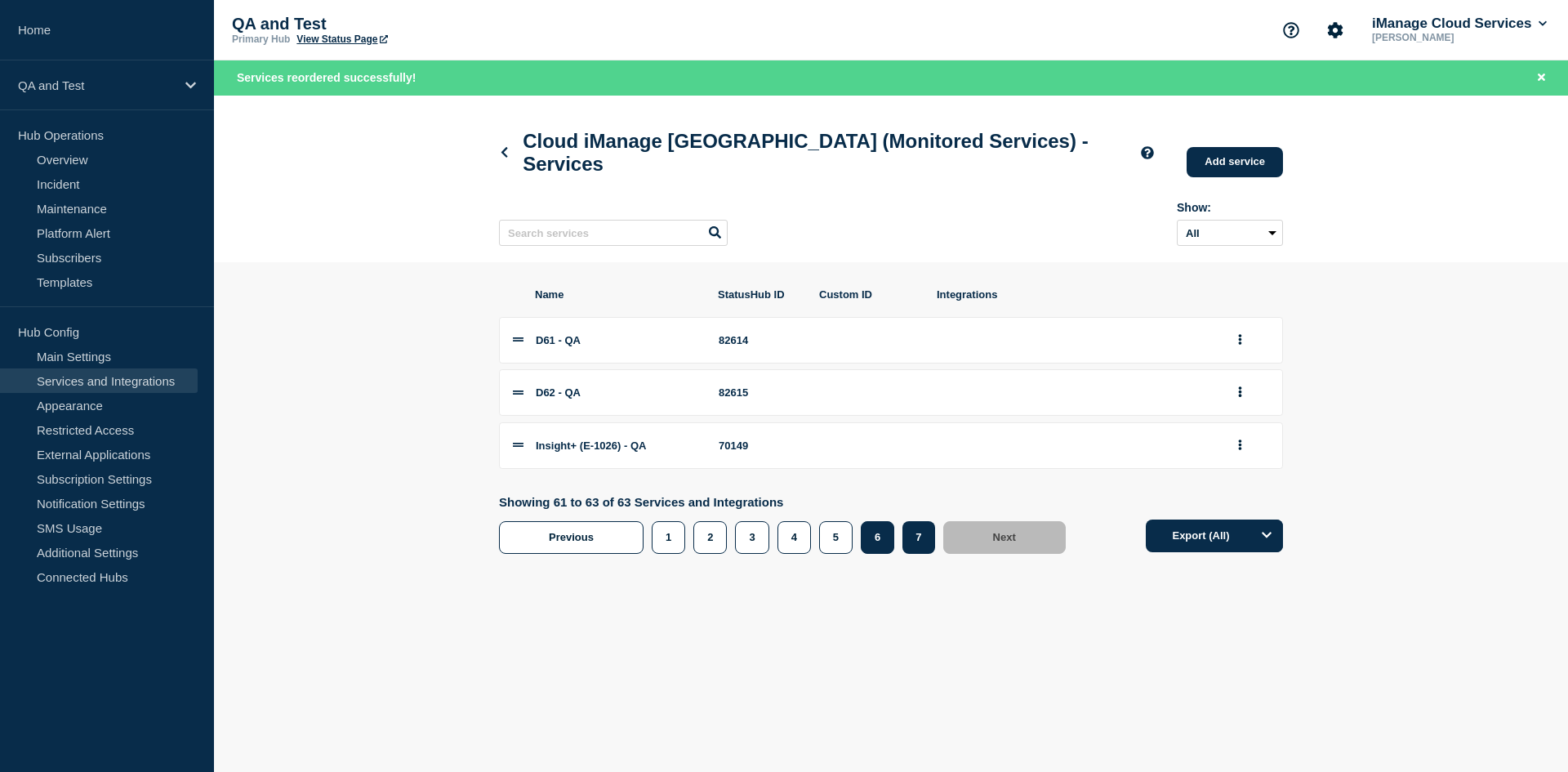
click at [882, 549] on button "6" at bounding box center [877, 537] width 33 height 33
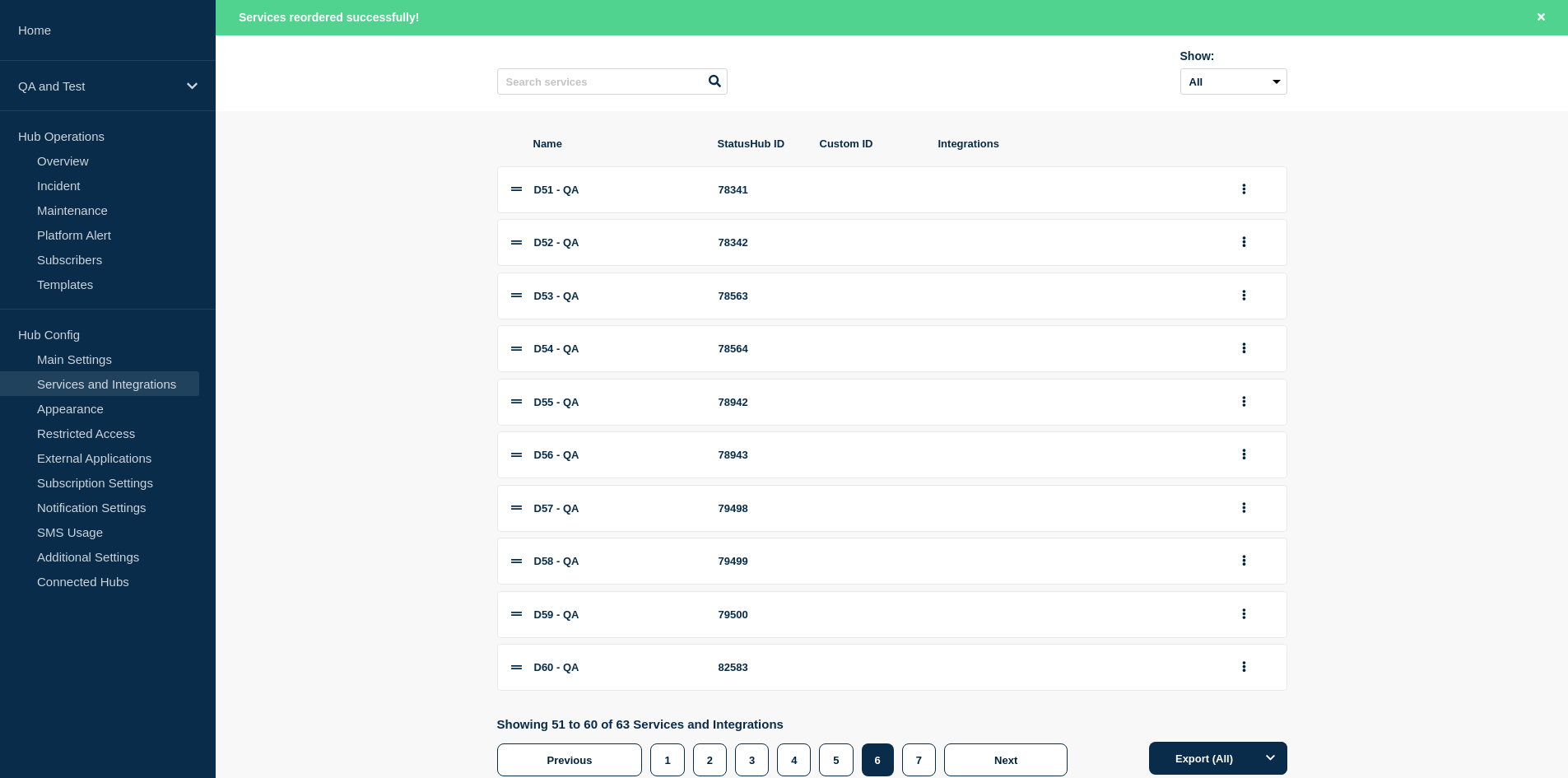
scroll to position [211, 0]
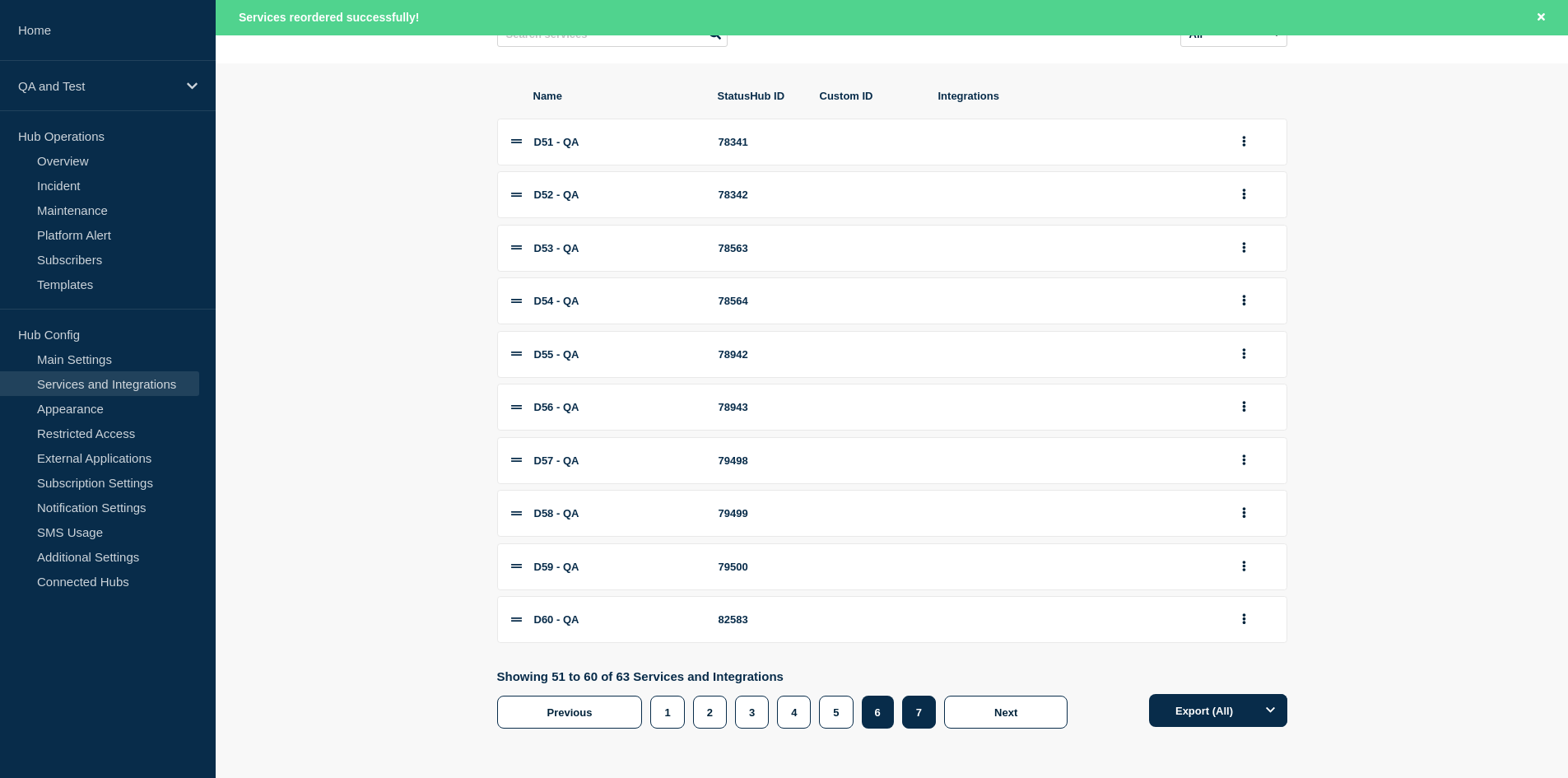
click at [918, 706] on button "7" at bounding box center [918, 712] width 34 height 33
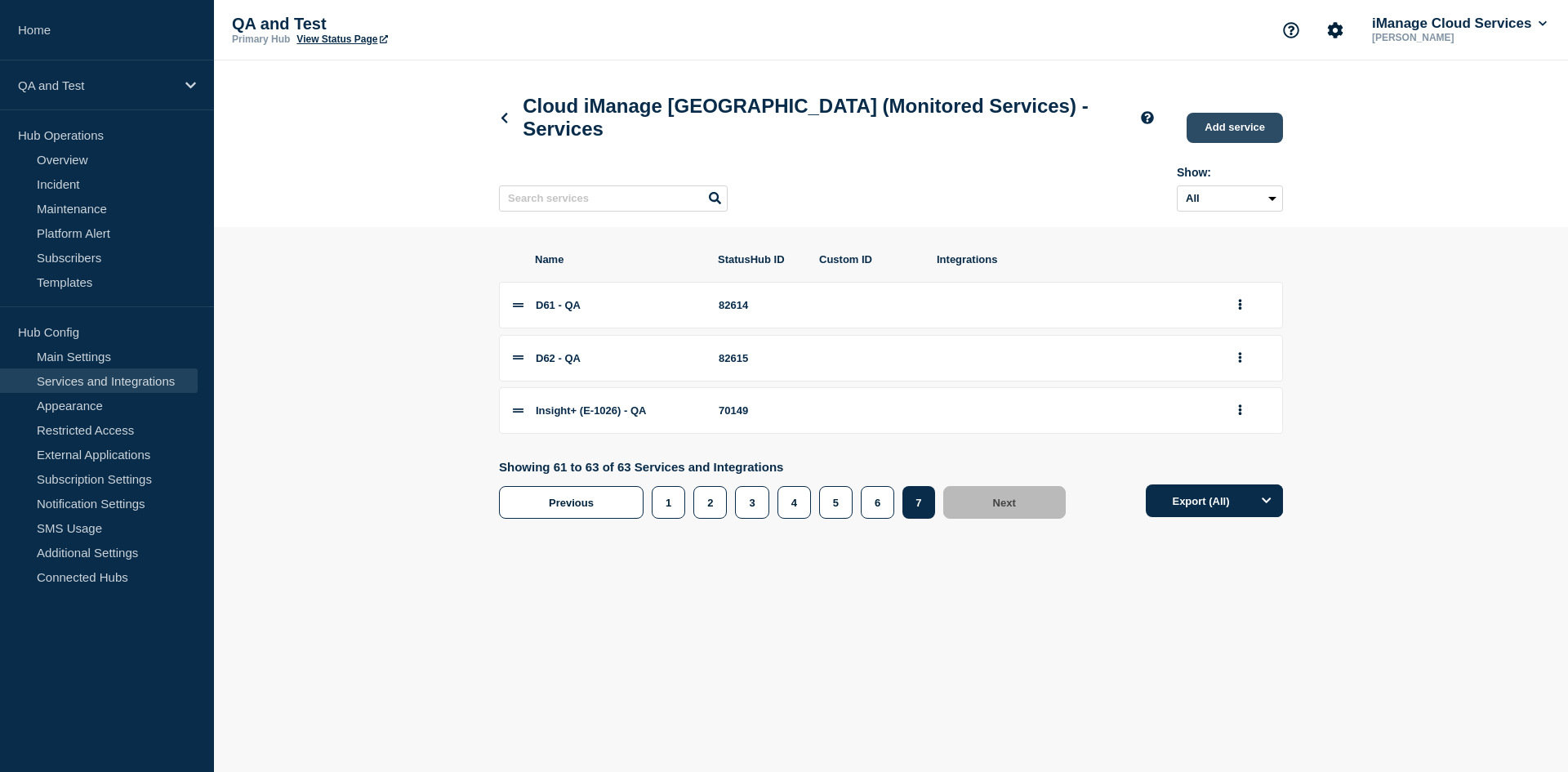
click at [1243, 122] on link "Add service" at bounding box center [1234, 128] width 97 height 30
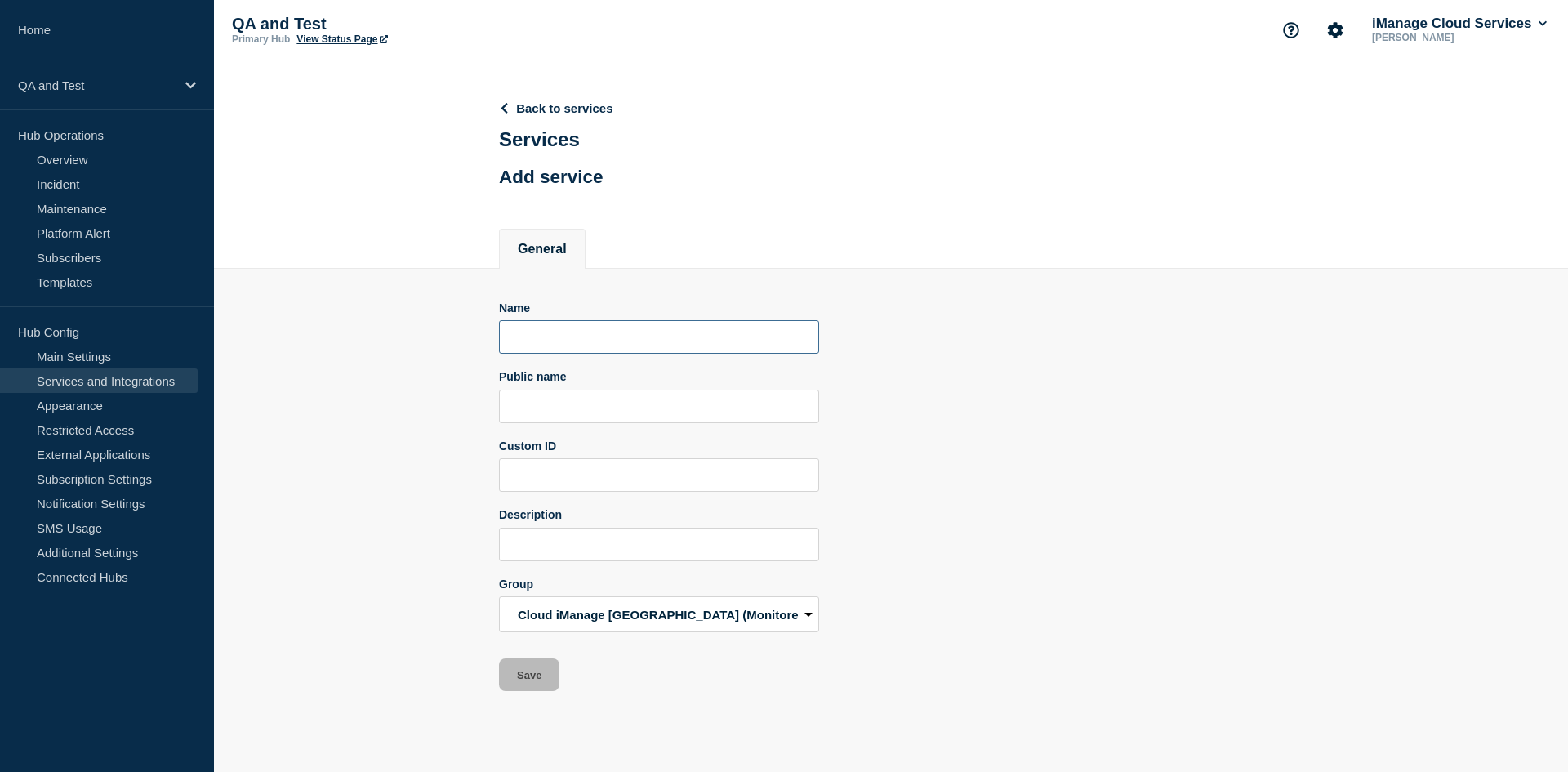
click at [553, 335] on input "Name" at bounding box center [659, 336] width 320 height 33
click at [592, 330] on input "Name" at bounding box center [659, 336] width 320 height 33
paste input "D59 - QA"
type input "D59 - QA"
click at [565, 421] on input "Public name" at bounding box center [659, 406] width 320 height 33
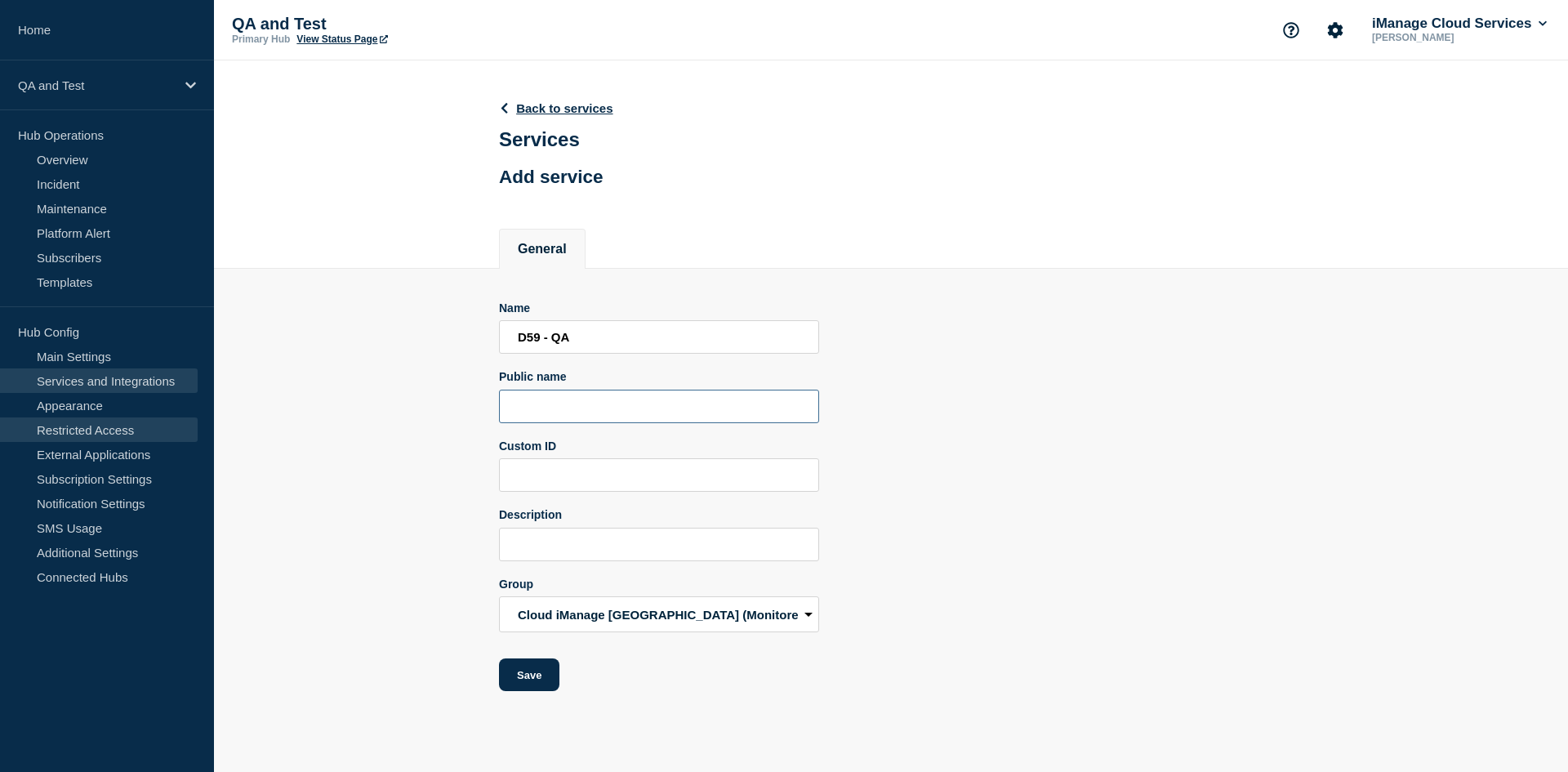
paste input "QA - iManage Work Pod D59"
type input "QA - iManage Work Pod D59"
click at [528, 543] on input "Description" at bounding box center [659, 544] width 320 height 33
paste input "Aggregate service for all Work services in Pod D59"
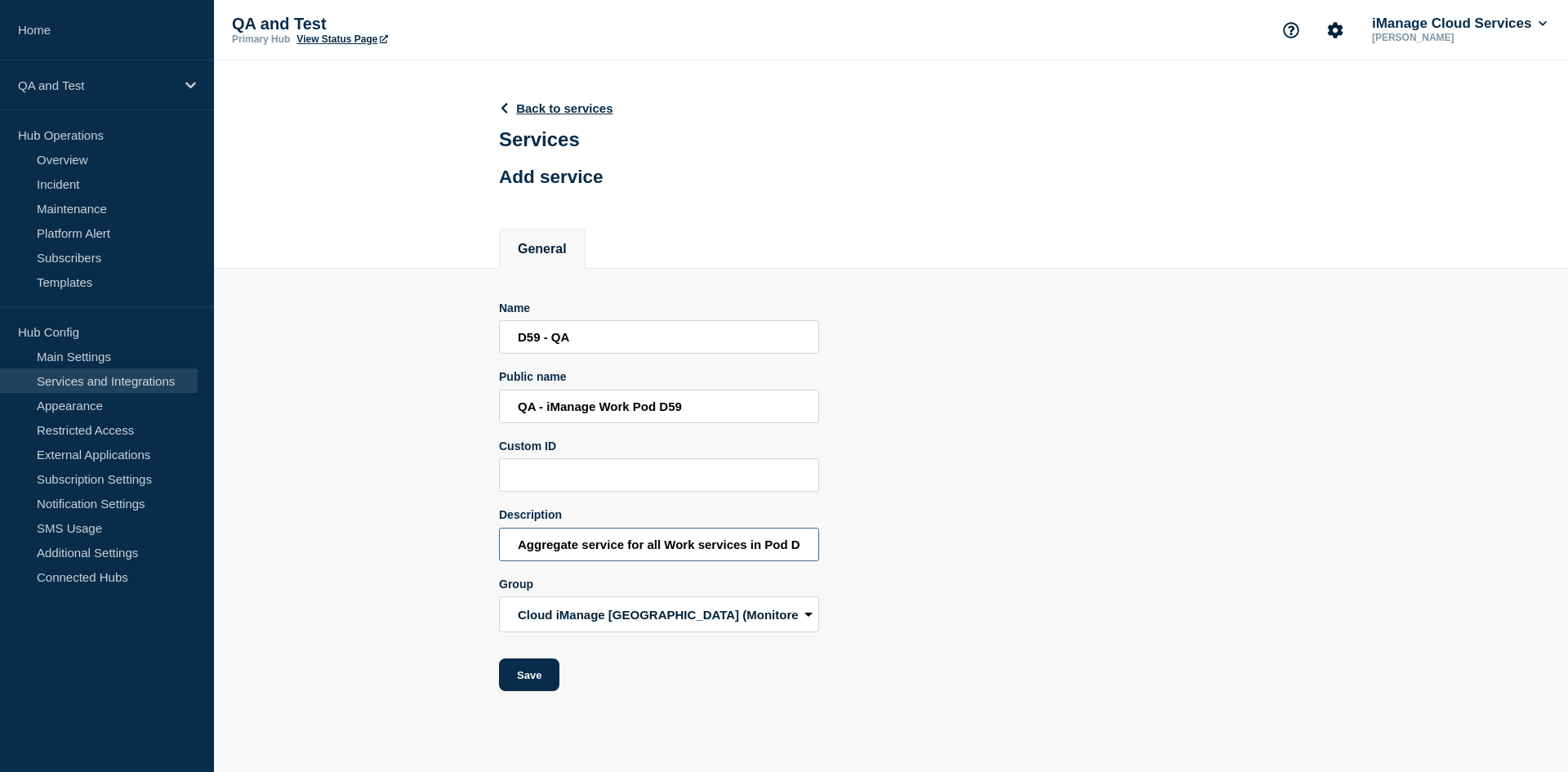
scroll to position [0, 13]
type input "Aggregate service for all Work services in Pod D59"
click at [533, 335] on input "D59 - QA" at bounding box center [659, 336] width 320 height 33
type input "D63 - QA"
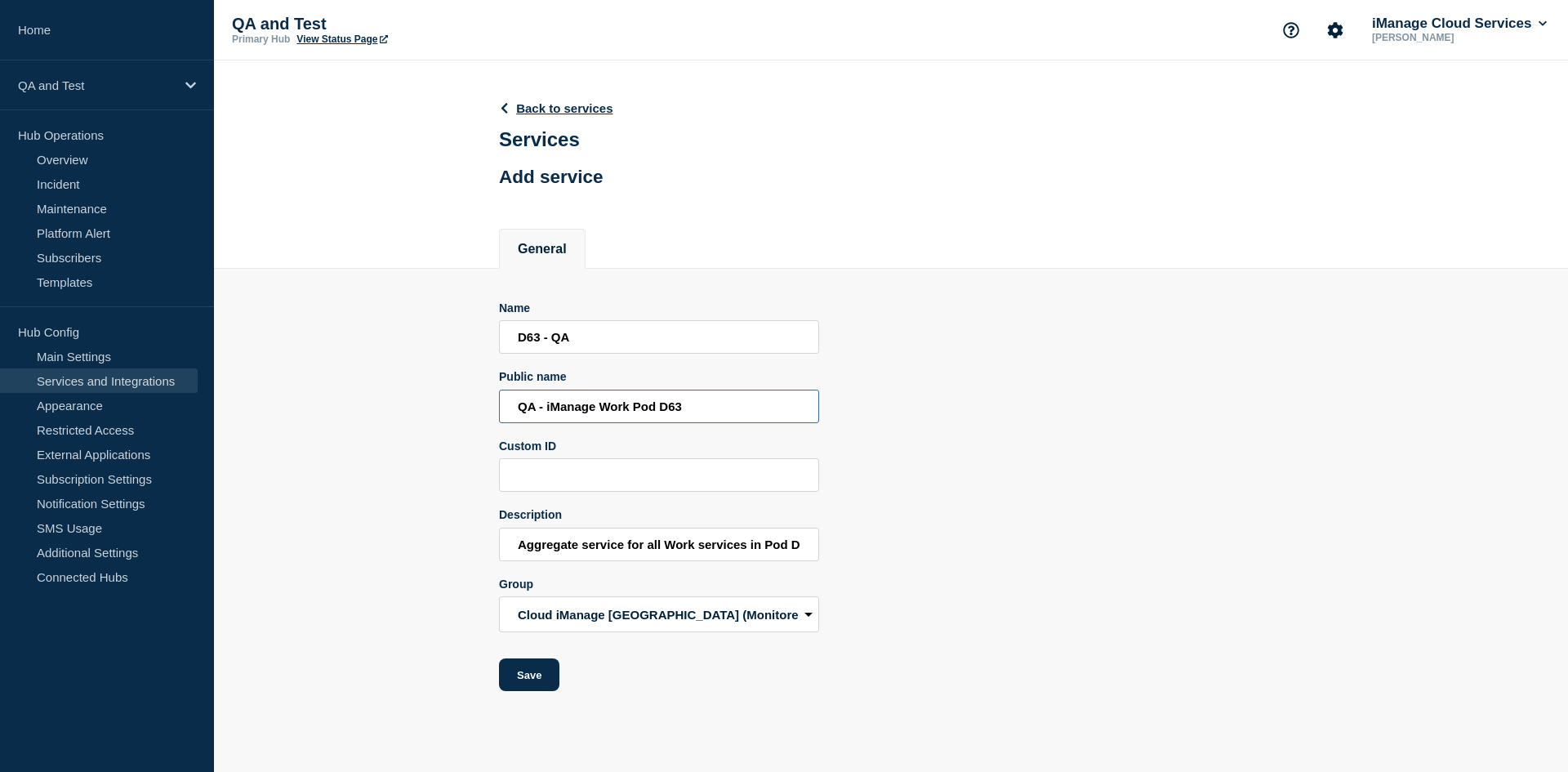
type input "QA - iManage Work Pod D63"
type input "Aggregate service for all Work services in Pod D63"
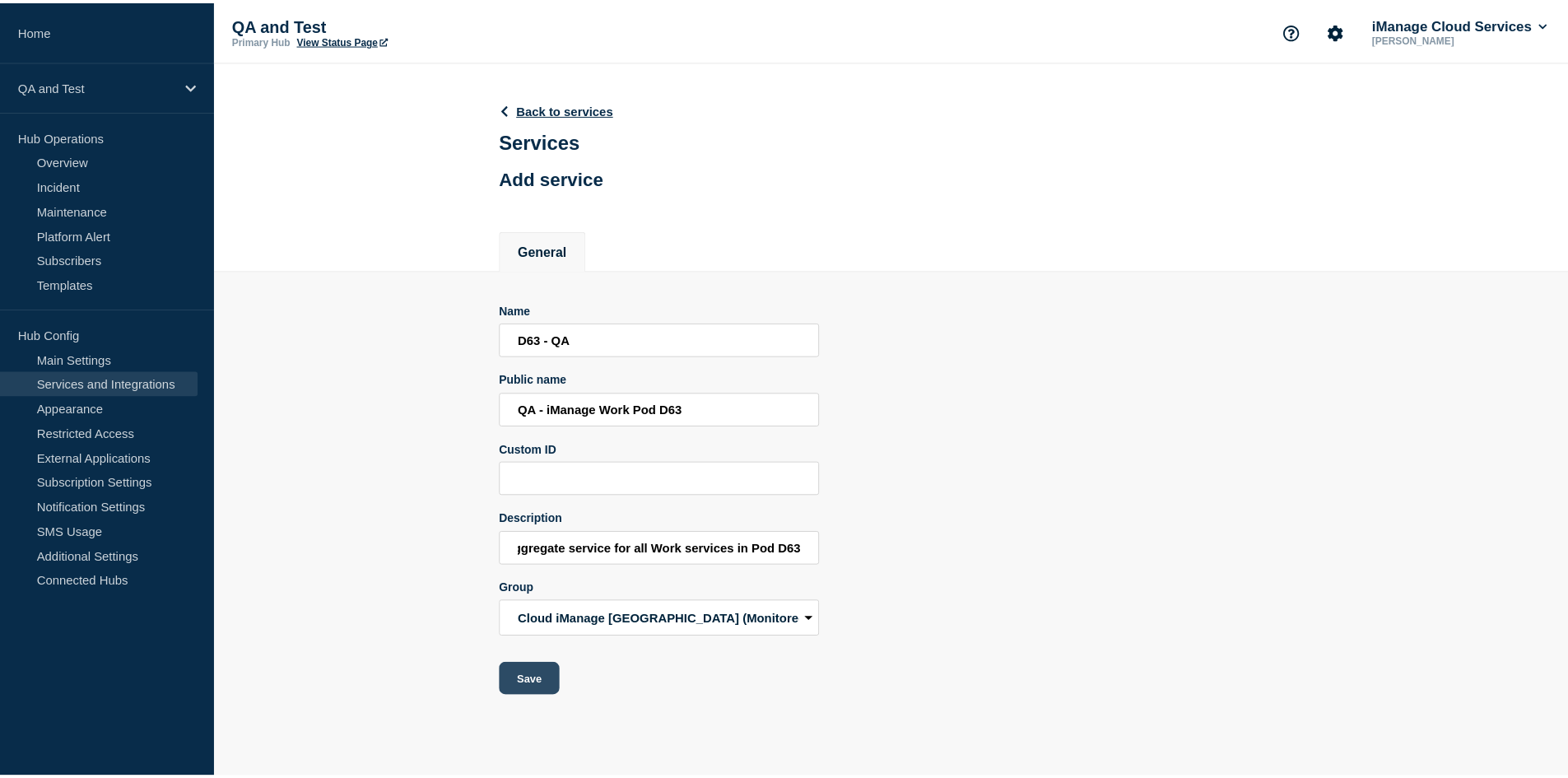
scroll to position [0, 0]
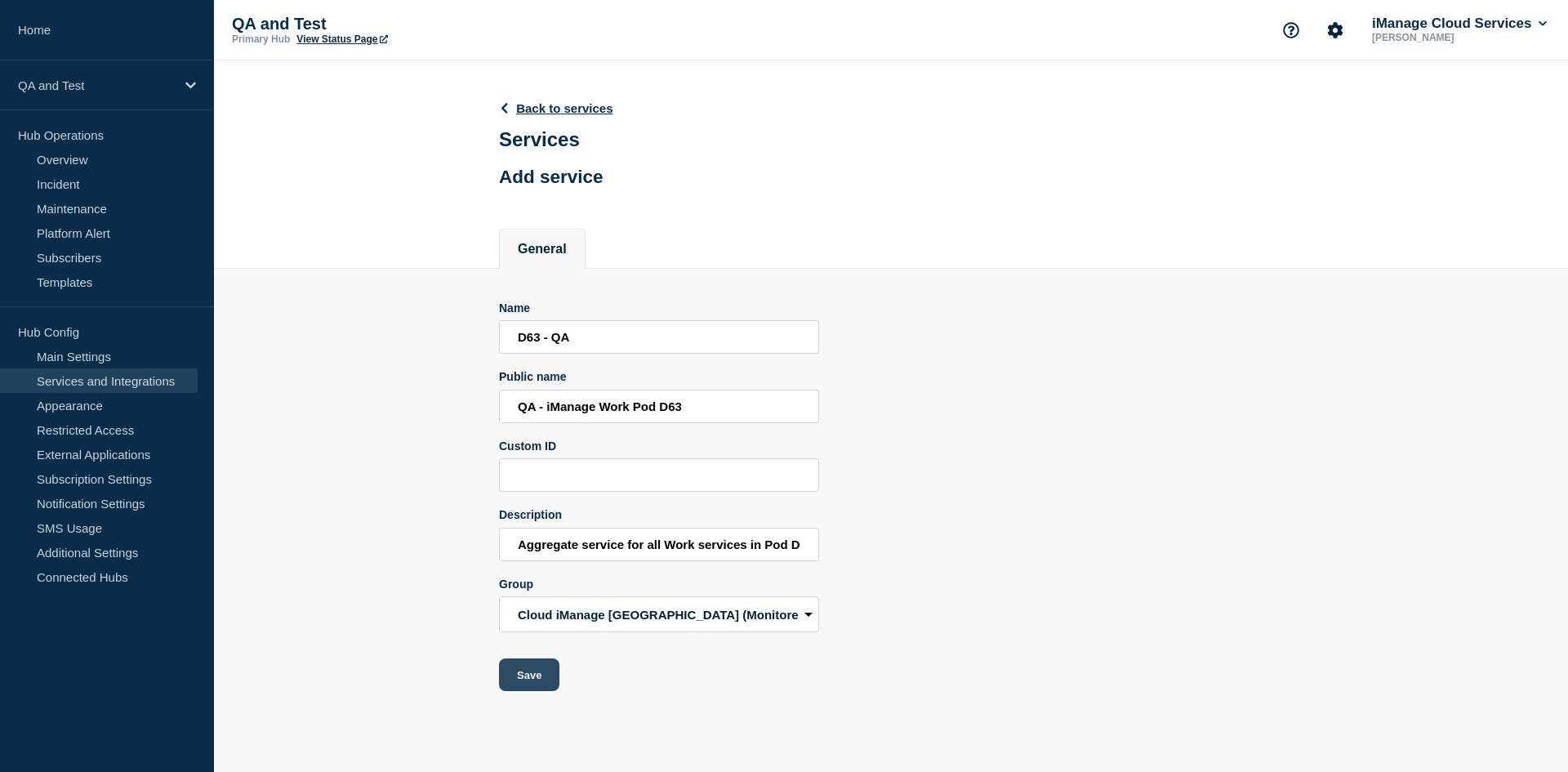
click at [541, 673] on button "Save" at bounding box center [529, 675] width 61 height 33
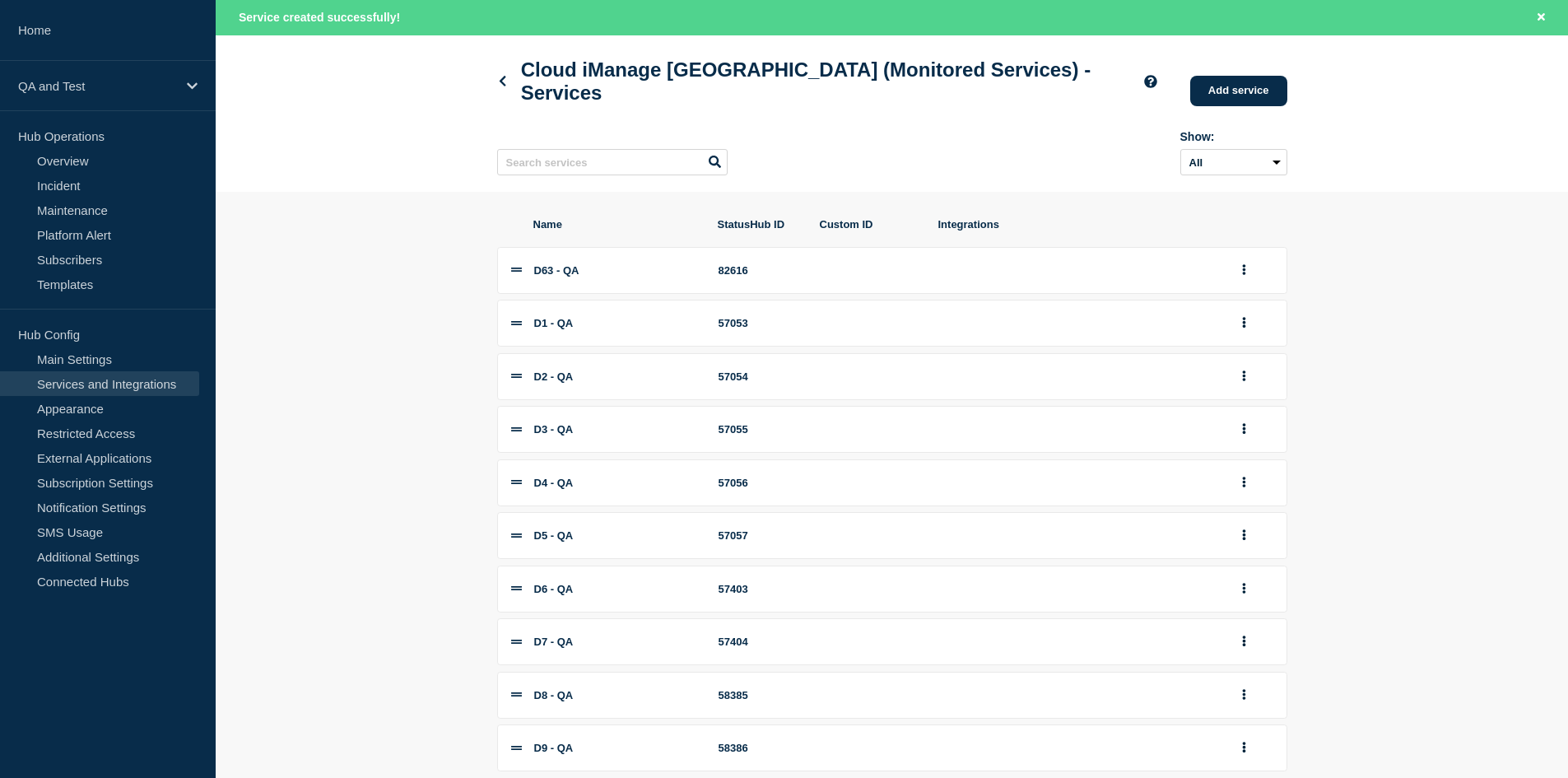
scroll to position [82, 0]
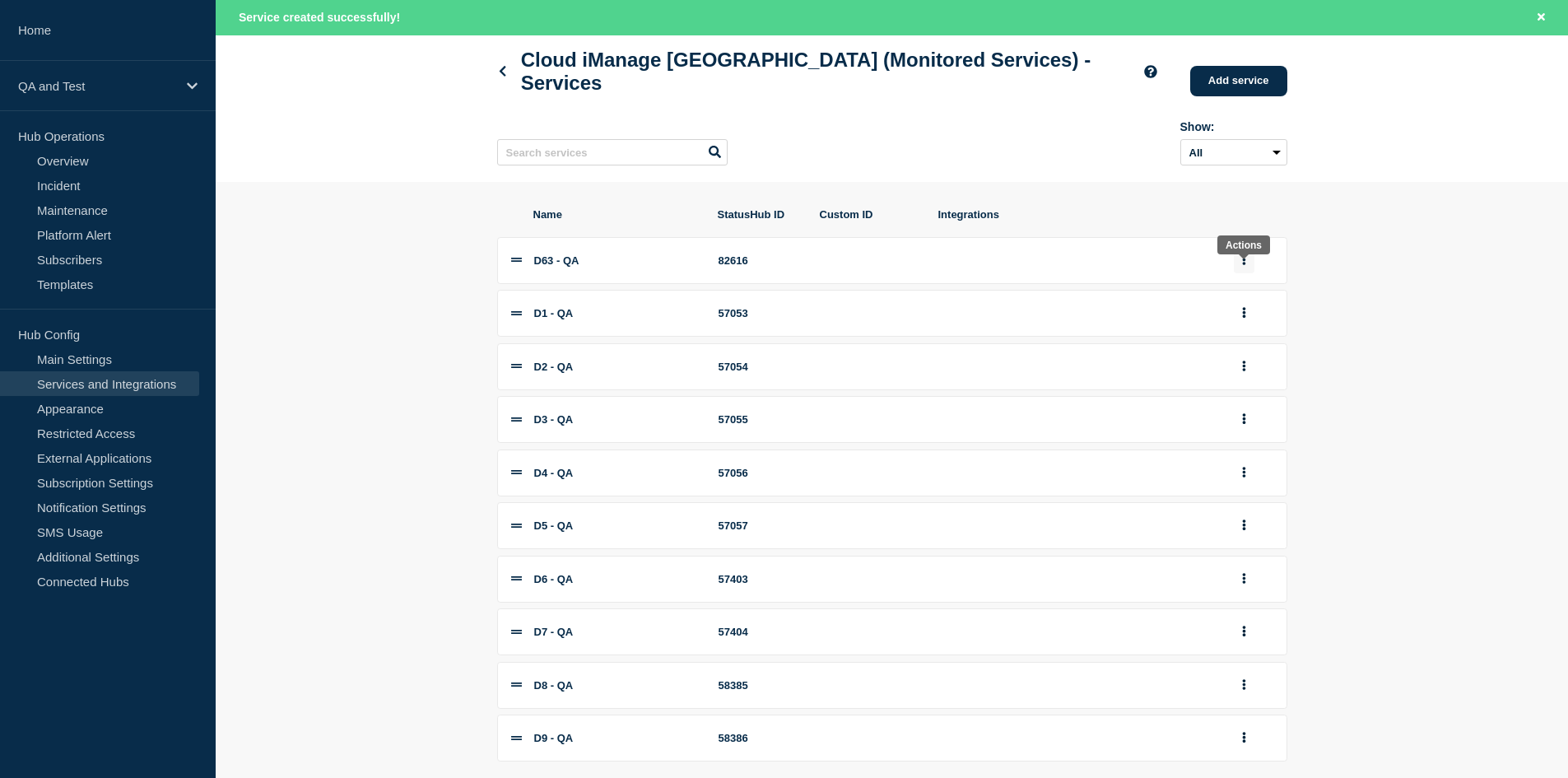
click at [1245, 265] on icon "group actions" at bounding box center [1244, 260] width 3 height 10
click at [1226, 519] on button "7" at bounding box center [1253, 507] width 82 height 26
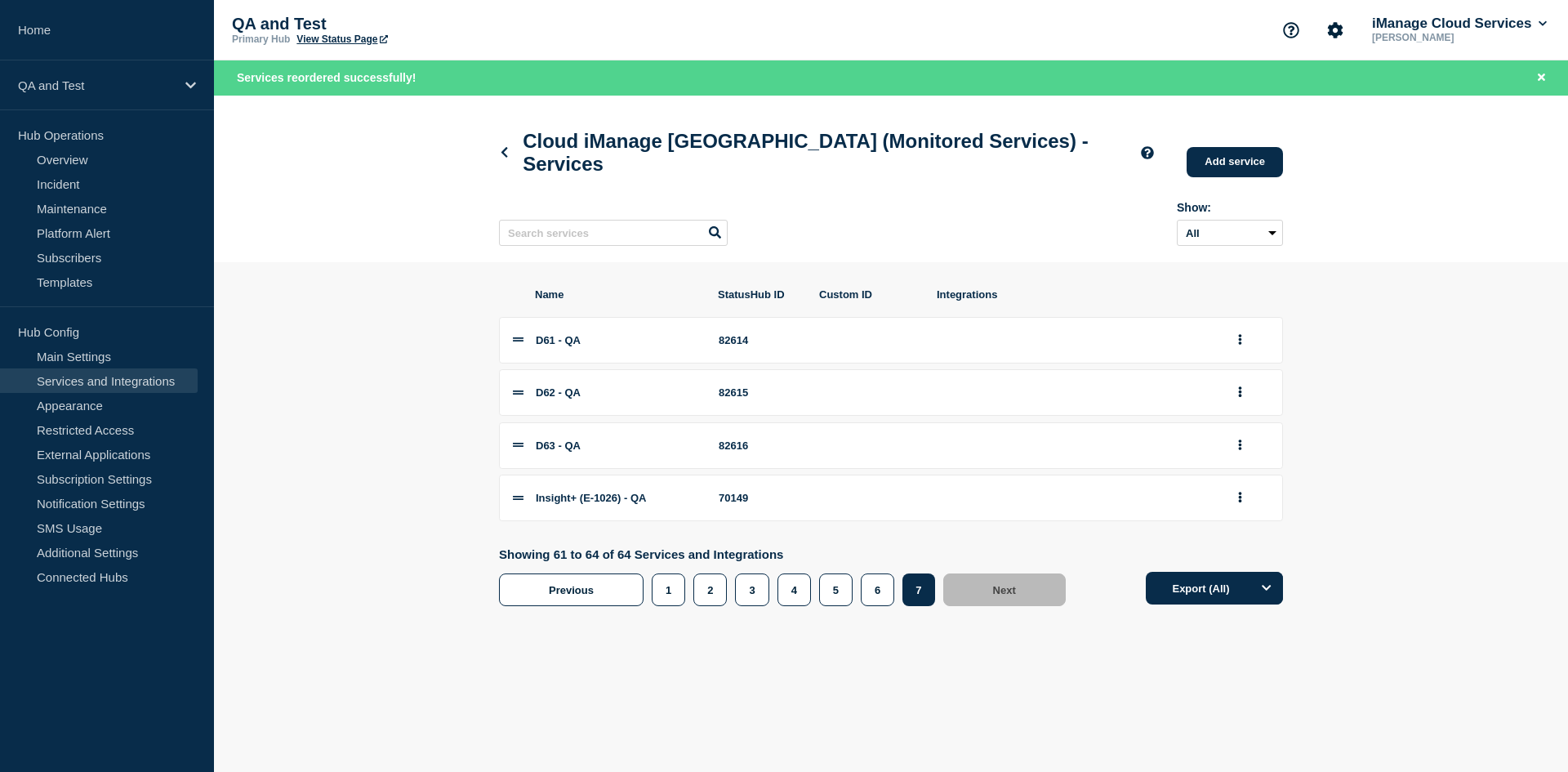
click at [737, 452] on div "82616" at bounding box center [759, 446] width 81 height 12
copy div "82616"
click at [750, 391] on li "D62 - QA 82615" at bounding box center [891, 393] width 784 height 46
click at [741, 399] on div "82615" at bounding box center [759, 393] width 81 height 12
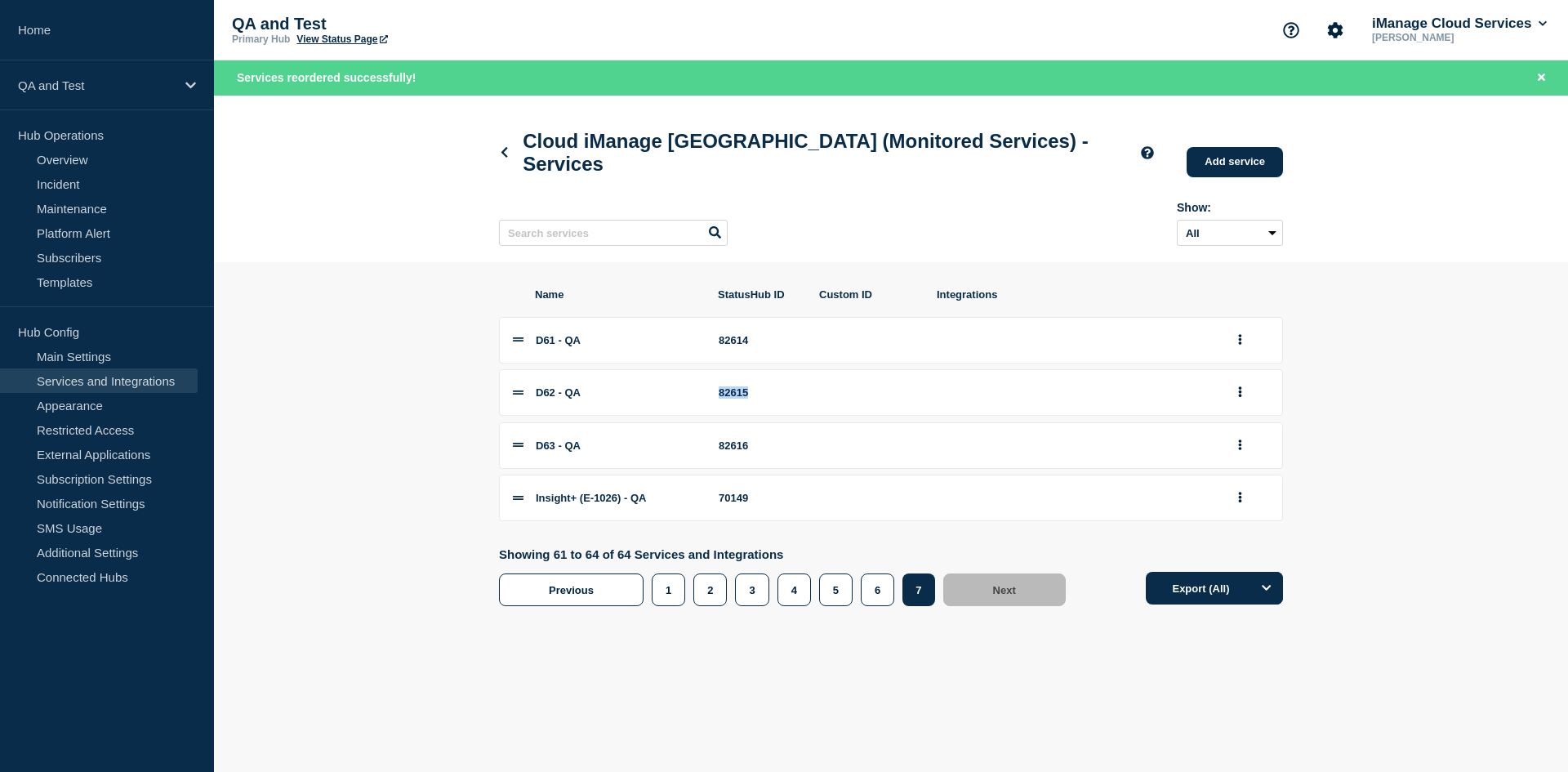
click at [741, 399] on div "82615" at bounding box center [759, 393] width 81 height 12
copy div "82615"
click at [135, 6] on link "Home" at bounding box center [107, 30] width 214 height 61
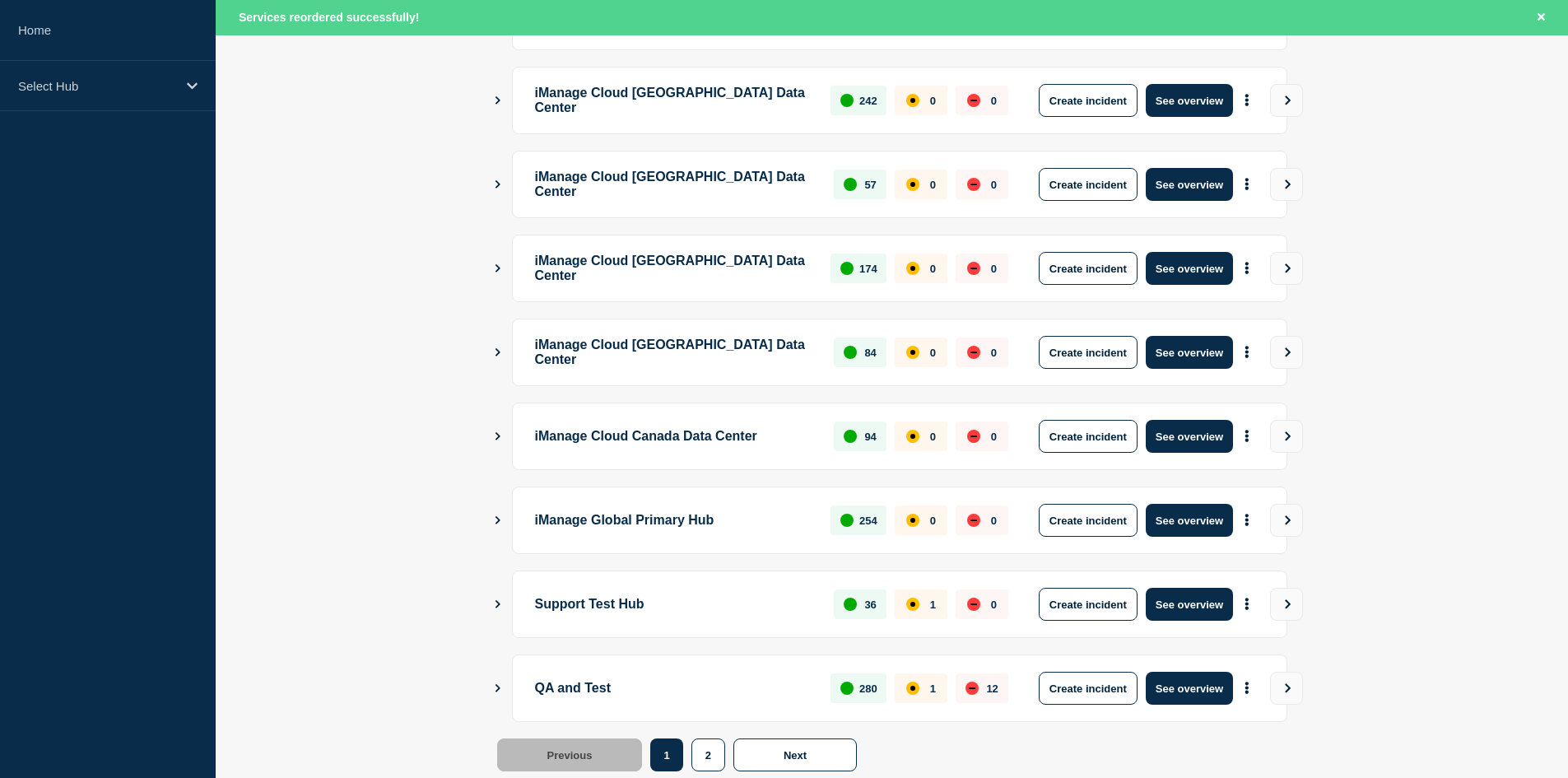
scroll to position [424, 0]
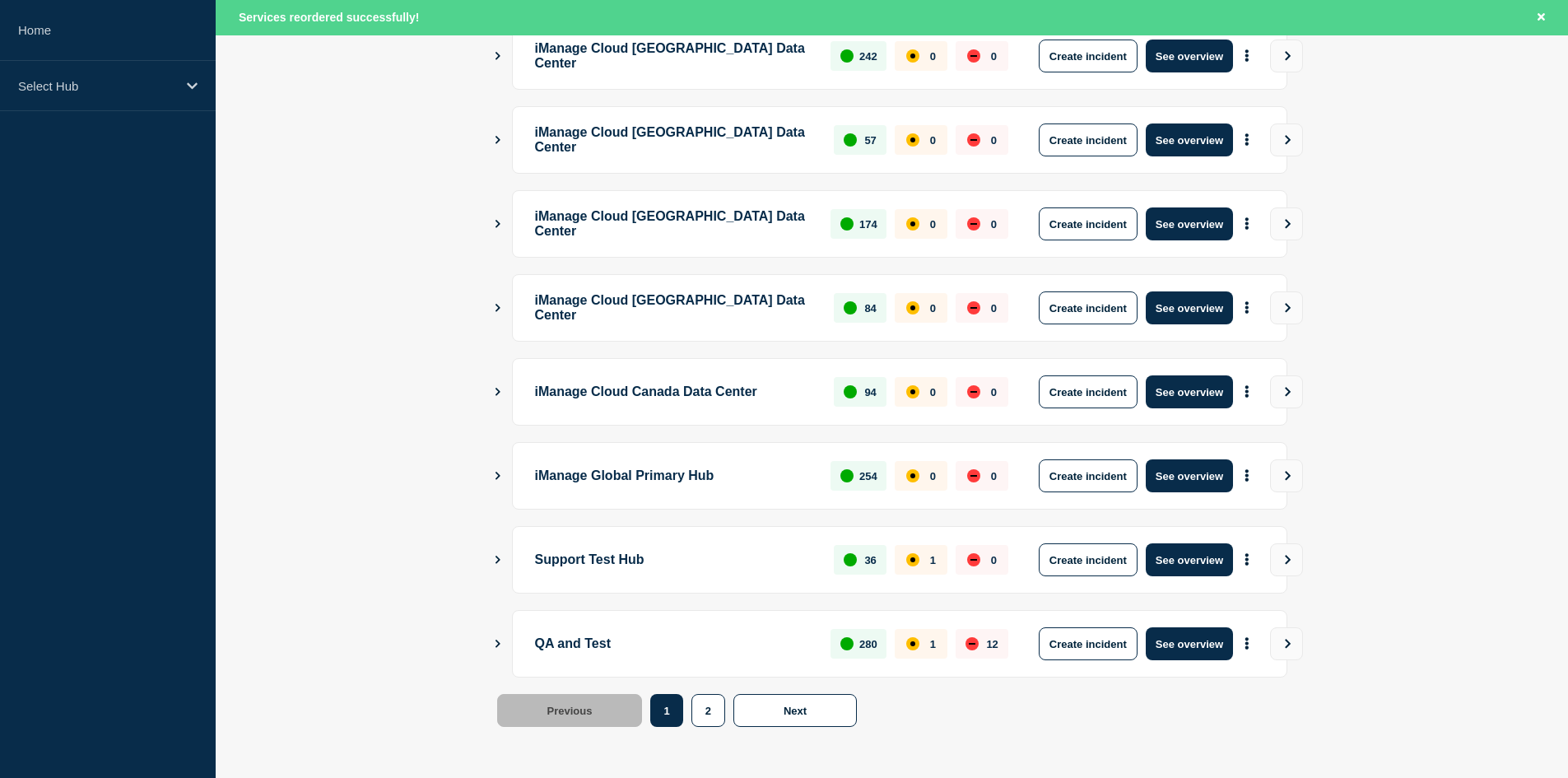
click at [1166, 472] on button "See overview" at bounding box center [1189, 476] width 87 height 33
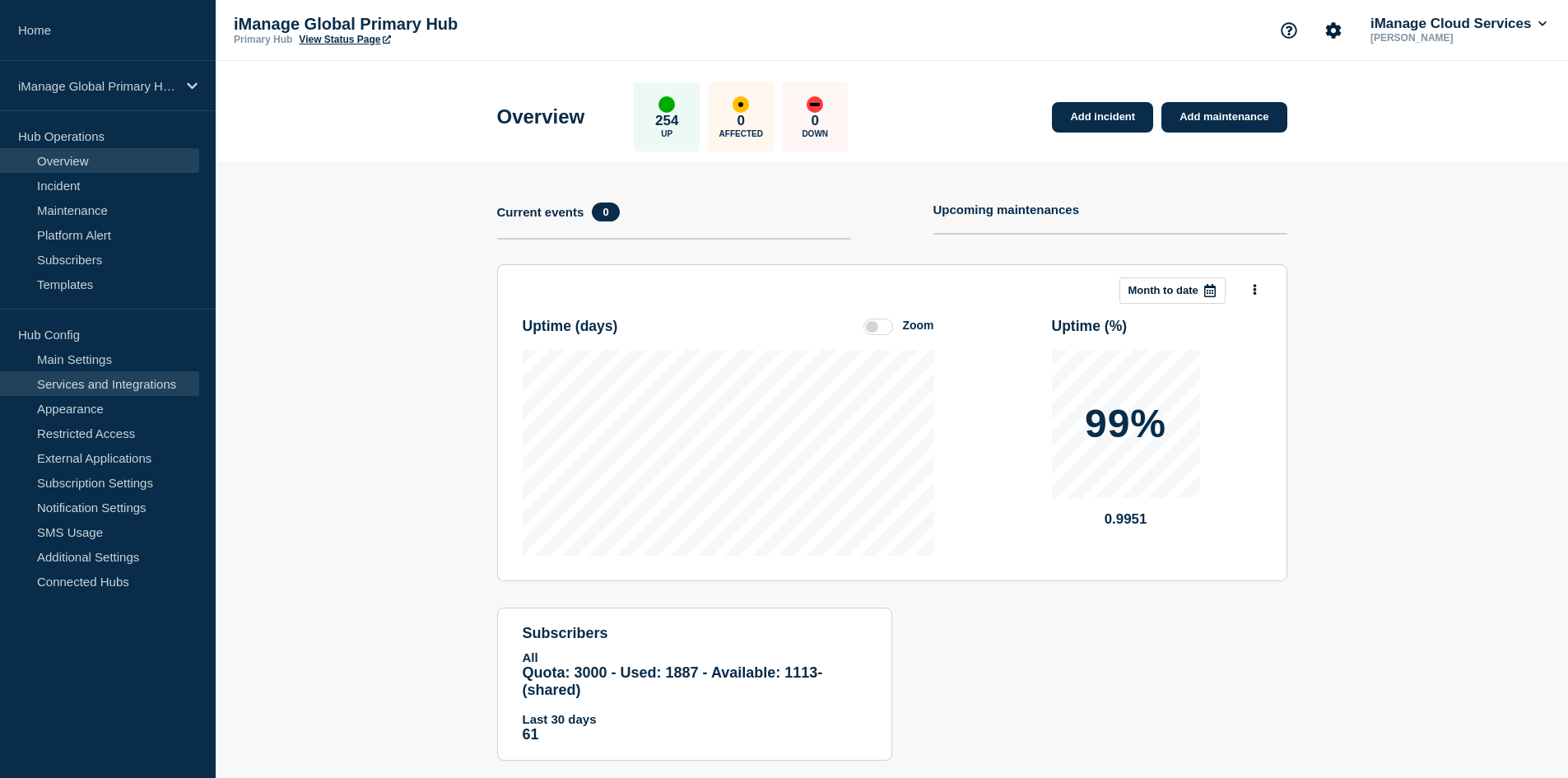
click at [153, 387] on link "Services and Integrations" at bounding box center [99, 384] width 199 height 25
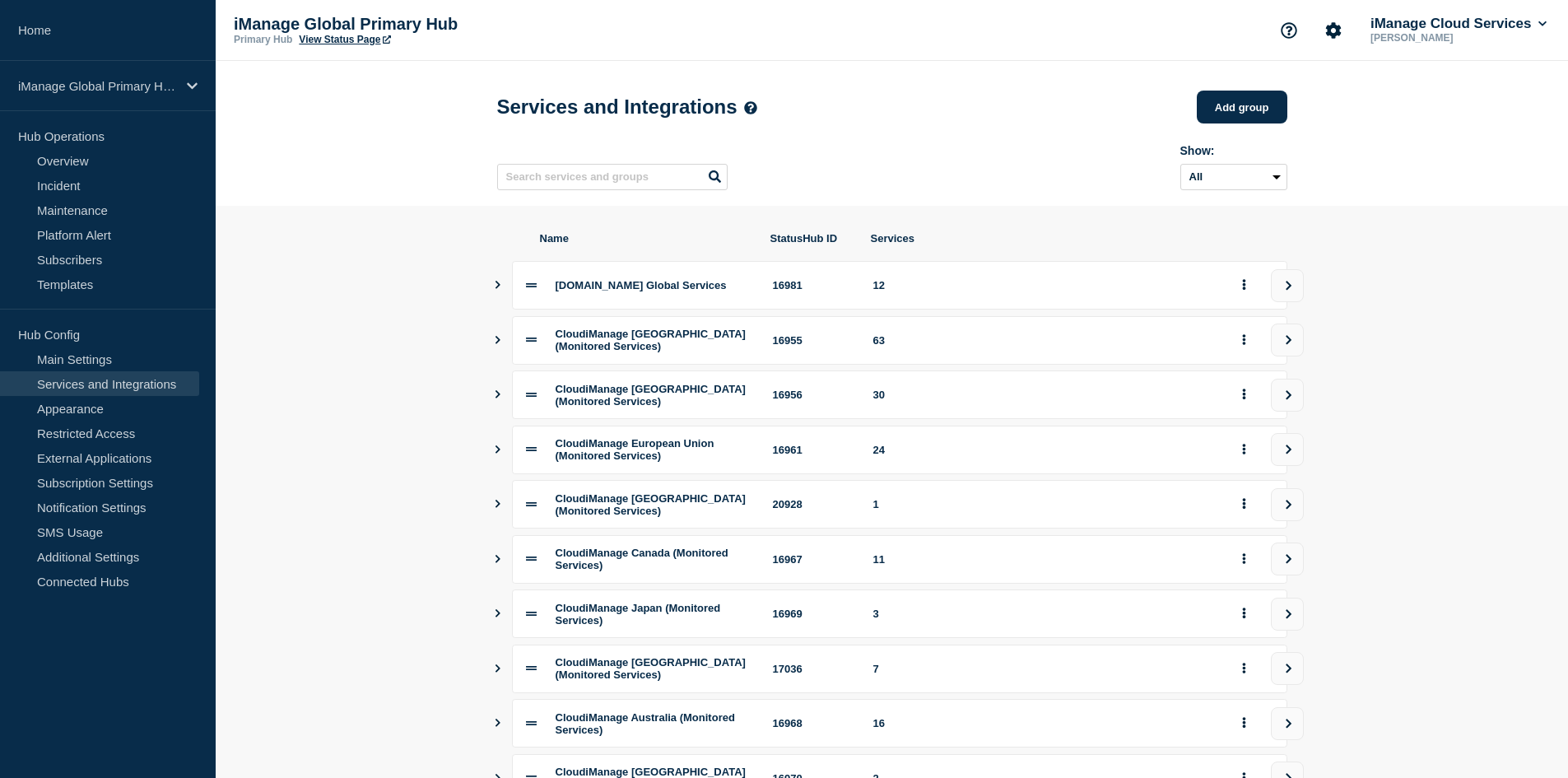
click at [1292, 459] on button "view group" at bounding box center [1287, 449] width 33 height 33
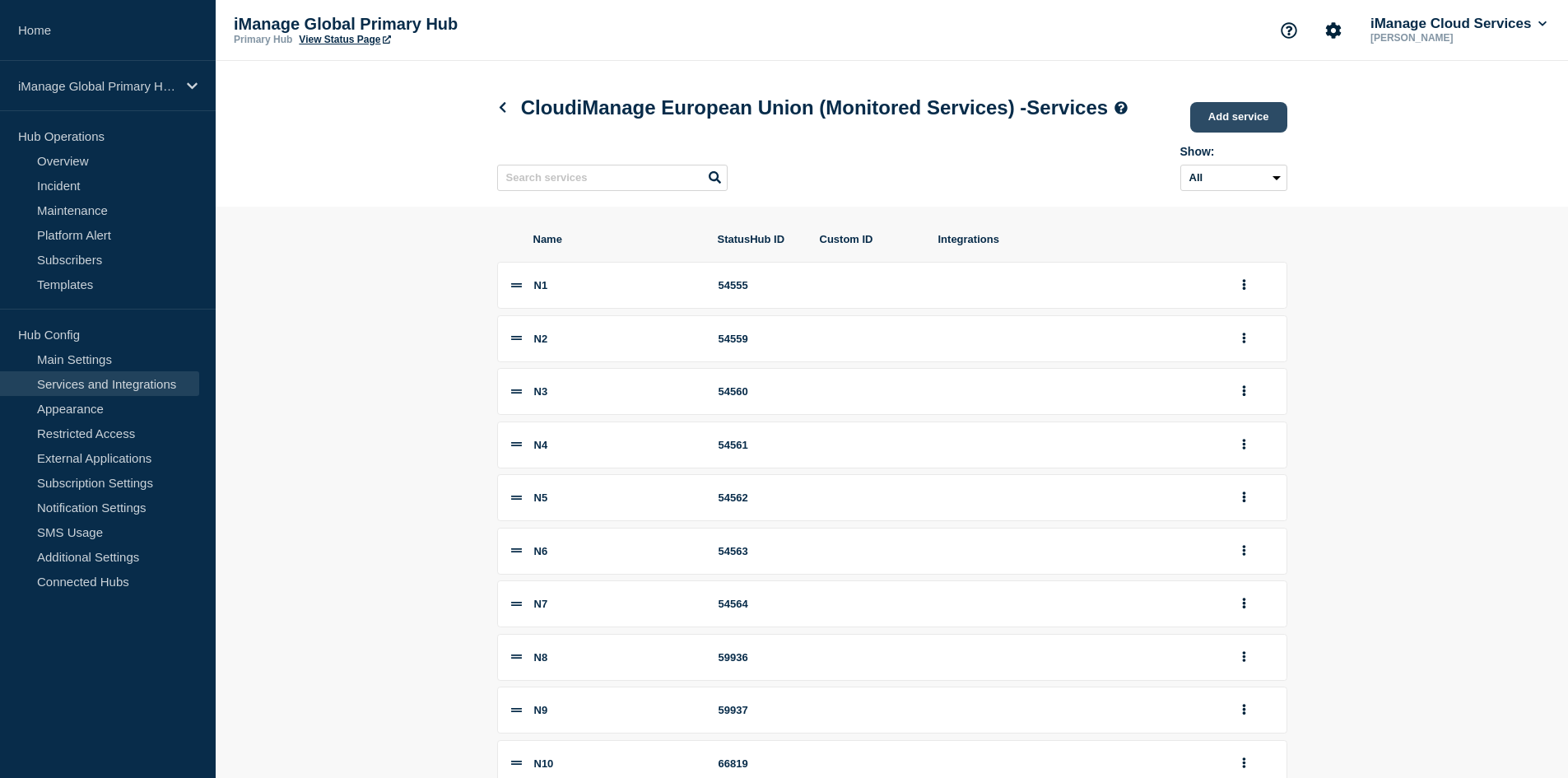
click at [1254, 133] on link "Add service" at bounding box center [1239, 116] width 97 height 30
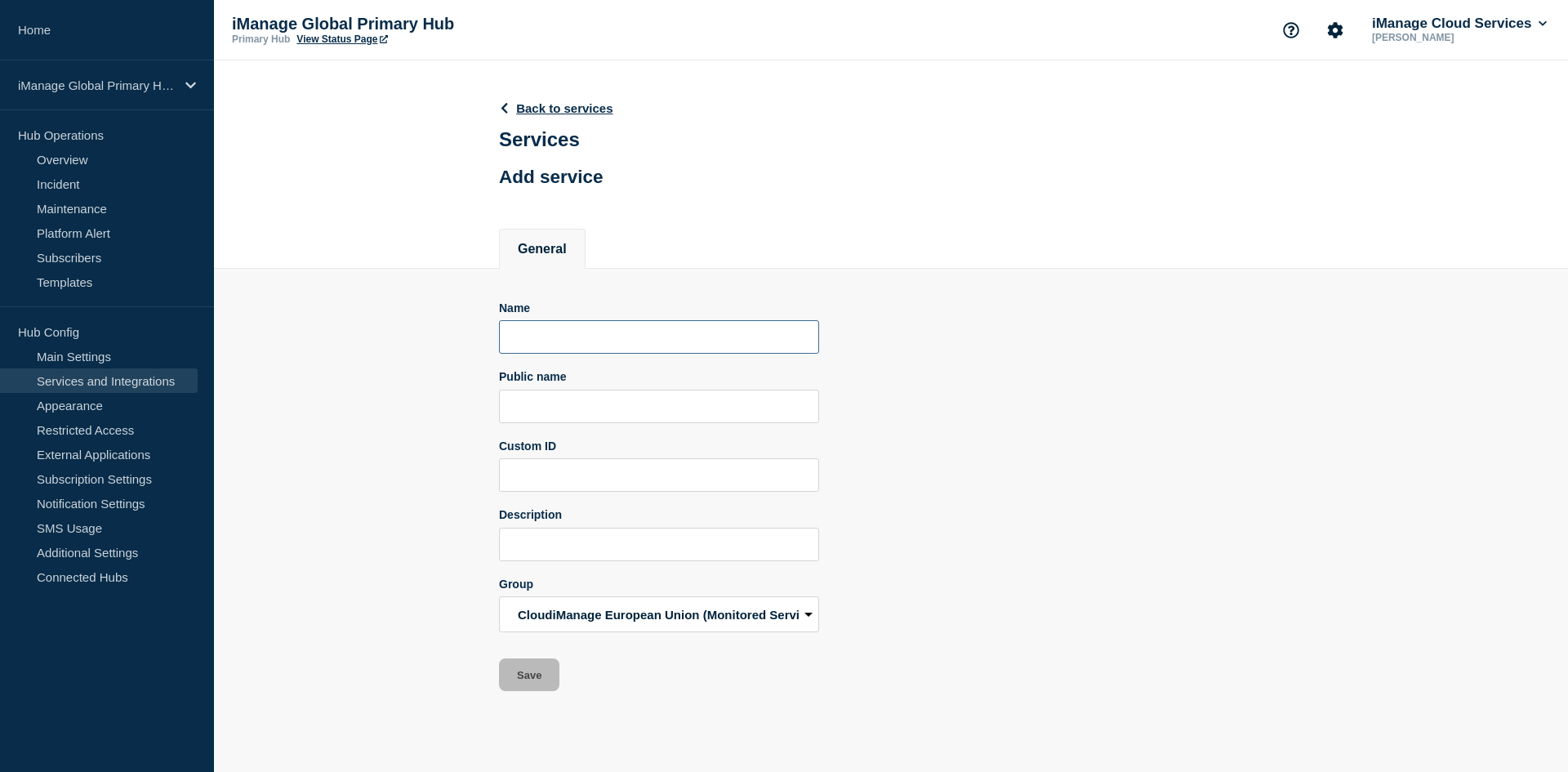
click at [633, 353] on input "Name" at bounding box center [659, 336] width 320 height 33
paste input "N23"
type input "N23"
click at [599, 408] on input "Public name" at bounding box center [659, 406] width 320 height 33
paste input "iManage Work Pod N23"
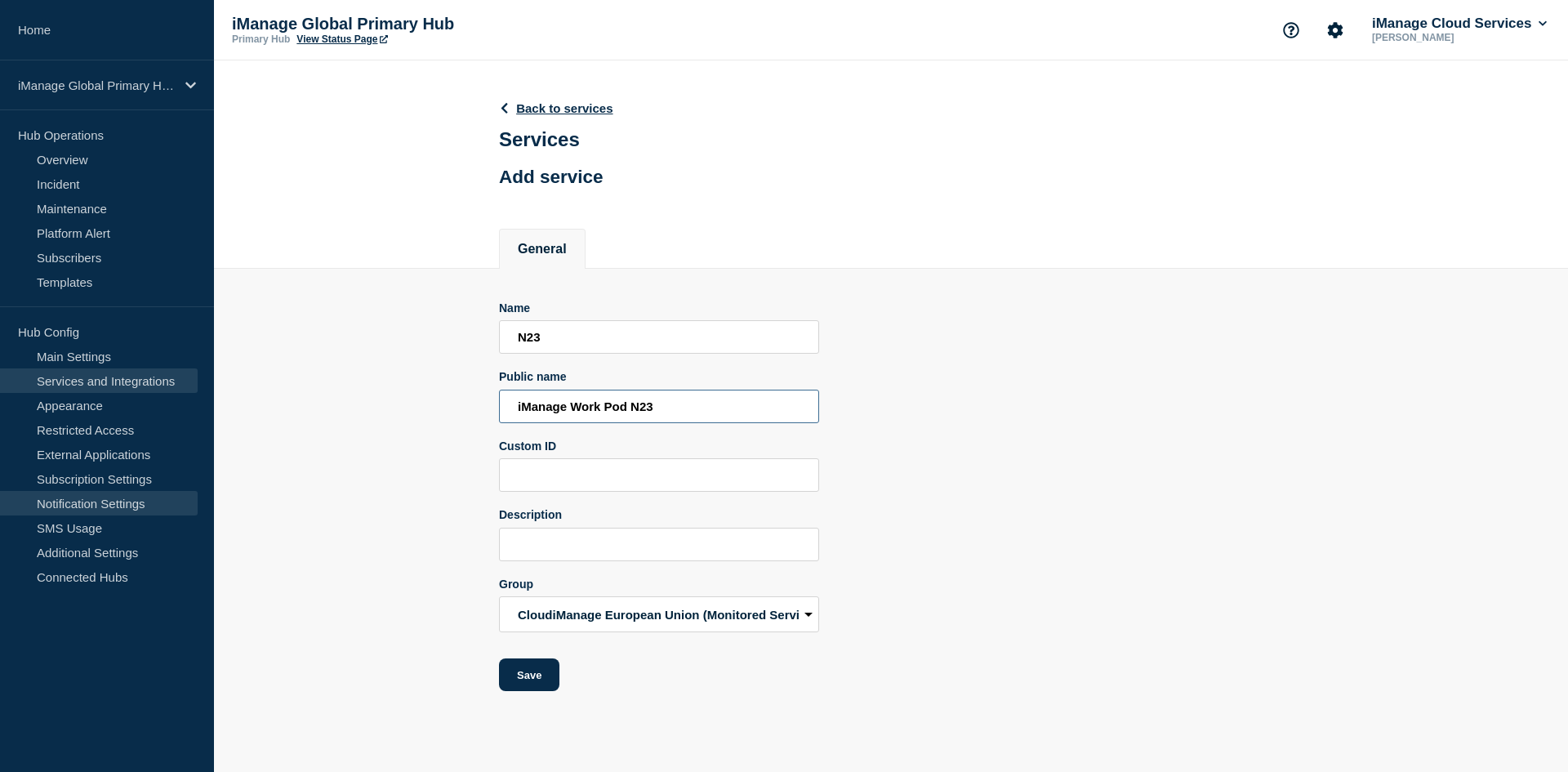
type input "iManage Work Pod N23"
click at [749, 558] on input "Description" at bounding box center [659, 544] width 320 height 33
paste input "Aggregate service for all Work services in Pod N23"
type input "Aggregate service for all Work services in Pod N23"
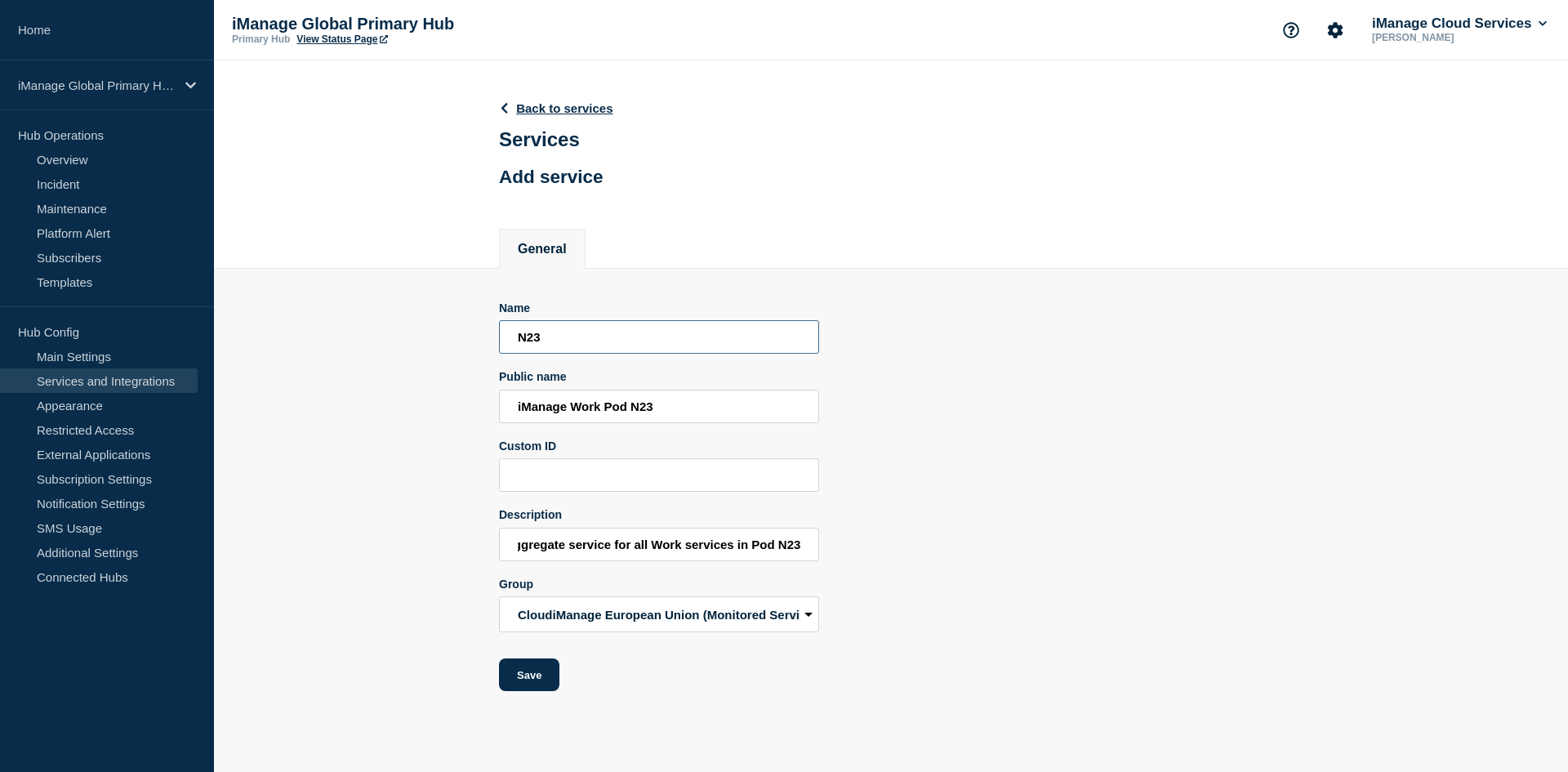
scroll to position [0, 0]
click at [586, 349] on input "N23" at bounding box center [659, 336] width 320 height 33
click at [586, 349] on input "N2" at bounding box center [659, 336] width 320 height 33
type input "N24"
type input "iManage Work Pod N24"
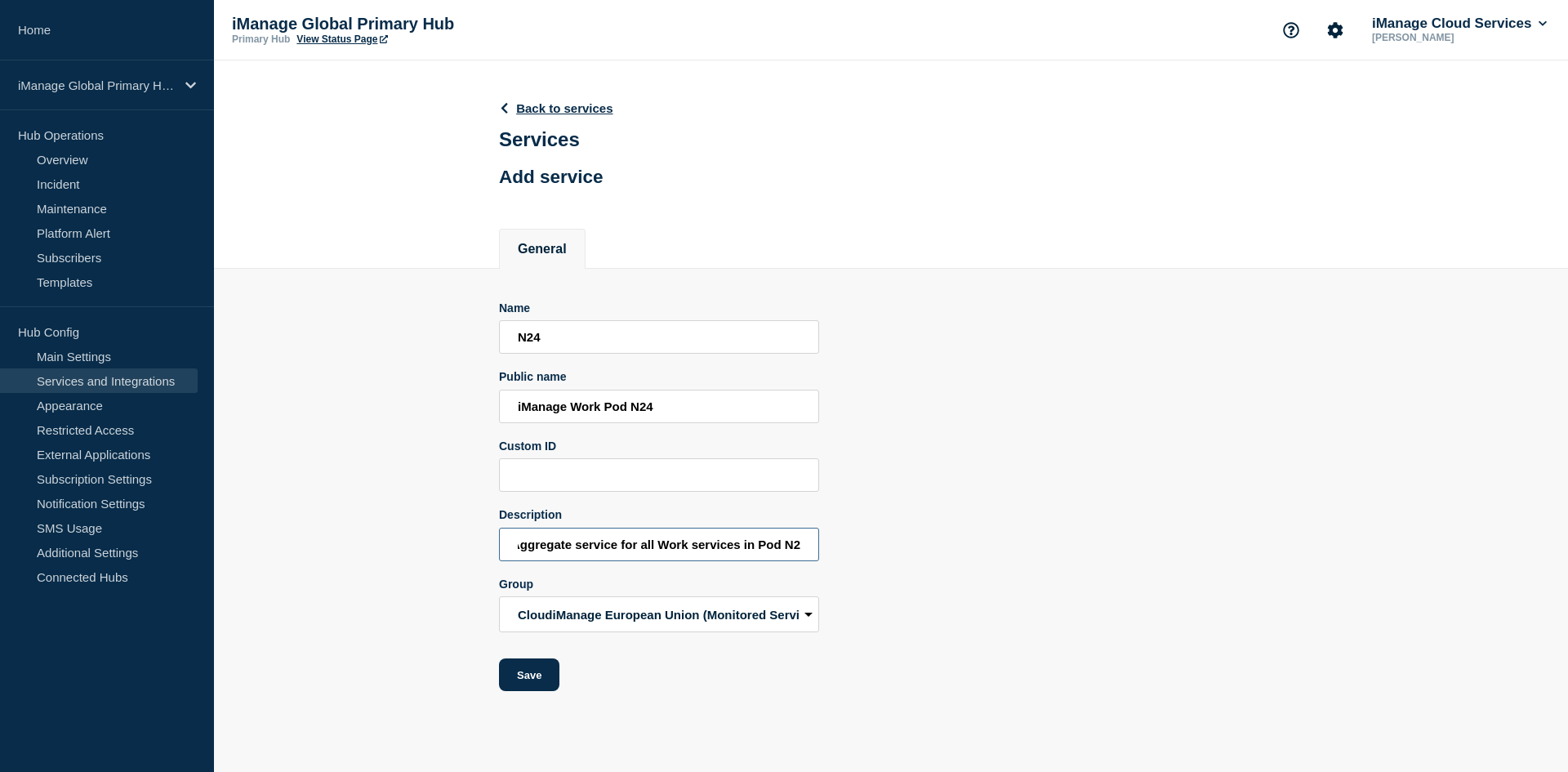
scroll to position [0, 13]
type input "Aggregate service for all Work services in Pod N24"
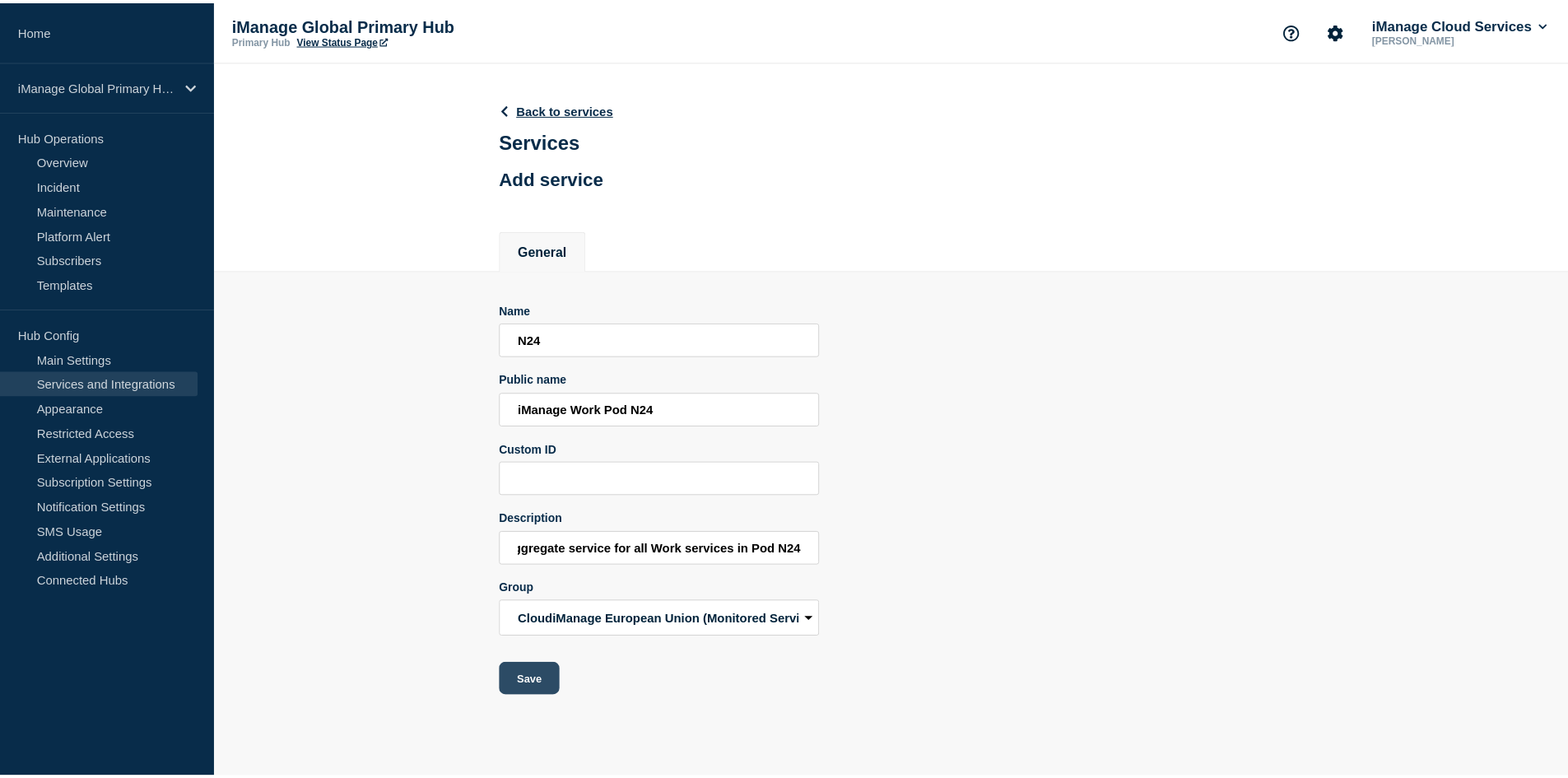
scroll to position [0, 0]
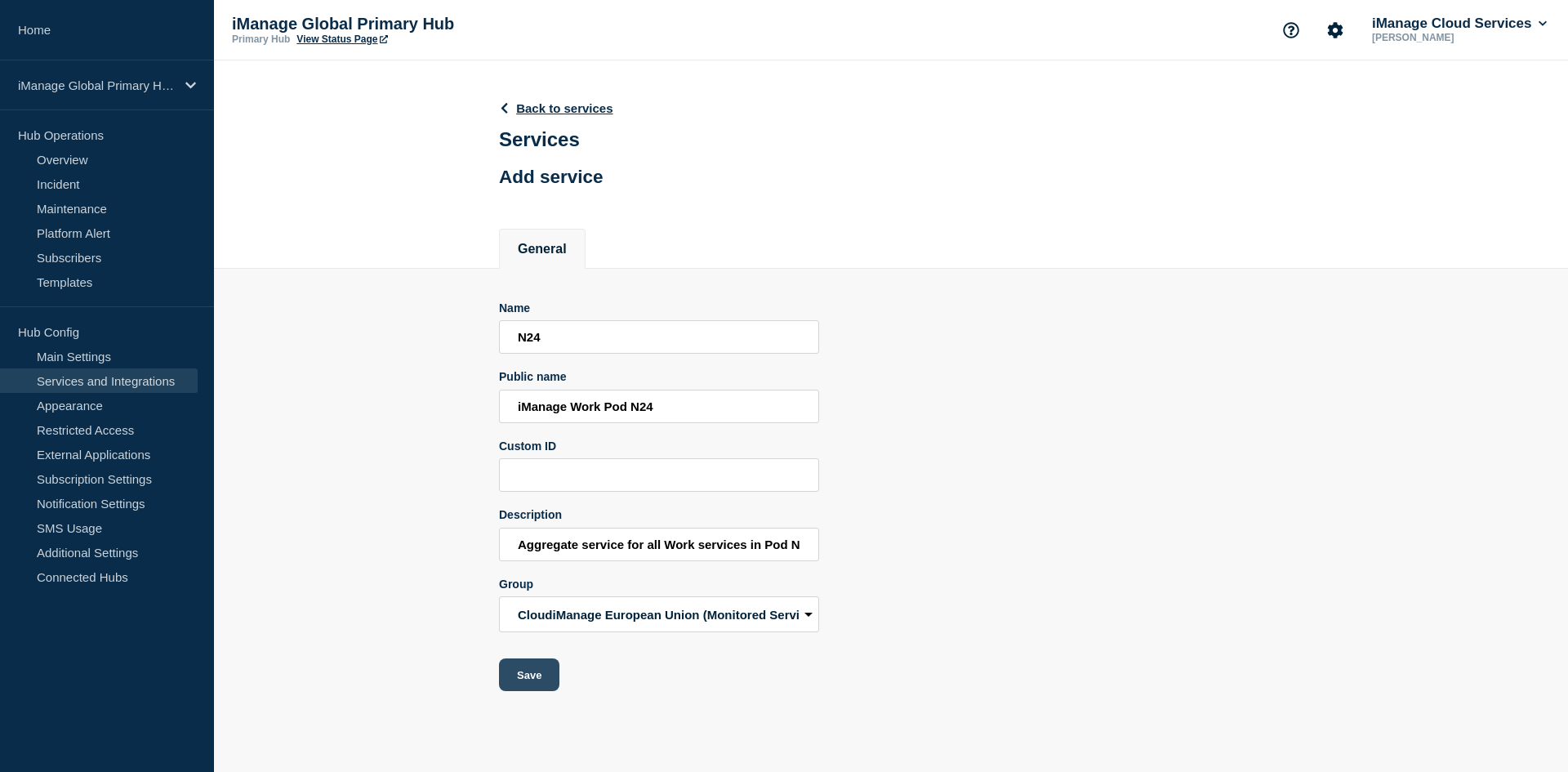
click at [545, 669] on button "Save" at bounding box center [529, 675] width 61 height 33
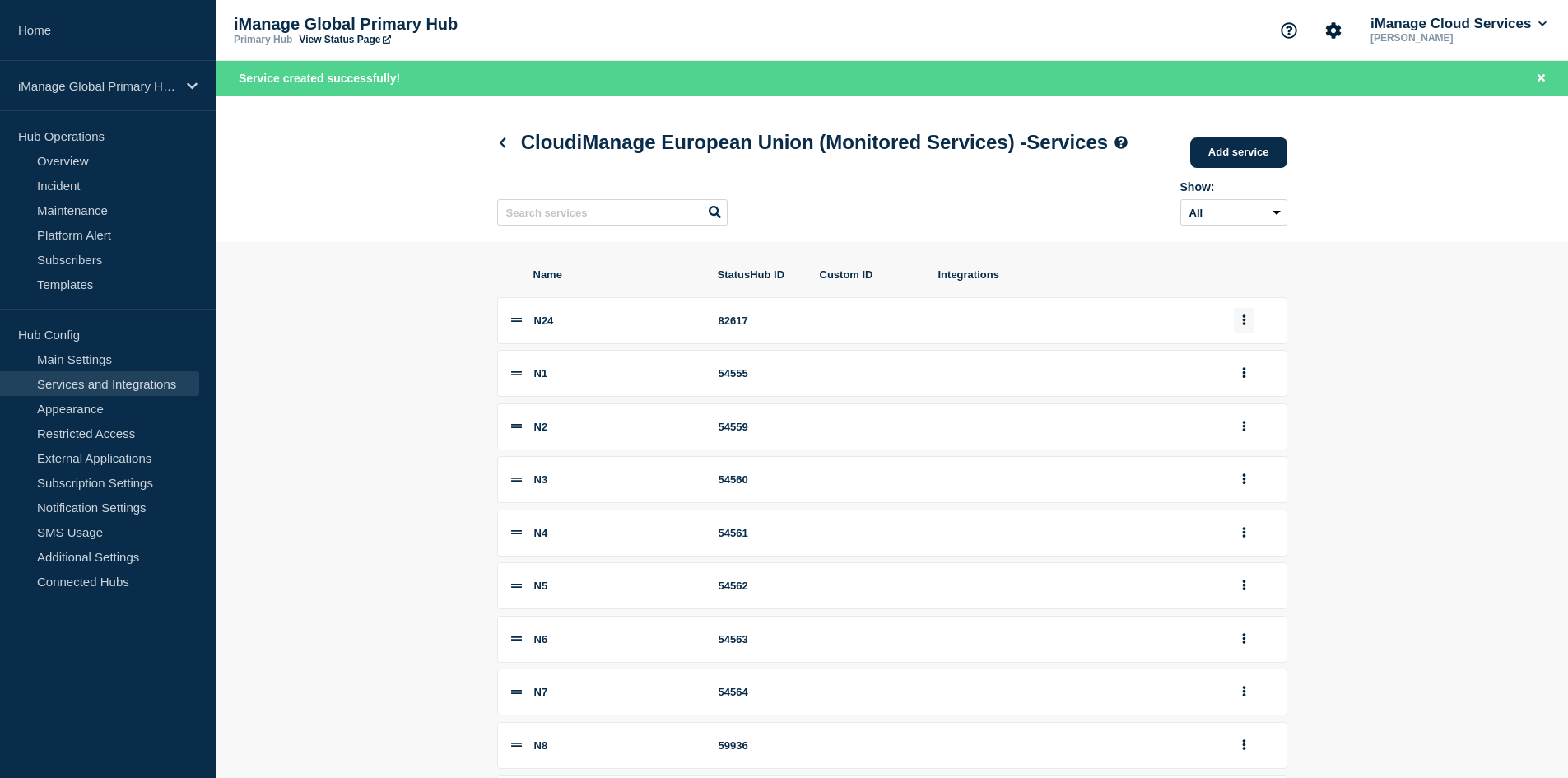
click at [1246, 325] on icon "group actions" at bounding box center [1244, 320] width 4 height 10
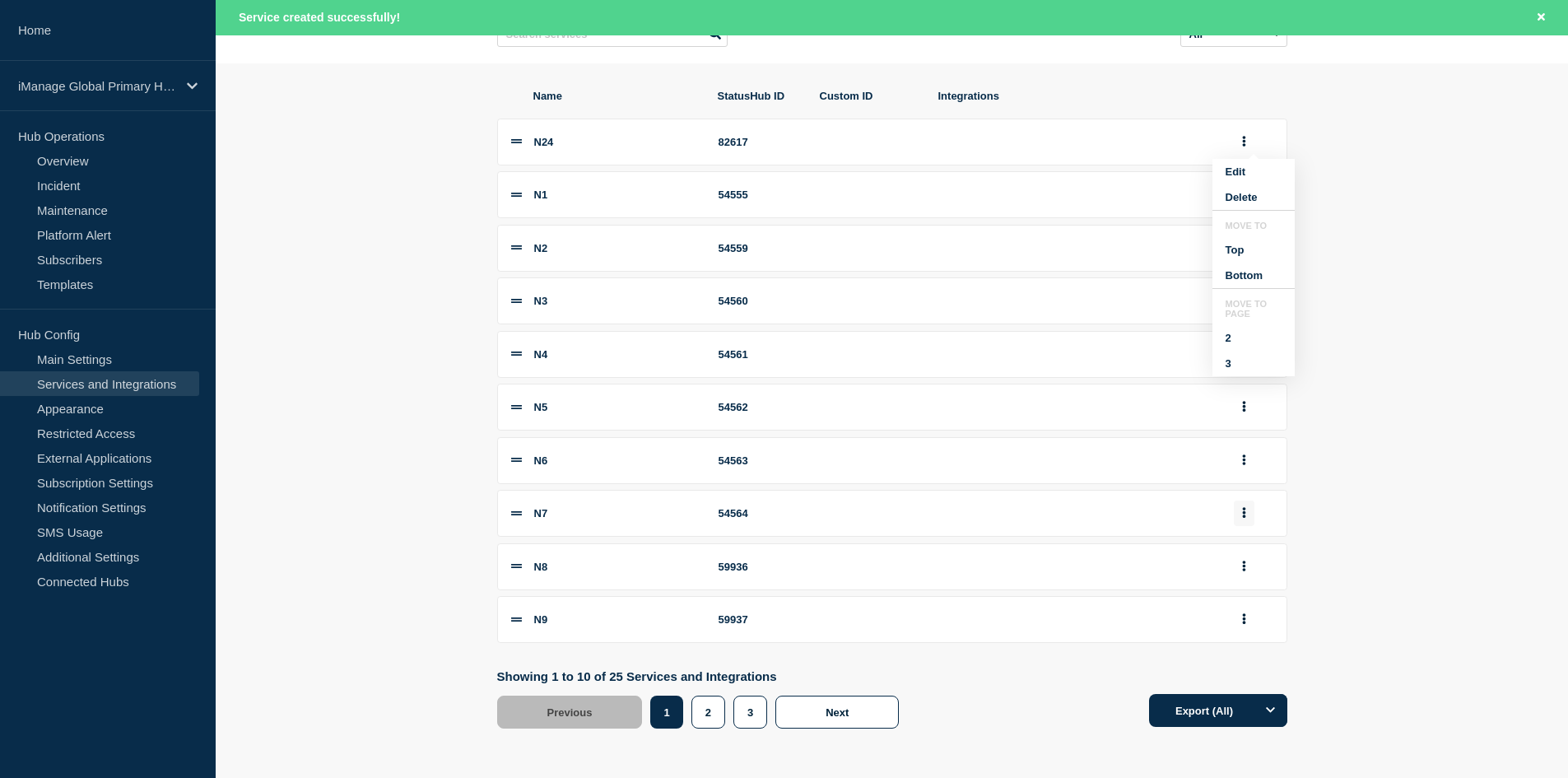
scroll to position [211, 0]
click at [1230, 376] on button "3" at bounding box center [1253, 364] width 82 height 26
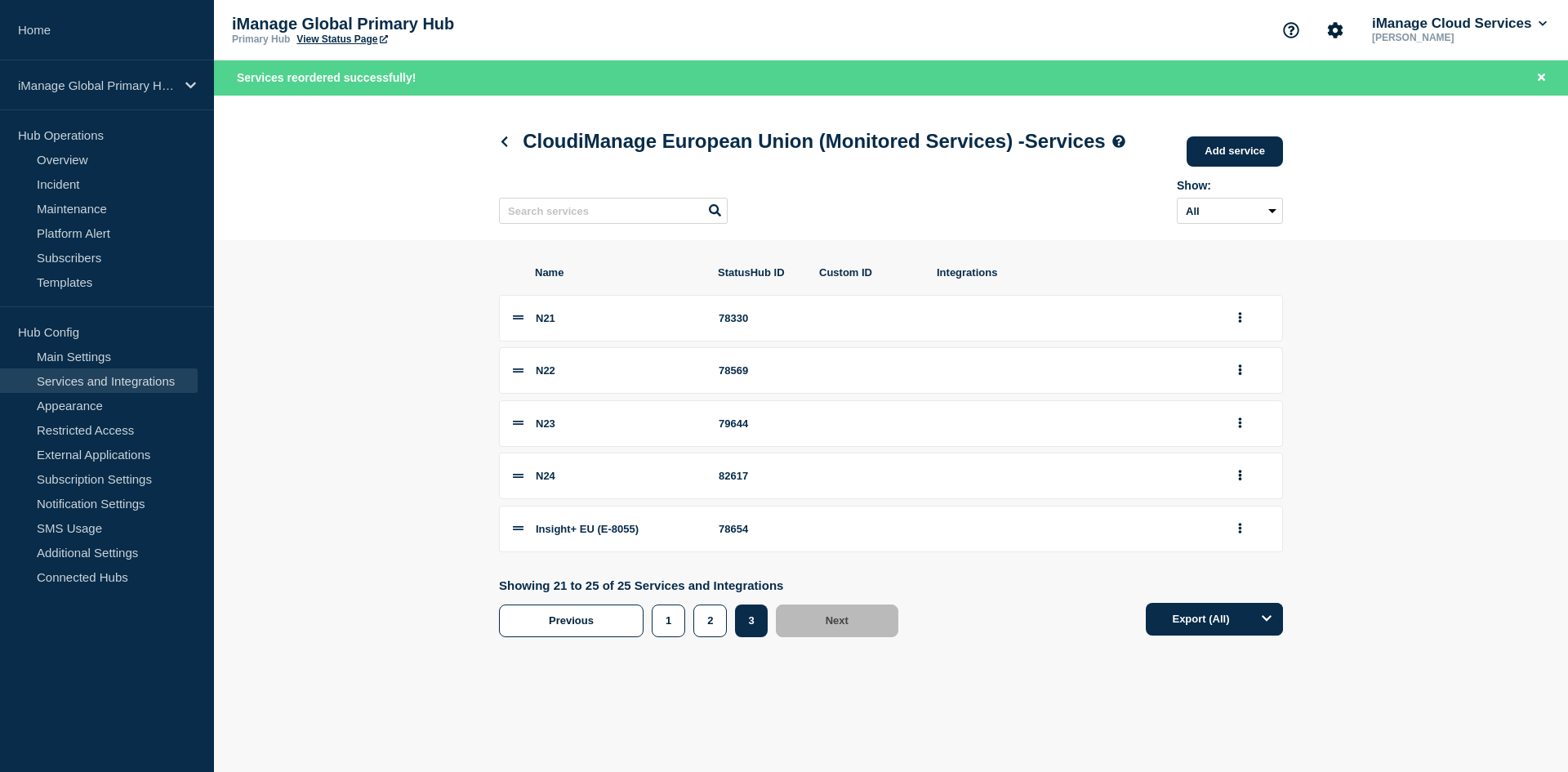
click at [734, 482] on div "82617" at bounding box center [759, 476] width 81 height 12
copy div "82617"
click at [500, 147] on icon at bounding box center [504, 141] width 12 height 10
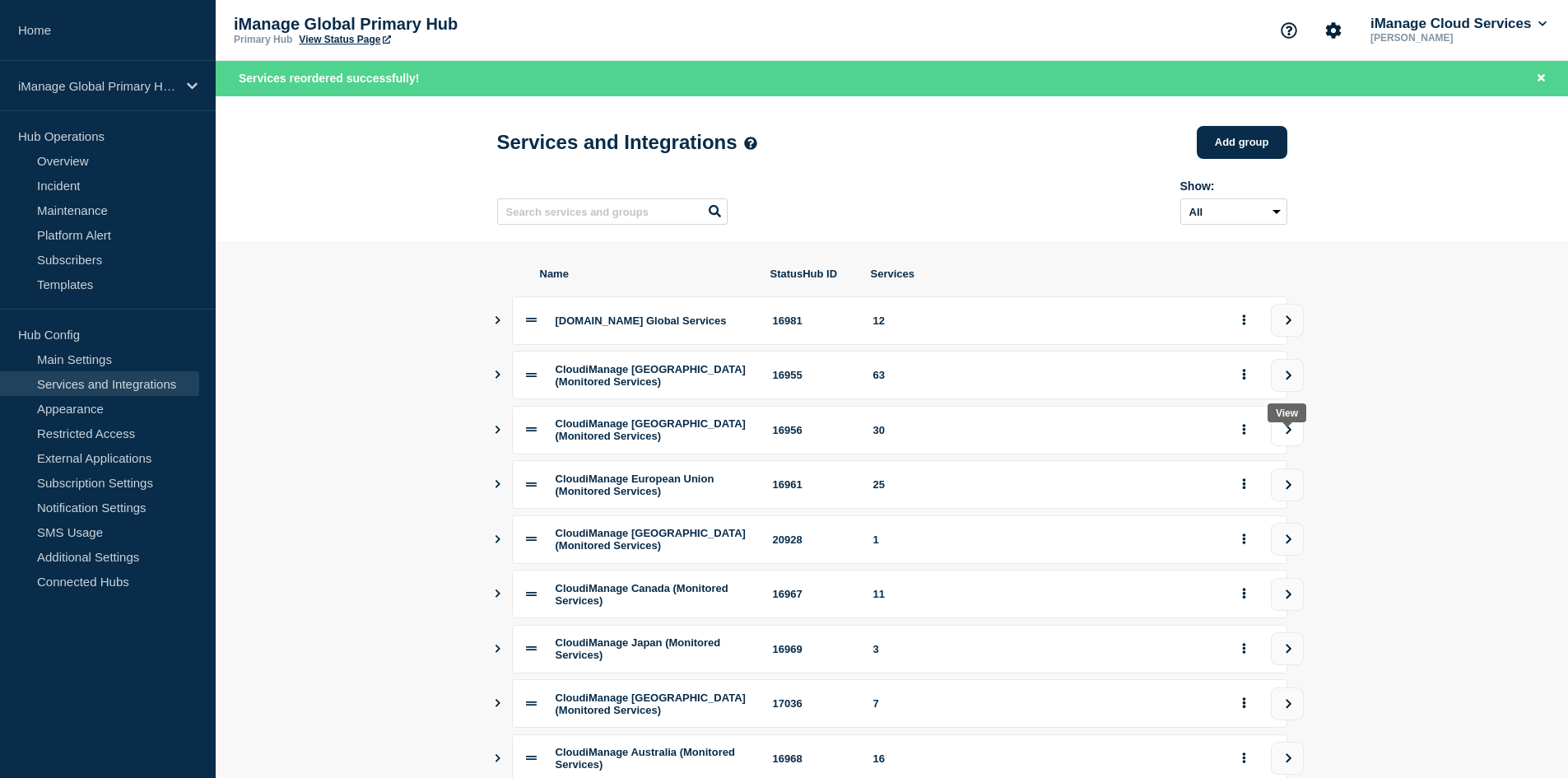
click at [1286, 447] on button "view group" at bounding box center [1287, 430] width 33 height 33
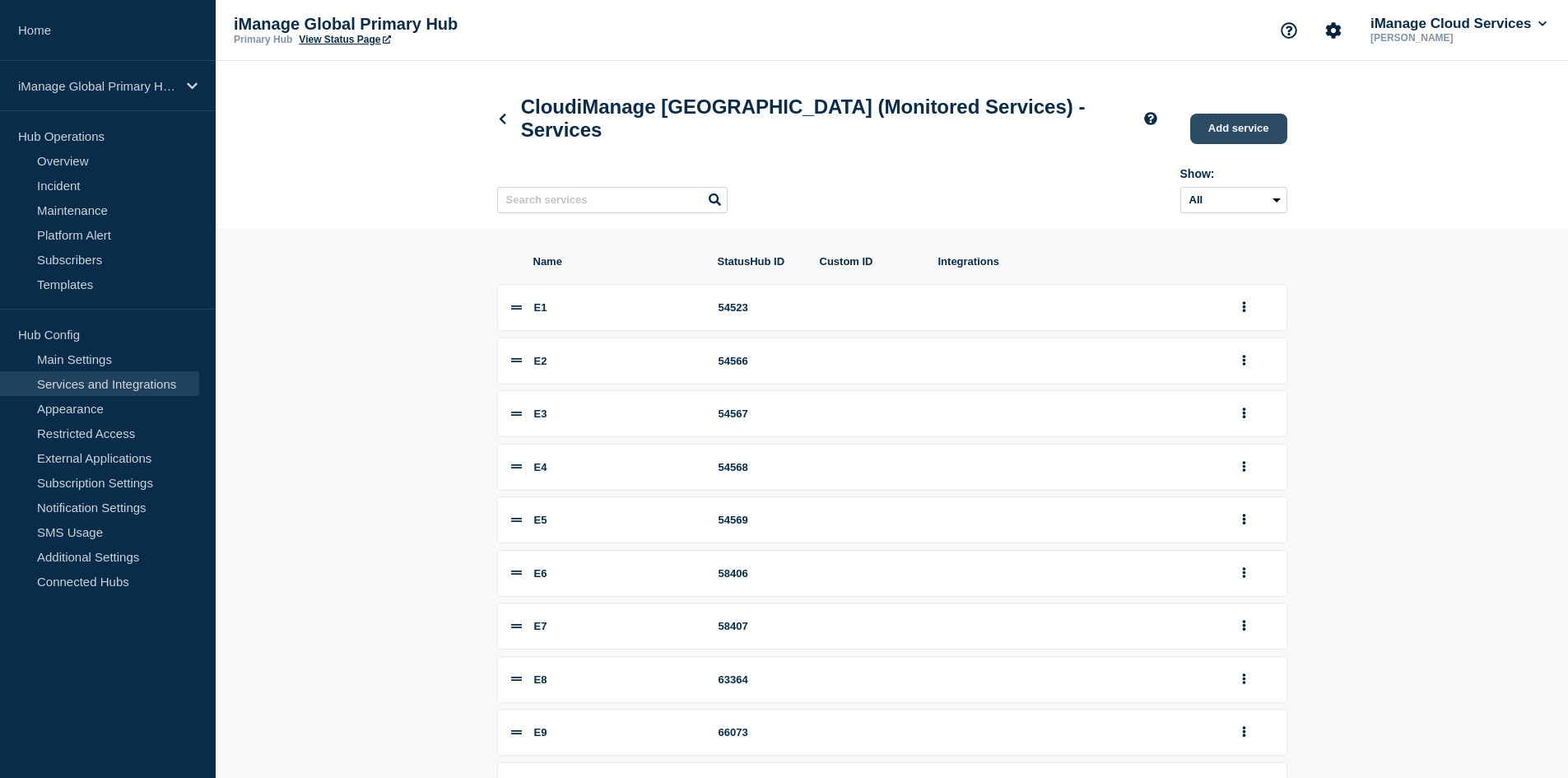
click at [1261, 131] on link "Add service" at bounding box center [1239, 129] width 97 height 30
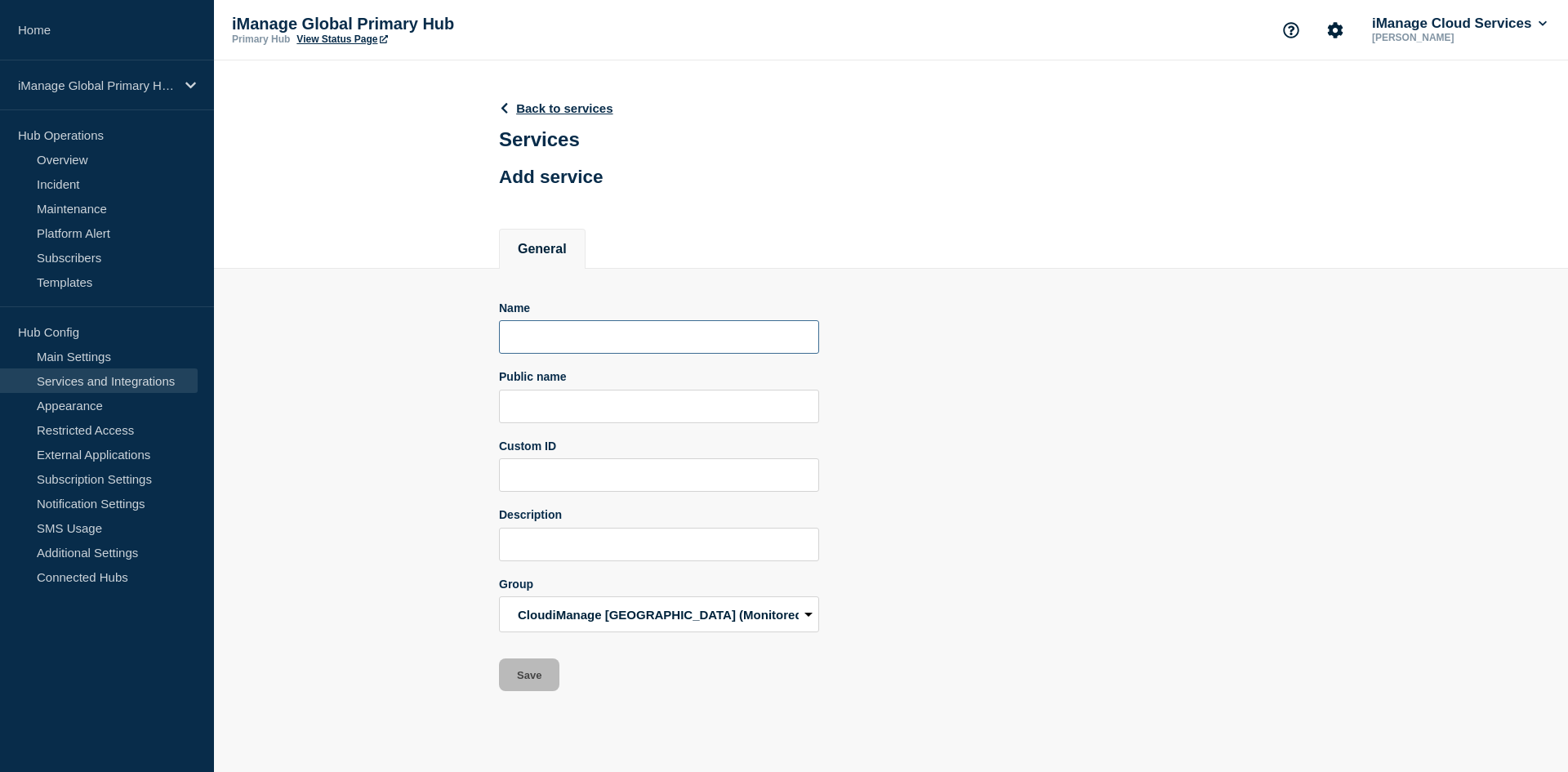
click at [530, 331] on input "Name" at bounding box center [659, 336] width 320 height 33
paste input "E27"
type input "E27"
click at [660, 410] on input "Public name" at bounding box center [659, 406] width 320 height 33
paste input "iManage Work Pod E27"
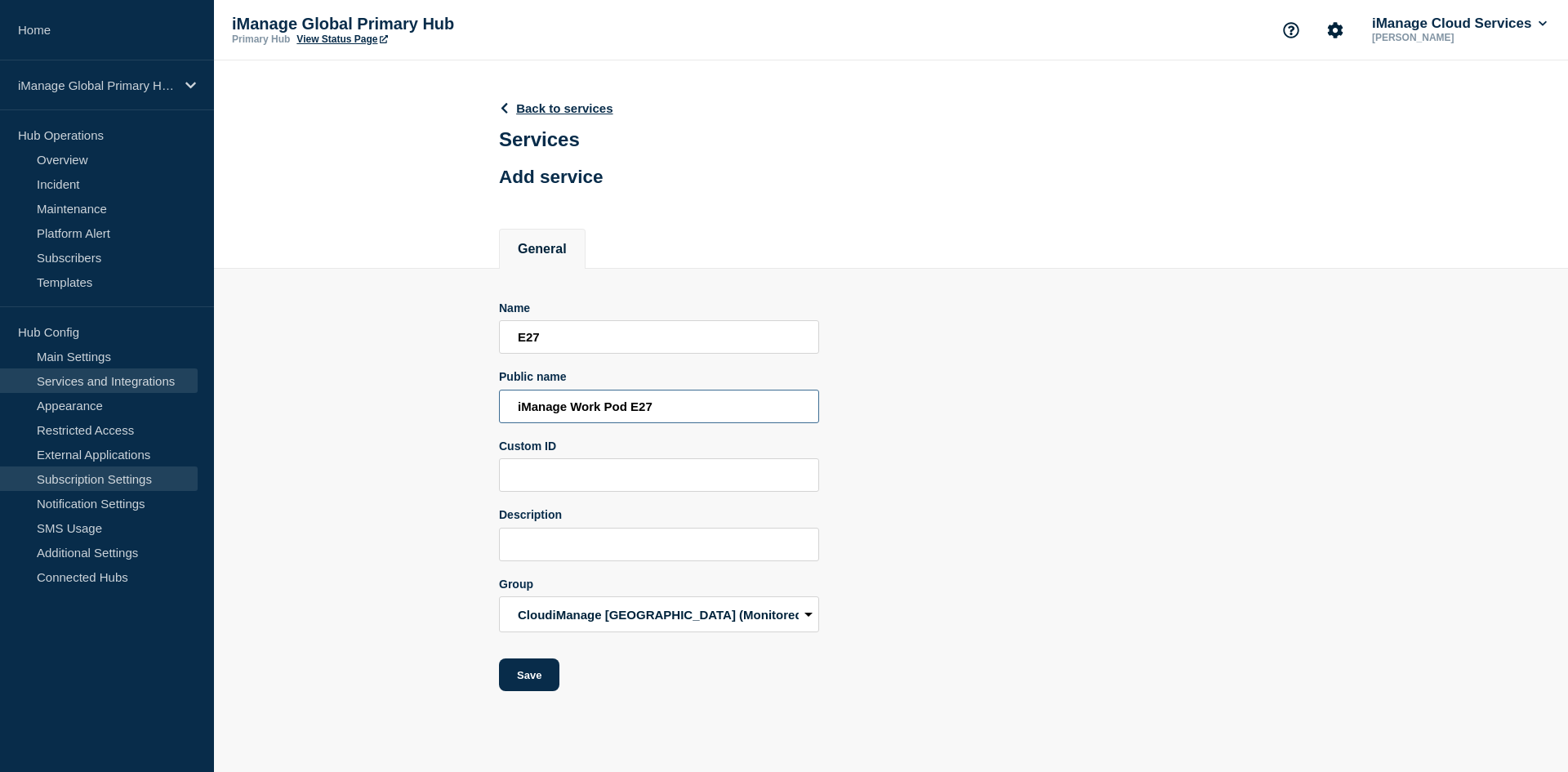
type input "iManage Work Pod E27"
click at [750, 539] on input "Description" at bounding box center [659, 544] width 320 height 33
paste input "Services monitored for incidents: Login, Search, Download, Upload, CheckOut_Che…"
type input "Services monitored for incidents: Login, Search, Download, Upload, CheckOut_Che…"
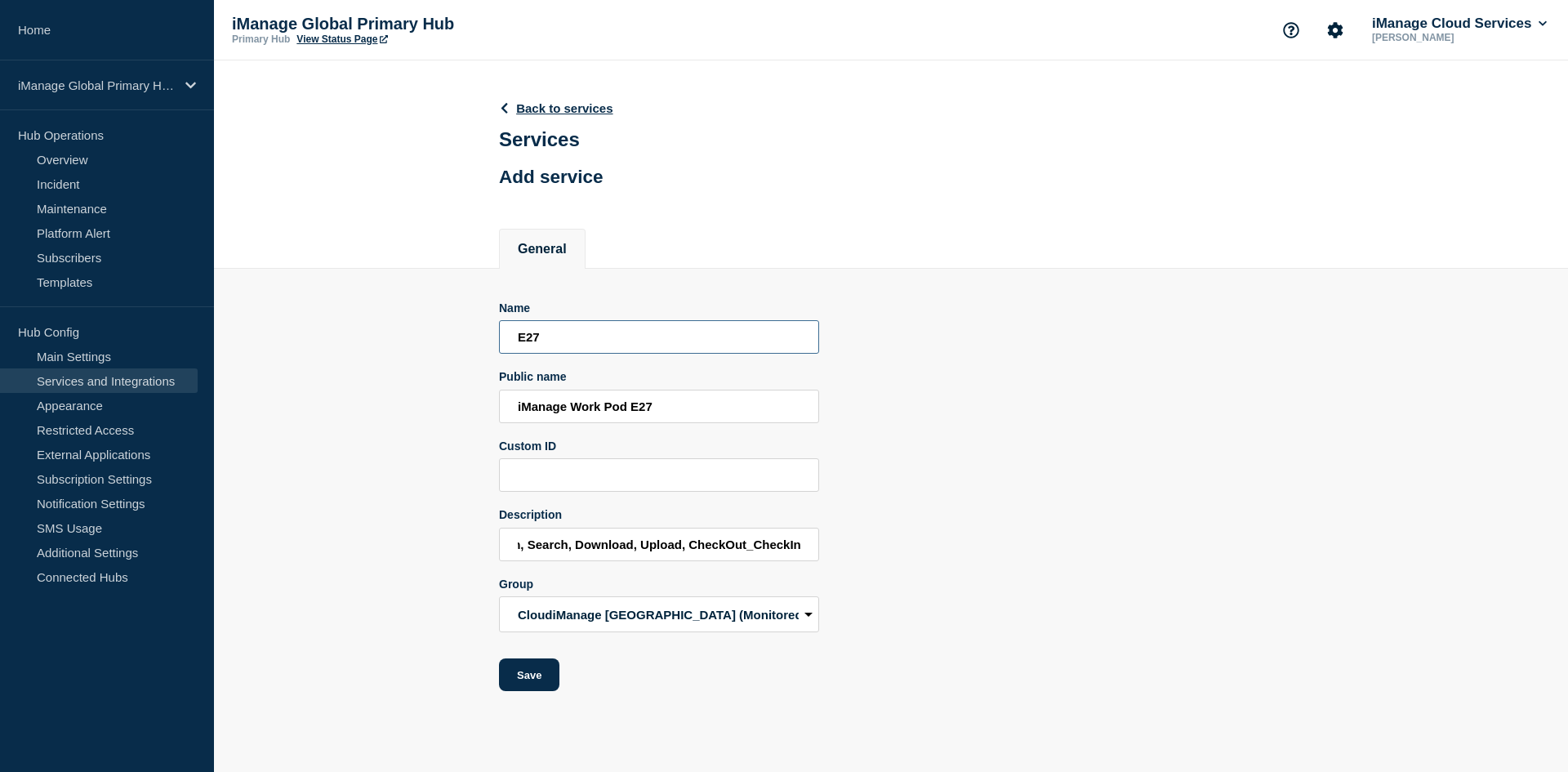
scroll to position [0, 0]
click at [583, 346] on input "E27" at bounding box center [659, 336] width 320 height 33
type input "E28"
type input "iManage Work Pod E28"
click at [519, 686] on button "Save" at bounding box center [529, 675] width 61 height 33
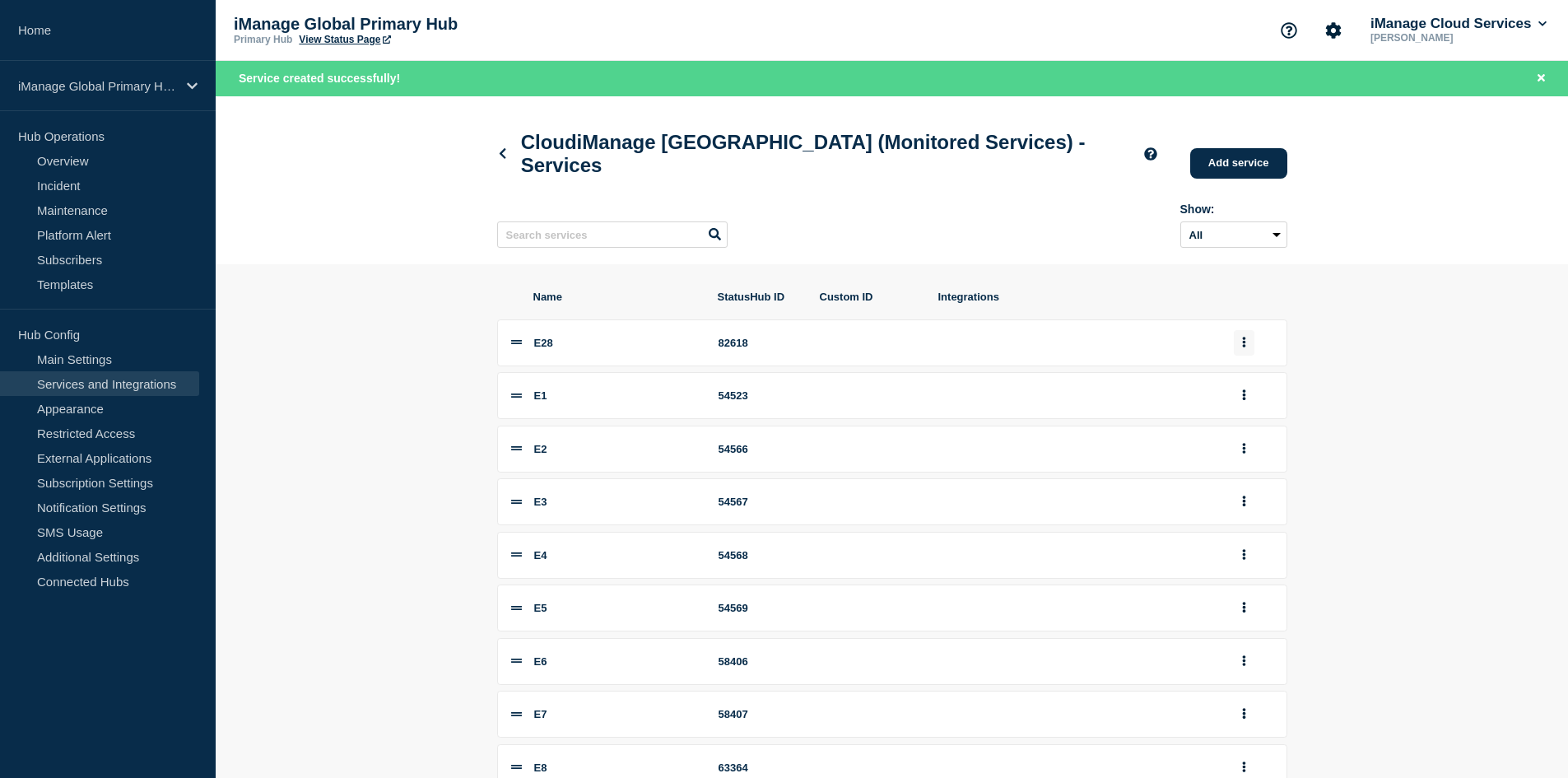
drag, startPoint x: 1247, startPoint y: 355, endPoint x: 1239, endPoint y: 362, distance: 10.6
click at [1247, 355] on button "group actions" at bounding box center [1244, 343] width 21 height 26
click at [1229, 602] on button "4" at bounding box center [1253, 589] width 82 height 26
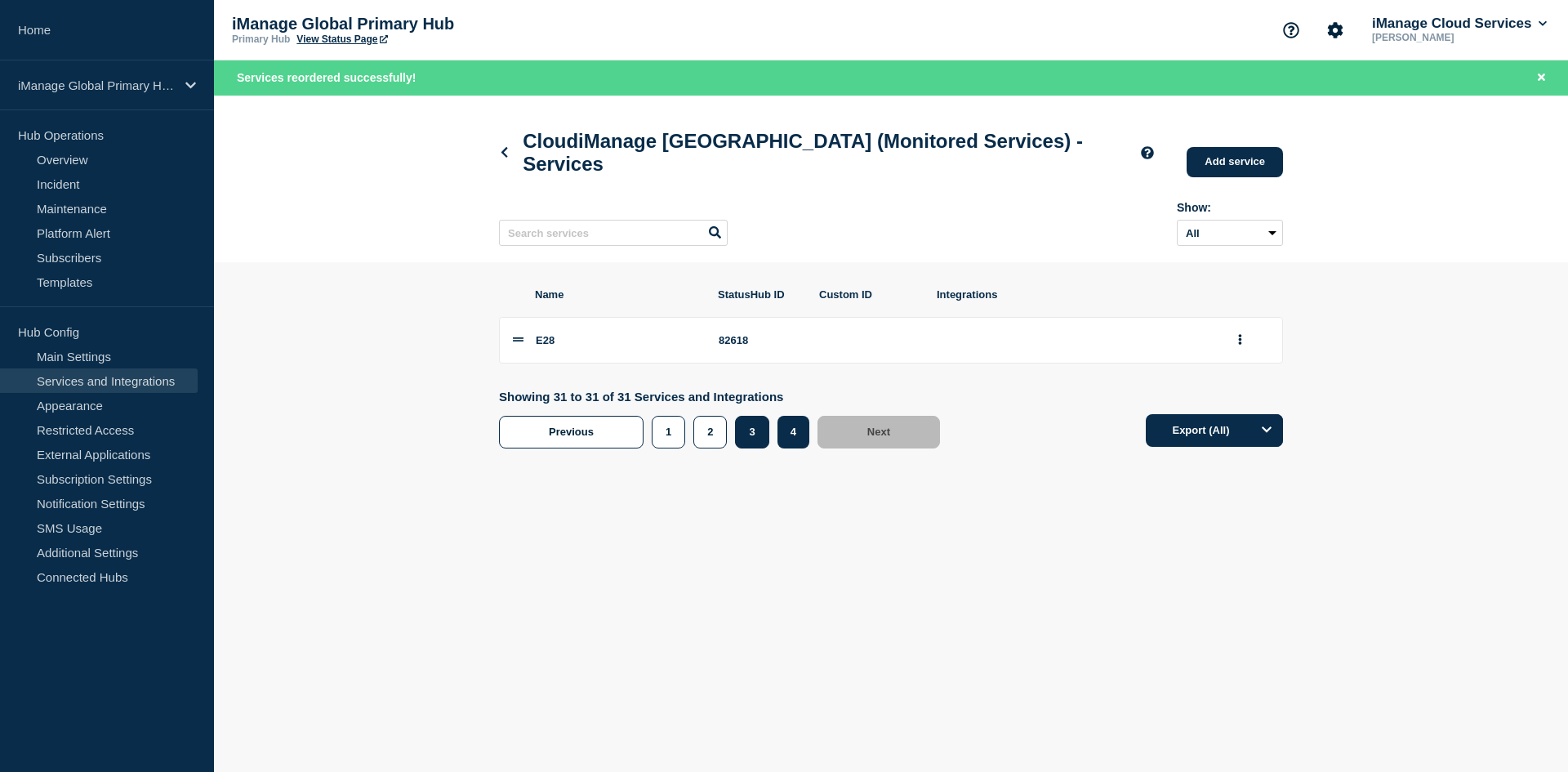
click at [761, 448] on button "3" at bounding box center [751, 432] width 33 height 33
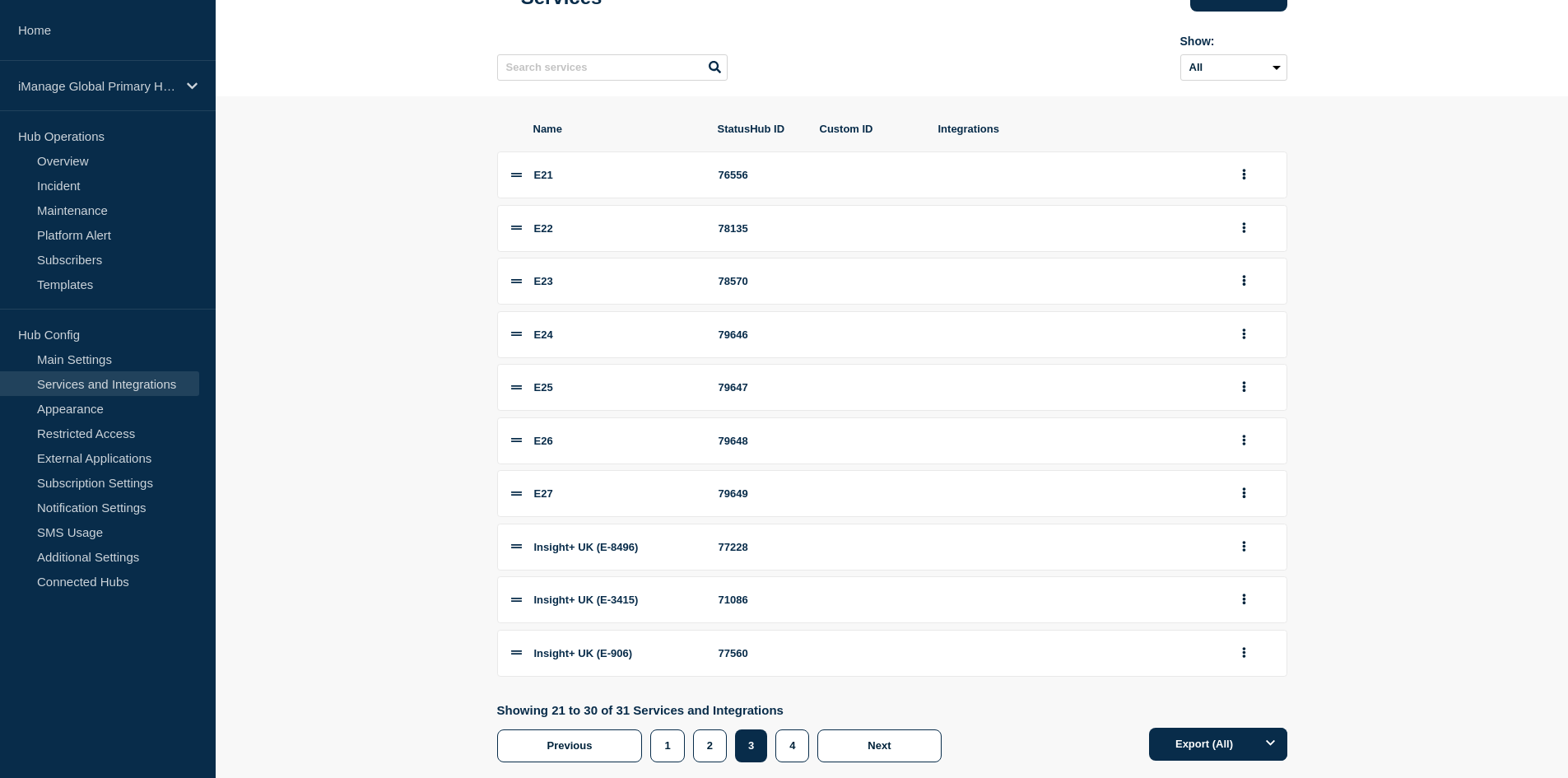
scroll to position [177, 0]
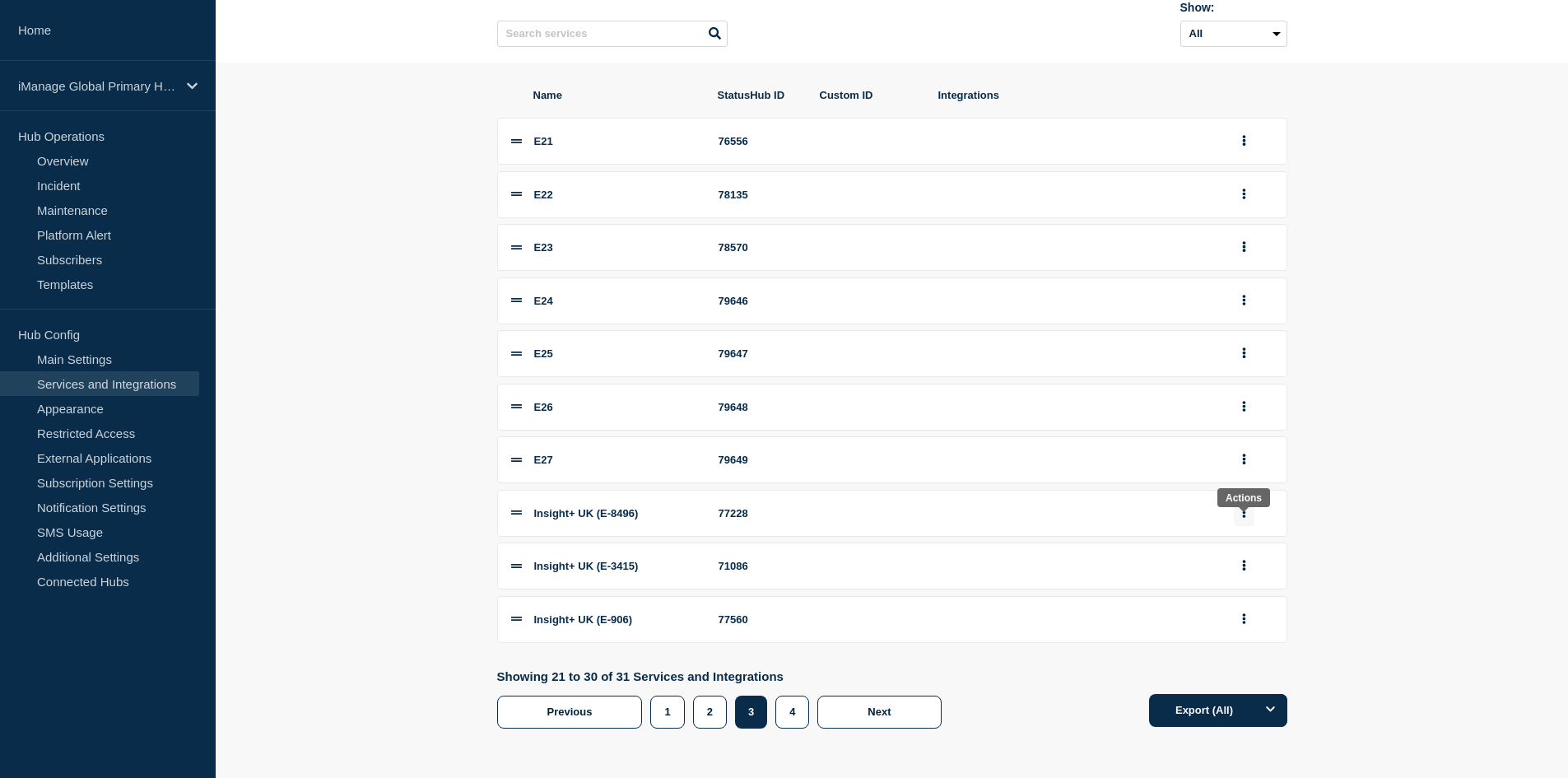
click at [1245, 518] on icon "group actions" at bounding box center [1244, 512] width 4 height 10
click at [1233, 484] on button "4" at bounding box center [1253, 472] width 82 height 26
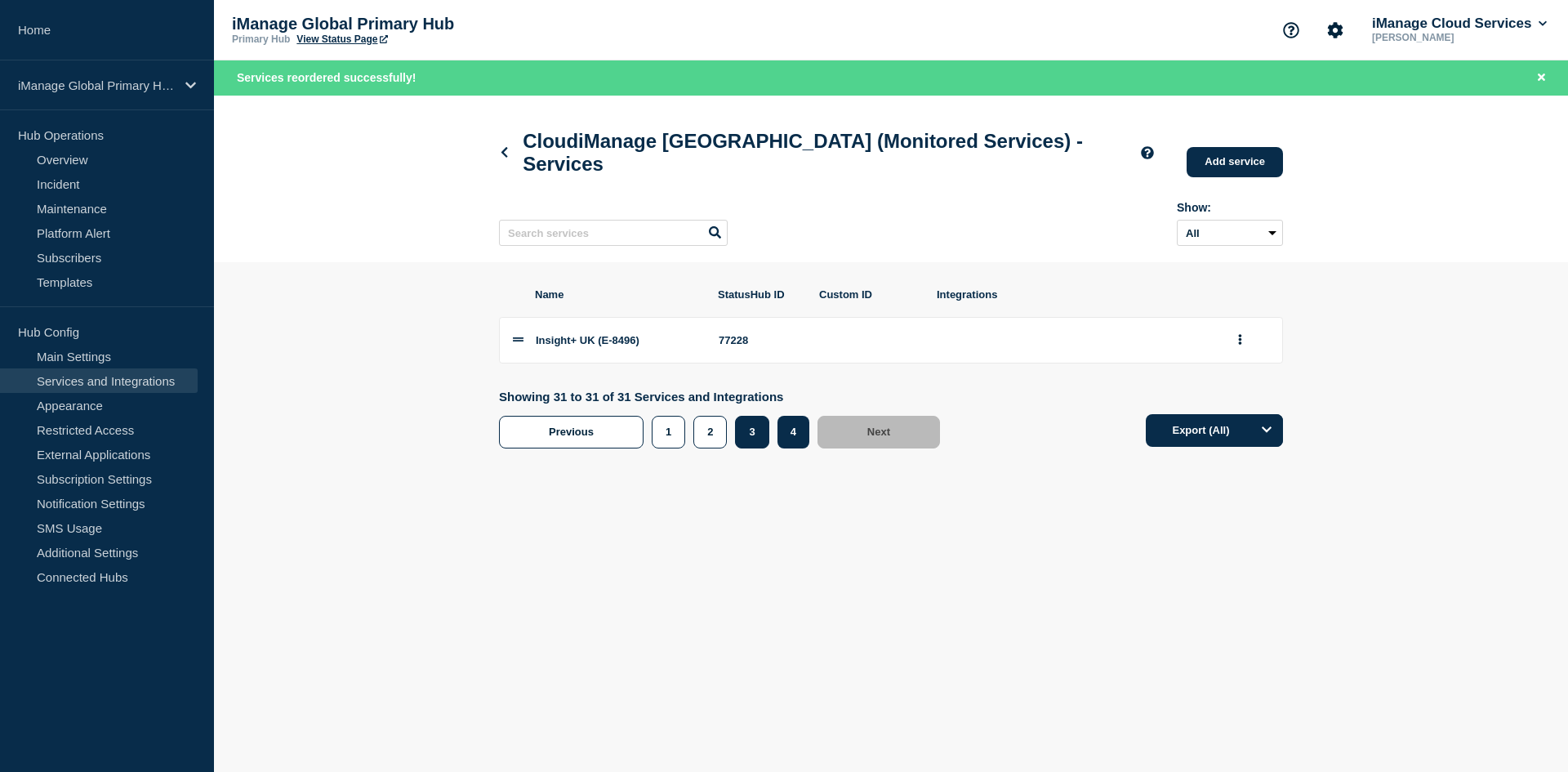
click at [754, 445] on button "3" at bounding box center [751, 432] width 33 height 33
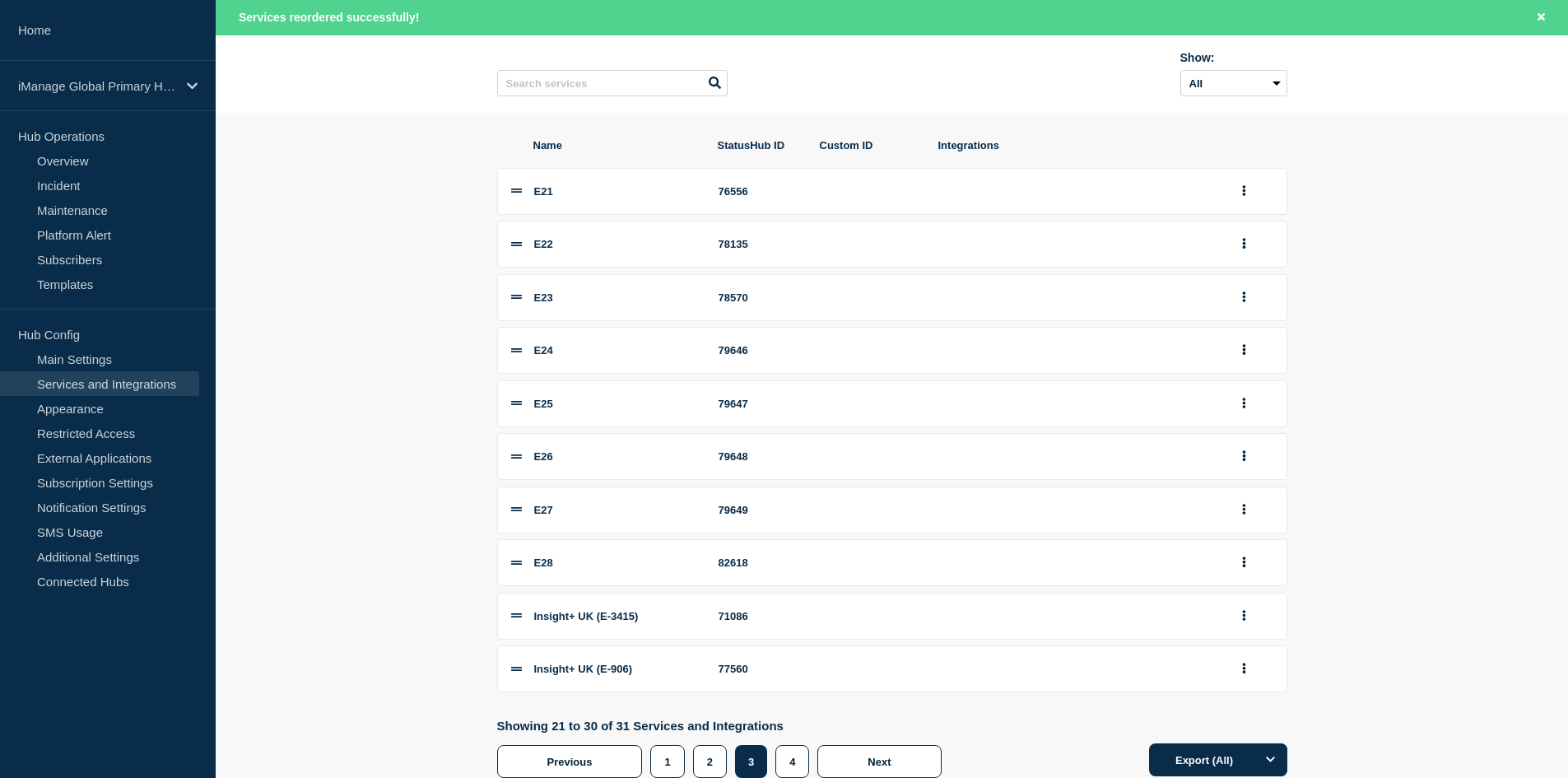
scroll to position [211, 0]
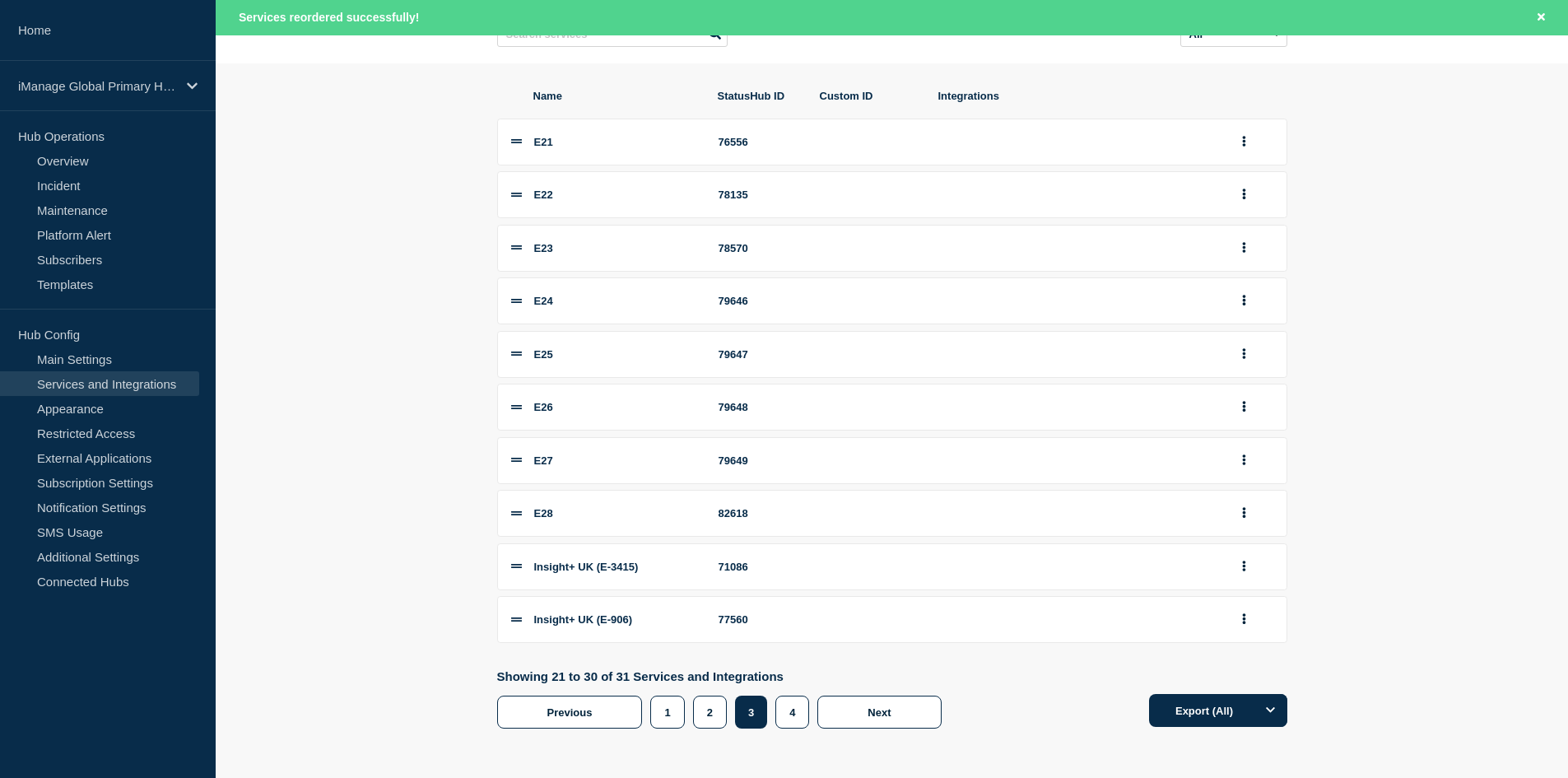
click at [736, 516] on div "82618" at bounding box center [759, 513] width 82 height 12
click at [737, 516] on div "82618" at bounding box center [759, 513] width 82 height 12
copy div "82618"
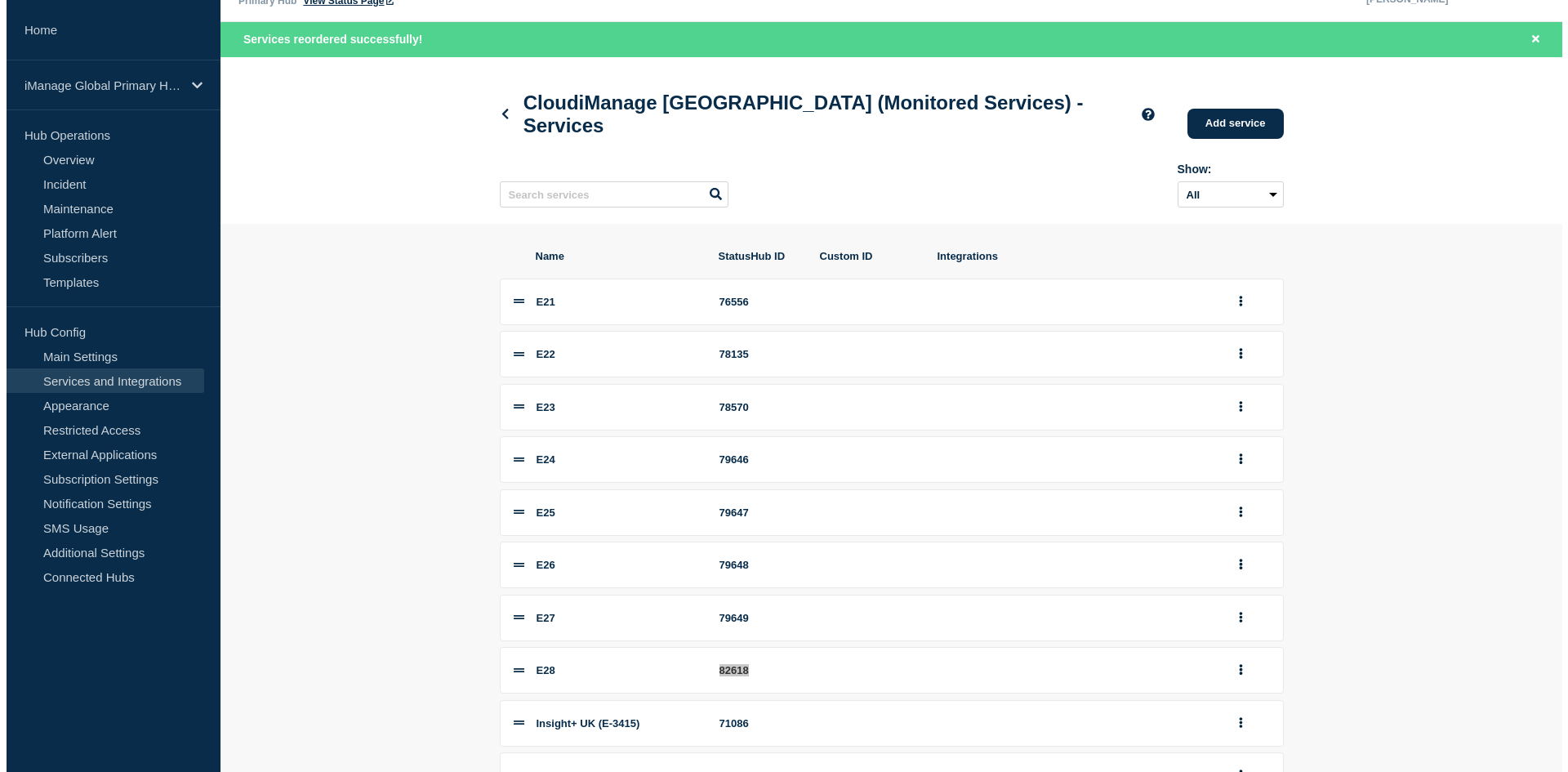
scroll to position [0, 0]
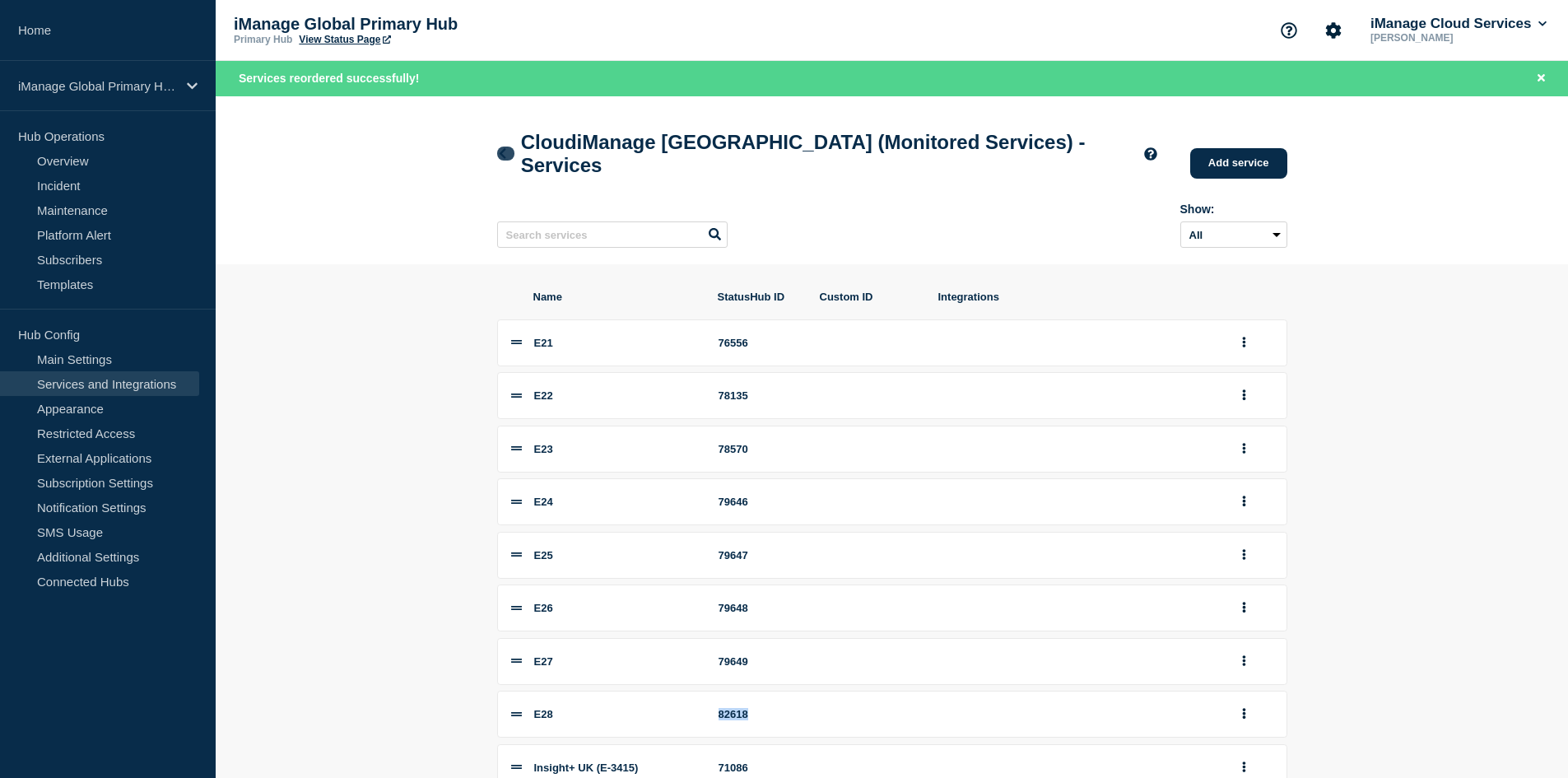
click at [504, 159] on icon at bounding box center [503, 154] width 12 height 10
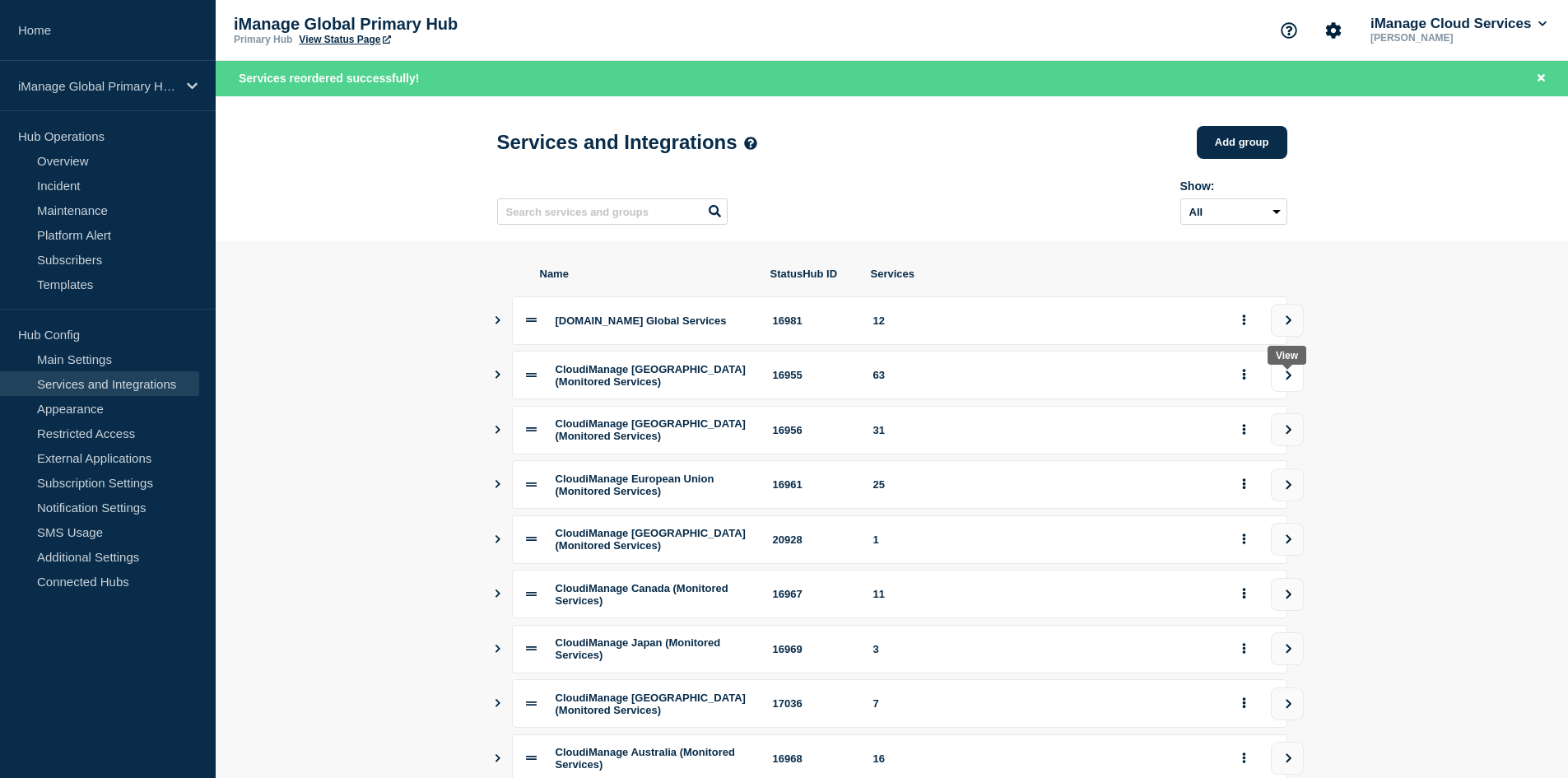
click at [1286, 380] on icon "view group" at bounding box center [1289, 375] width 10 height 9
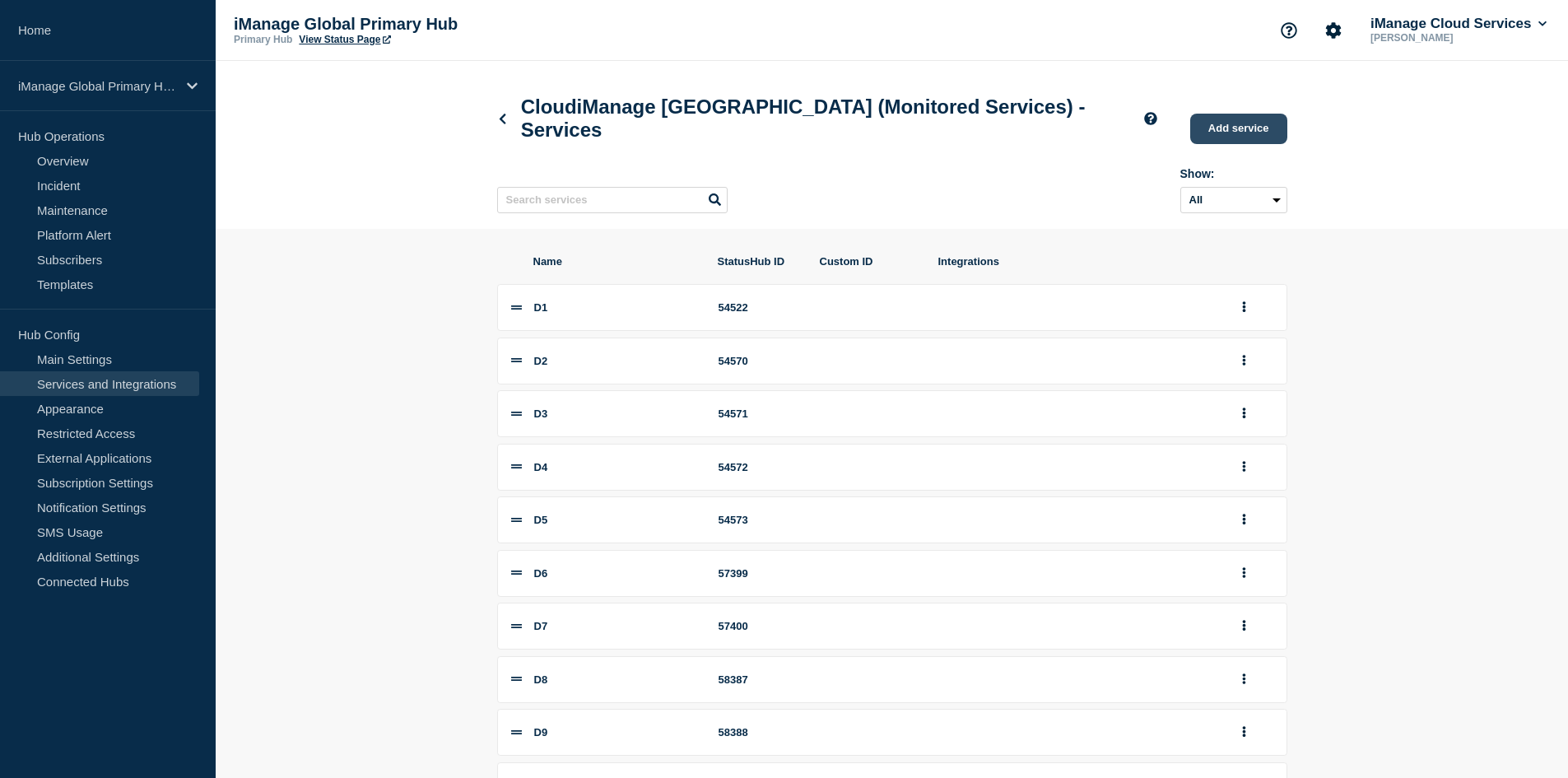
click at [1249, 131] on link "Add service" at bounding box center [1239, 129] width 97 height 30
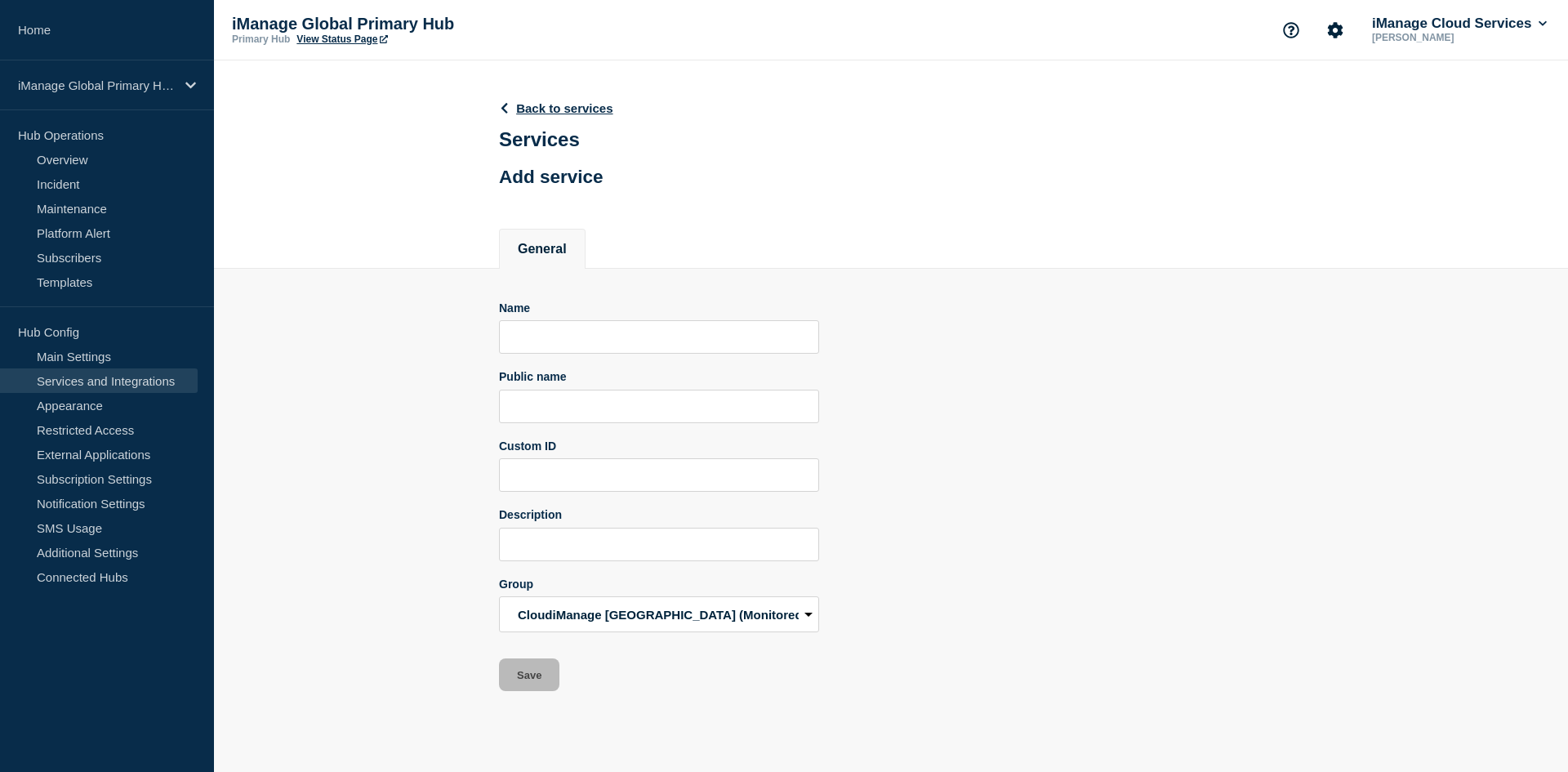
drag, startPoint x: 551, startPoint y: 322, endPoint x: 551, endPoint y: 337, distance: 15.0
click at [551, 325] on div "Name" at bounding box center [659, 328] width 320 height 53
click at [558, 353] on input "Name" at bounding box center [659, 336] width 320 height 33
paste input "D59"
type input "D59"
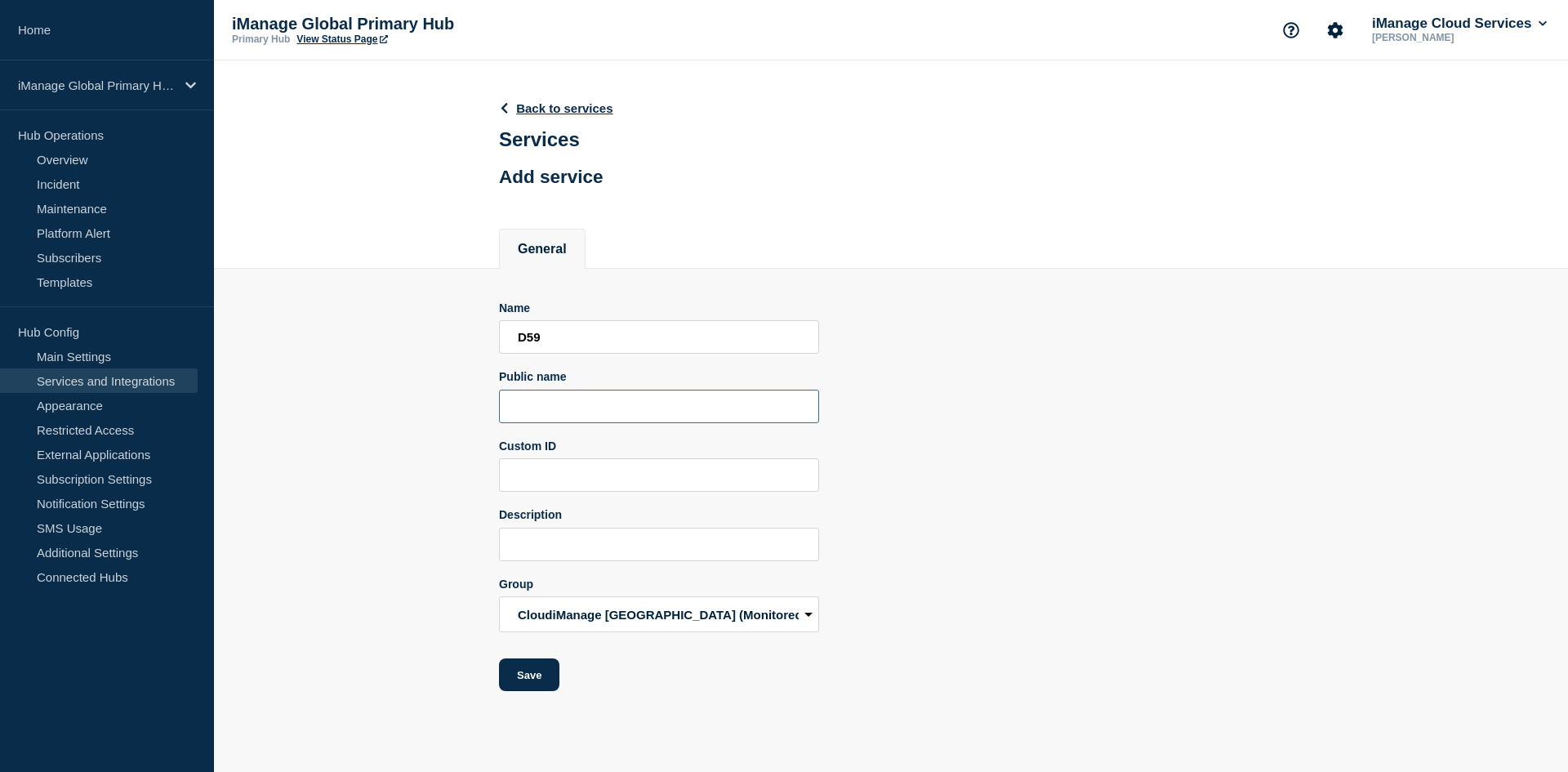
click at [624, 397] on input "Public name" at bounding box center [659, 406] width 320 height 33
paste input "iManage Work Pod D59"
type input "iManage Work Pod D59"
click at [687, 543] on input "Description" at bounding box center [659, 544] width 320 height 33
paste input "Aggregate service for all Work services in Pod D59"
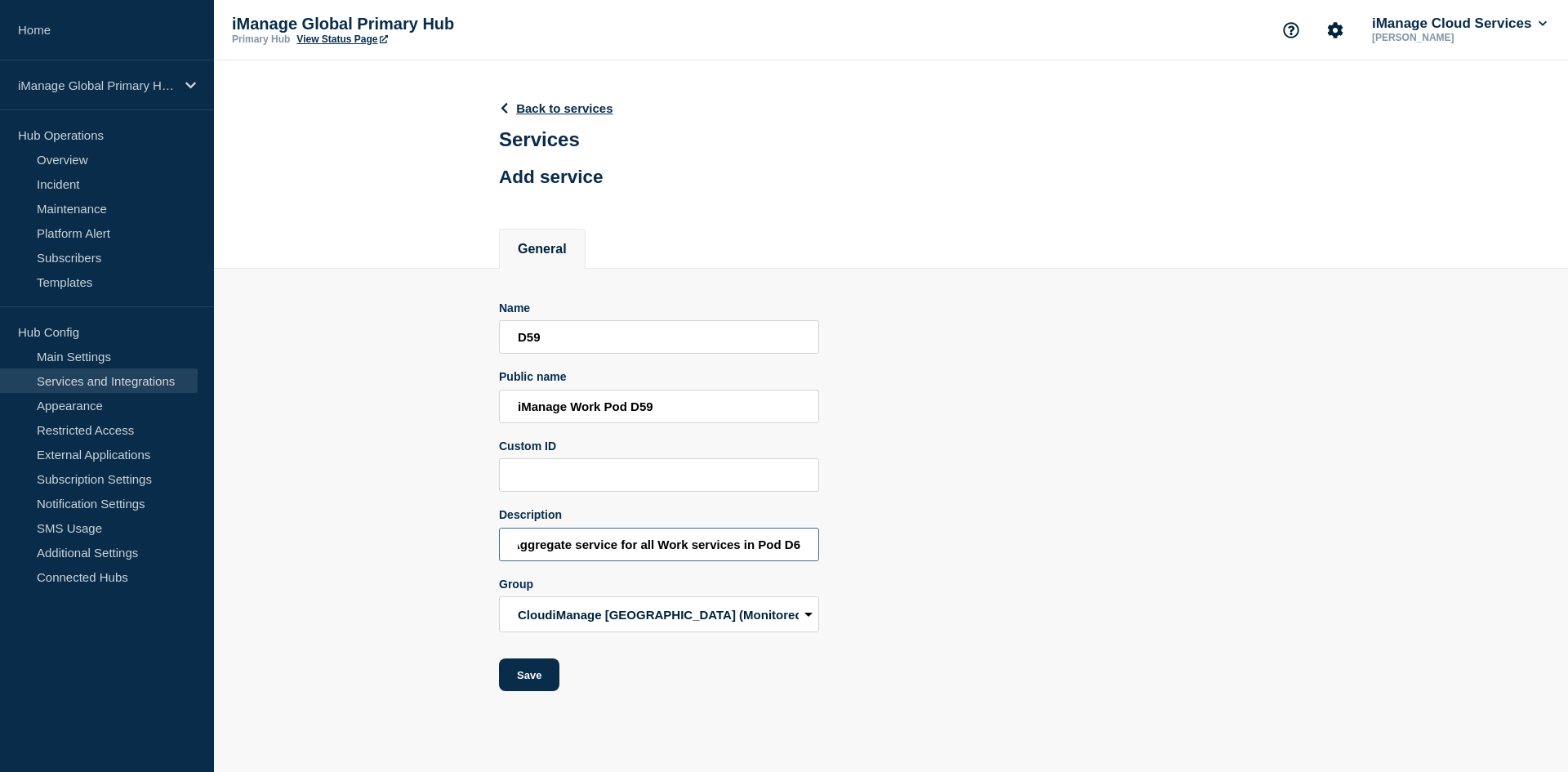
scroll to position [0, 13]
type input "Aggregate service for all Work services in Pod D60"
click at [586, 341] on input "D59" at bounding box center [659, 336] width 320 height 33
type input "D60"
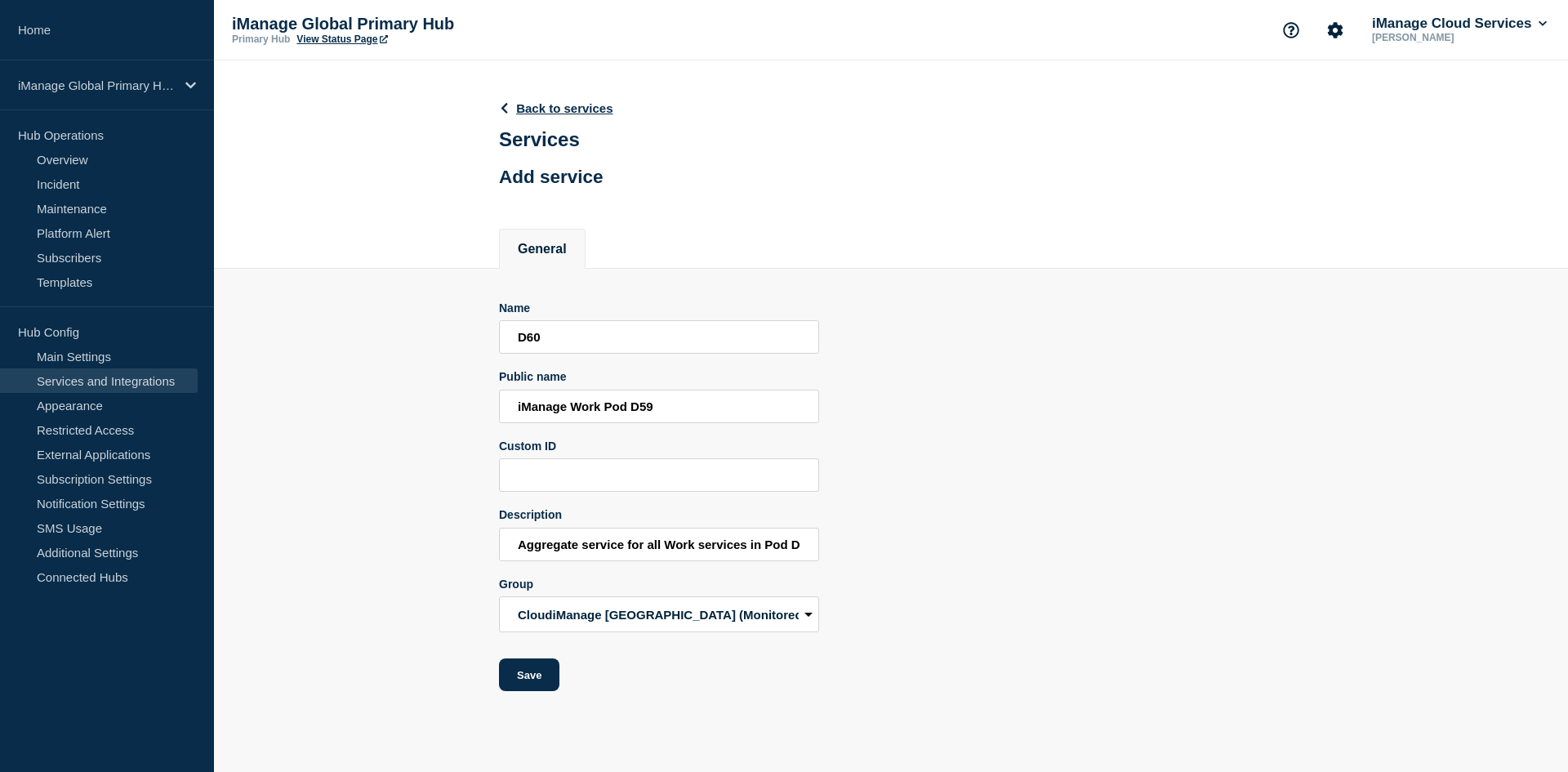
click at [713, 430] on form "Name D60 Public name iManage Work Pod D59 Custom ID Description Aggregate servi…" at bounding box center [659, 496] width 320 height 390
click at [707, 415] on input "iManage Work Pod D59" at bounding box center [659, 406] width 320 height 33
type input "iManage Work Pod D60"
drag, startPoint x: 762, startPoint y: 553, endPoint x: 949, endPoint y: 561, distance: 187.2
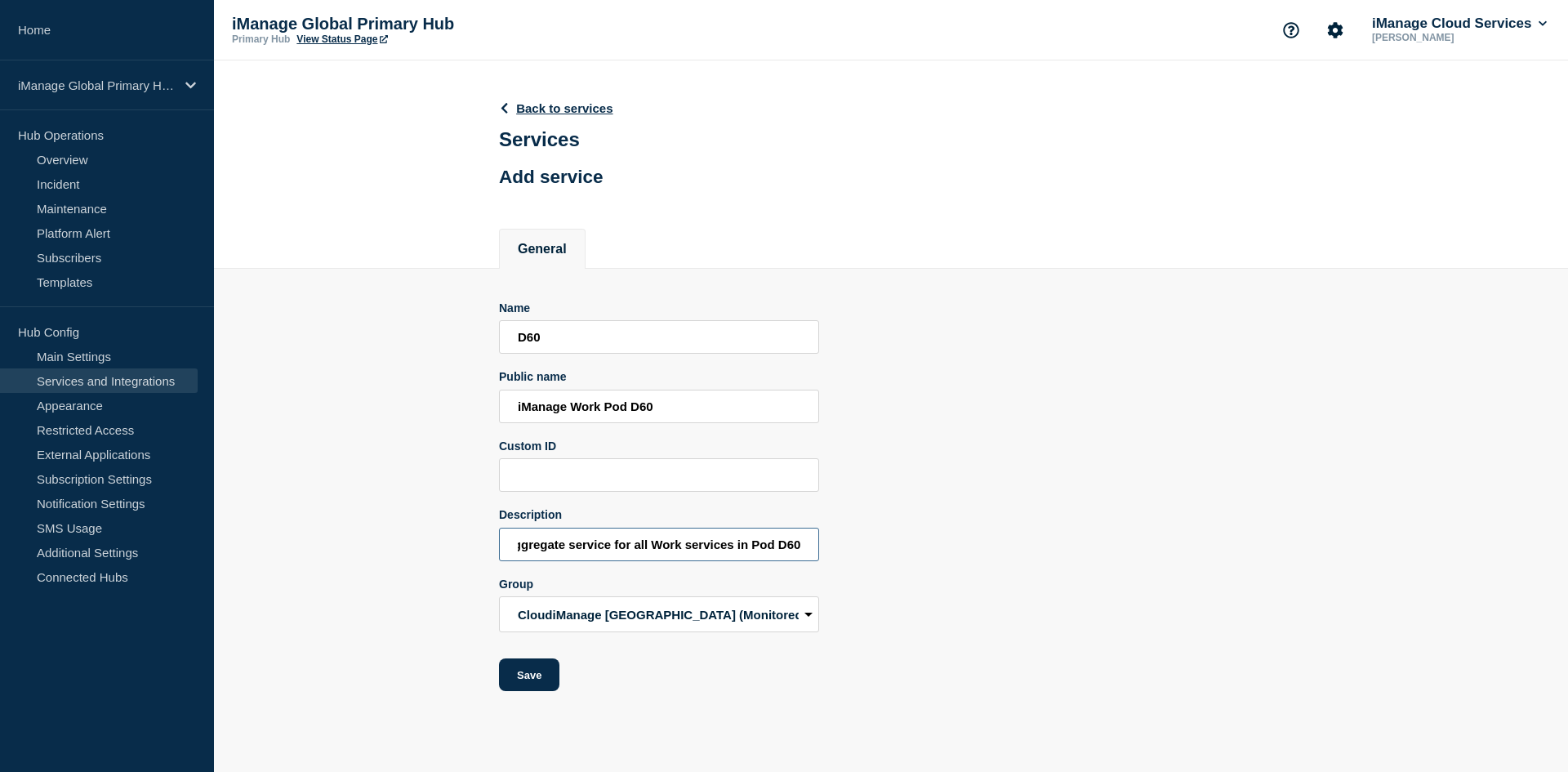
click at [949, 561] on div "Name D60 Public name iManage Work Pod D60 Custom ID Description Aggregate servi…" at bounding box center [891, 496] width 784 height 390
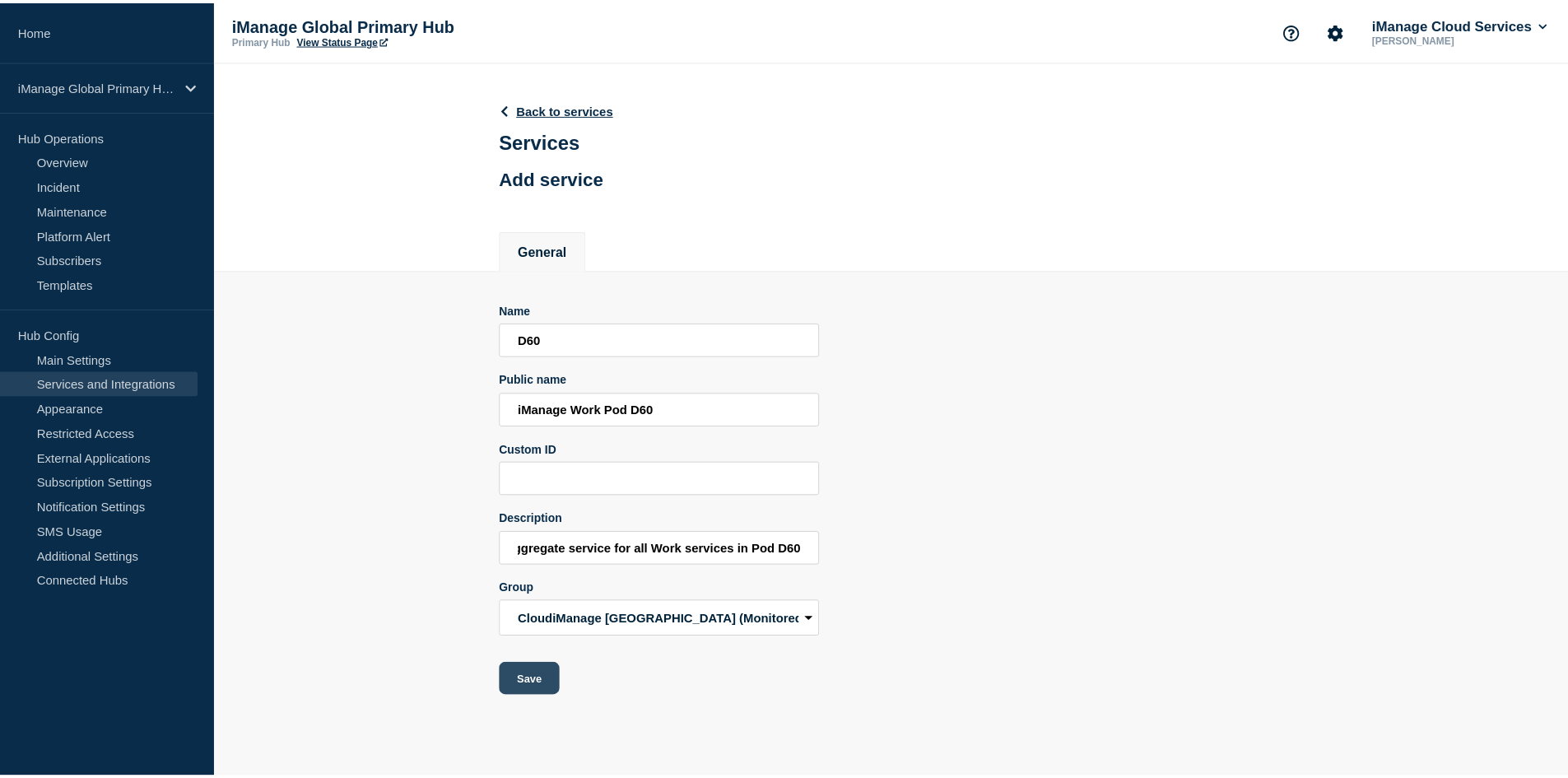
scroll to position [0, 0]
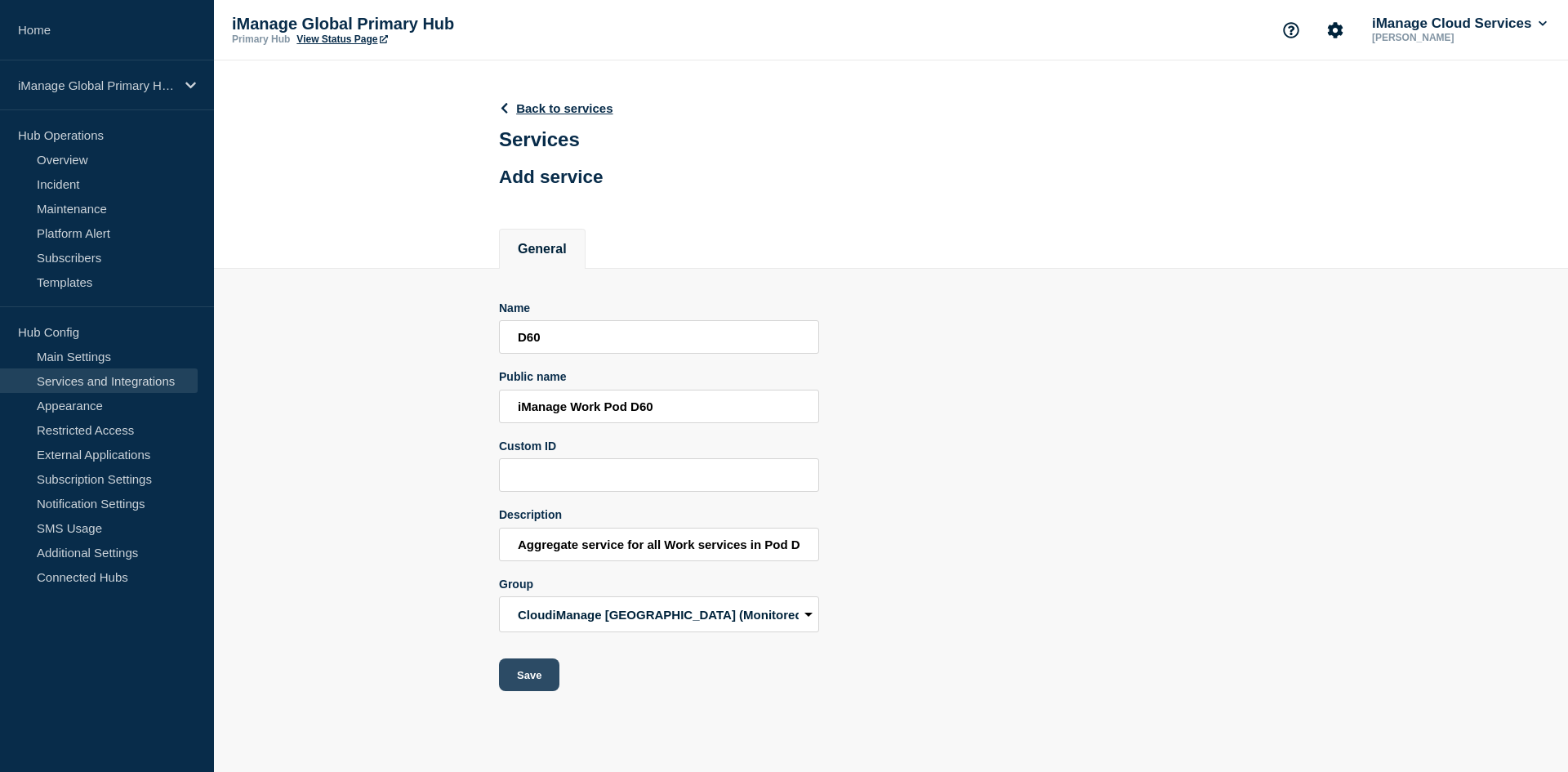
click at [531, 688] on button "Save" at bounding box center [529, 675] width 61 height 33
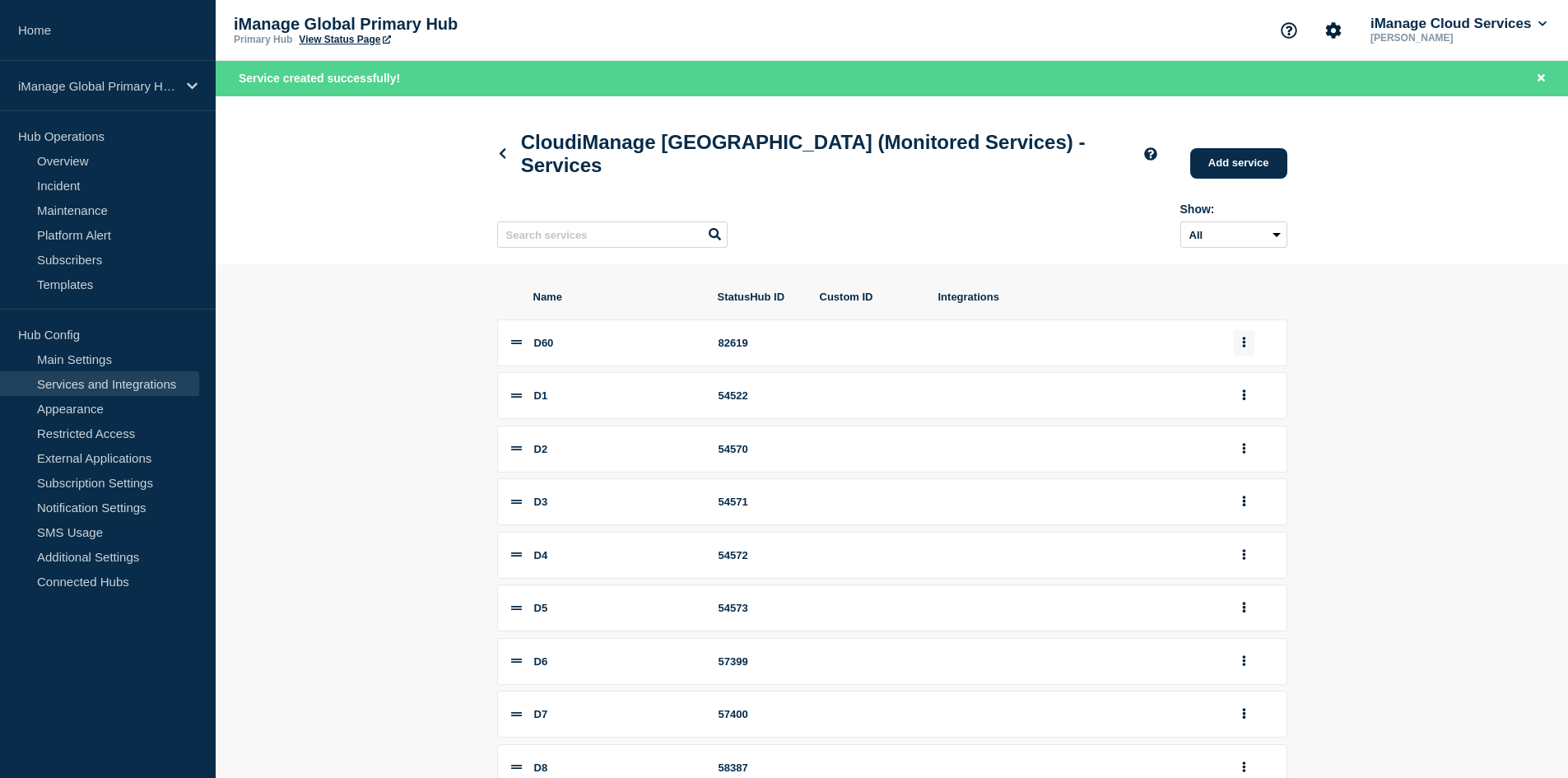
click at [1249, 355] on button "group actions" at bounding box center [1244, 343] width 21 height 26
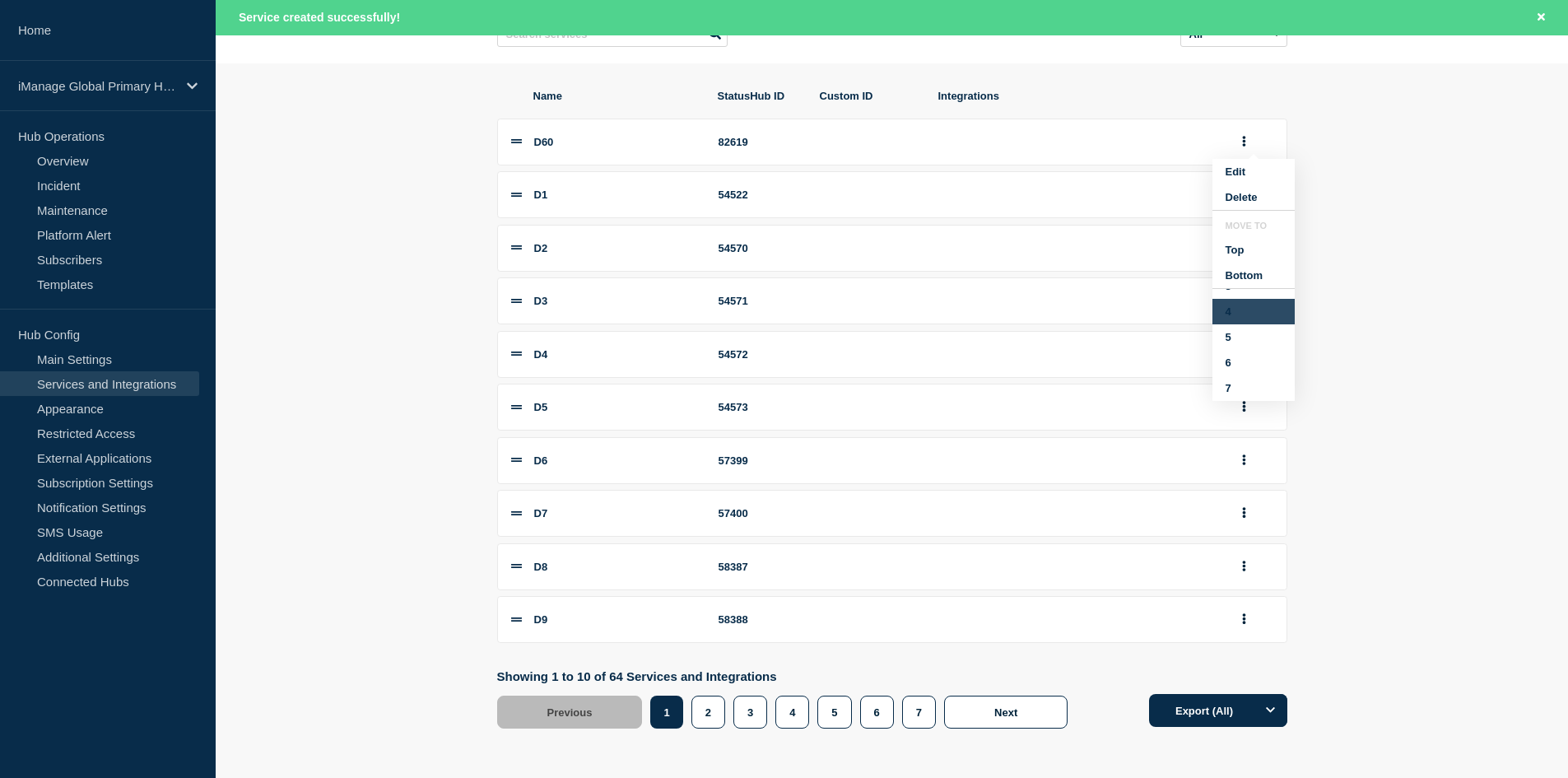
scroll to position [97, 0]
click at [1228, 401] on button "7" at bounding box center [1253, 388] width 82 height 26
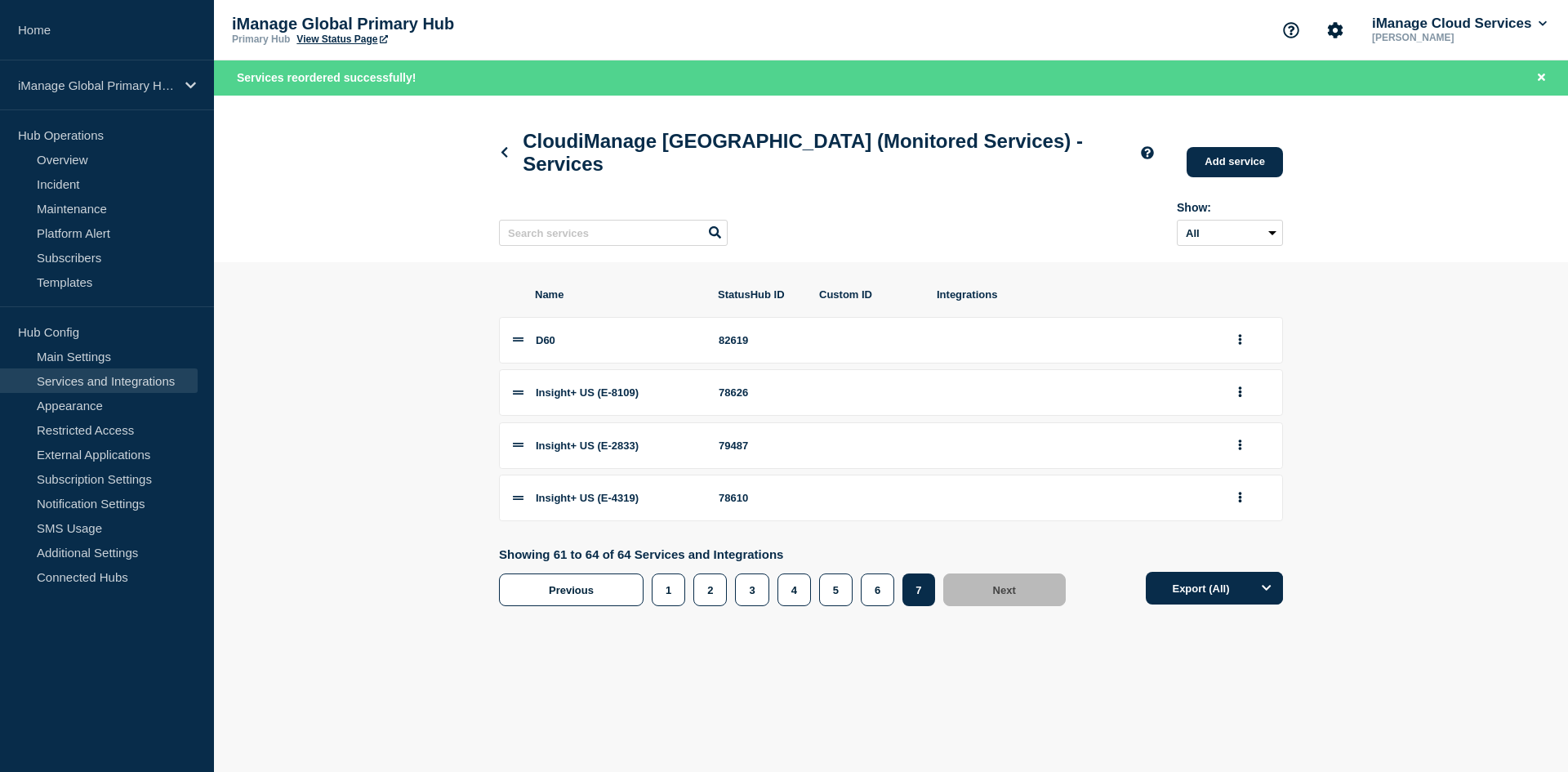
click at [743, 347] on div "82619" at bounding box center [759, 341] width 81 height 12
copy div "82619"
click at [1234, 154] on link "Add service" at bounding box center [1234, 162] width 97 height 30
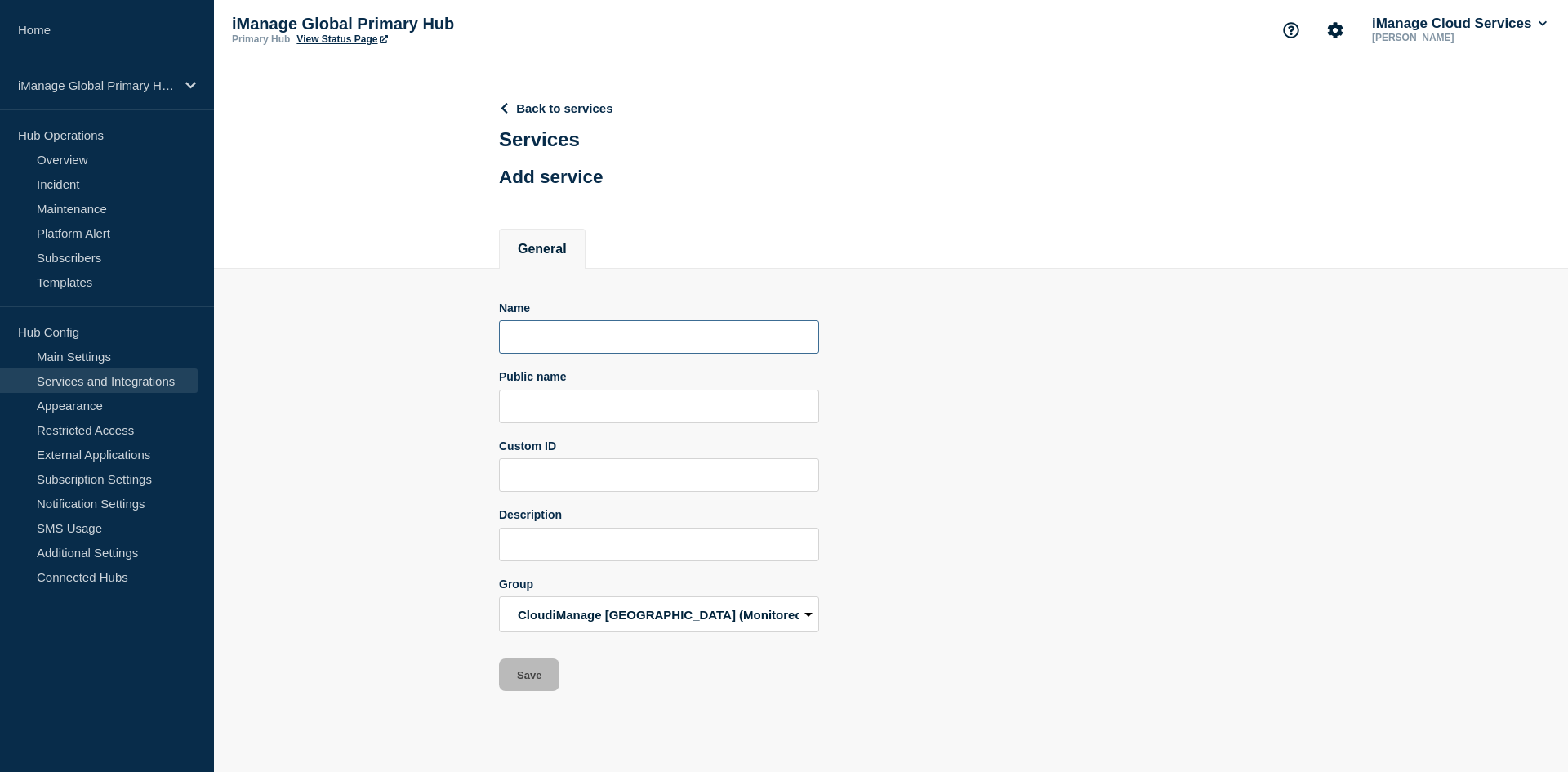
click at [616, 341] on input "Name" at bounding box center [659, 336] width 320 height 33
paste input "D59"
type input "D59"
click at [560, 404] on input "Public name" at bounding box center [659, 406] width 320 height 33
paste input "iManage Work Pod D59"
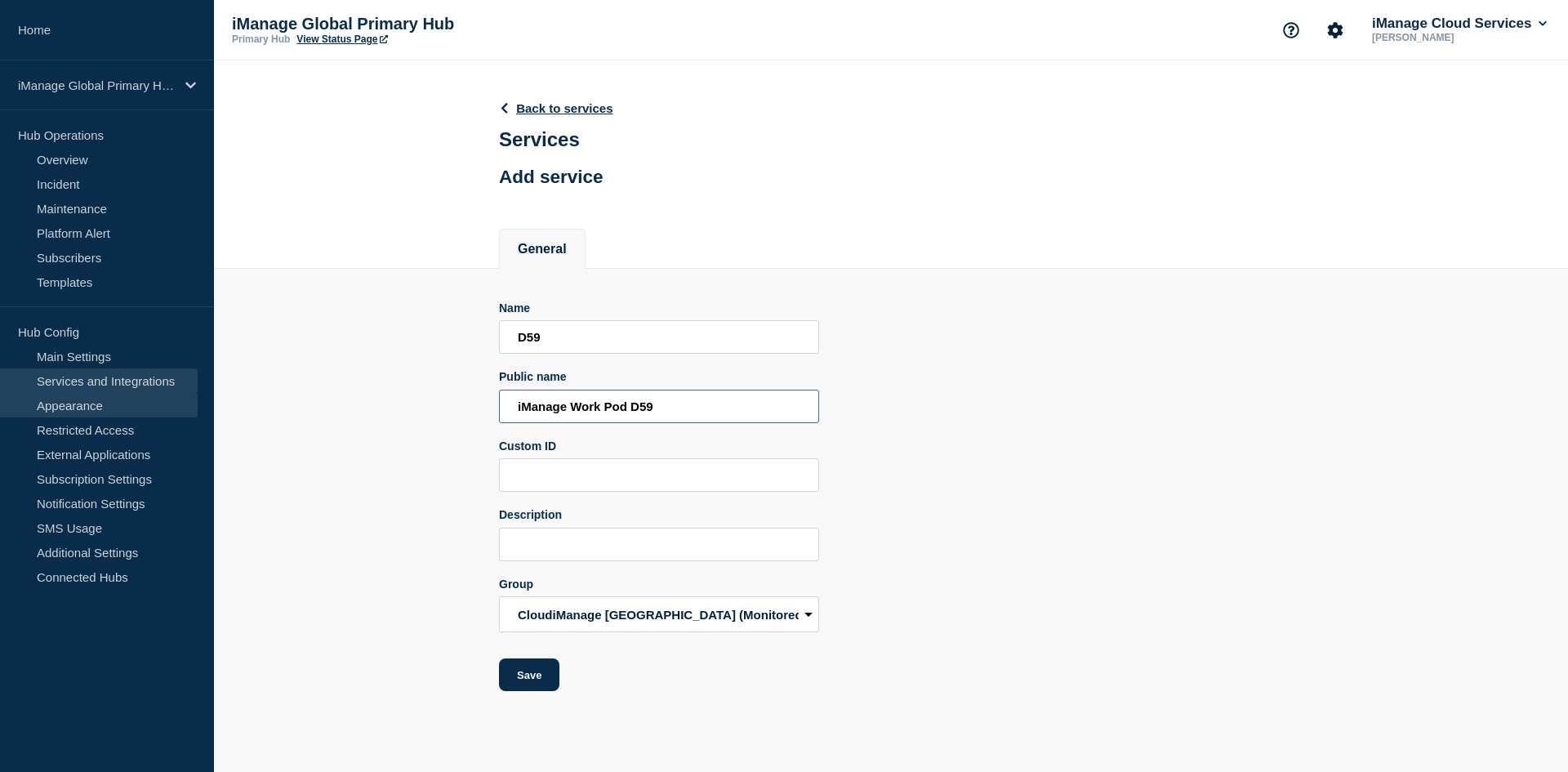
type input "iManage Work Pod D59"
click at [640, 533] on input "Description" at bounding box center [659, 544] width 320 height 33
paste input "Aggregate service for all Work services in Pod D59"
type input "Aggregate service for all Work services in Pod D59"
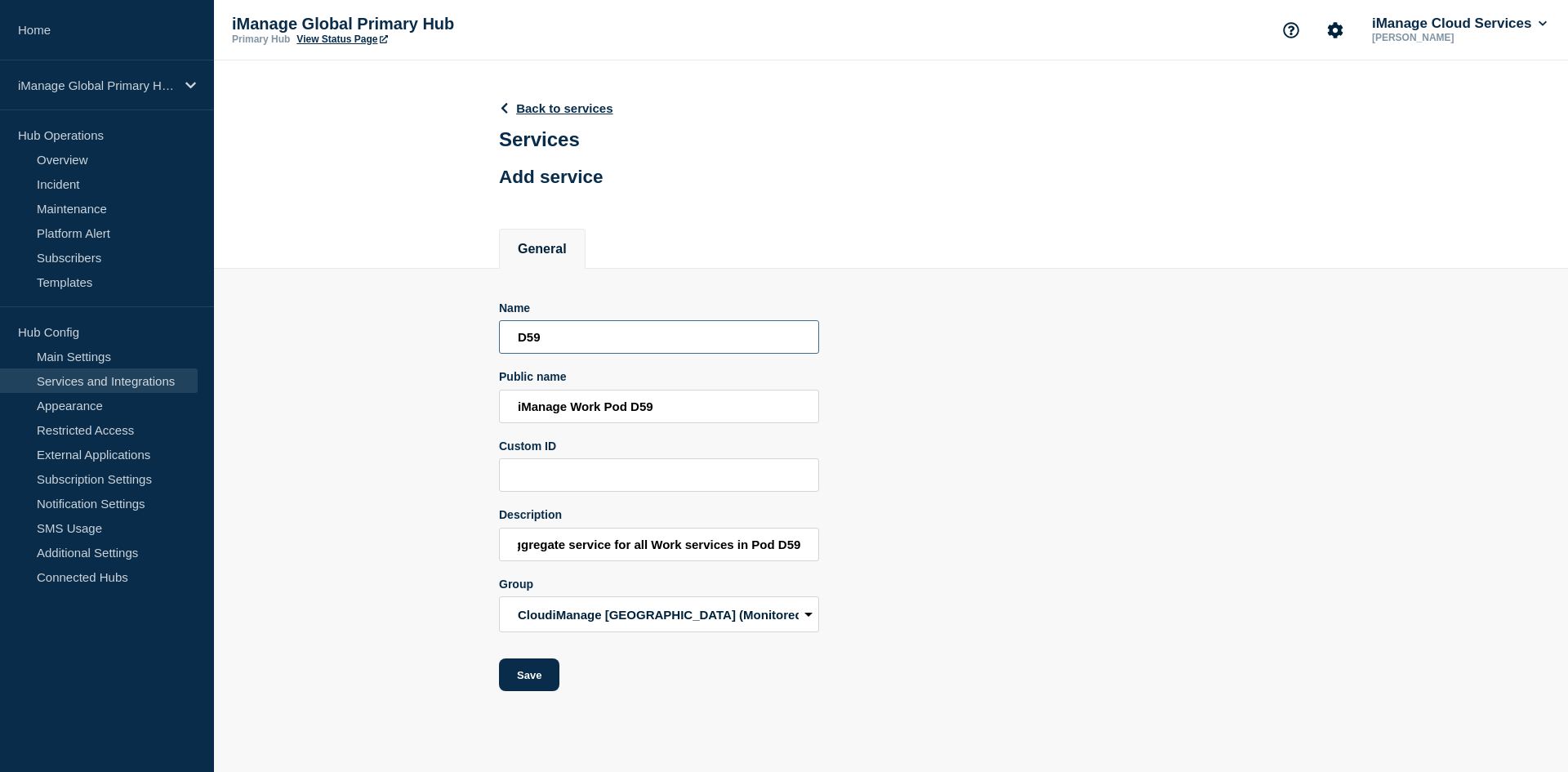
click at [559, 340] on input "D59" at bounding box center [659, 336] width 320 height 33
type input "D61"
type input "iManage Work Pod D61"
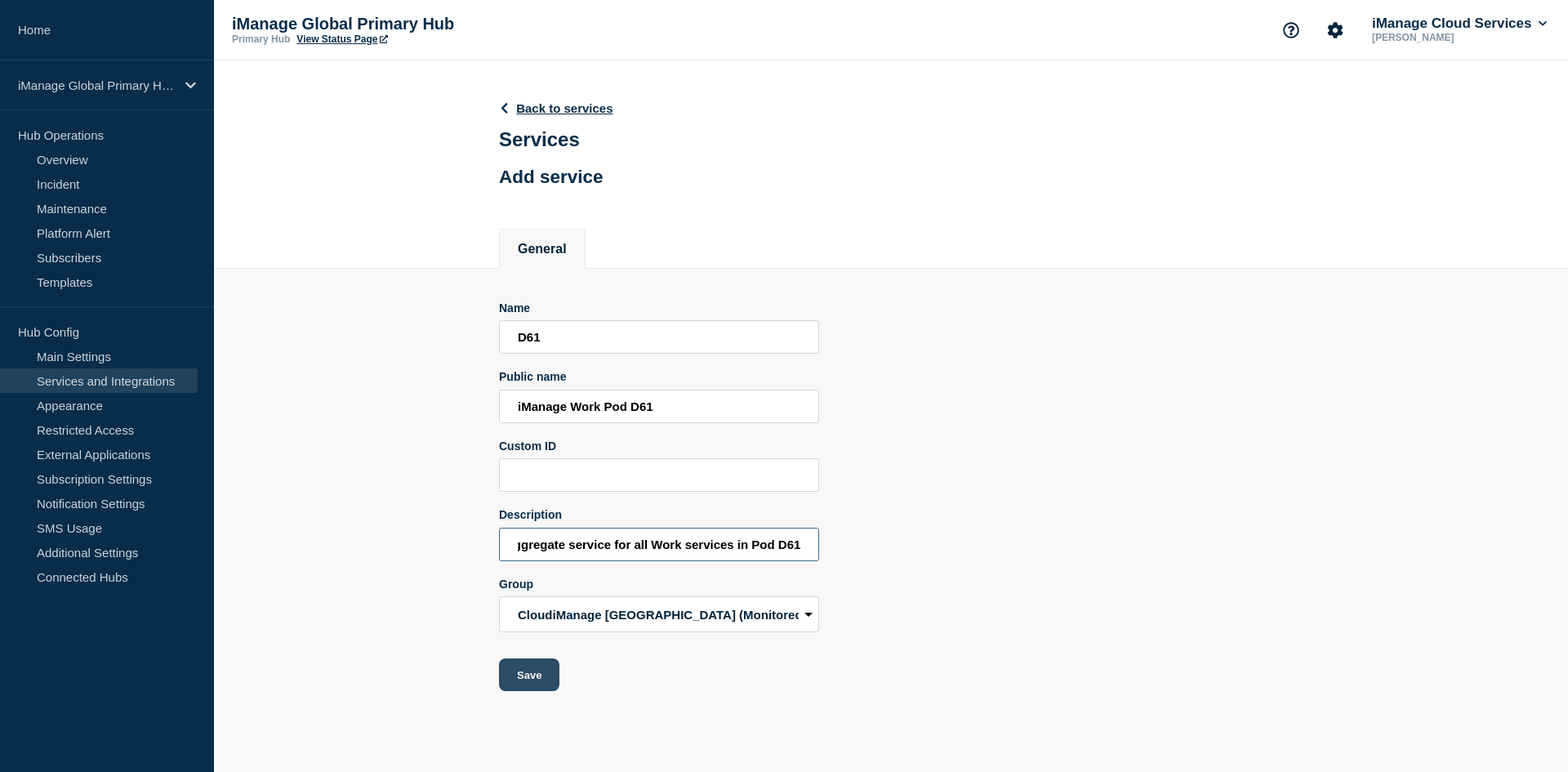
type input "Aggregate service for all Work services in Pod D61"
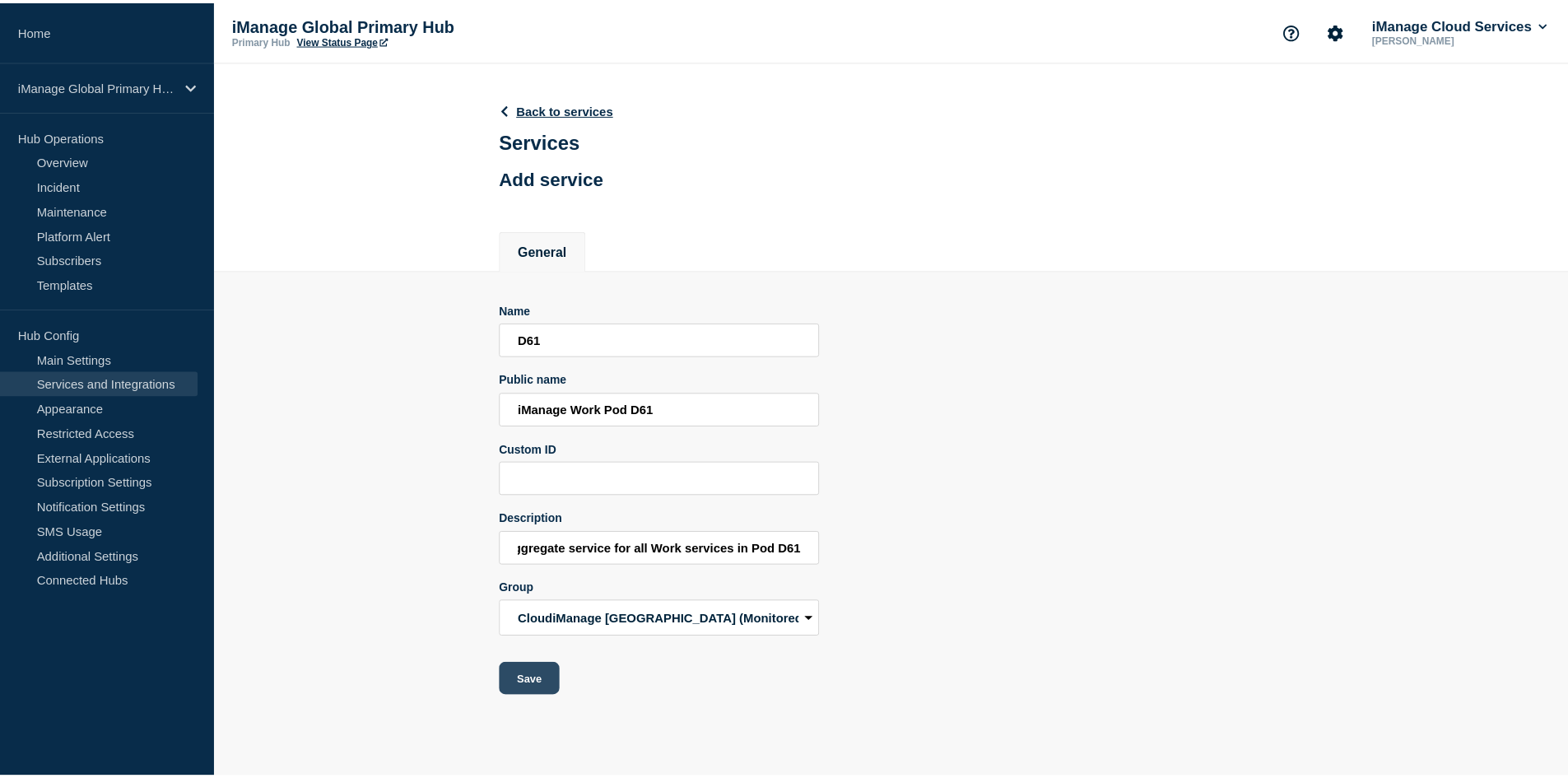
scroll to position [0, 0]
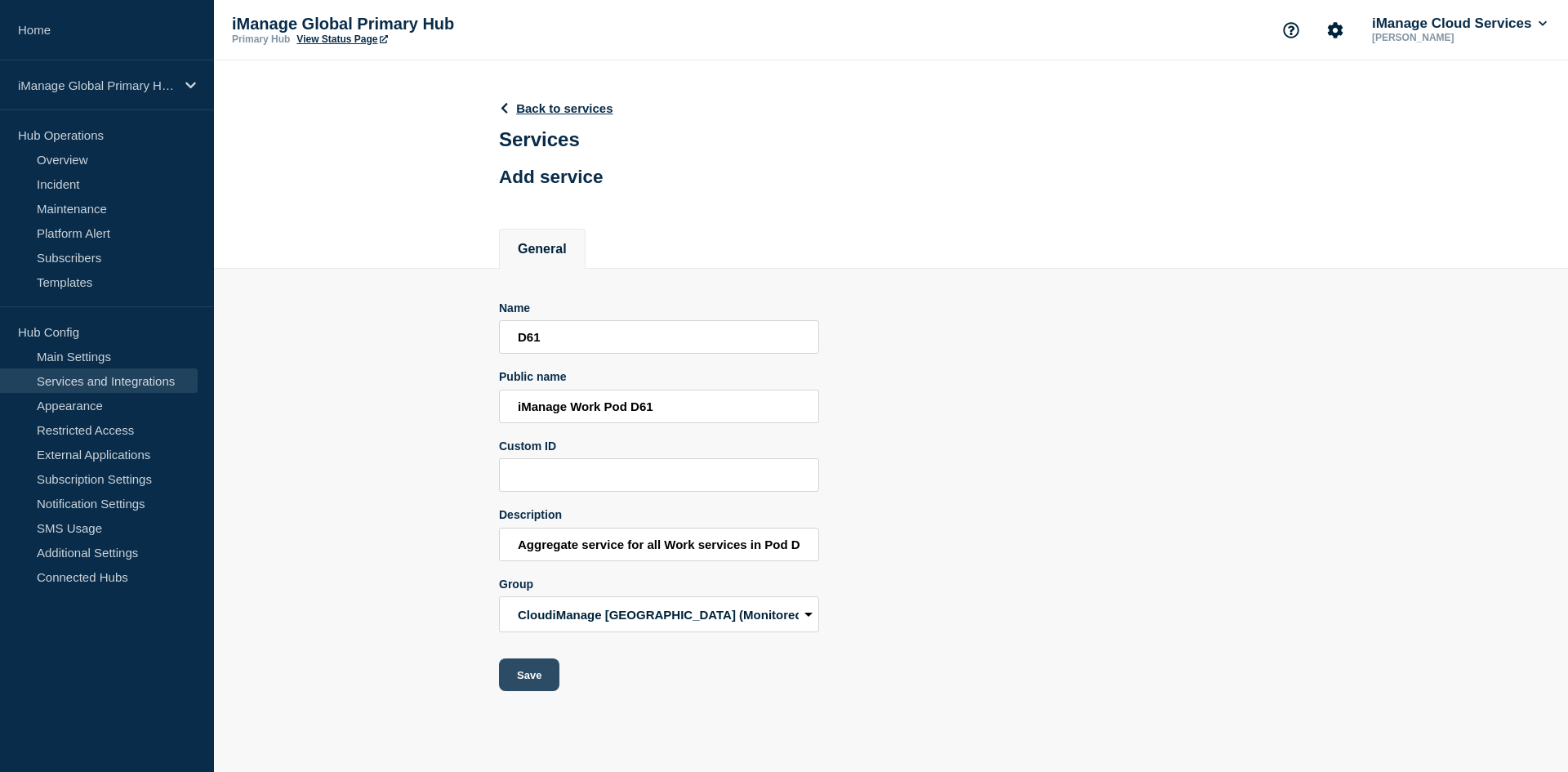
click at [531, 681] on button "Save" at bounding box center [529, 675] width 61 height 33
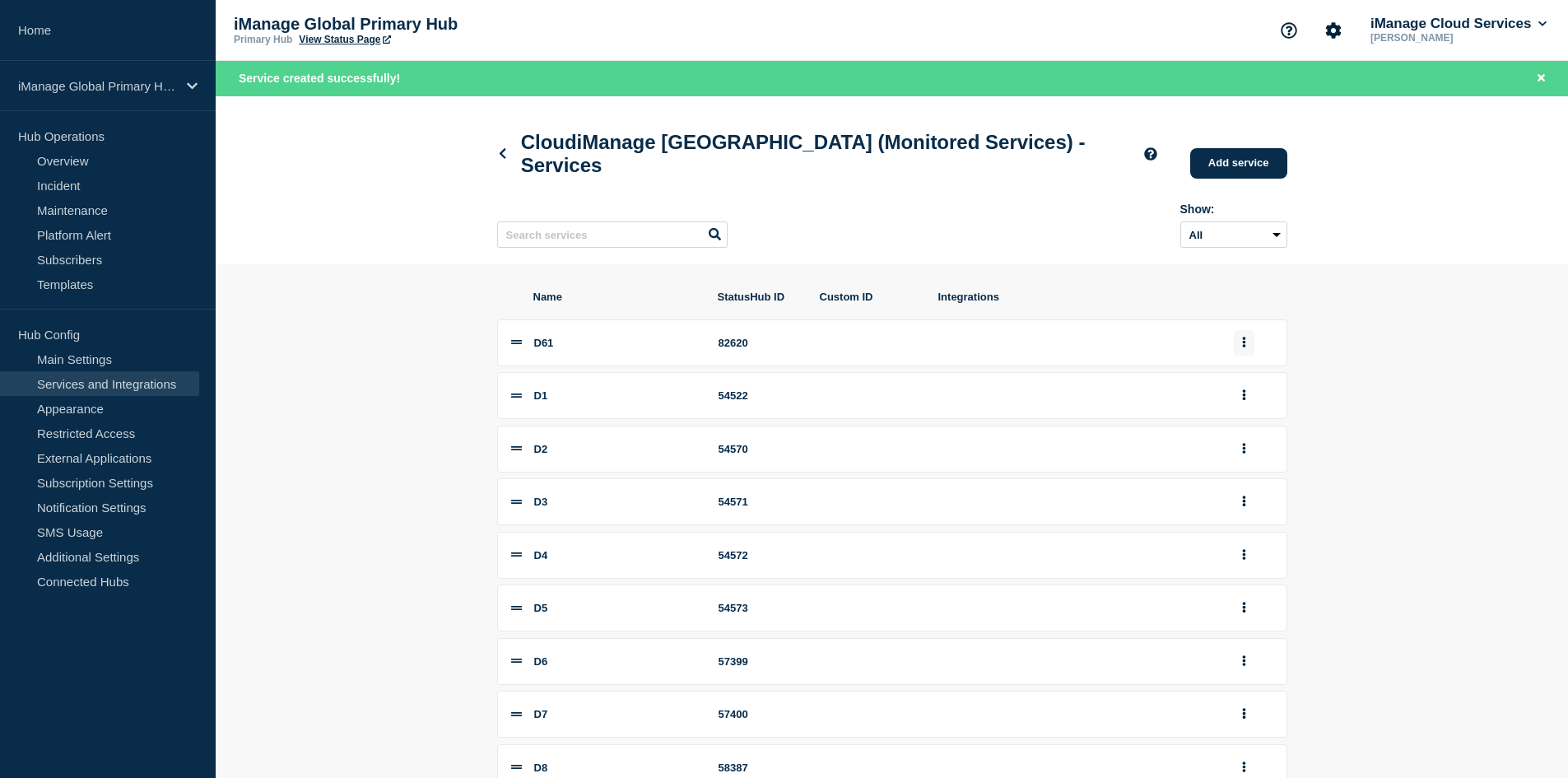
click at [1251, 345] on button "group actions" at bounding box center [1244, 343] width 21 height 26
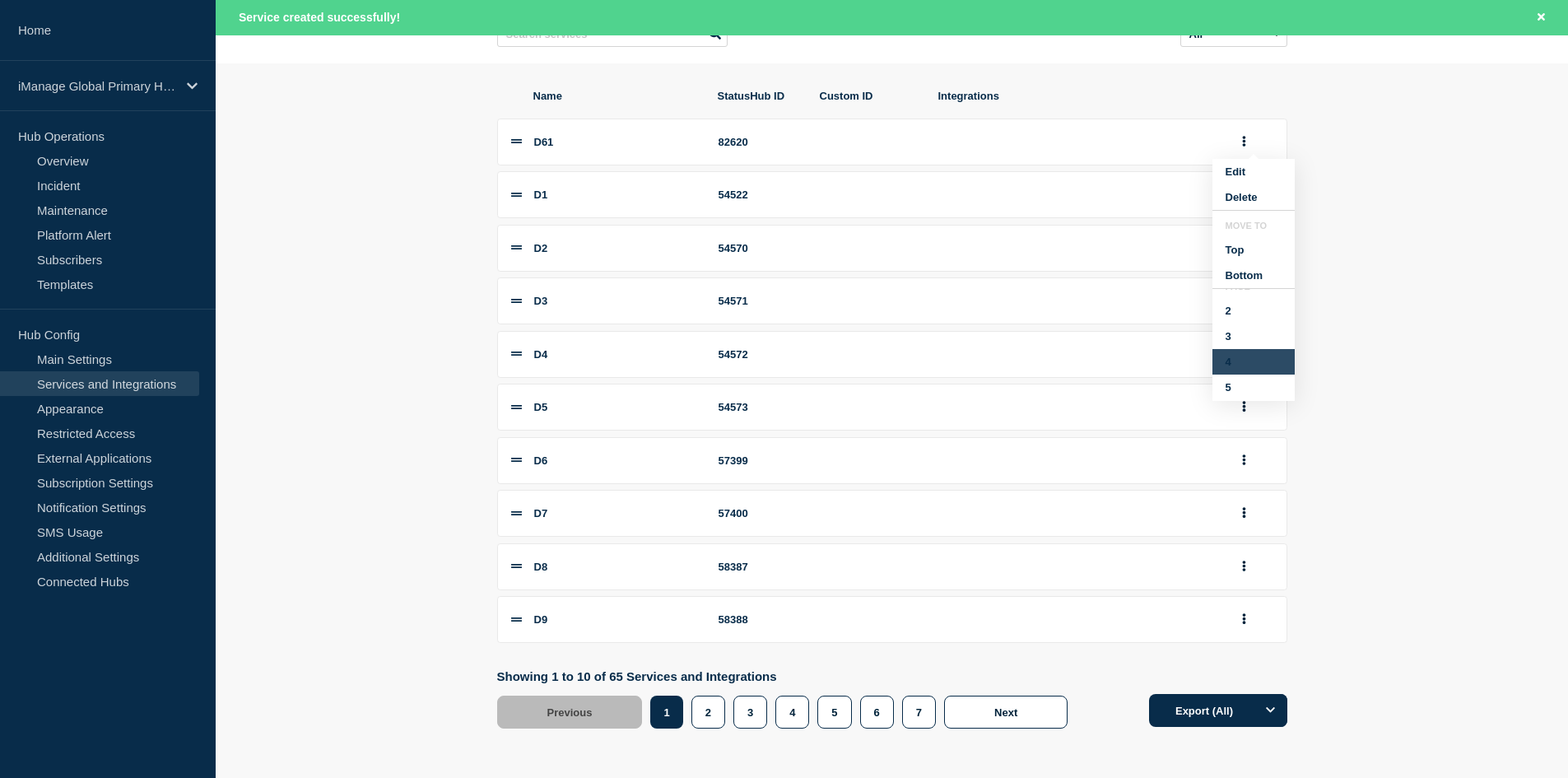
scroll to position [97, 0]
click at [1232, 401] on button "7" at bounding box center [1253, 388] width 82 height 26
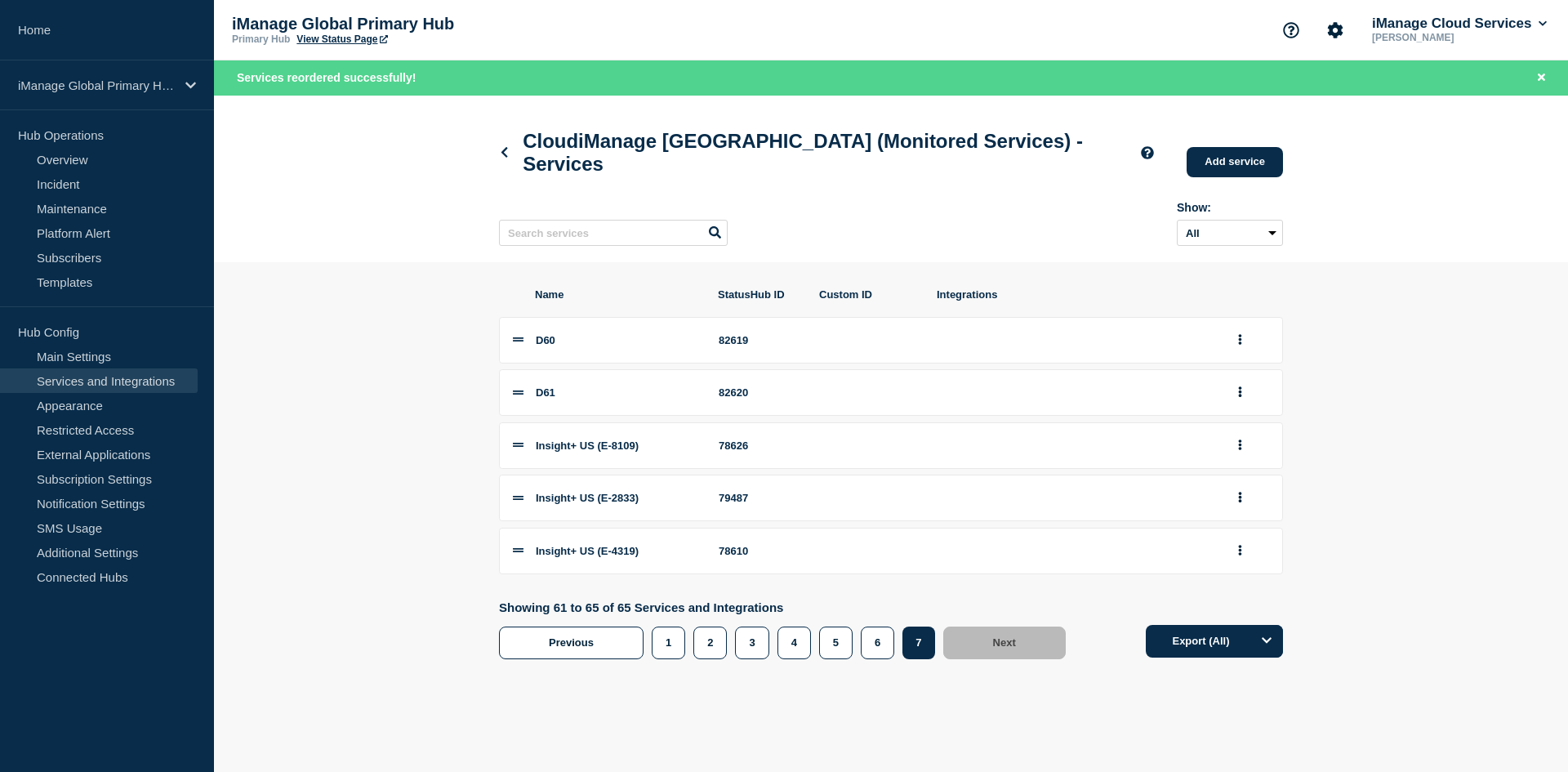
click at [736, 399] on div "82620" at bounding box center [759, 393] width 81 height 12
copy div "82620"
click at [1247, 163] on link "Add service" at bounding box center [1234, 162] width 97 height 30
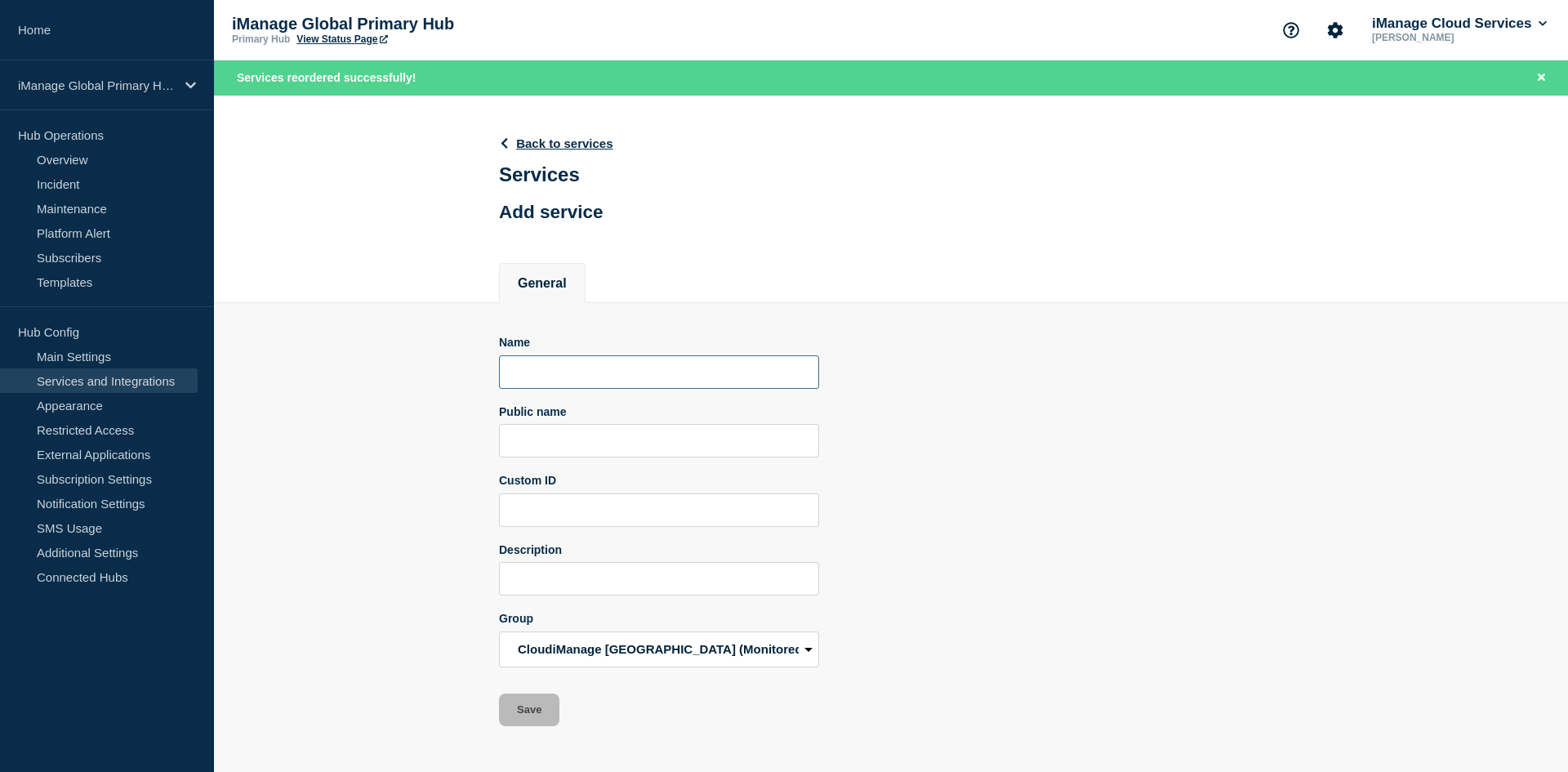
click at [649, 383] on input "Name" at bounding box center [659, 371] width 320 height 33
paste input "D59"
type input "D59"
click at [559, 432] on input "Public name" at bounding box center [659, 441] width 320 height 33
paste input "D59"
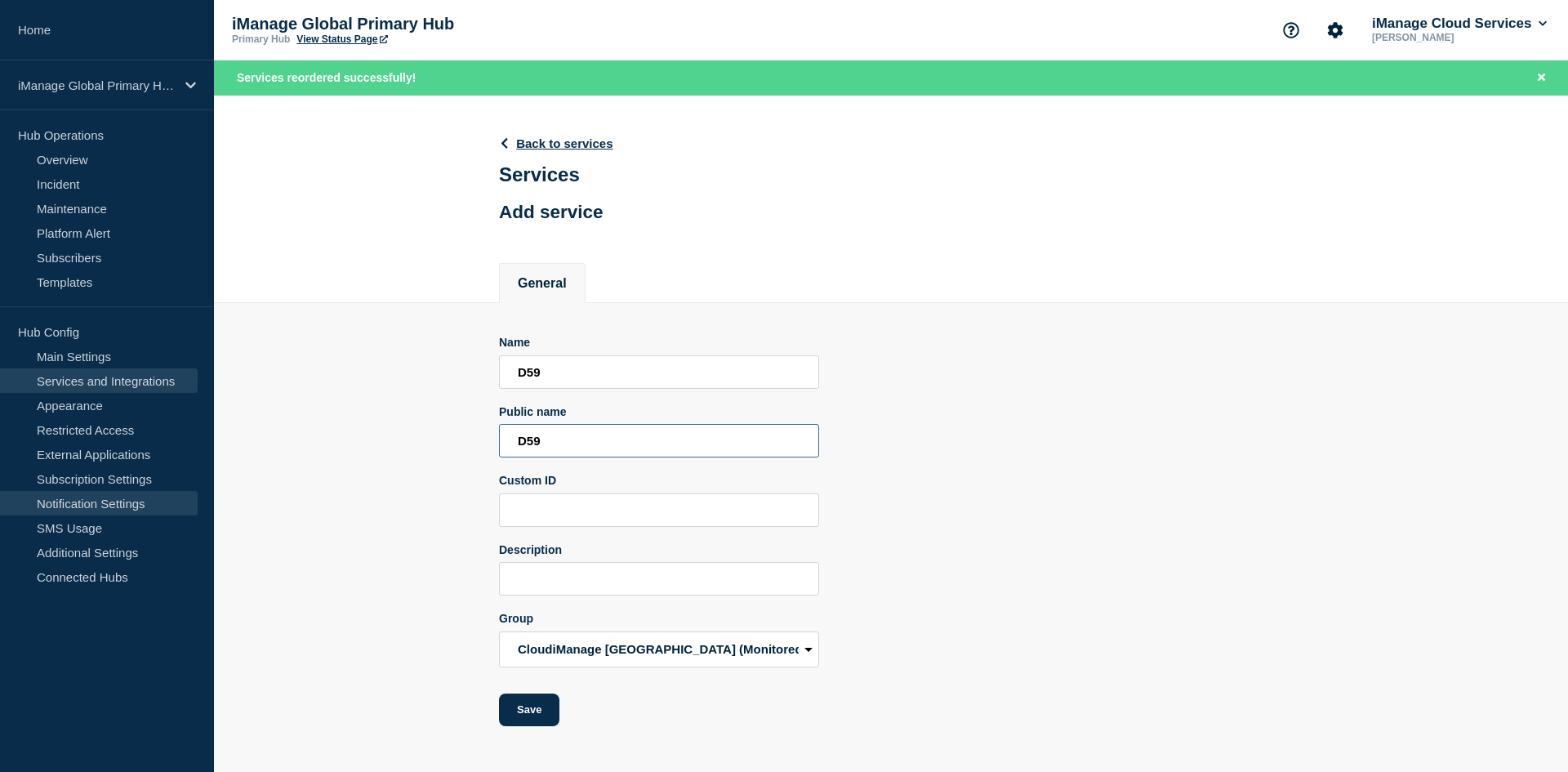
type input "D59"
click at [625, 581] on input "Description" at bounding box center [659, 579] width 320 height 33
paste input "Aggregate service for all Work services in Pod D59"
type input "Aggregate service for all Work services in Pod D59"
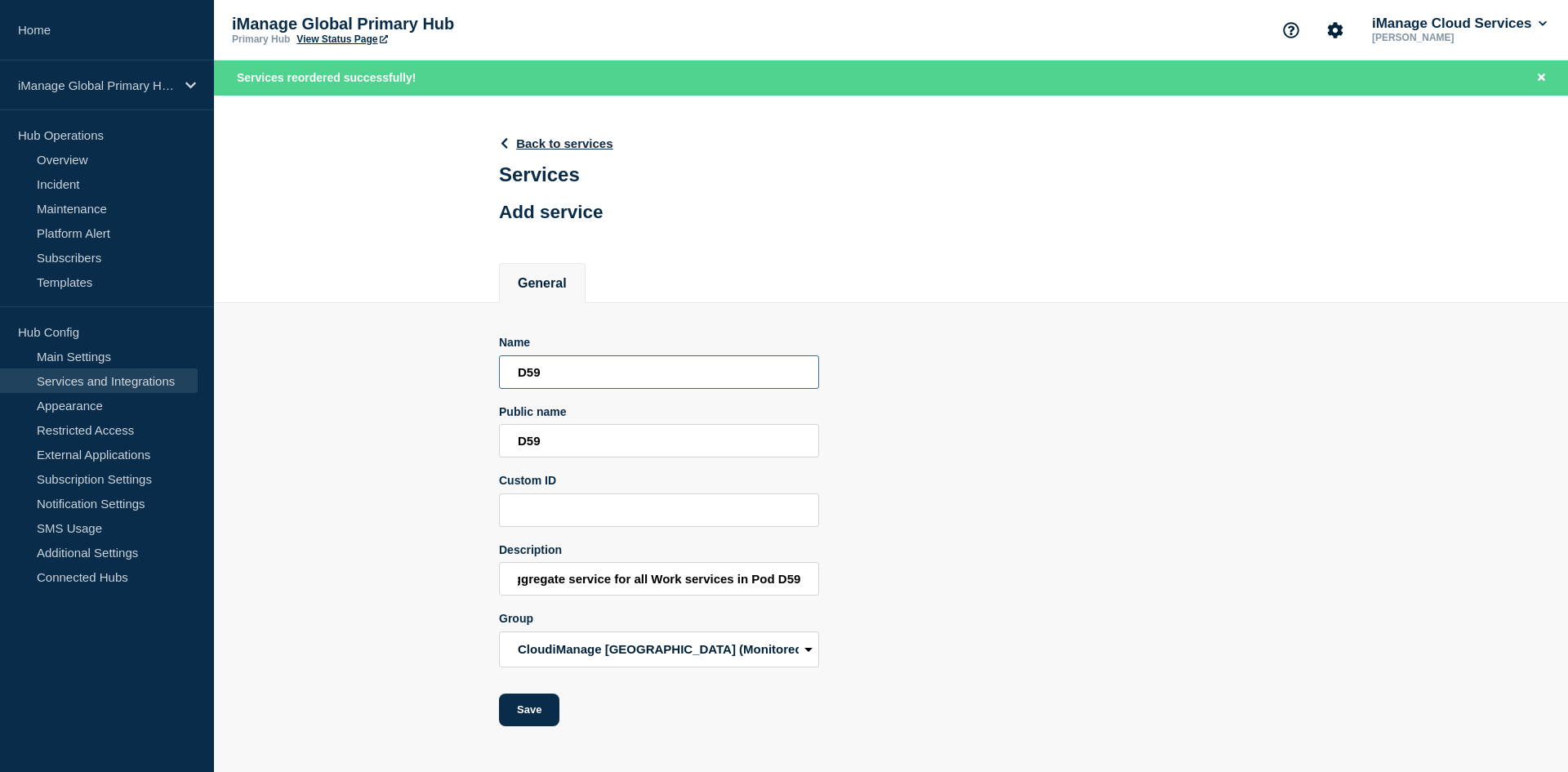
scroll to position [0, 0]
click at [579, 387] on input "D59" at bounding box center [659, 371] width 320 height 33
type input "D62"
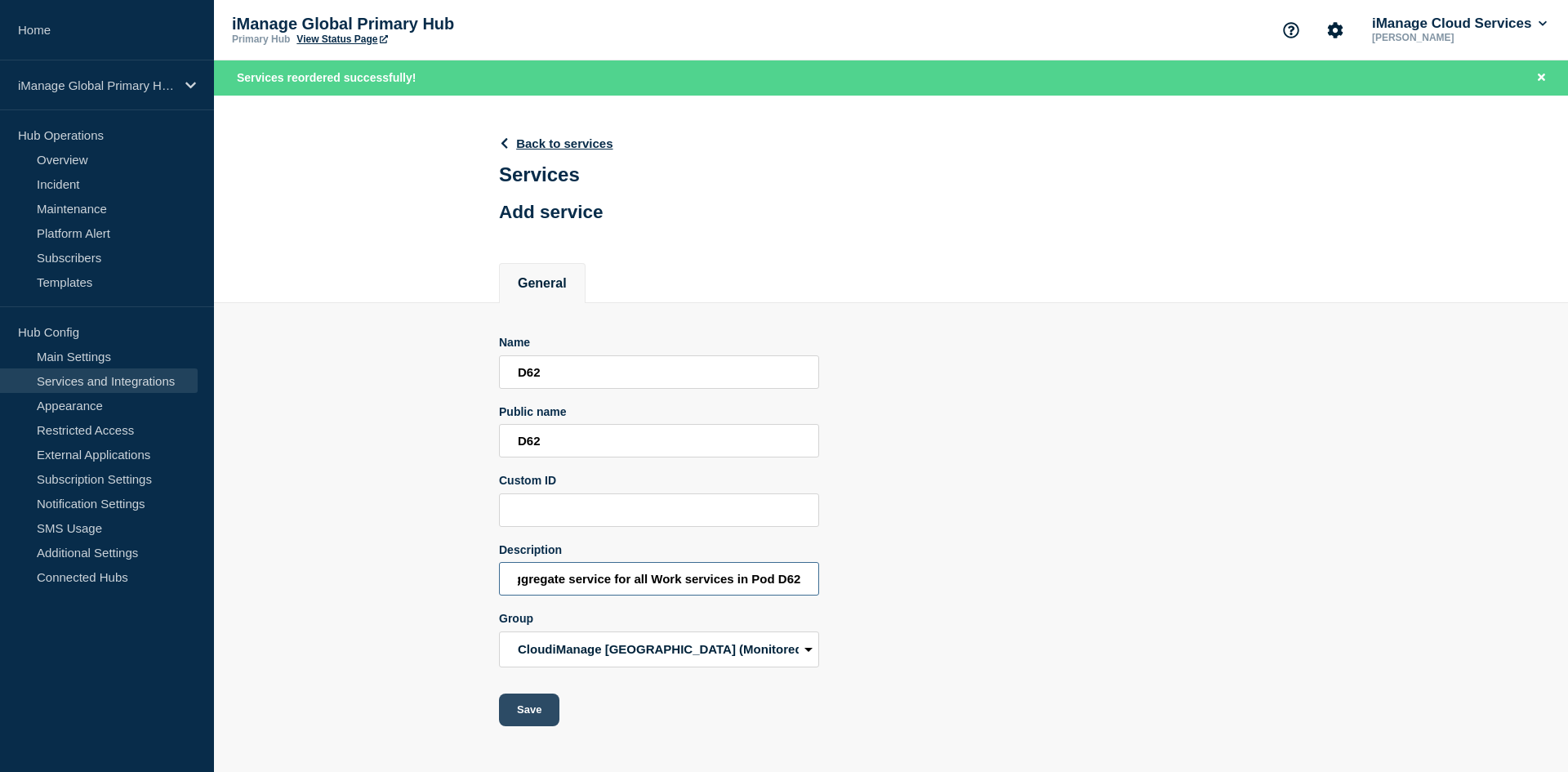
type input "Aggregate service for all Work services in Pod D62"
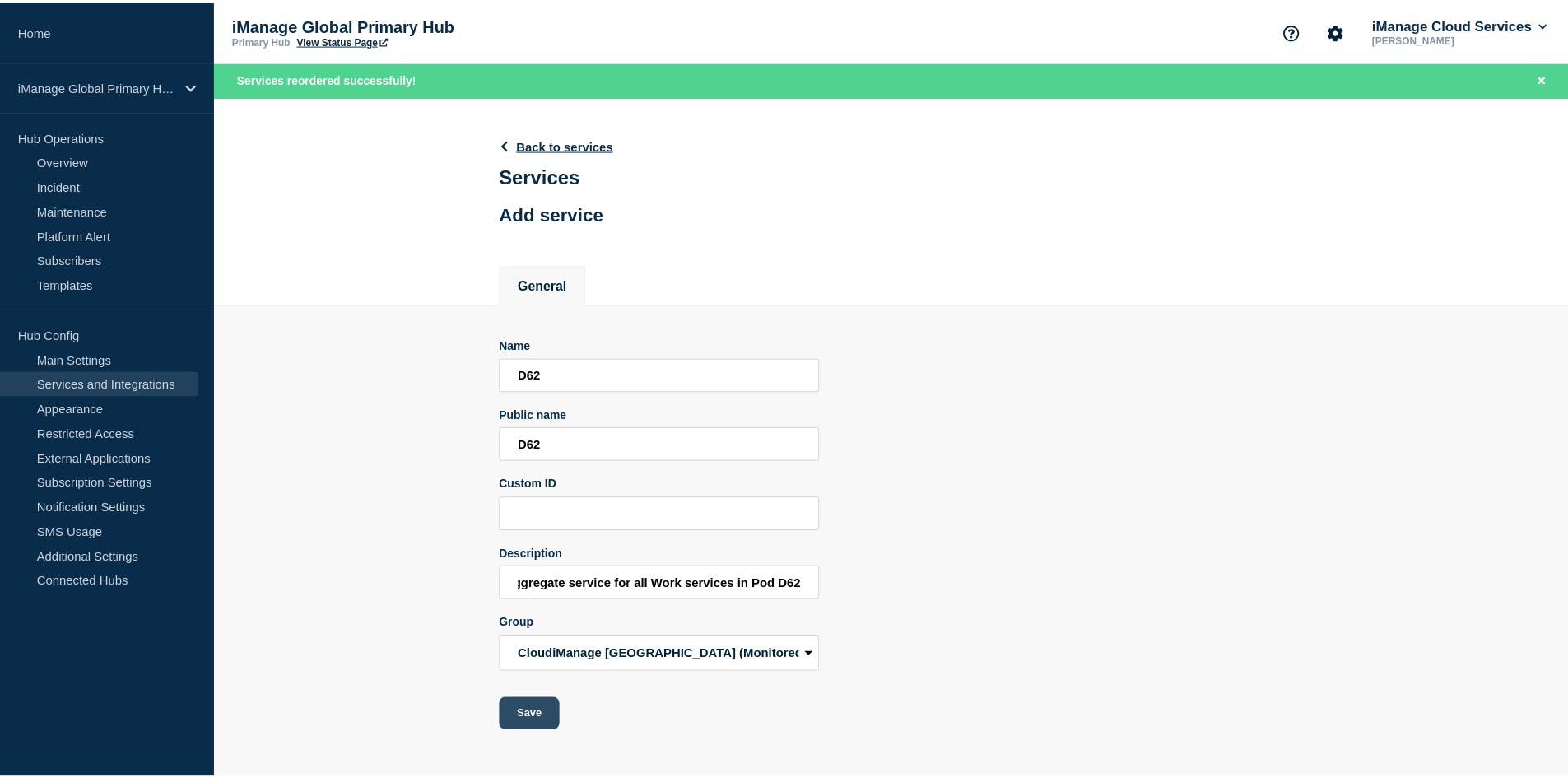
scroll to position [0, 0]
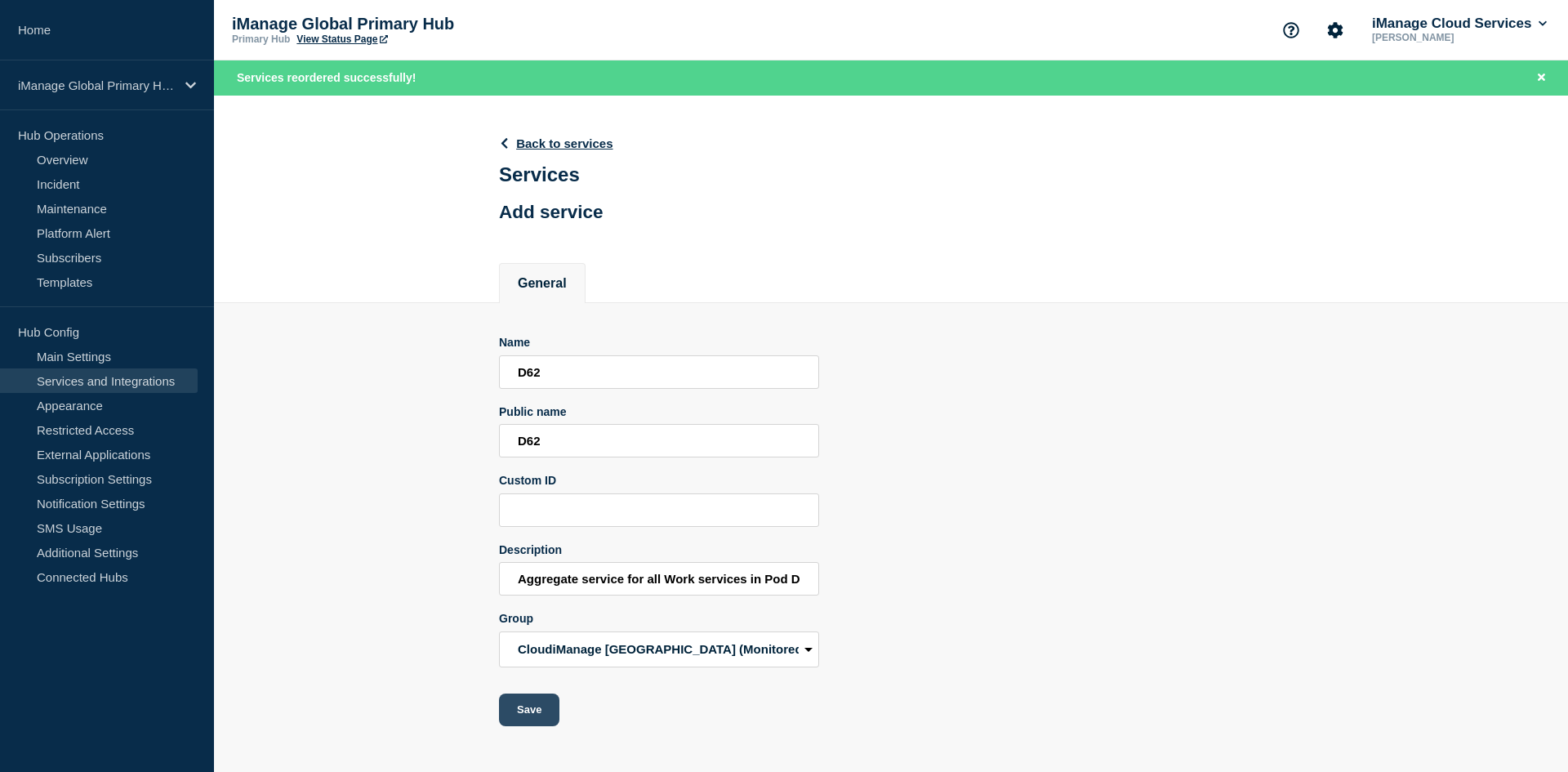
click at [529, 705] on button "Save" at bounding box center [529, 710] width 61 height 33
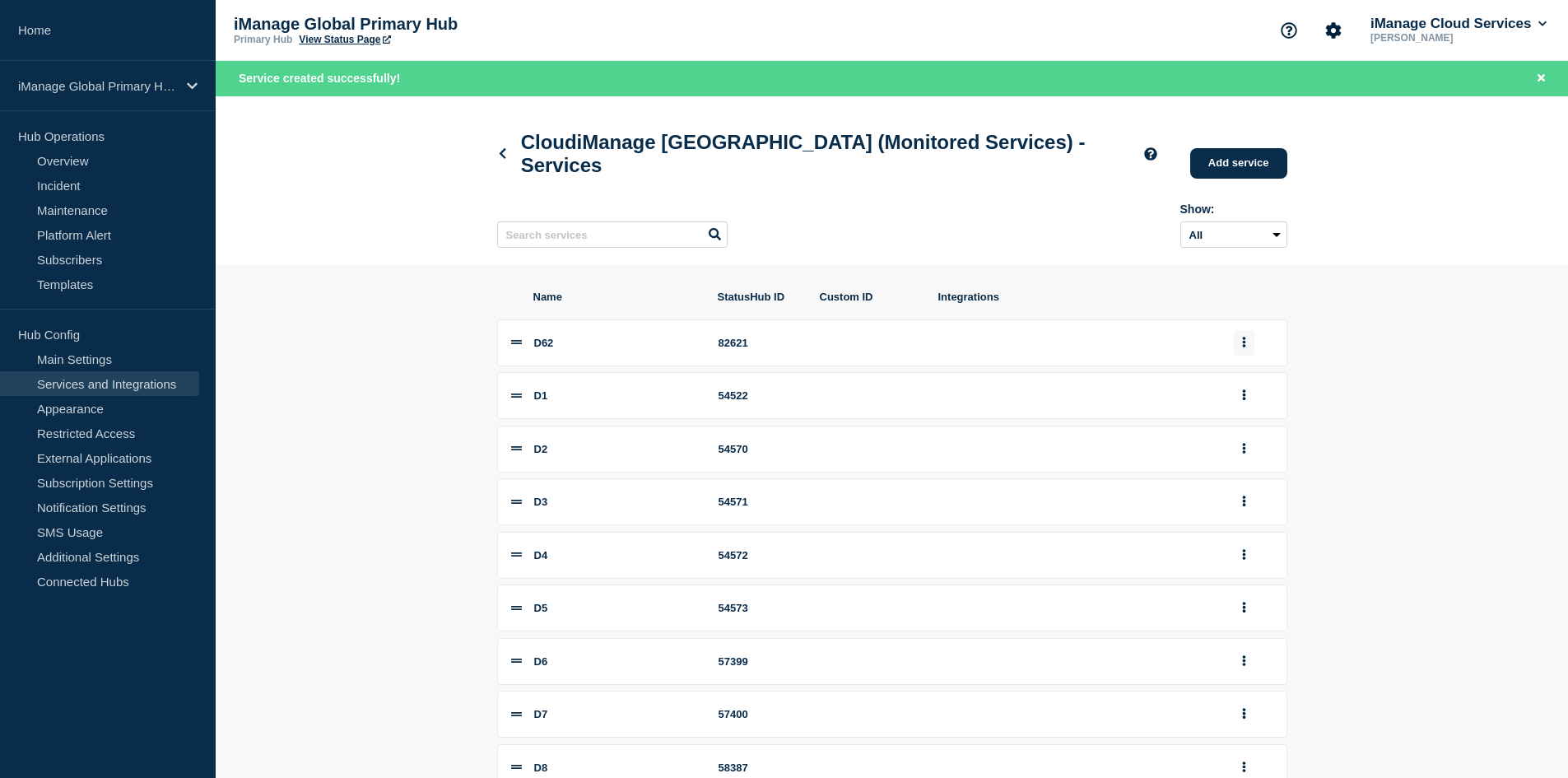
click at [1248, 355] on button "group actions" at bounding box center [1244, 343] width 21 height 26
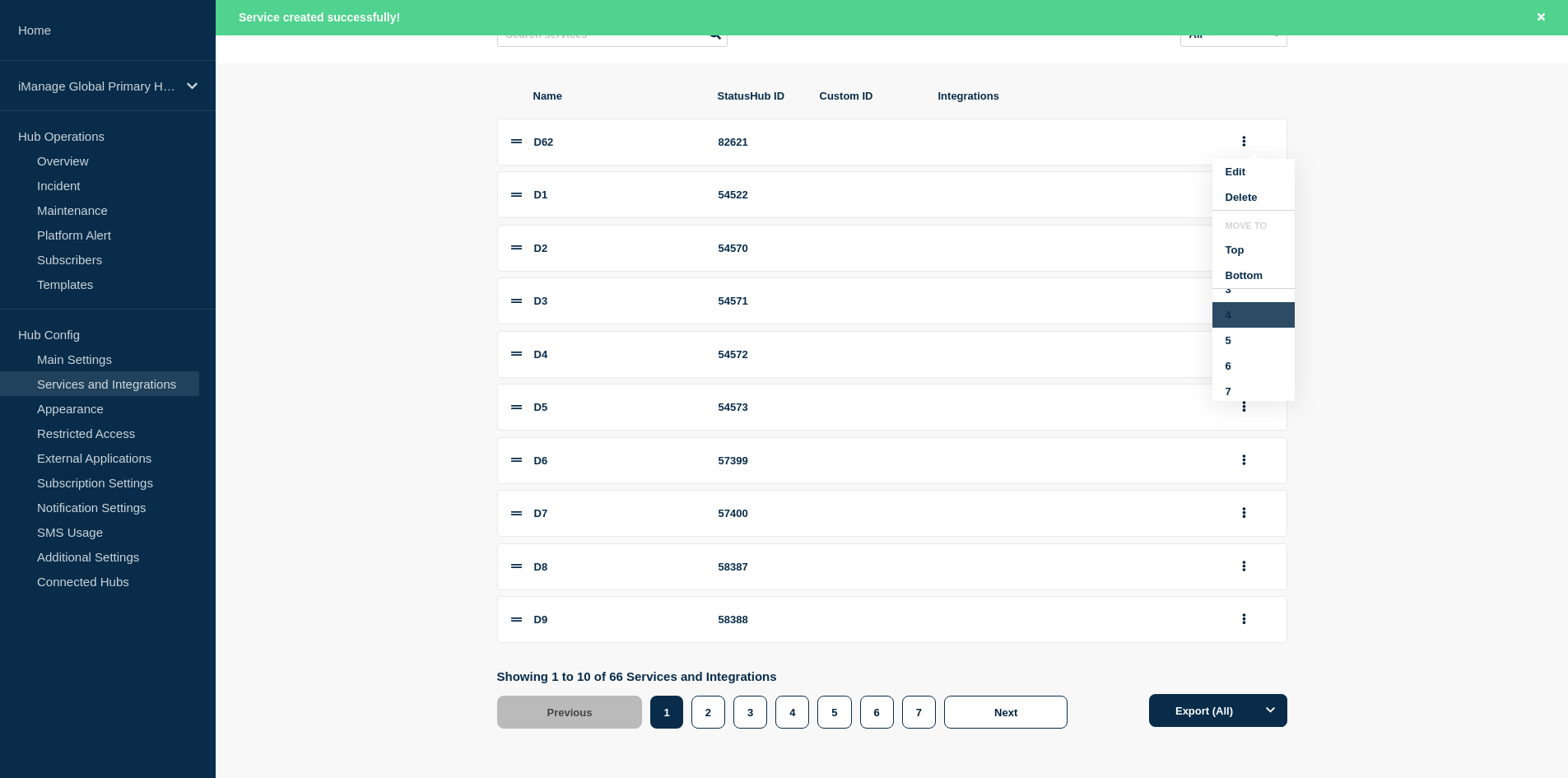
scroll to position [97, 0]
click at [1233, 401] on button "7" at bounding box center [1253, 388] width 82 height 26
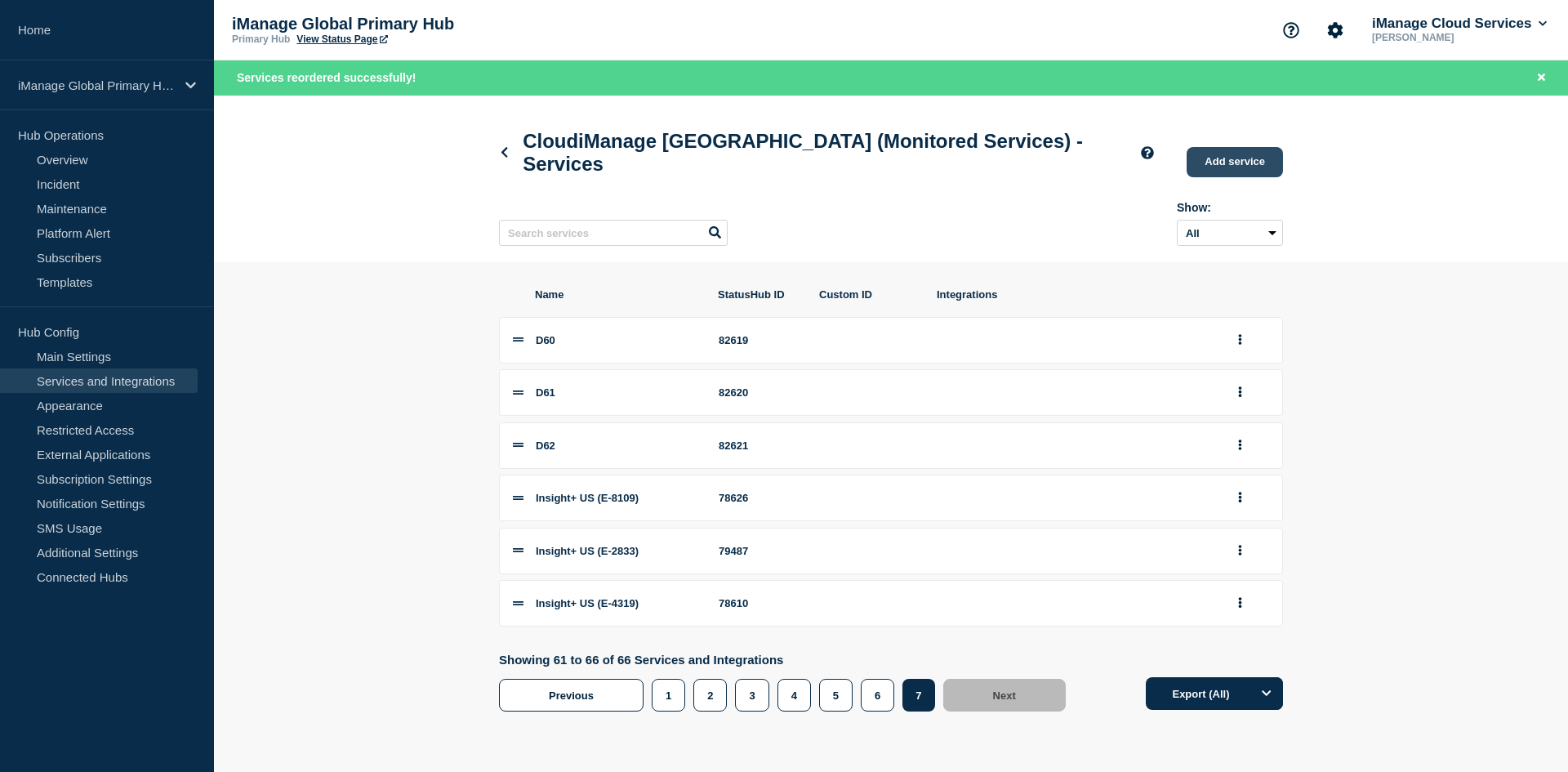
click at [1246, 175] on link "Add service" at bounding box center [1234, 162] width 97 height 30
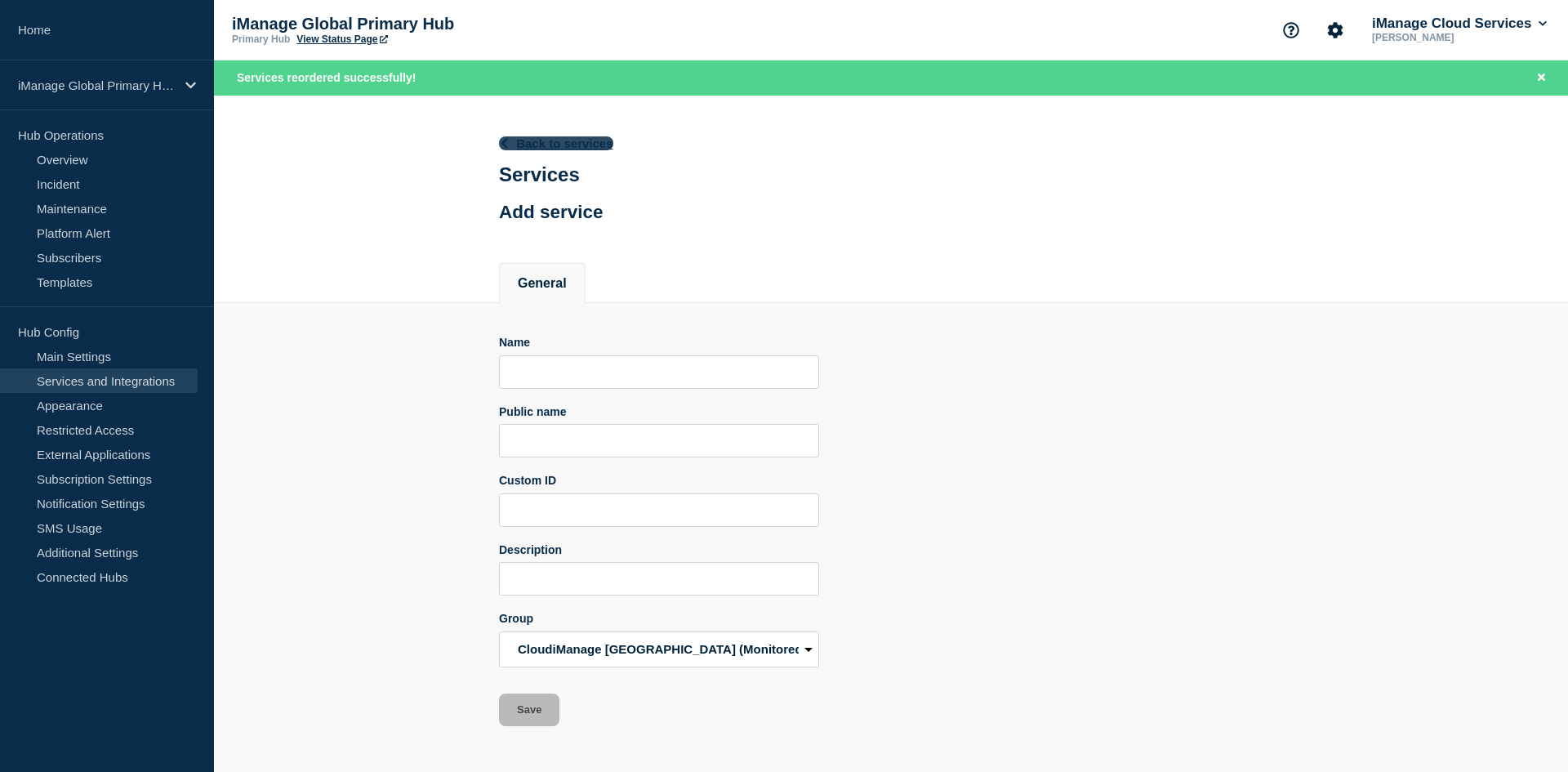
click at [527, 142] on link "Back to services" at bounding box center [556, 143] width 115 height 14
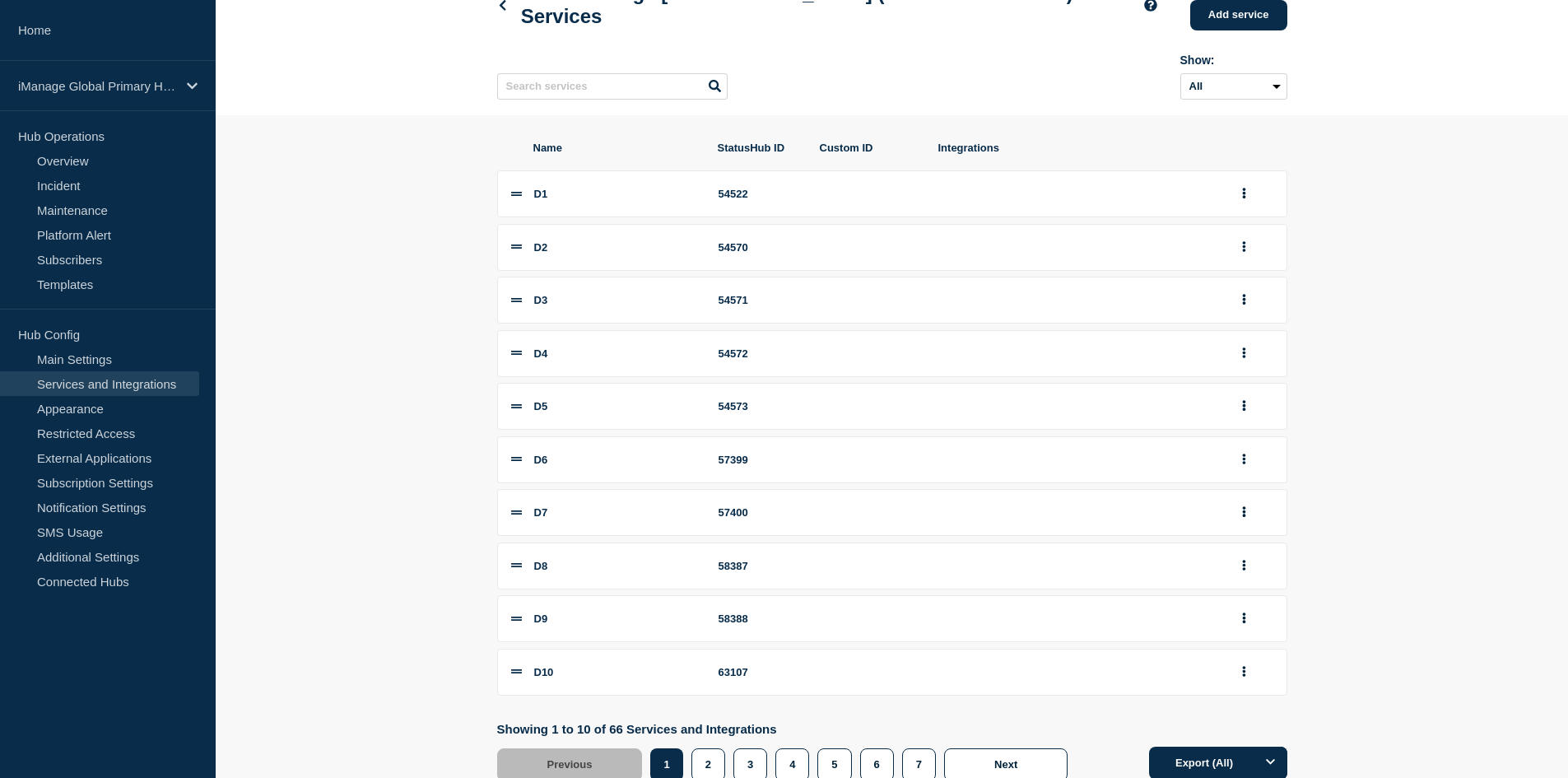
scroll to position [177, 0]
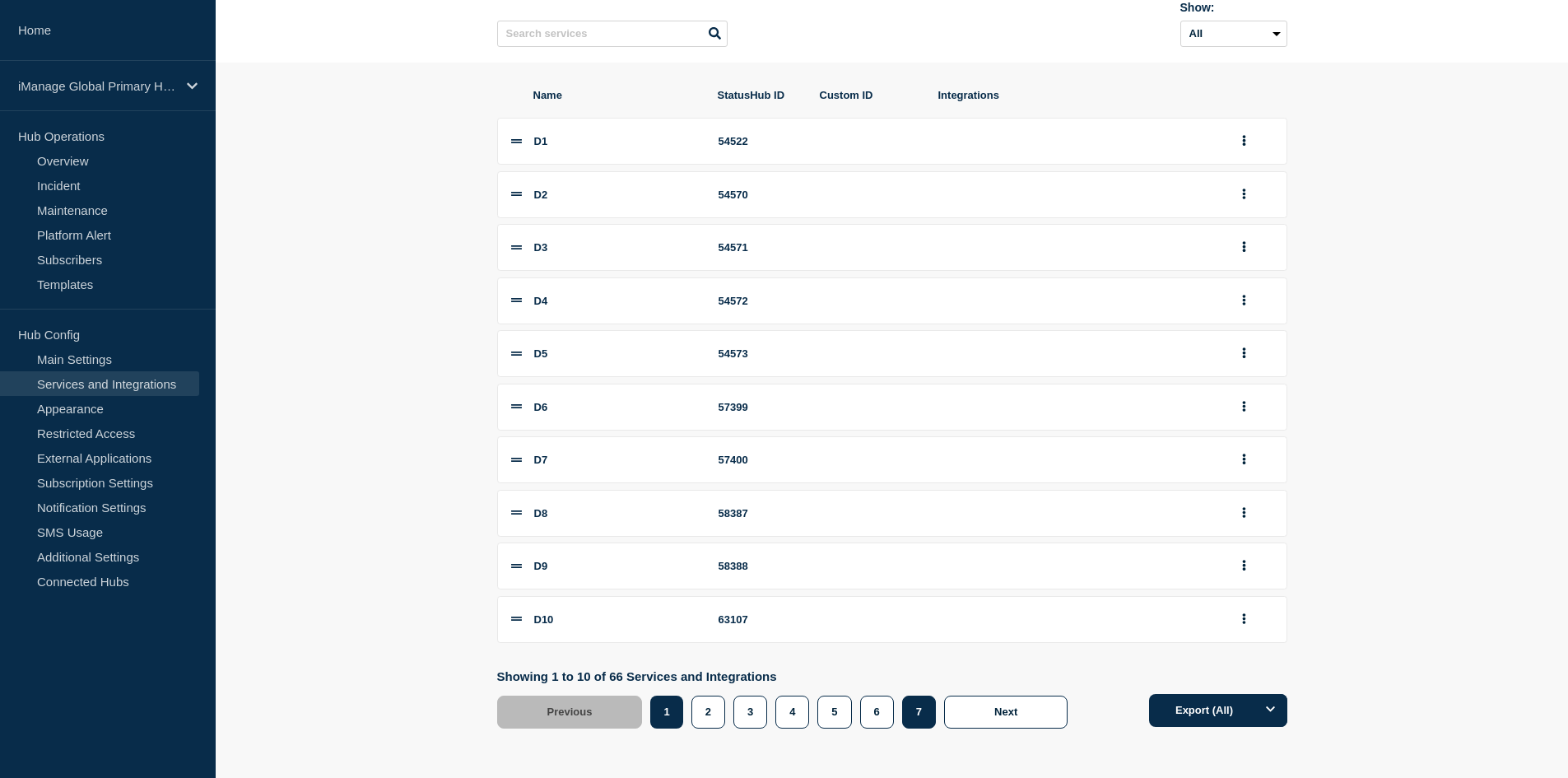
click at [913, 711] on button "7" at bounding box center [918, 712] width 34 height 33
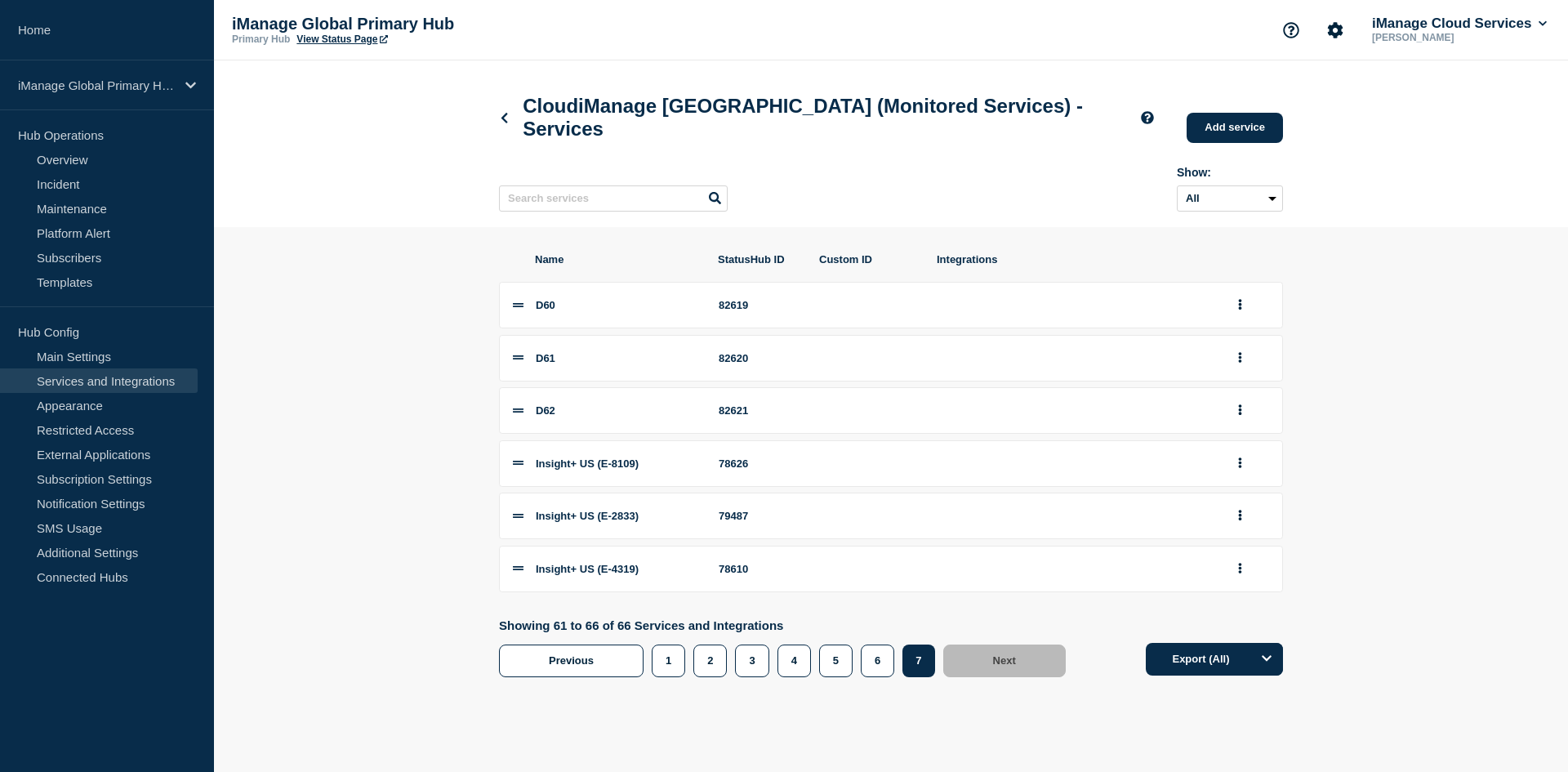
click at [731, 417] on div "82621" at bounding box center [759, 411] width 81 height 12
copy div "82621"
click at [1226, 128] on link "Add service" at bounding box center [1234, 128] width 97 height 30
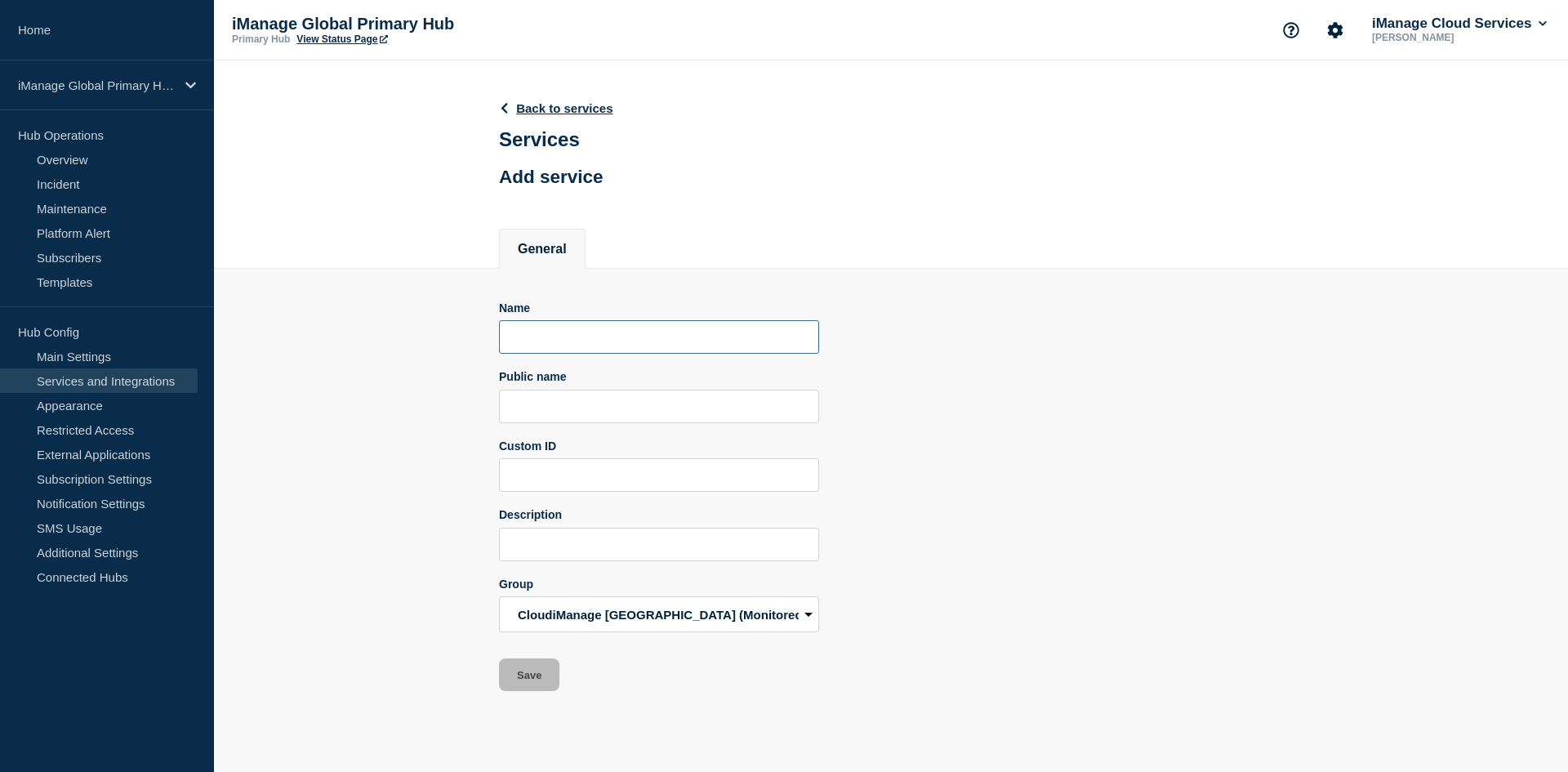
click at [595, 336] on input "Name" at bounding box center [659, 336] width 320 height 33
paste input "D59"
type input "D59"
click at [585, 413] on input "Public name" at bounding box center [659, 406] width 320 height 33
paste input "iManage Work Pod D59"
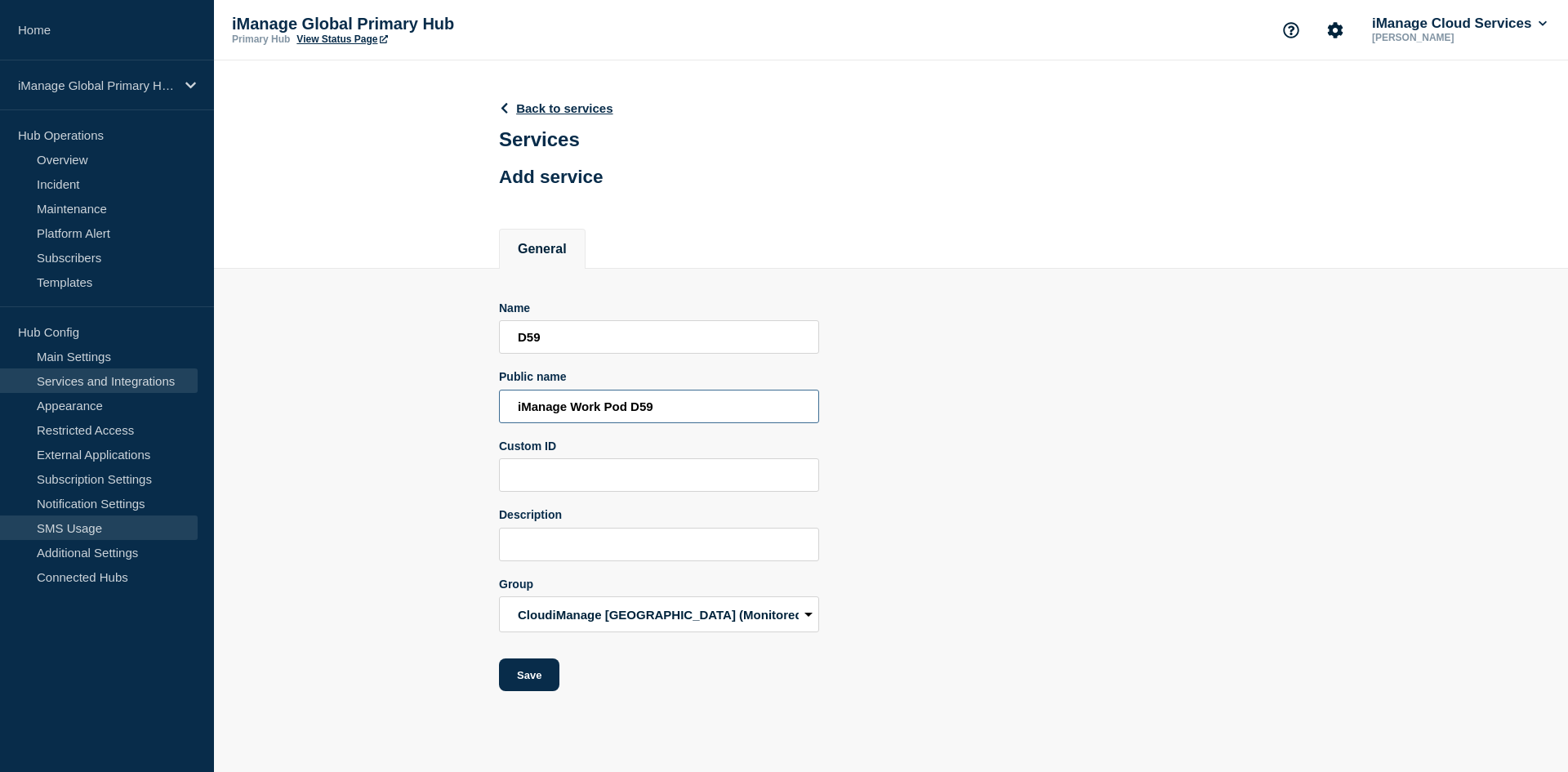
type input "iManage Work Pod D59"
click at [619, 550] on input "Description" at bounding box center [659, 544] width 320 height 33
paste input "Aggregate service for all Work services in Pod D59"
type input "Aggregate service for all Work services in Pod D59"
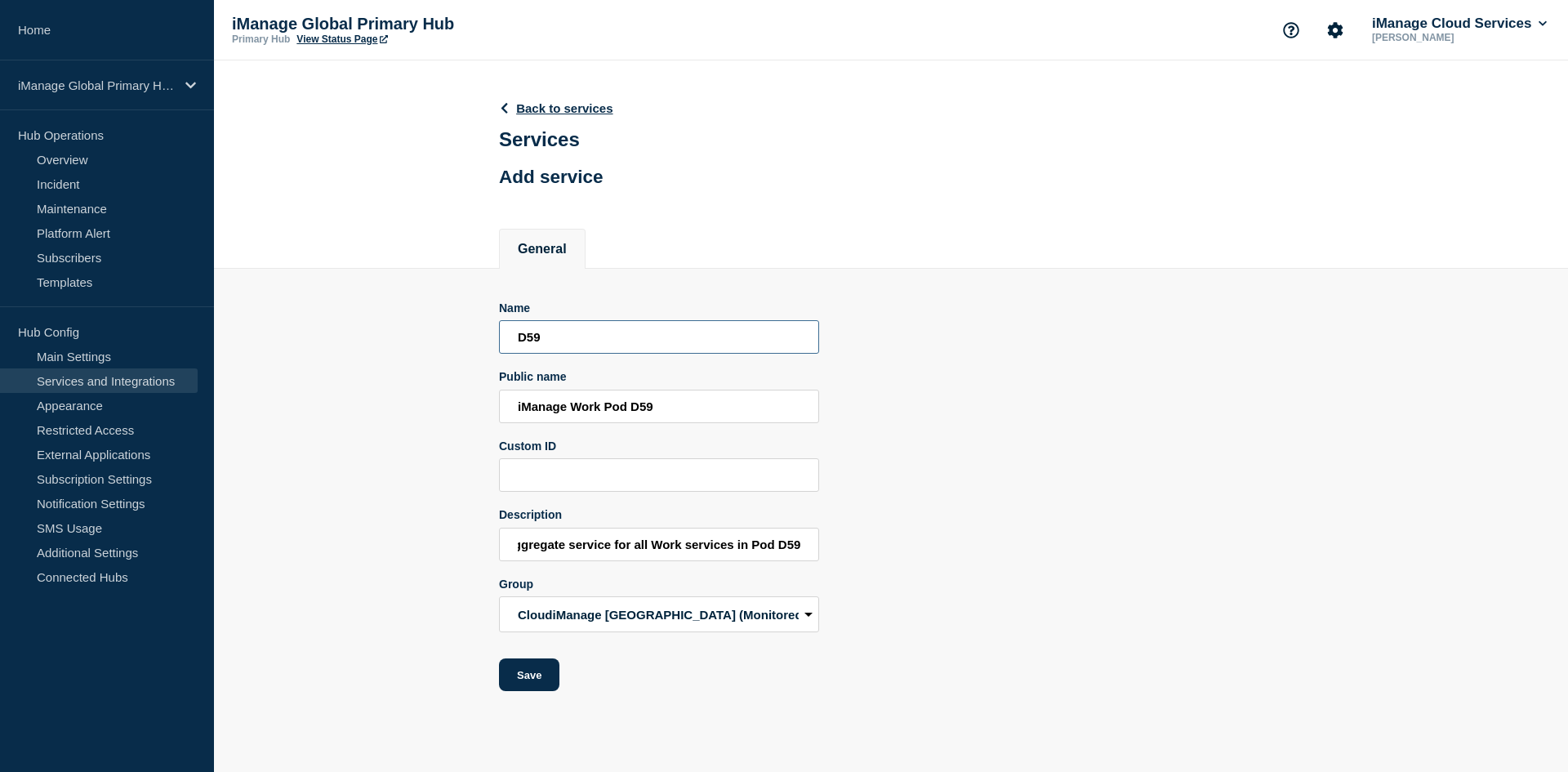
scroll to position [0, 0]
click at [589, 353] on input "D59" at bounding box center [659, 336] width 320 height 33
type input "D63"
type input "iManage Work Pod D63"
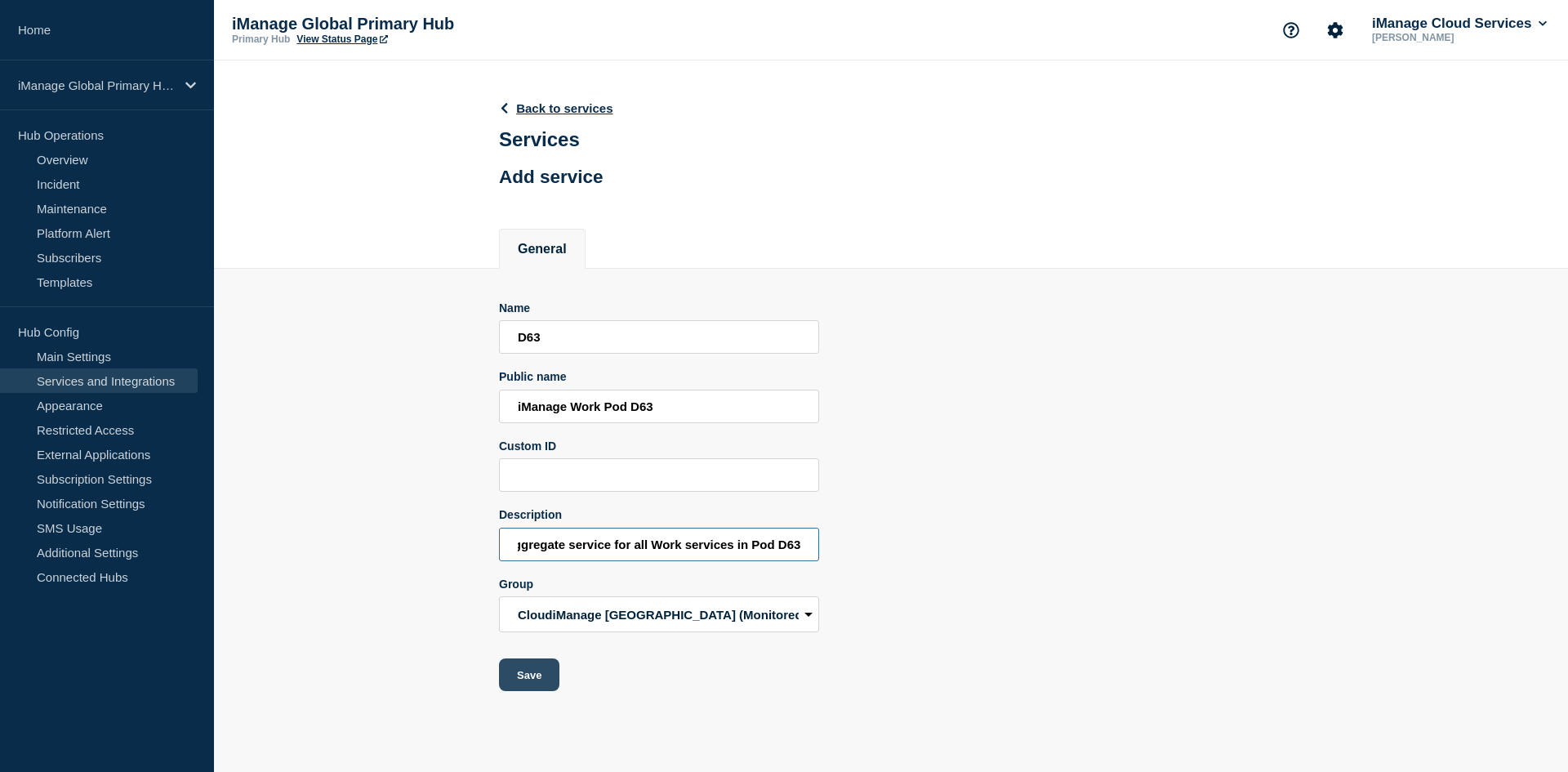
type input "Aggregate service for all Work services in Pod D63"
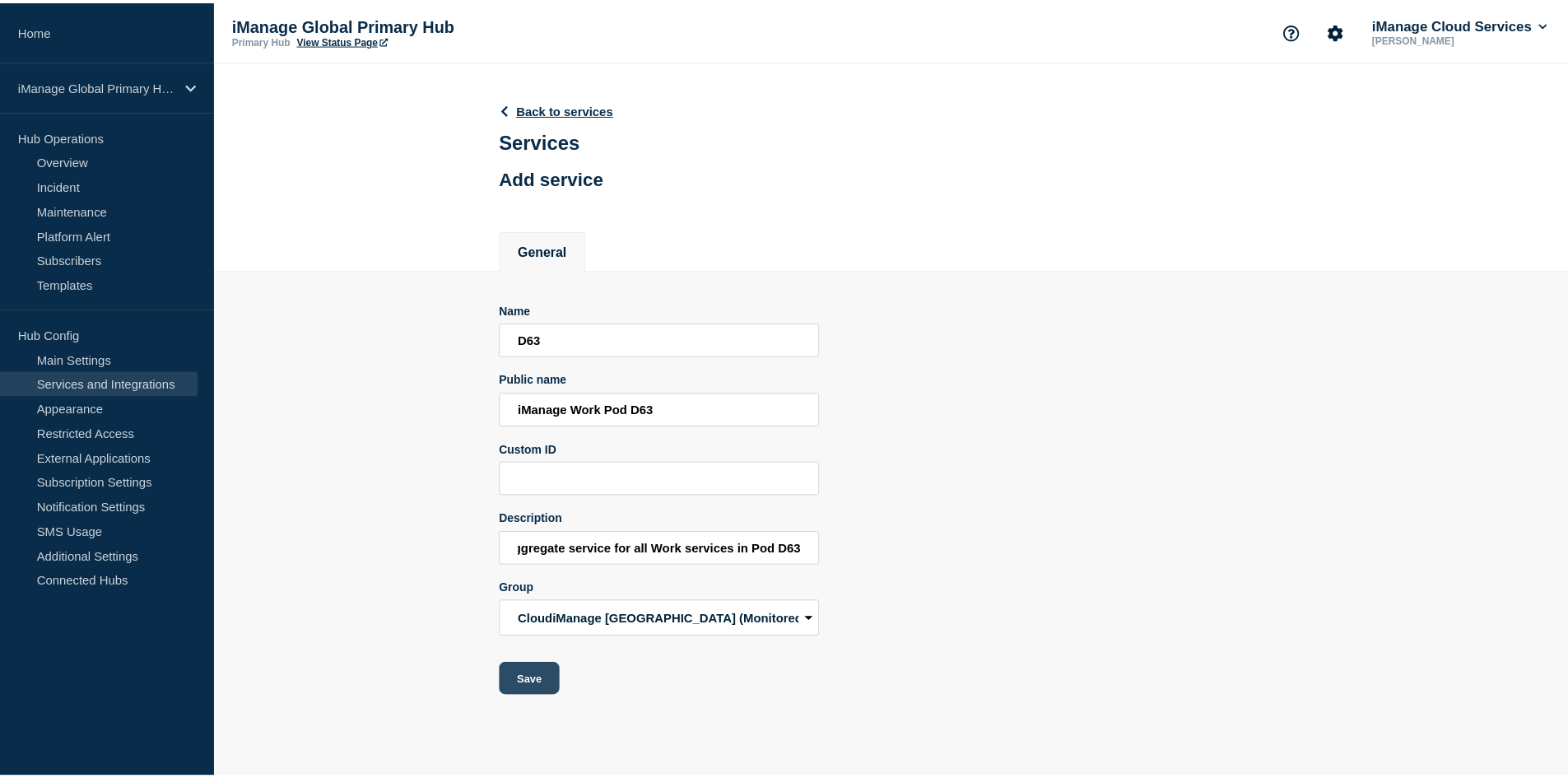
scroll to position [0, 0]
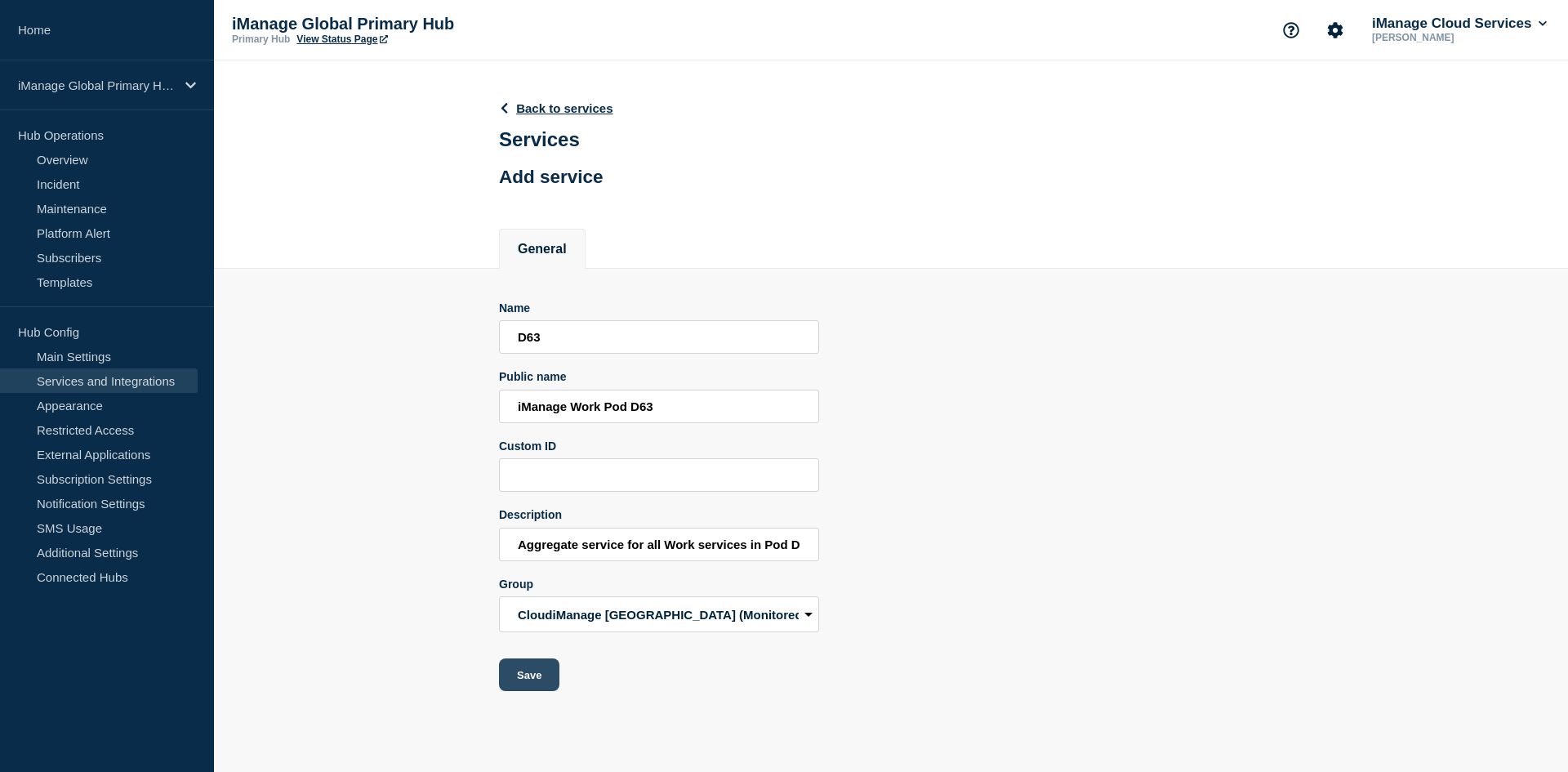
click at [510, 682] on button "Save" at bounding box center [529, 675] width 61 height 33
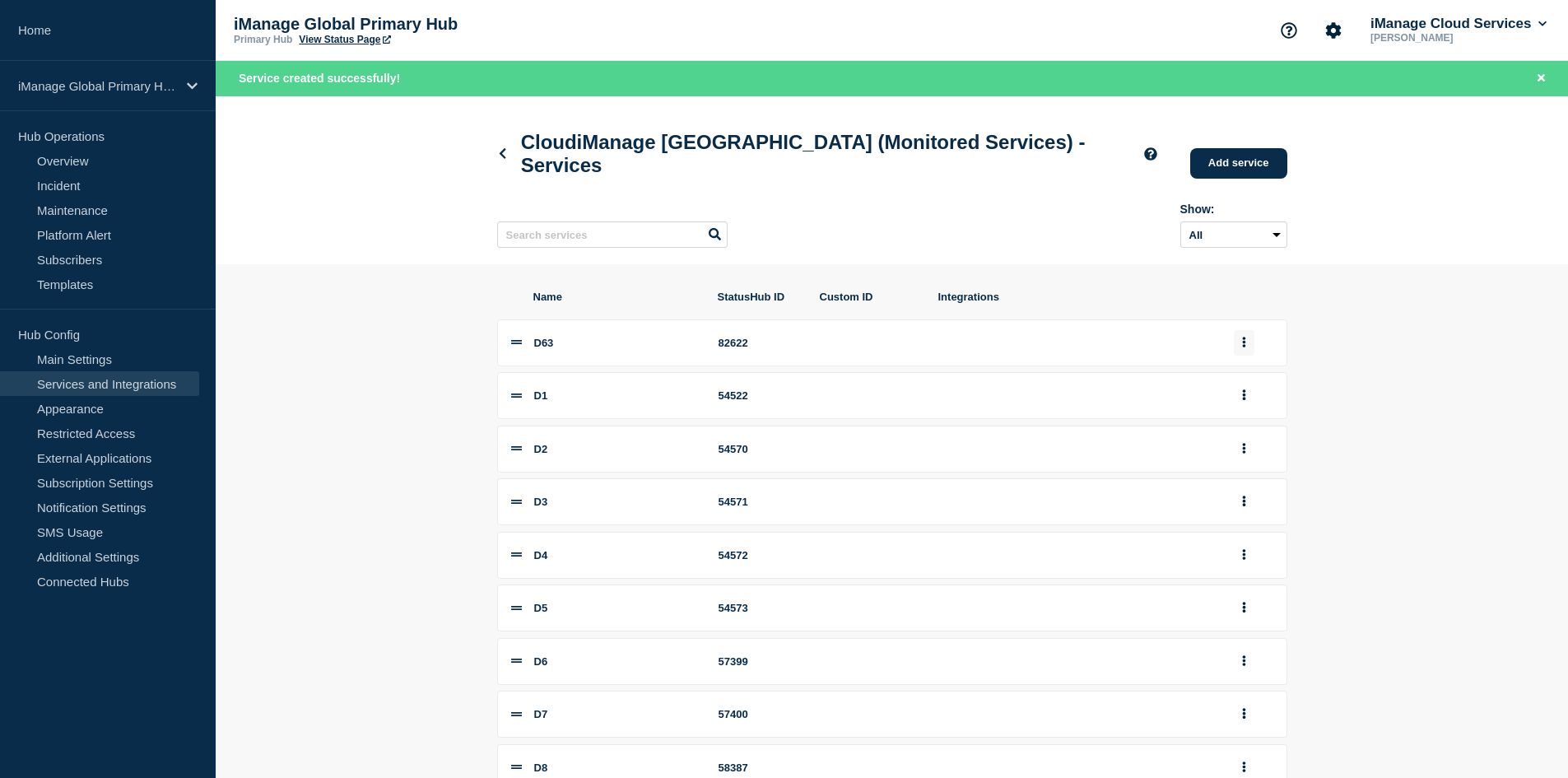
click at [1246, 343] on button "group actions" at bounding box center [1244, 343] width 21 height 26
click at [1231, 602] on button "7" at bounding box center [1253, 589] width 82 height 26
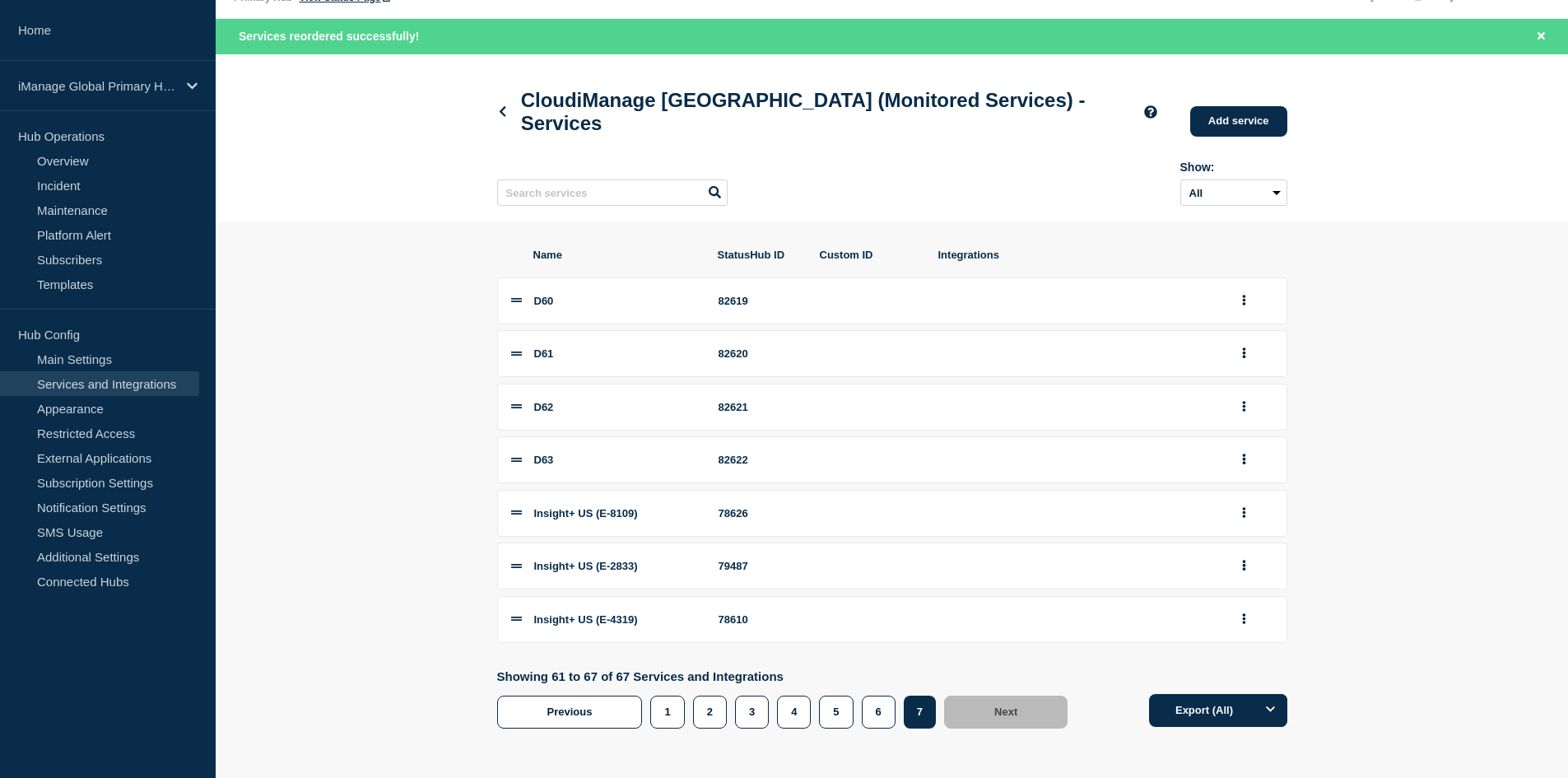
scroll to position [53, 0]
click at [739, 460] on div "82622" at bounding box center [759, 460] width 82 height 12
copy div "82622"
click at [502, 106] on icon at bounding box center [503, 111] width 12 height 10
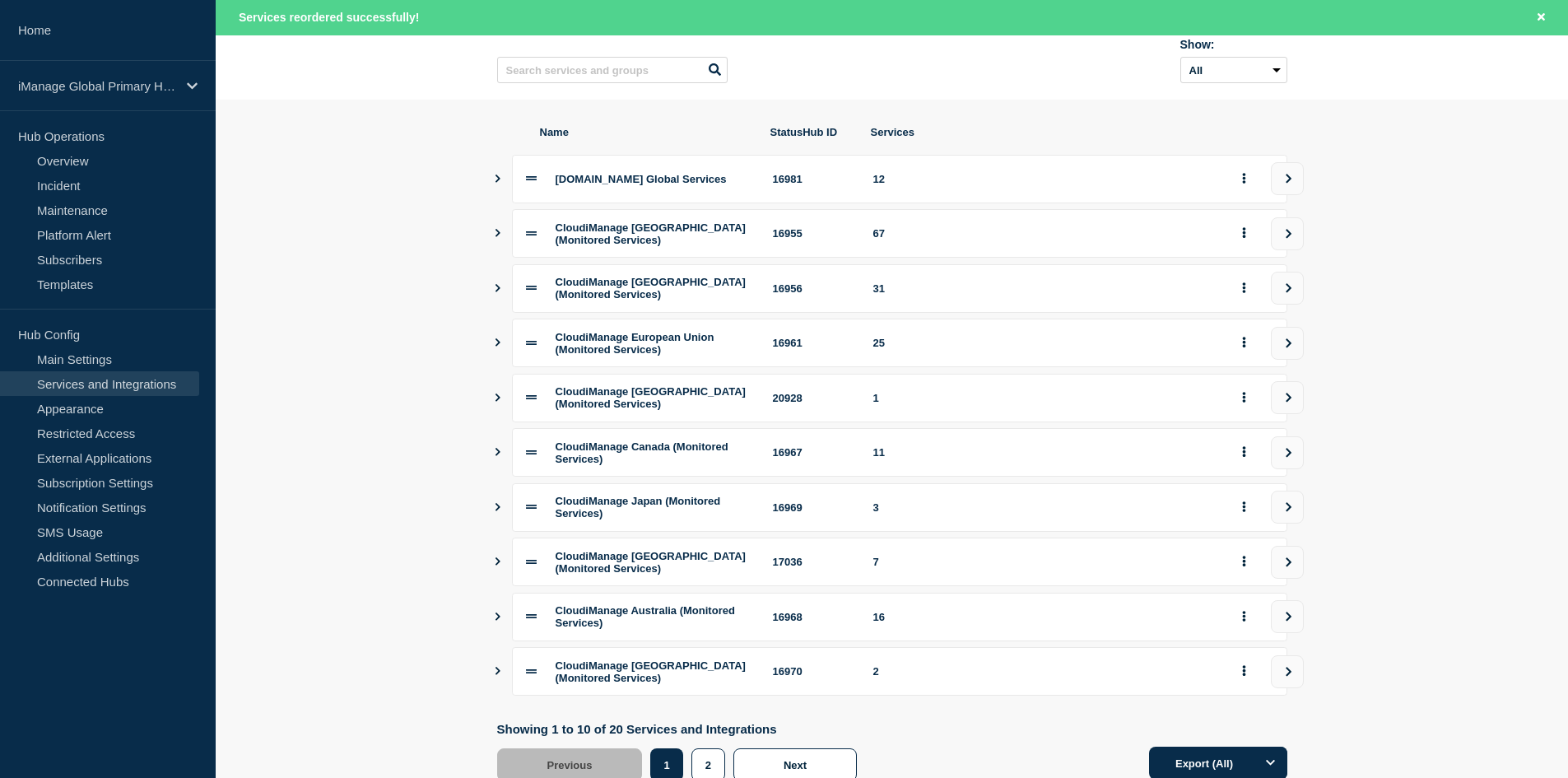
scroll to position [165, 0]
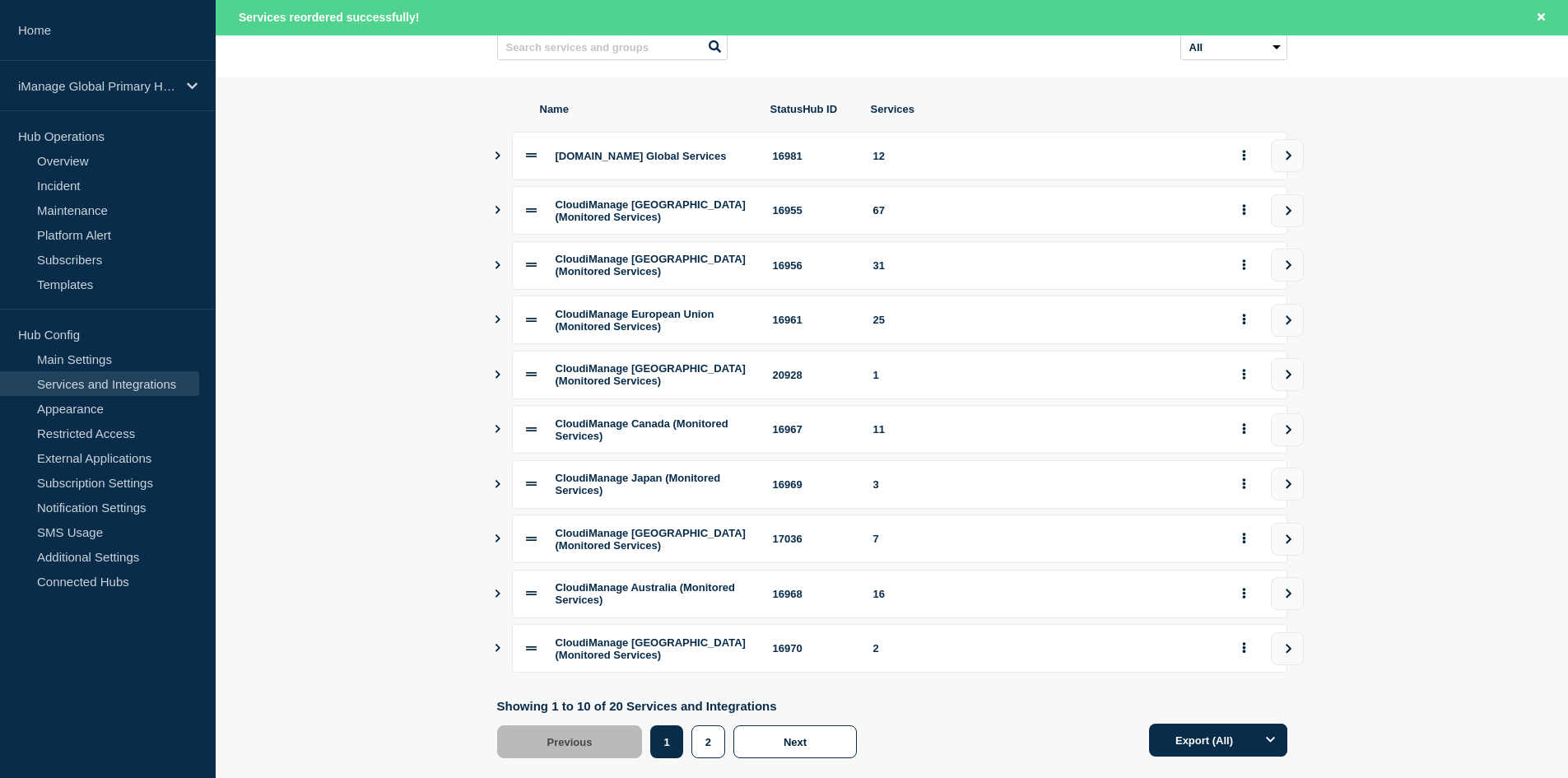
click at [792, 326] on div "16961" at bounding box center [814, 320] width 81 height 12
copy div "16961"
click at [784, 272] on div "16956" at bounding box center [814, 266] width 81 height 12
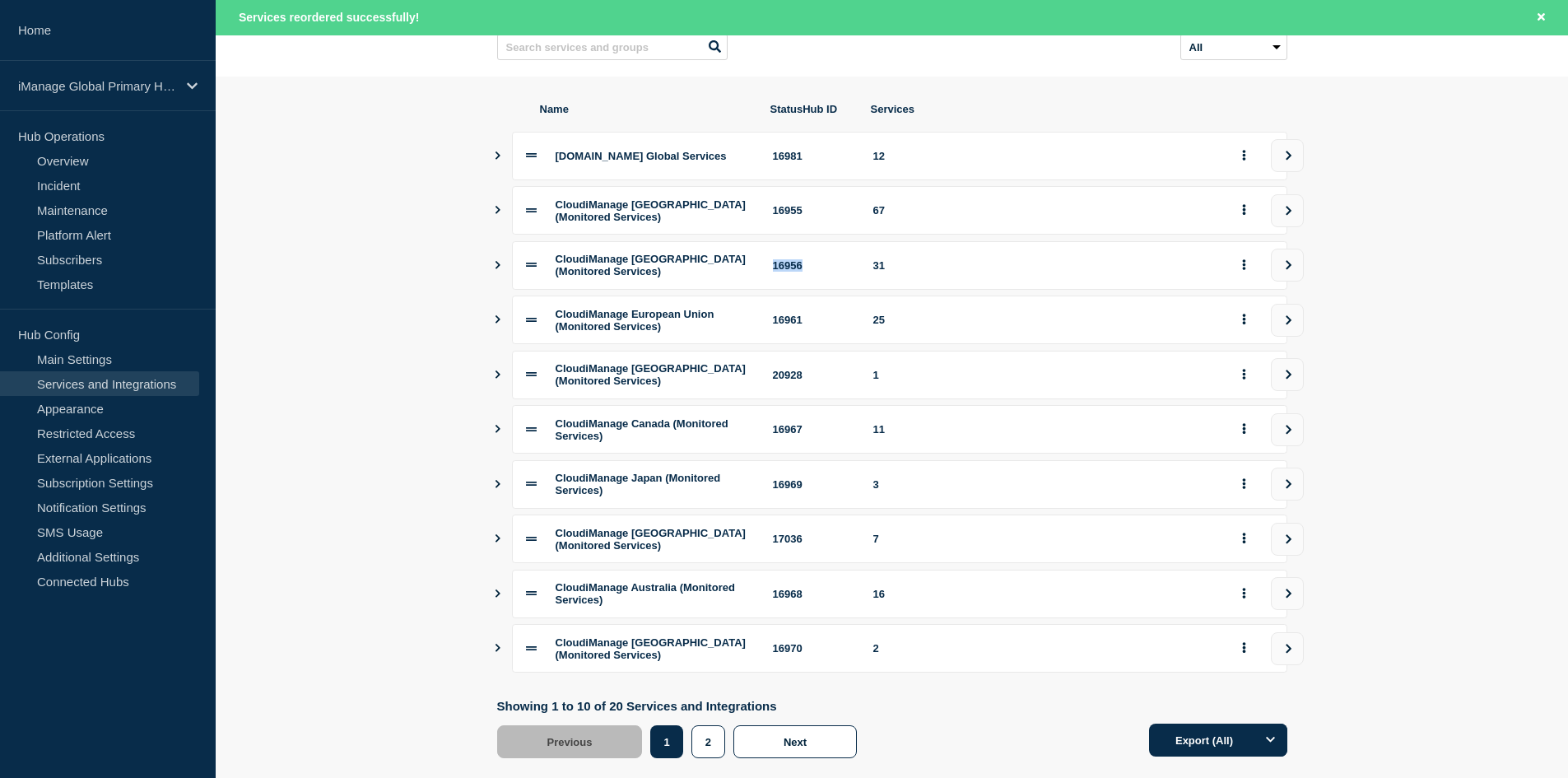
copy div "16956"
click at [796, 216] on div "16955" at bounding box center [814, 210] width 81 height 12
